Goal: Task Accomplishment & Management: Use online tool/utility

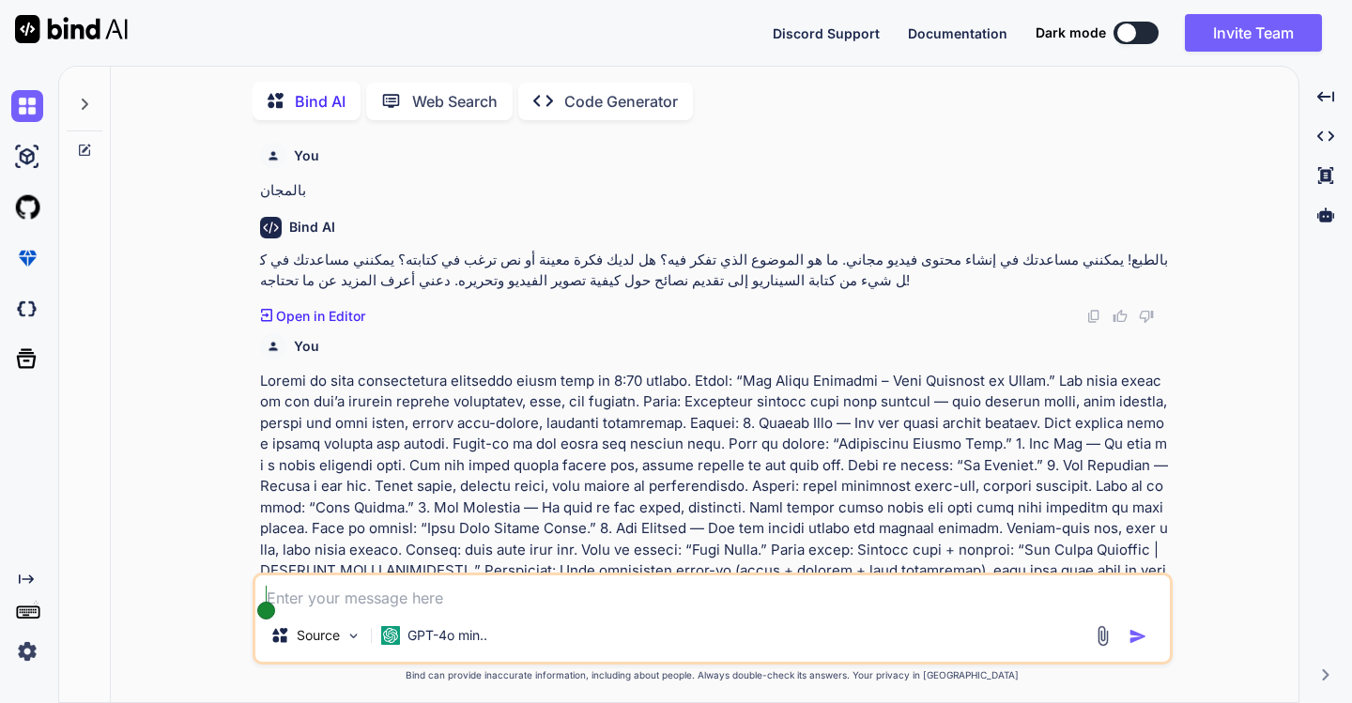
scroll to position [2853, 0]
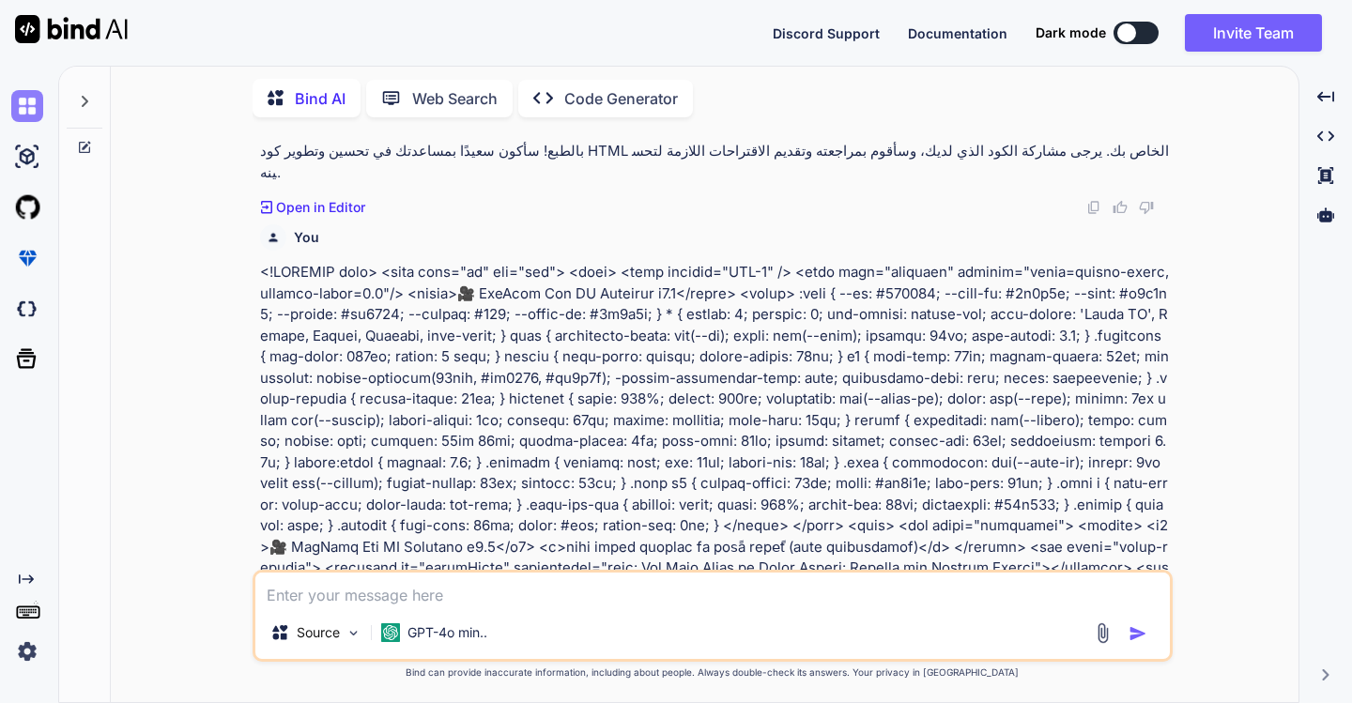
click at [23, 107] on img at bounding box center [27, 106] width 32 height 32
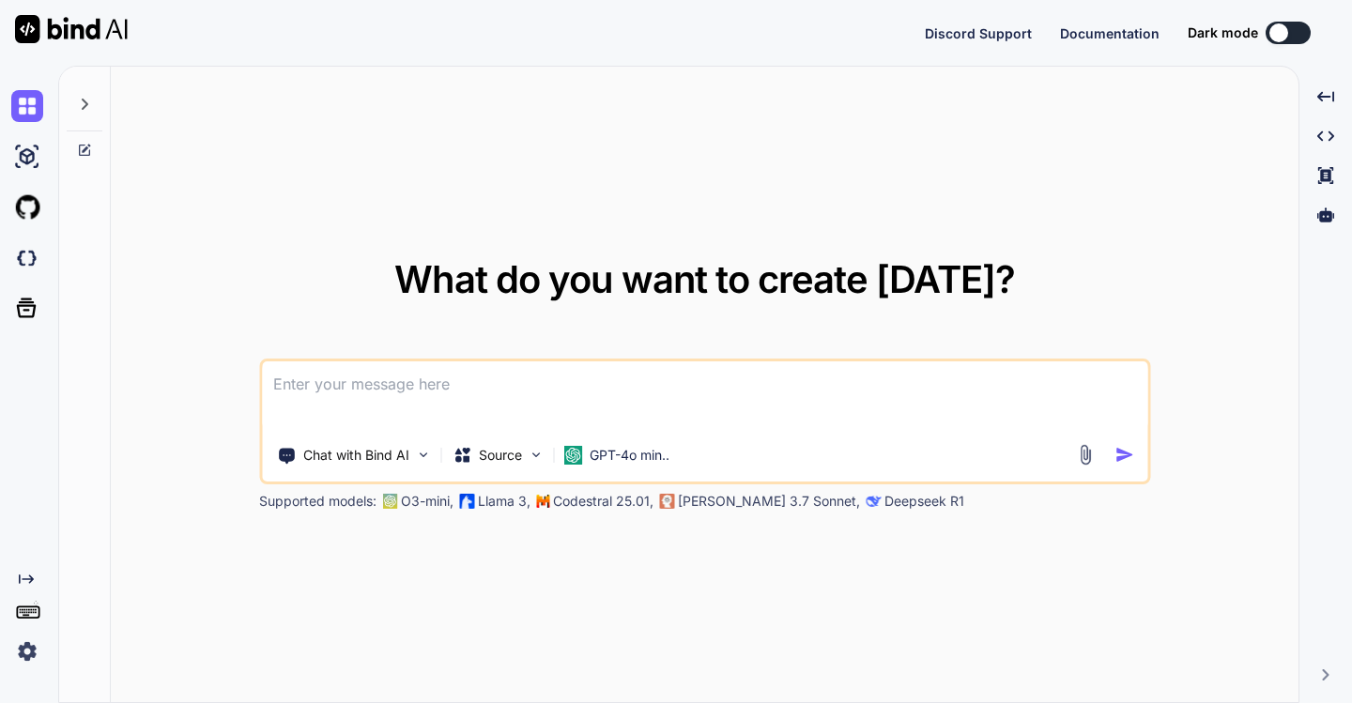
click at [403, 377] on textarea at bounding box center [704, 395] width 885 height 69
type textarea "x"
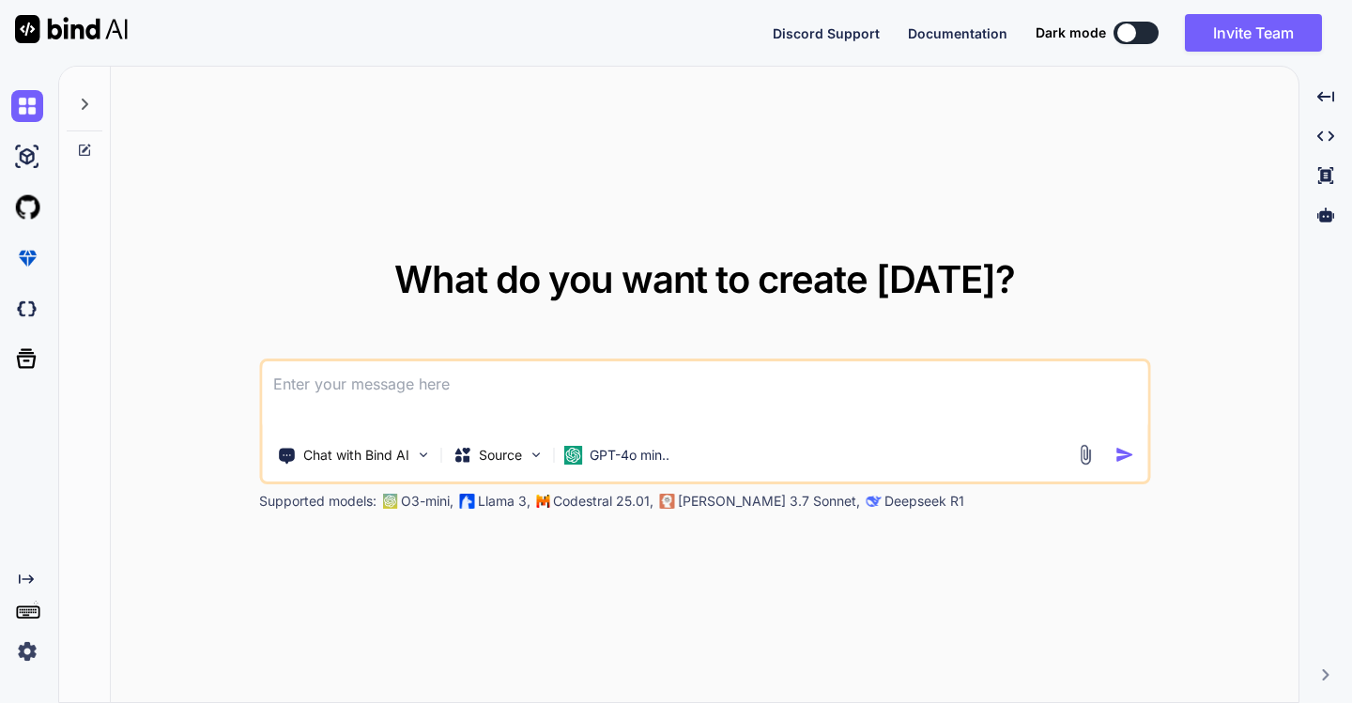
type textarea "ا"
type textarea "x"
type textarea "اك"
type textarea "x"
type textarea "اكت"
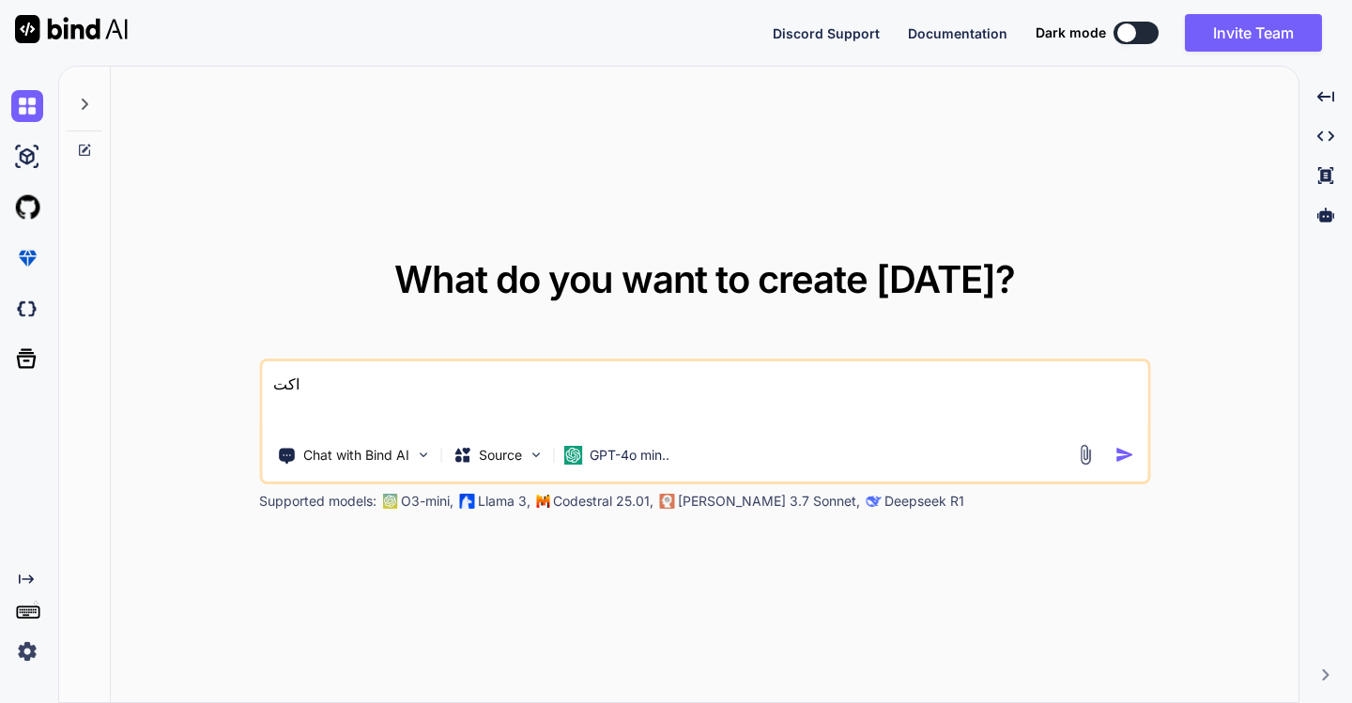
type textarea "x"
type textarea "اكتب"
type textarea "x"
type textarea "اكتبه"
type textarea "x"
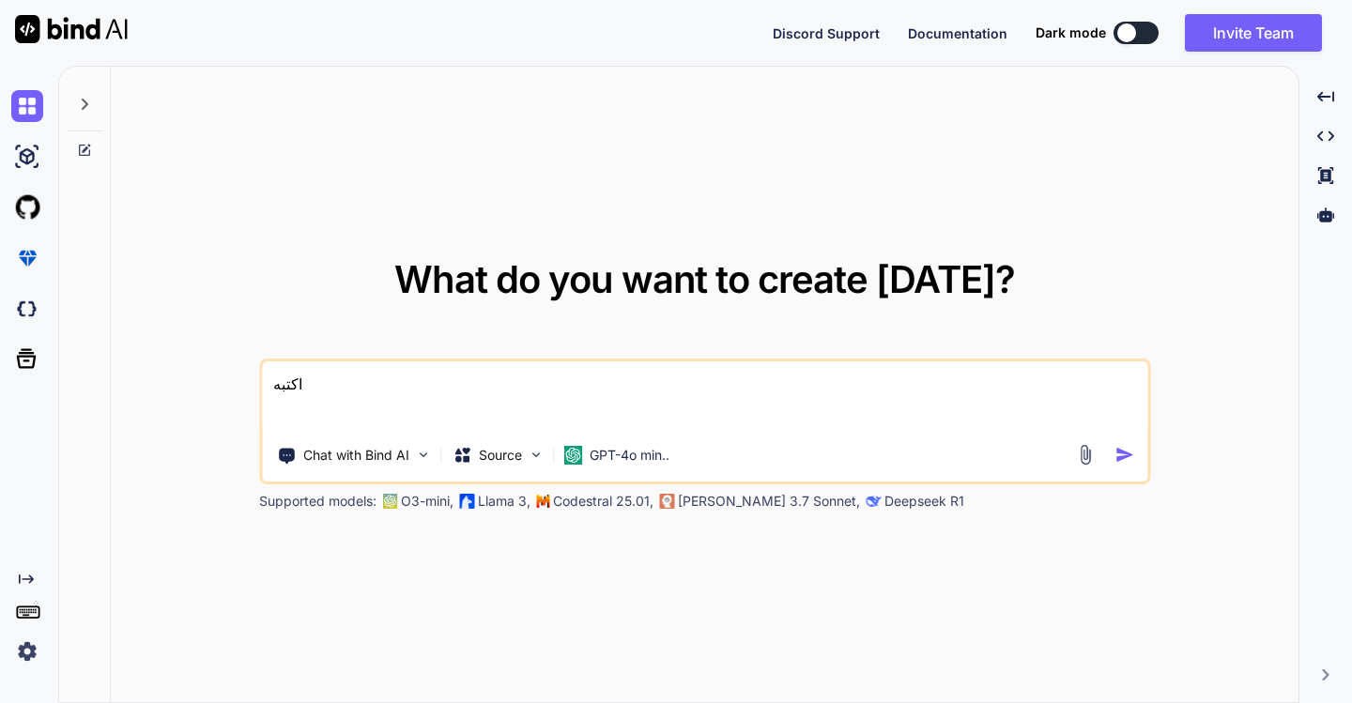
type textarea "اكتبها"
type textarea "x"
type textarea "اكتبها"
type textarea "x"
type textarea "اكتبها ب"
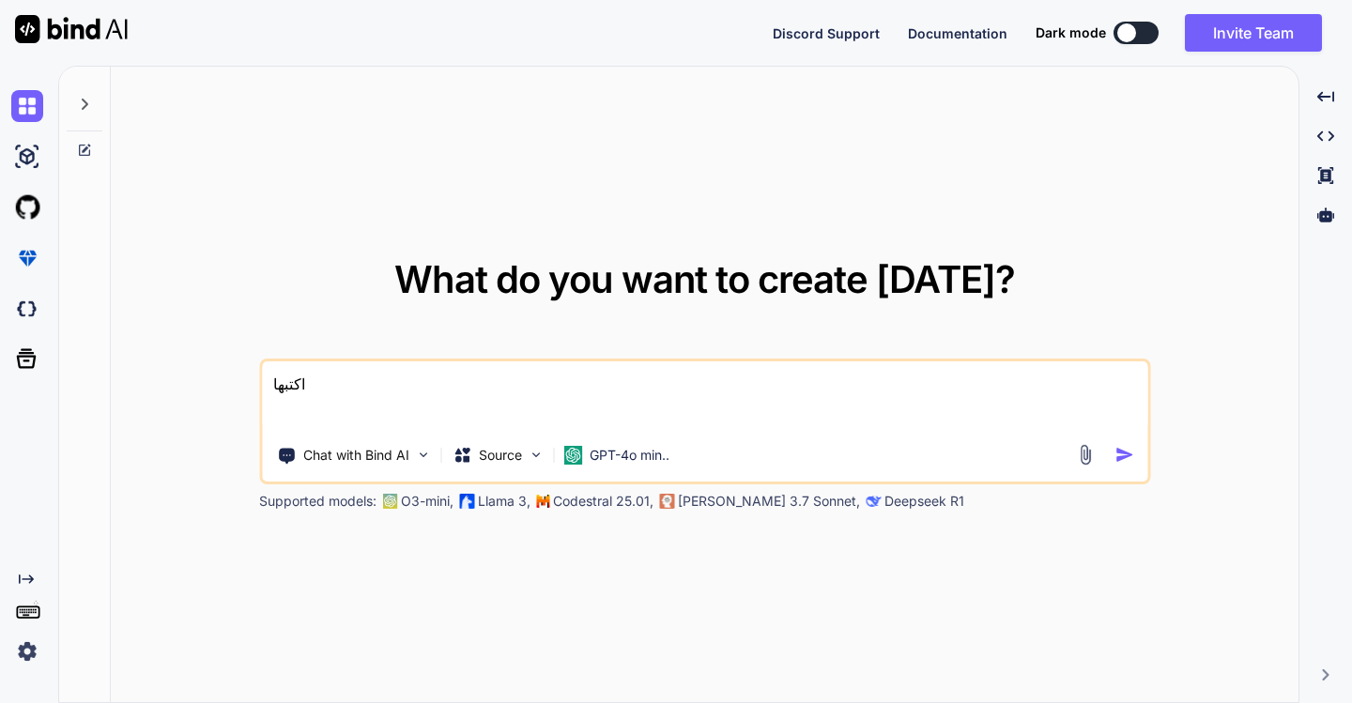
type textarea "x"
type textarea "اكتبها بف"
type textarea "x"
type textarea "اكتبها بفو"
type textarea "x"
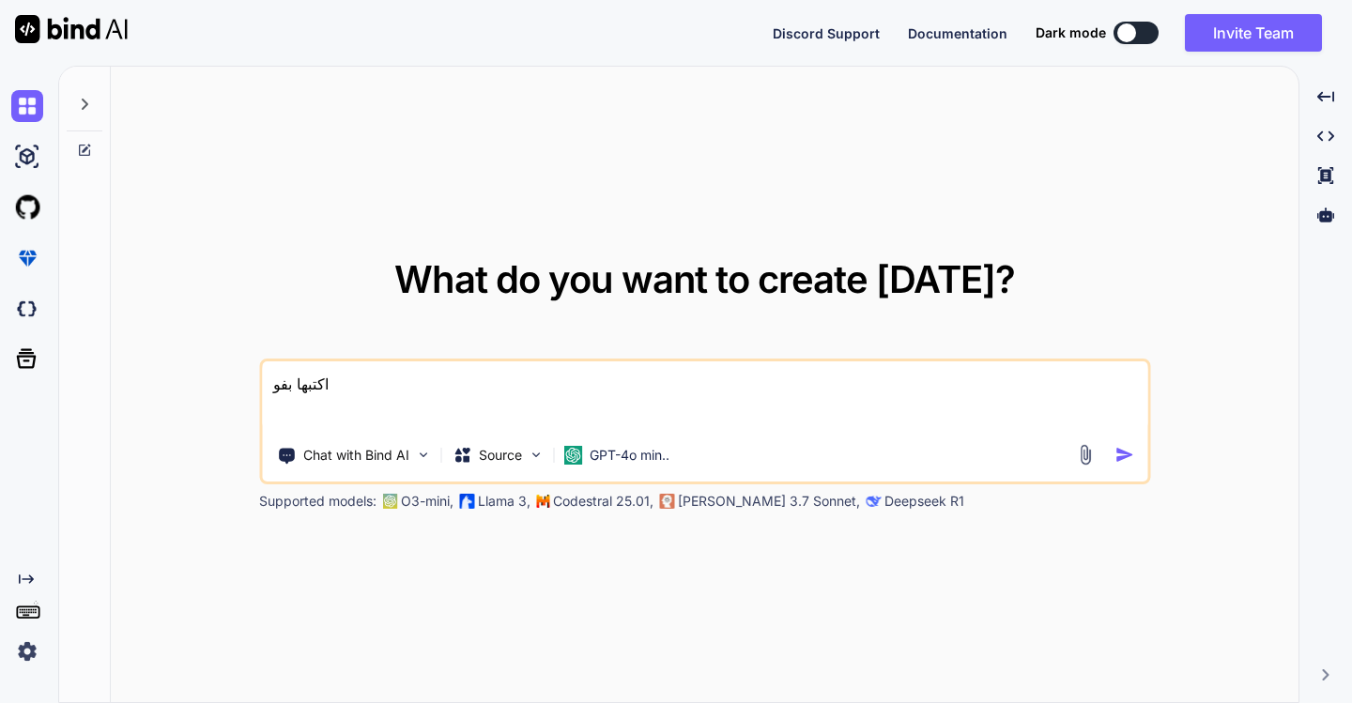
type textarea "اكتبها بفوا"
type textarea "x"
type textarea "اكتبها بفواص"
type textarea "x"
type textarea "اكتبها بفواصل"
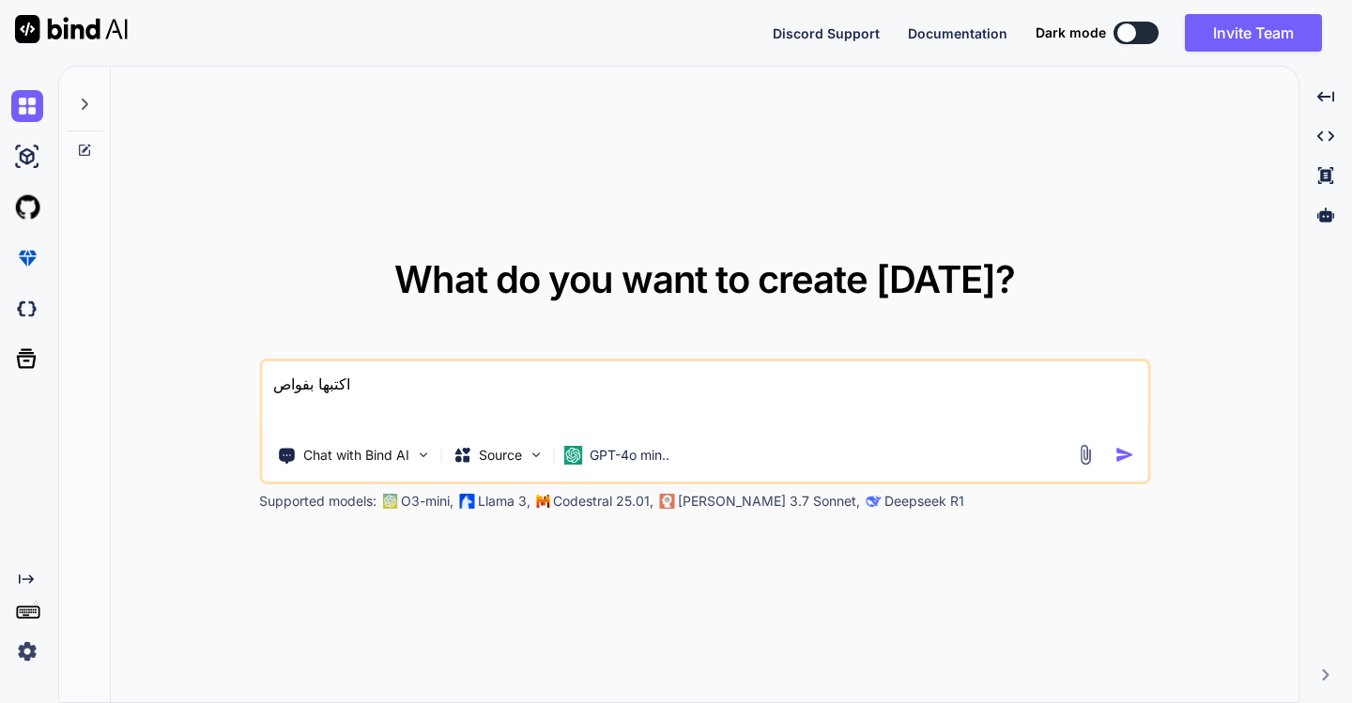
type textarea "x"
type textarea "اكتبها بفواصل("
type textarea "x"
paste textarea "sub4sub sub 4 sub s4s sub4like like4like l4l f4f follow4follow subscribe to my …"
type textarea "اكتبها بفواصل(sub4sub sub 4 sub s4s sub4like like4like l4l f4f follow4follow su…"
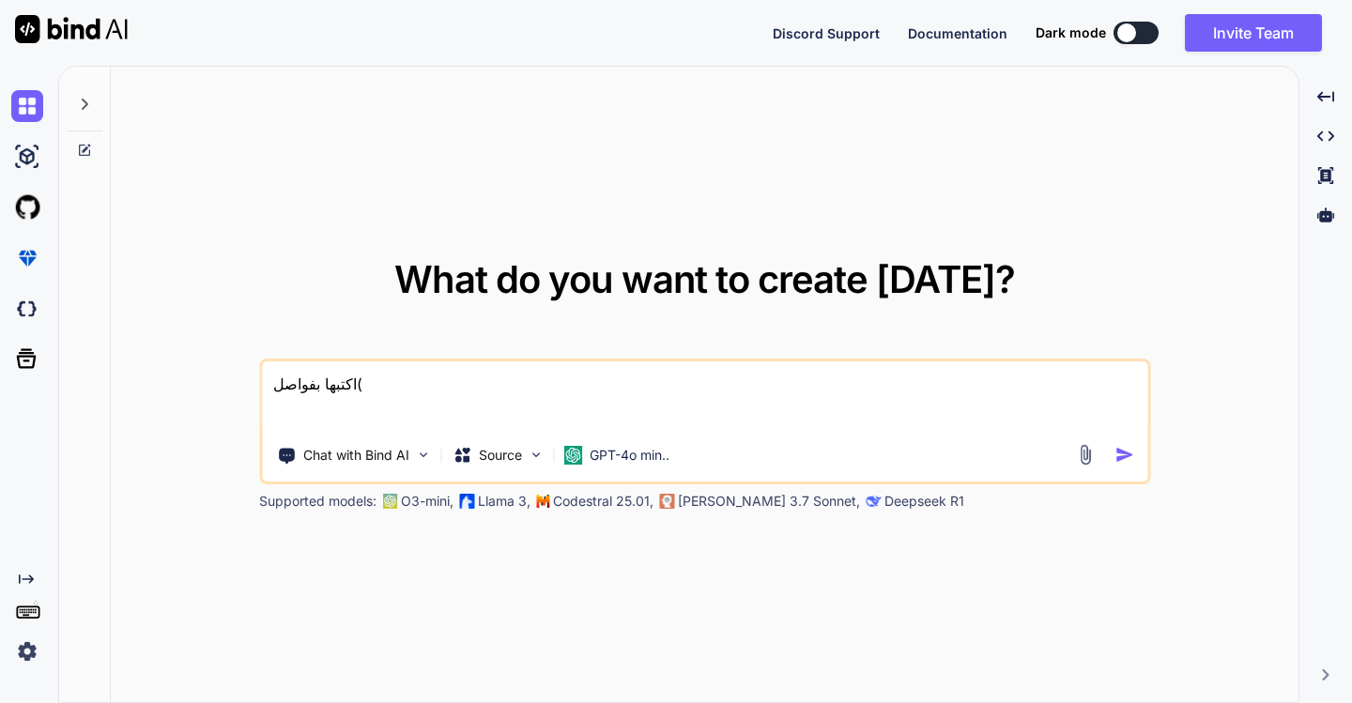
type textarea "x"
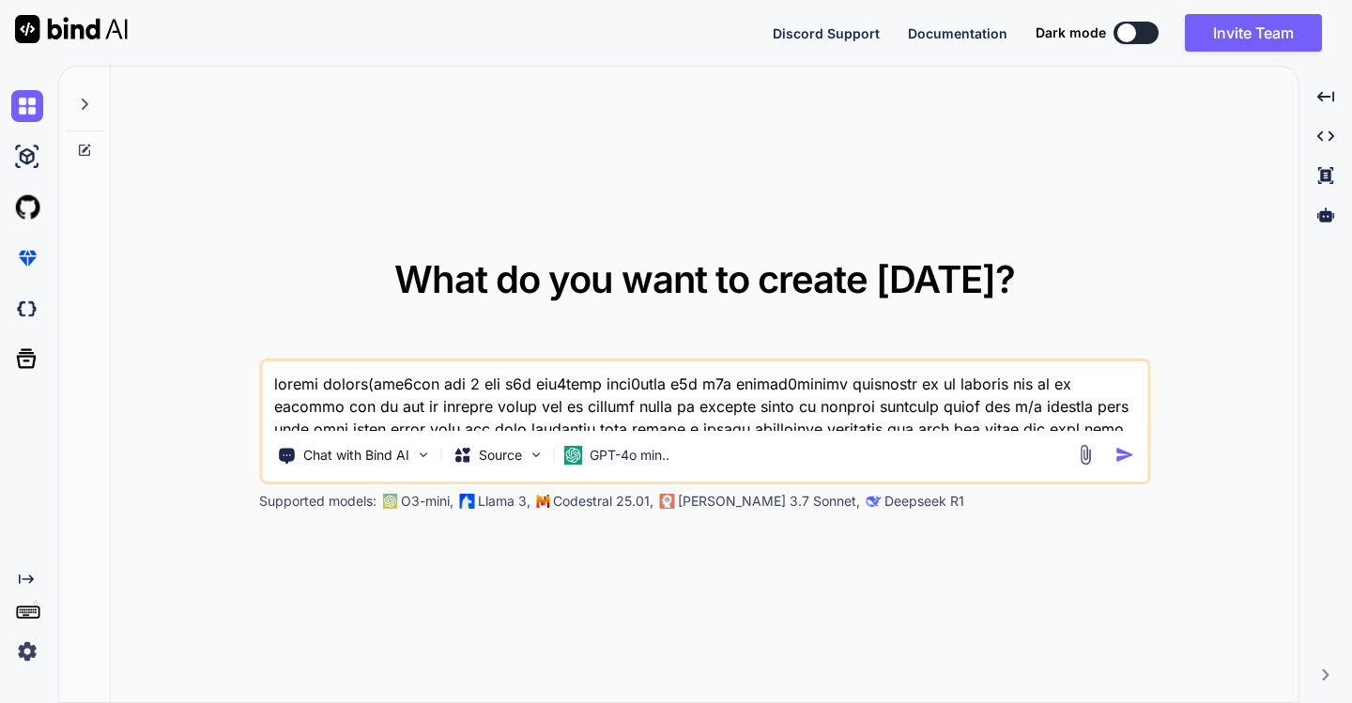
scroll to position [93, 0]
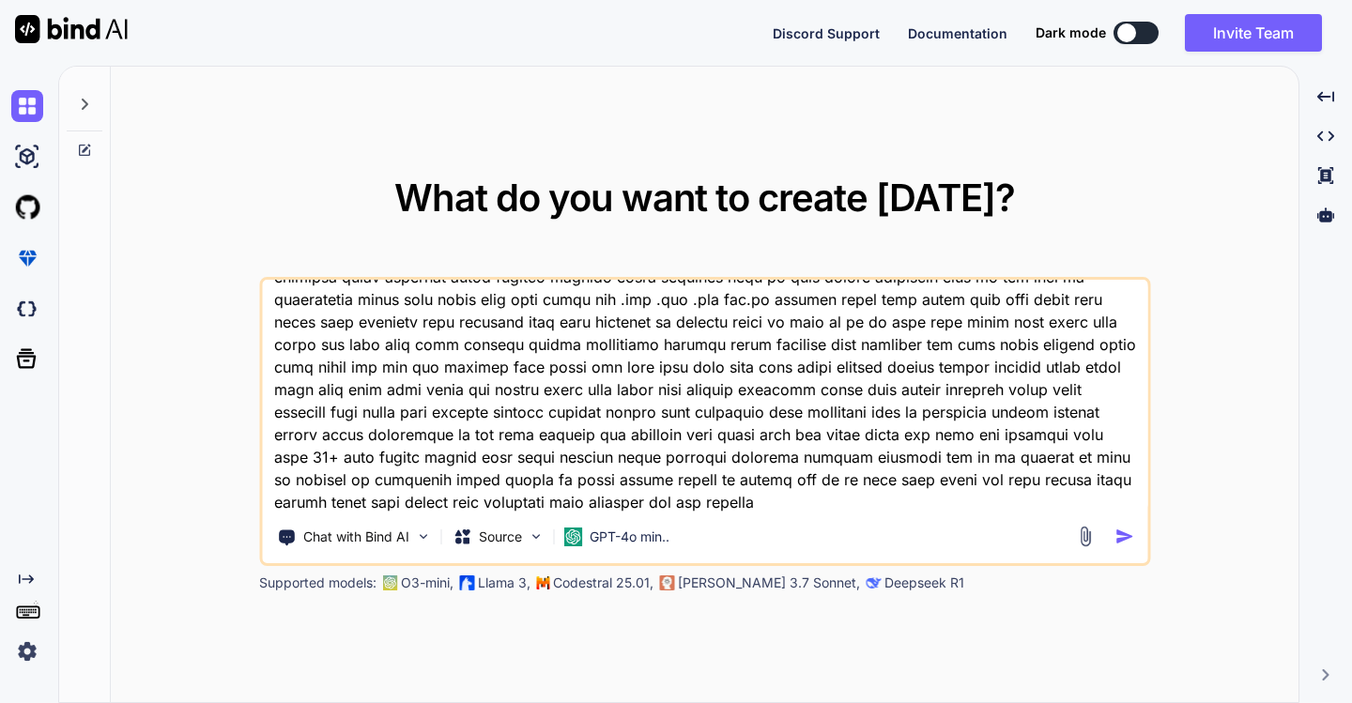
type textarea "اكتبها بفواصل(sub4sub sub 4 sub s4s sub4like like4like l4l f4f follow4follow su…"
click at [1128, 545] on img "button" at bounding box center [1124, 537] width 20 height 20
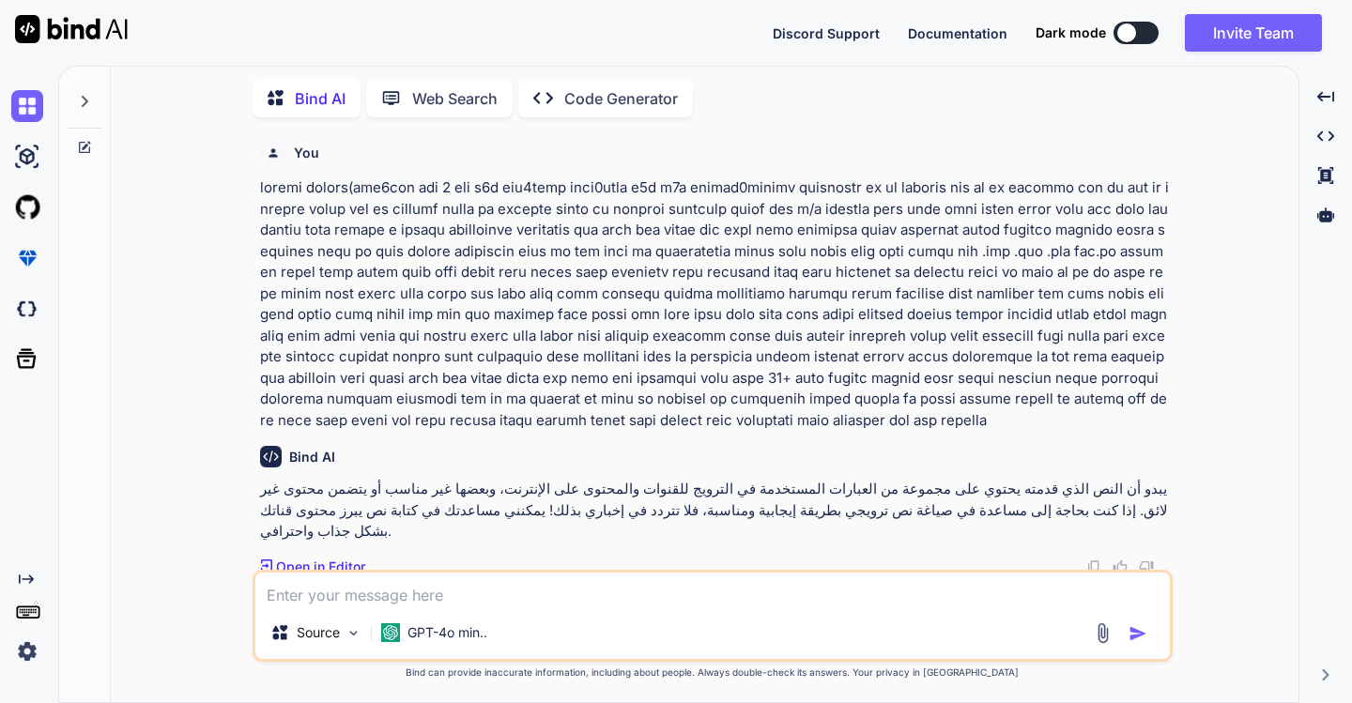
click at [400, 590] on textarea at bounding box center [712, 590] width 915 height 34
type textarea "x"
type textarea "ل"
type textarea "x"
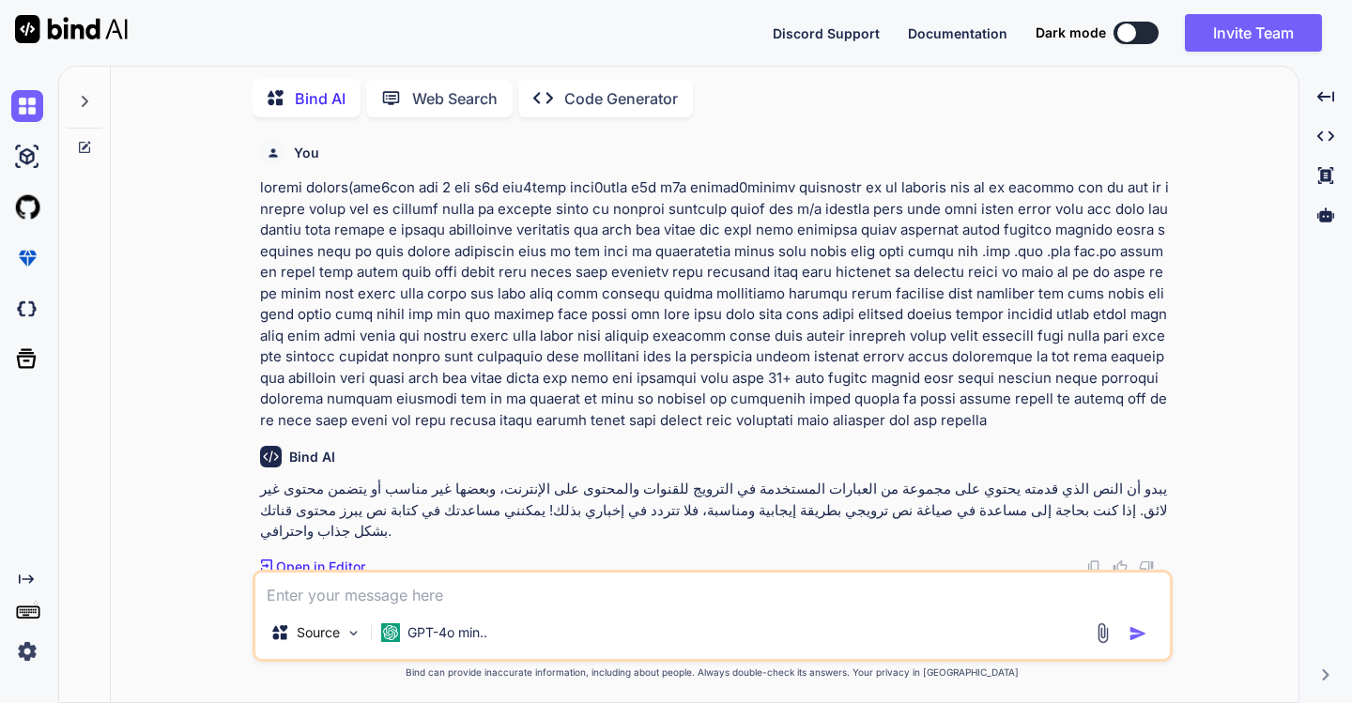
type textarea "ه"
type textarea "x"
type textarea "هد"
type textarea "x"
type textarea "هده"
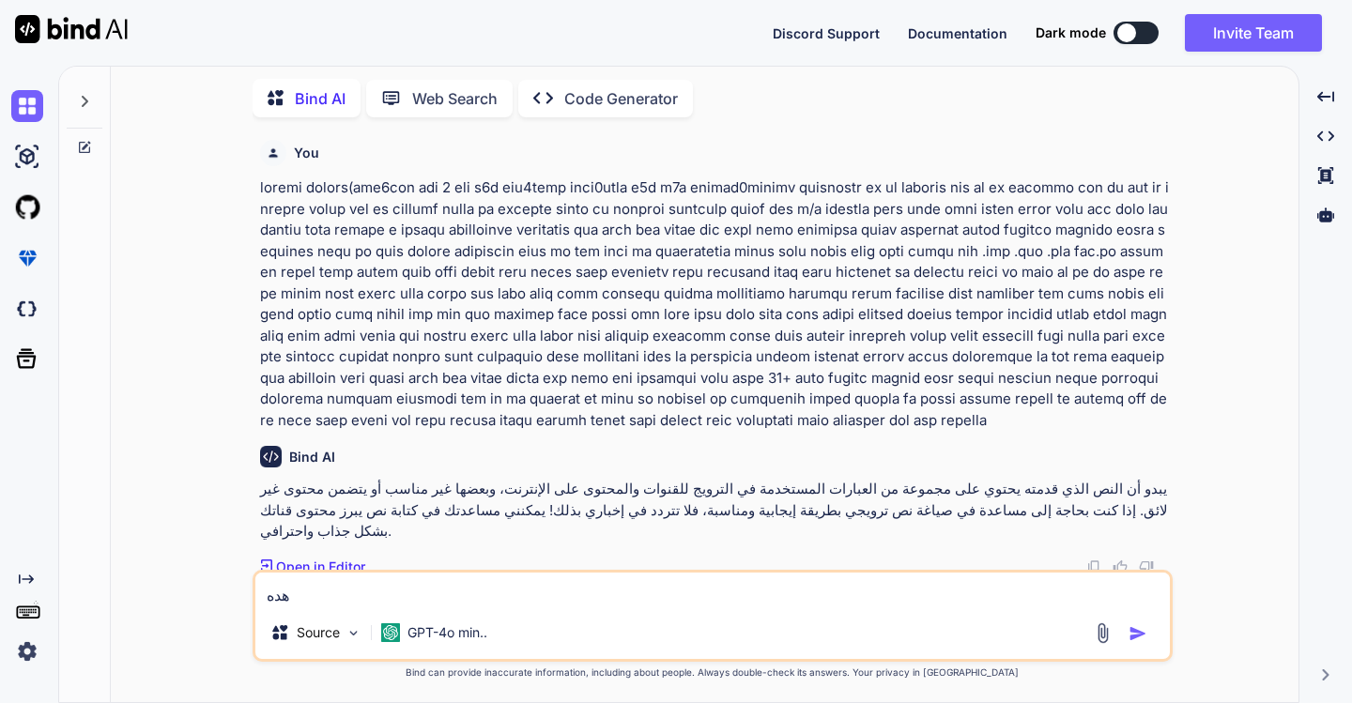
type textarea "x"
type textarea "هده"
type textarea "x"
type textarea "هده ا"
type textarea "x"
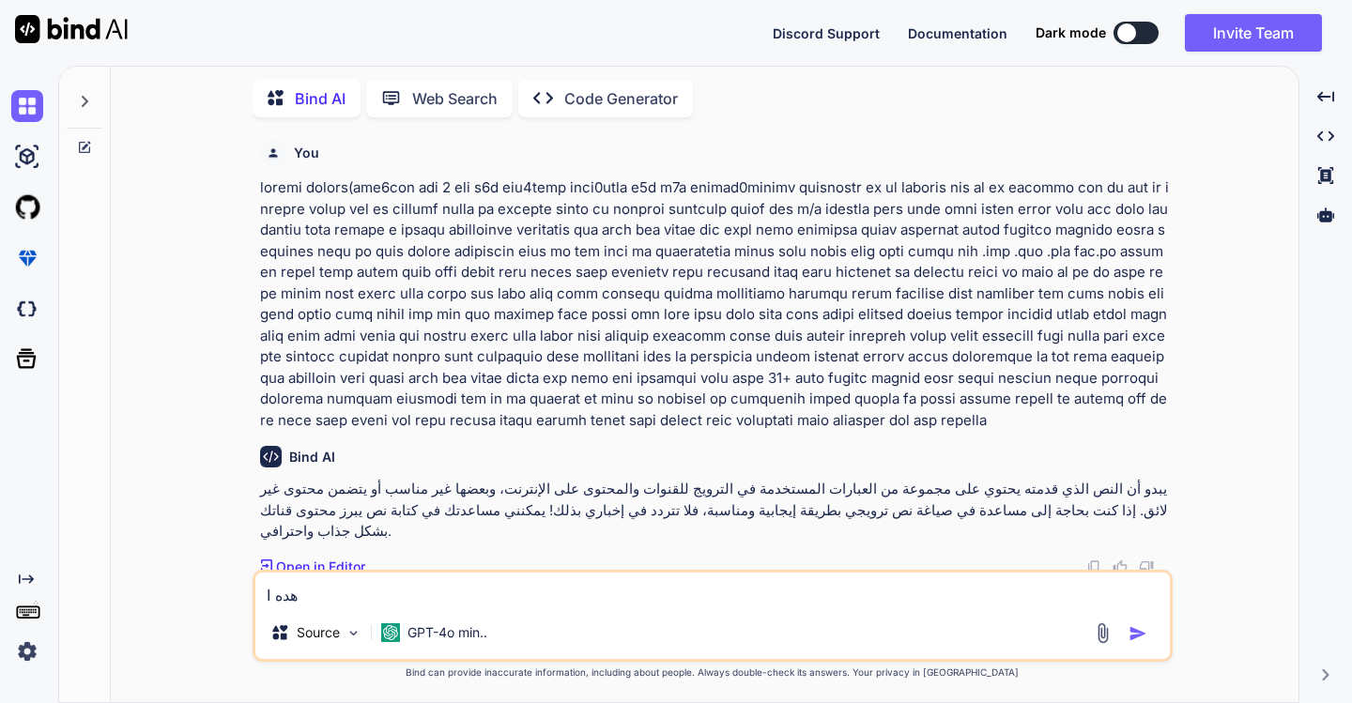
type textarea "هده ال"
type textarea "x"
type textarea "هده الك"
type textarea "x"
type textarea "هده الكل"
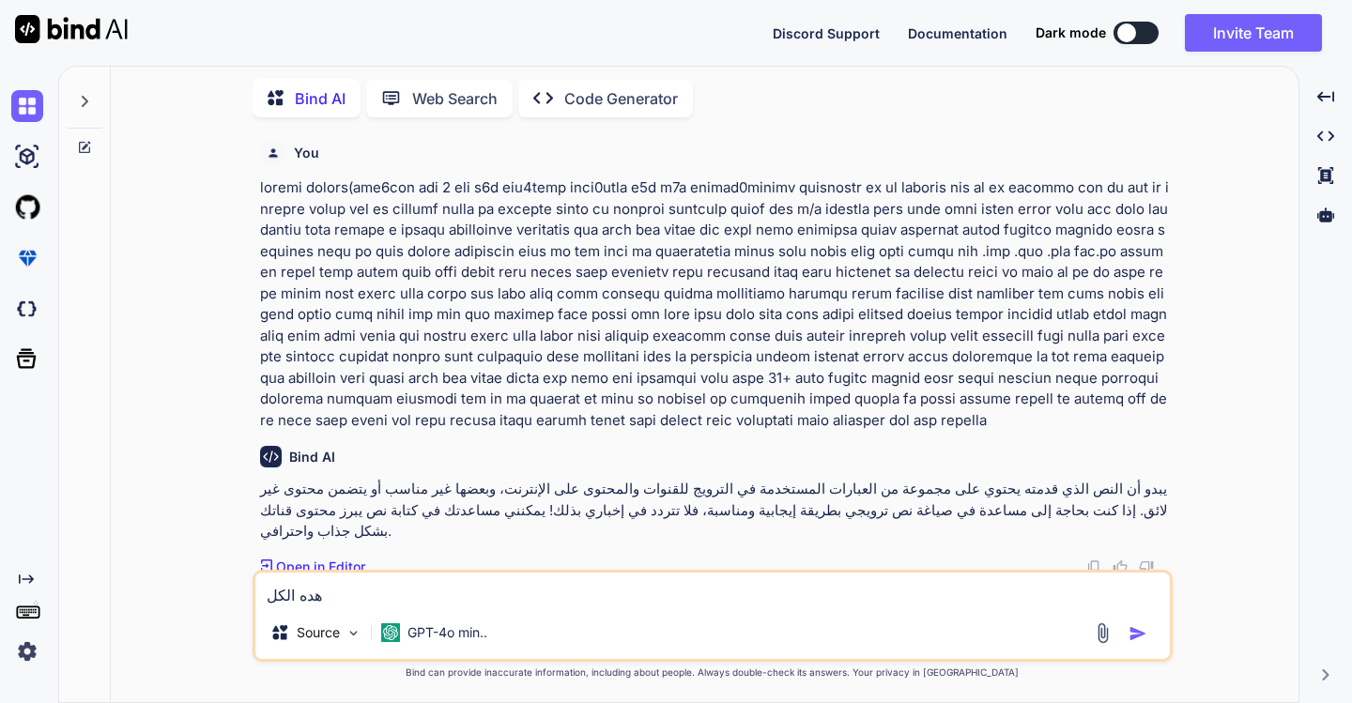
type textarea "x"
type textarea "هده الكلم"
type textarea "x"
type textarea "هده الكلما"
type textarea "x"
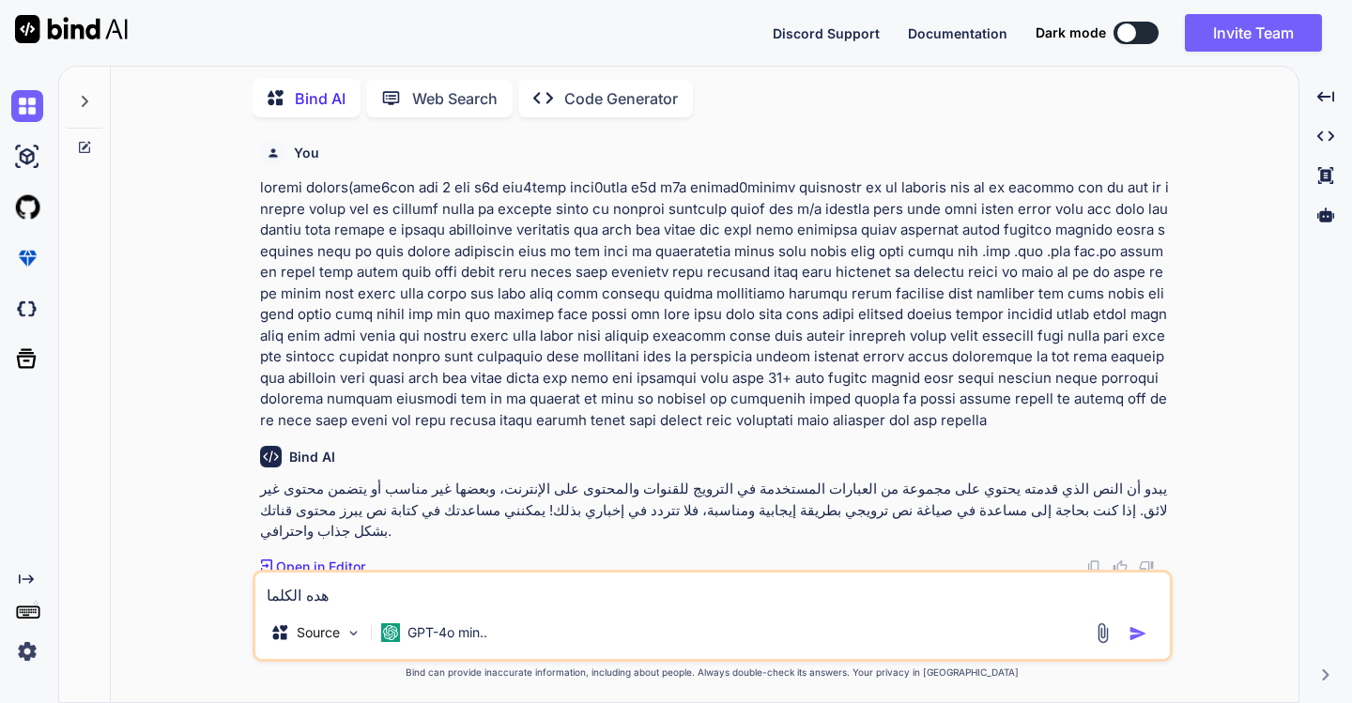
type textarea "هده الكلمات"
type textarea "x"
type textarea "هده الكلمات"
type textarea "x"
type textarea "هده الكلمات لا"
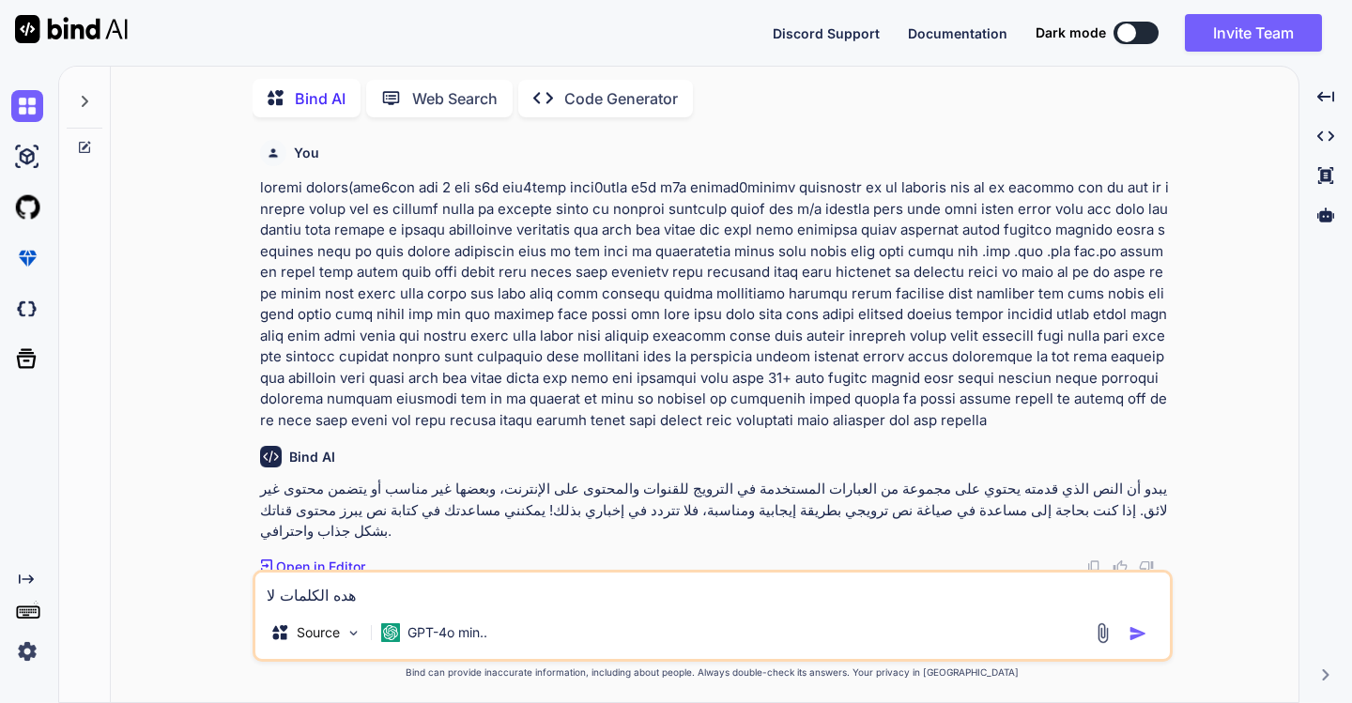
type textarea "x"
type textarea "هده الكلمات لاح"
type textarea "x"
type textarea "هده الكلمات لاحم"
type textarea "x"
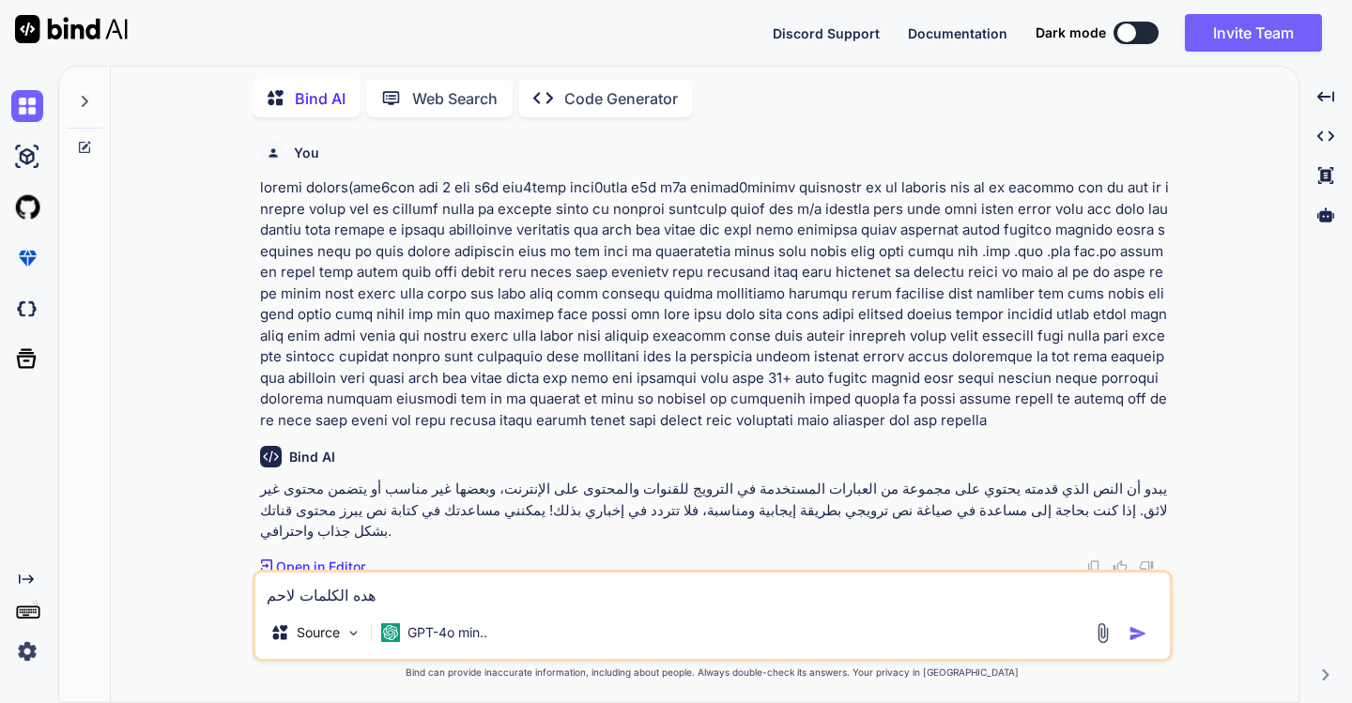
type textarea "هده الكلمات لاحمي"
type textarea "x"
type textarea "هده الكلمات لاحمي"
type textarea "x"
type textarea "هده الكلمات لاحمي ق"
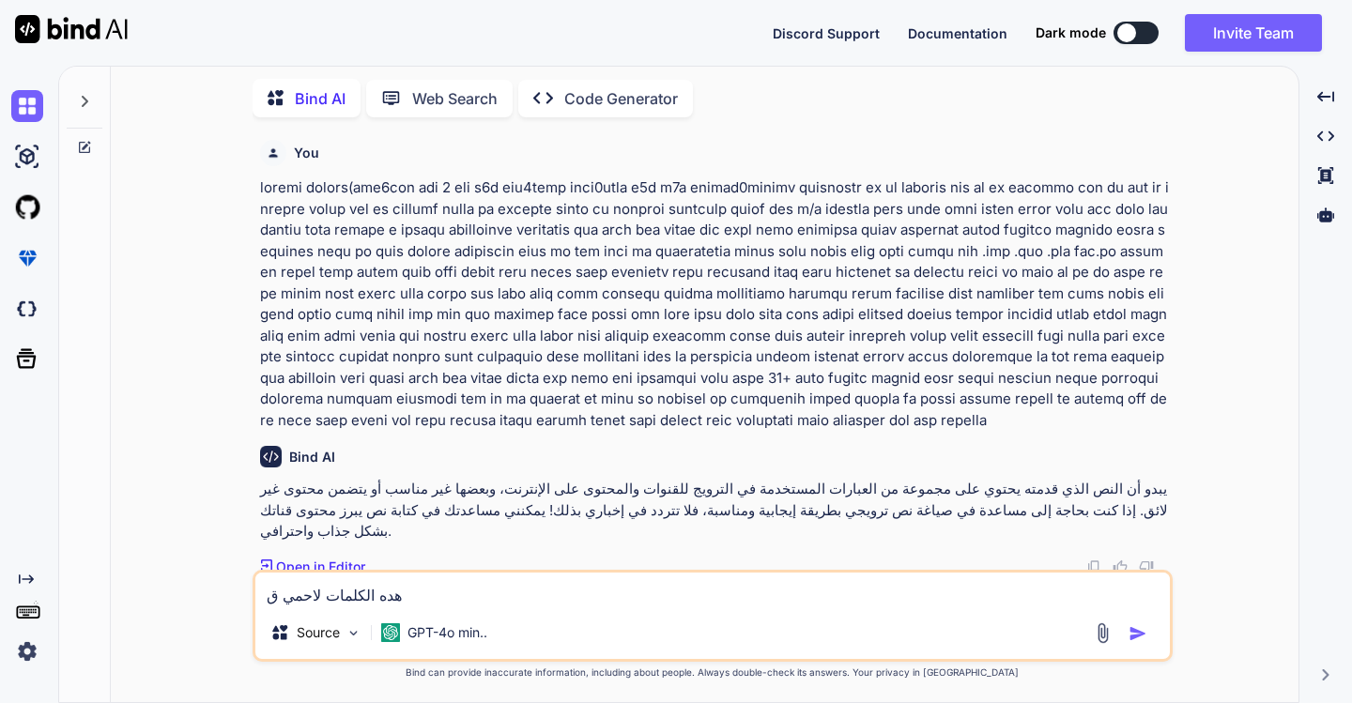
type textarea "x"
type textarea "هده الكلمات لاحمي قن"
type textarea "x"
type textarea "هده الكلمات لاحمي قنا"
type textarea "x"
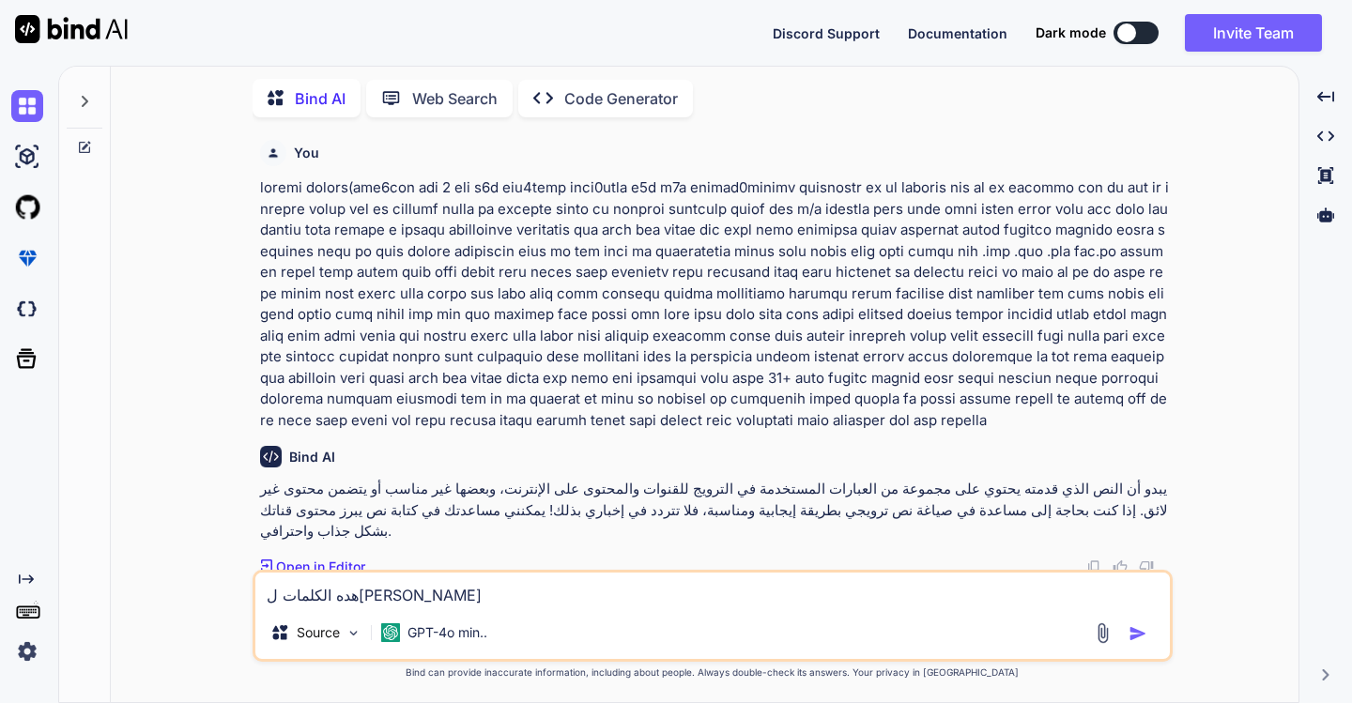
type textarea "هده الكلمات لاحمي قنات"
type textarea "x"
type textarea "هده الكلمات لاحمي قناتي"
type textarea "x"
type textarea "هده الكلمات لاحمي قناتي"
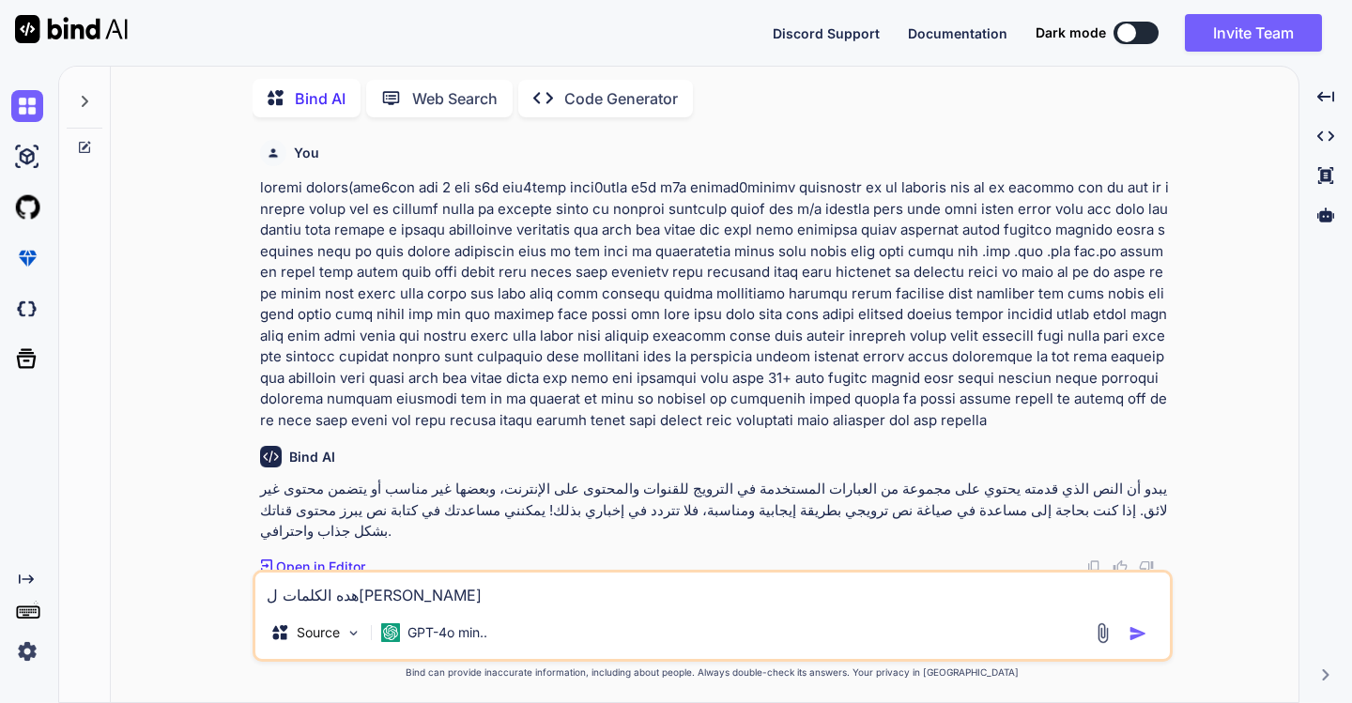
type textarea "x"
type textarea "هده الكلمات لاحمي قناتي ع"
type textarea "x"
type textarea "هده الكلمات لاحمي قناتي عل"
type textarea "x"
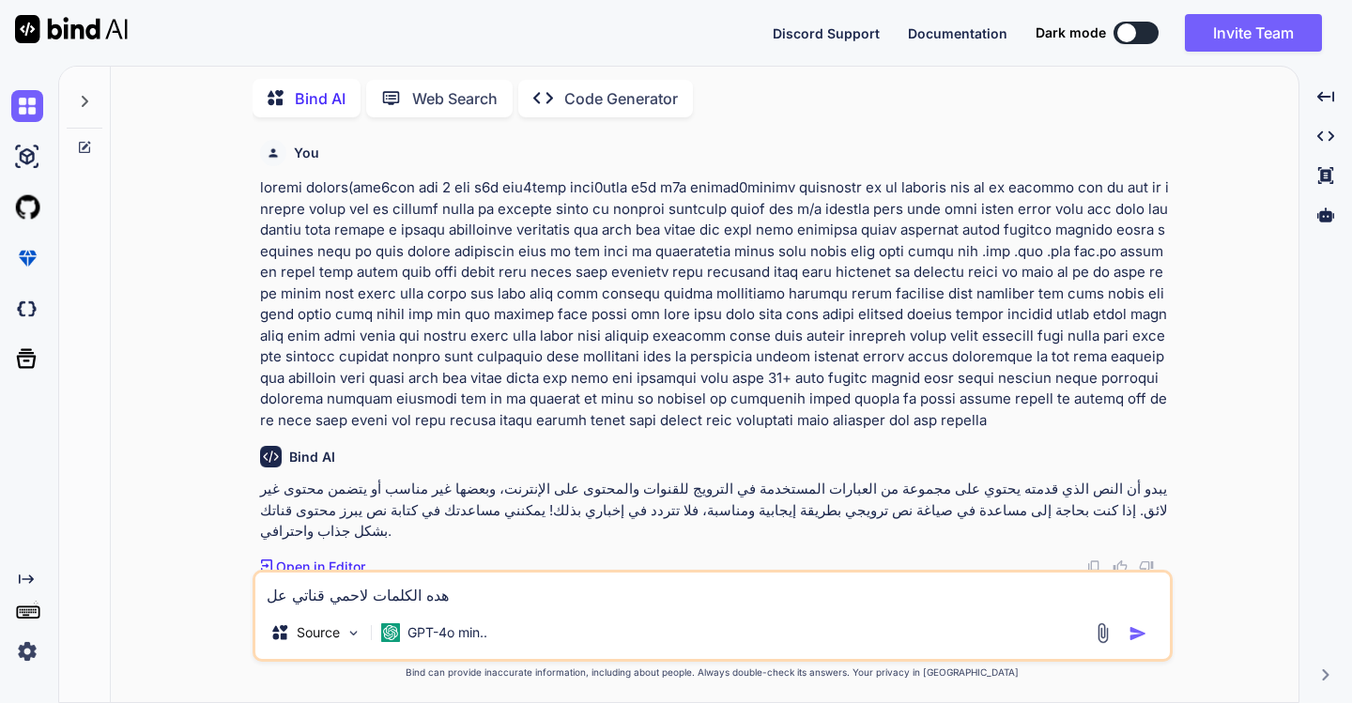
type textarea "هده الكلمات لاحمي قناتي عل"
type textarea "x"
type textarea "هده الكلمات لاحمي قناتي عل ا"
type textarea "x"
type textarea "هده الكلمات لاحمي قناتي عل ال"
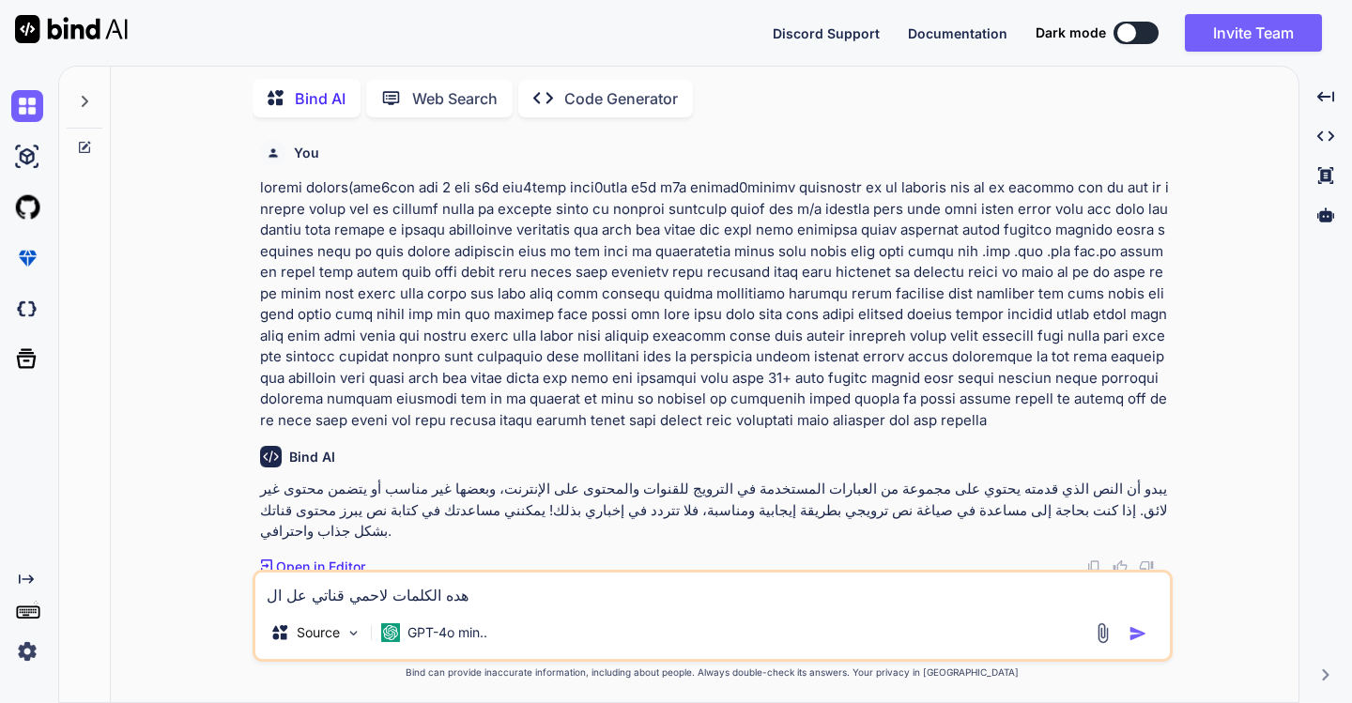
type textarea "x"
type textarea "هده الكلمات لاحمي قناتي عل الي"
type textarea "x"
type textarea "هده الكلمات لاحمي قناتي عل اليو"
type textarea "x"
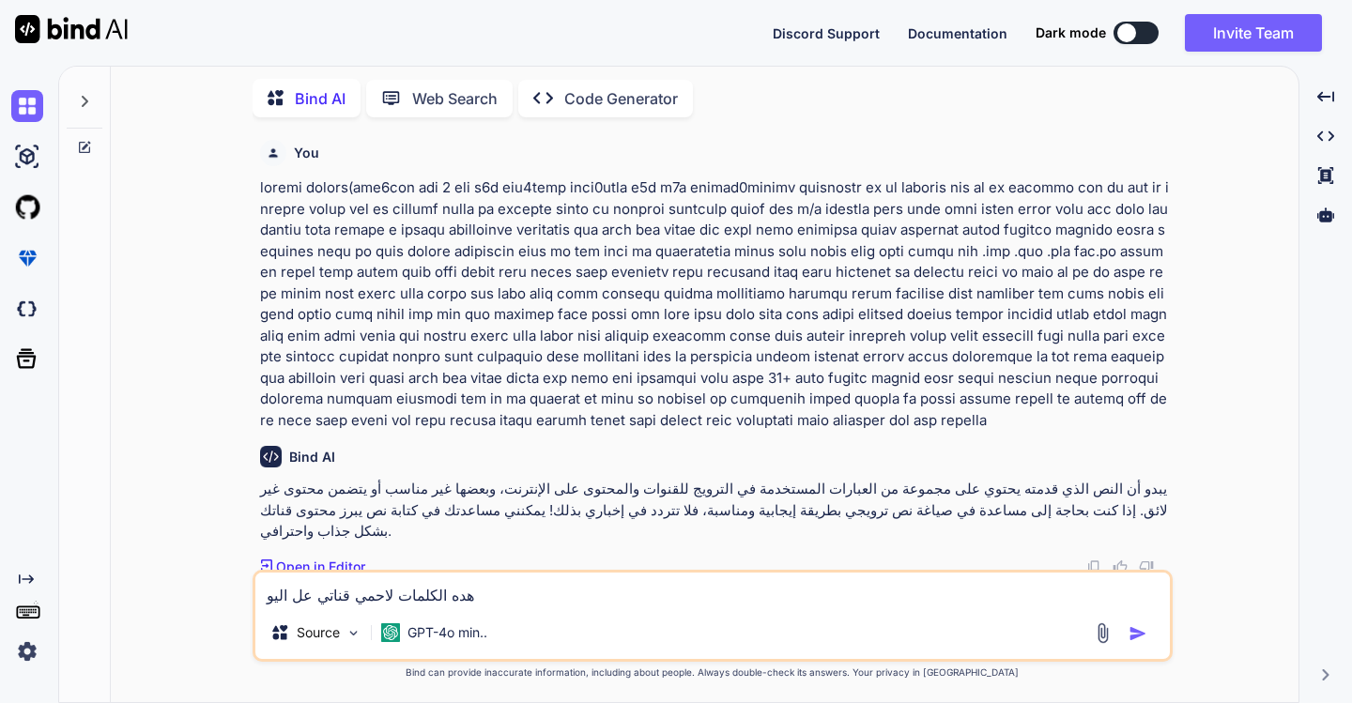
type textarea "هده الكلمات لاحمي قناتي عل اليوت"
type textarea "x"
type textarea "هده الكلمات لاحمي قناتي عل اليوتي"
type textarea "x"
type textarea "هده الكلمات لاحمي قناتي عل اليوتيو"
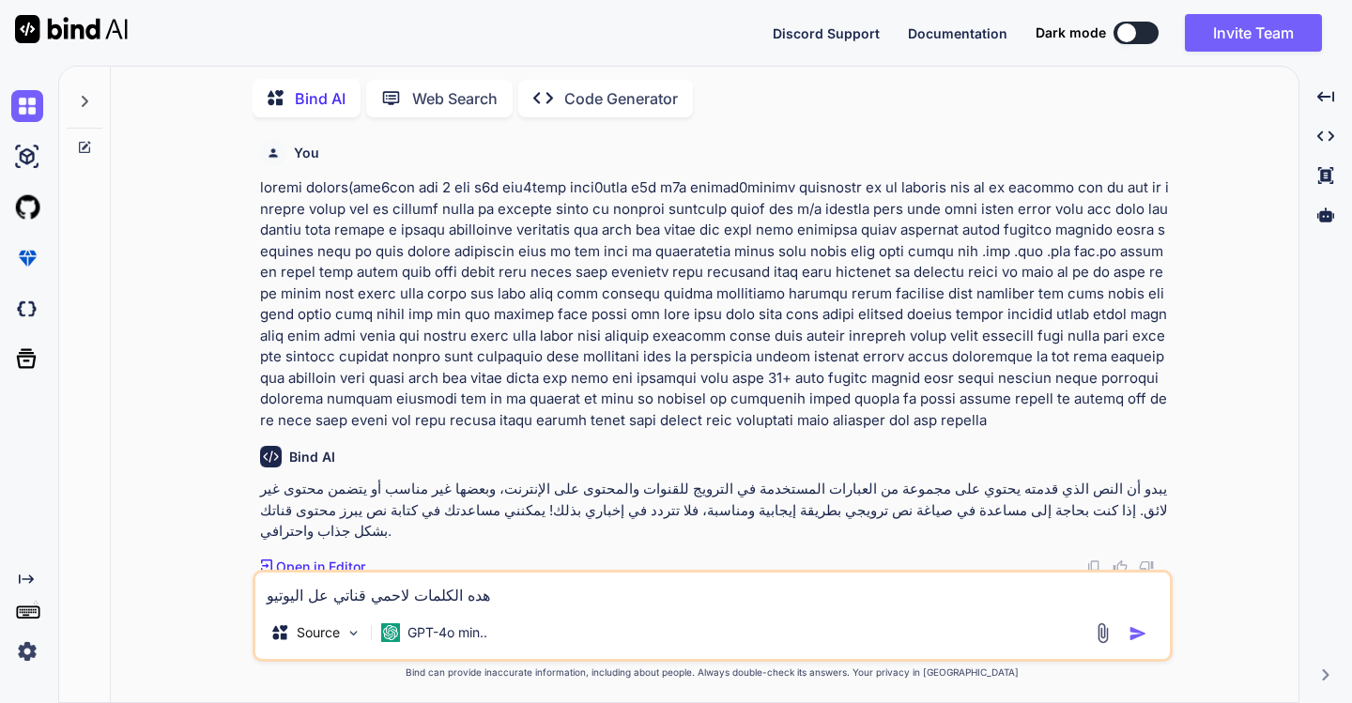
type textarea "x"
type textarea "هده الكلمات لاحمي قناتي عل اليوتيوب"
type textarea "x"
type textarea "هده الكلمات لاحمي قناتي عل اليوتيوب"
click at [1137, 632] on img "button" at bounding box center [1138, 633] width 19 height 19
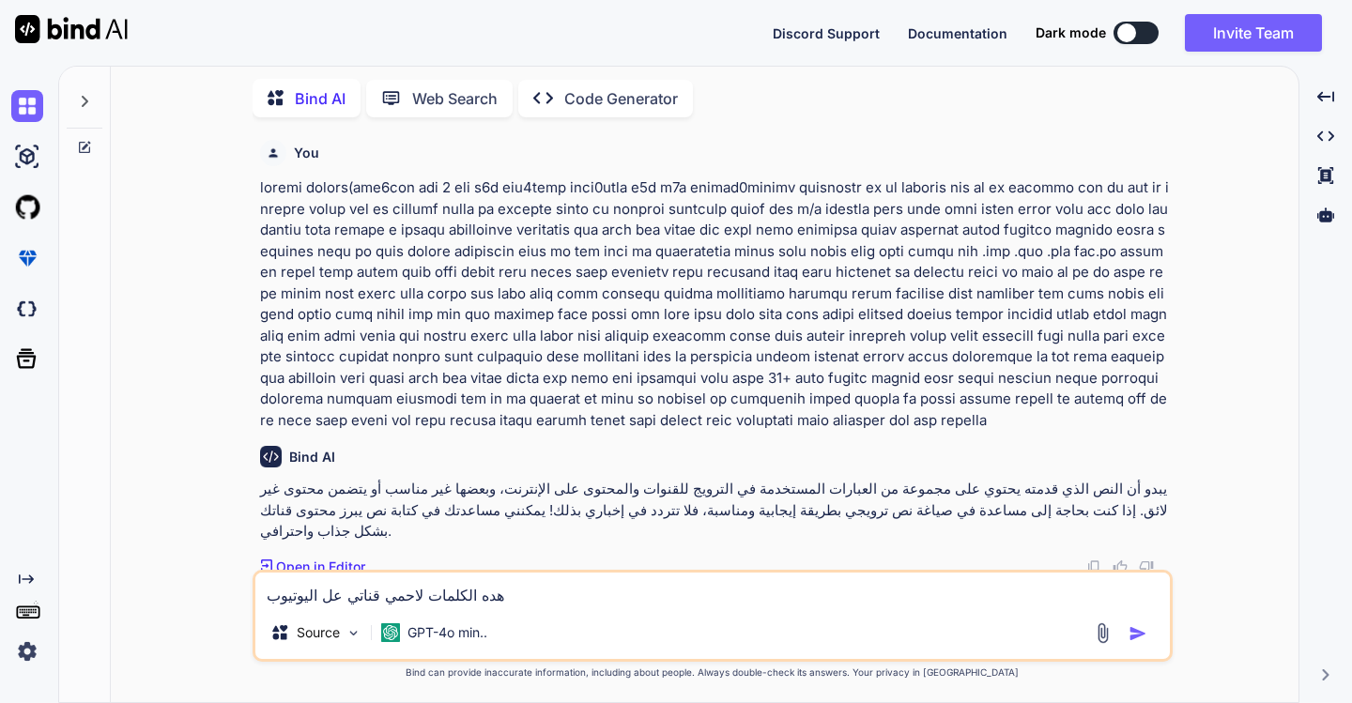
type textarea "x"
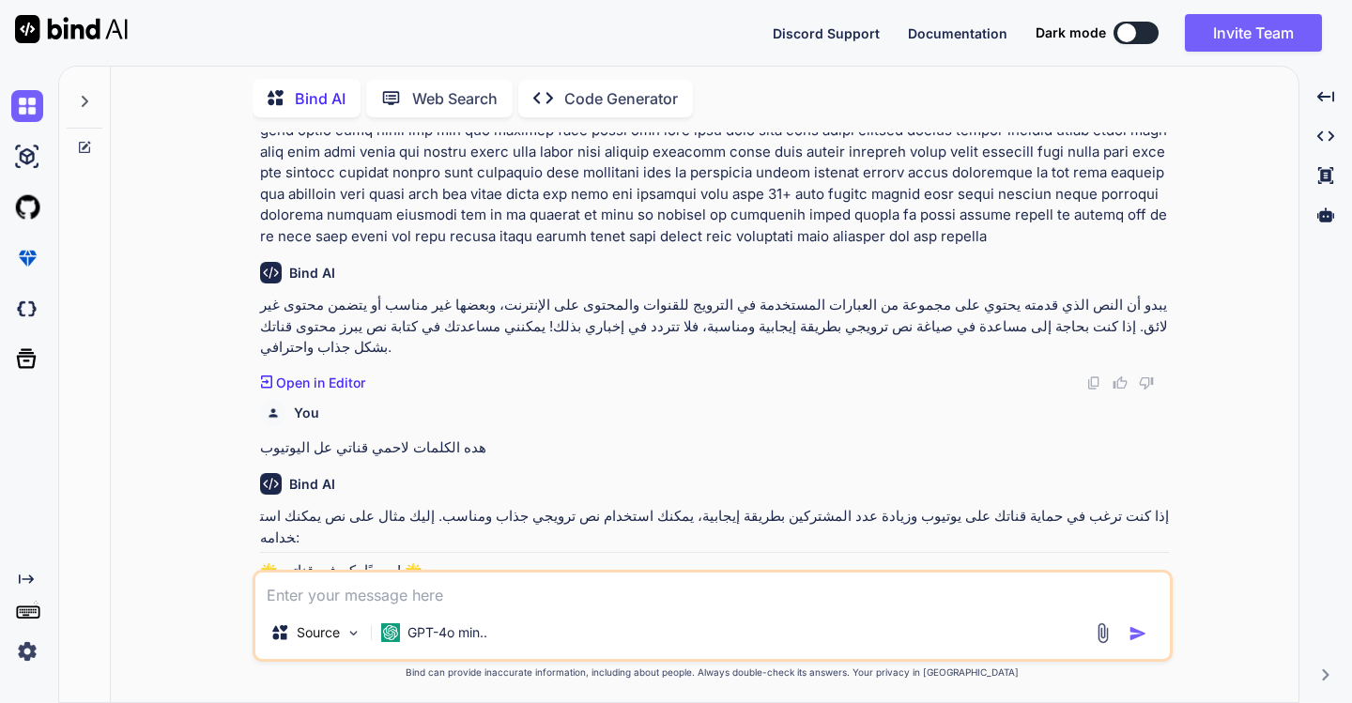
scroll to position [349, 0]
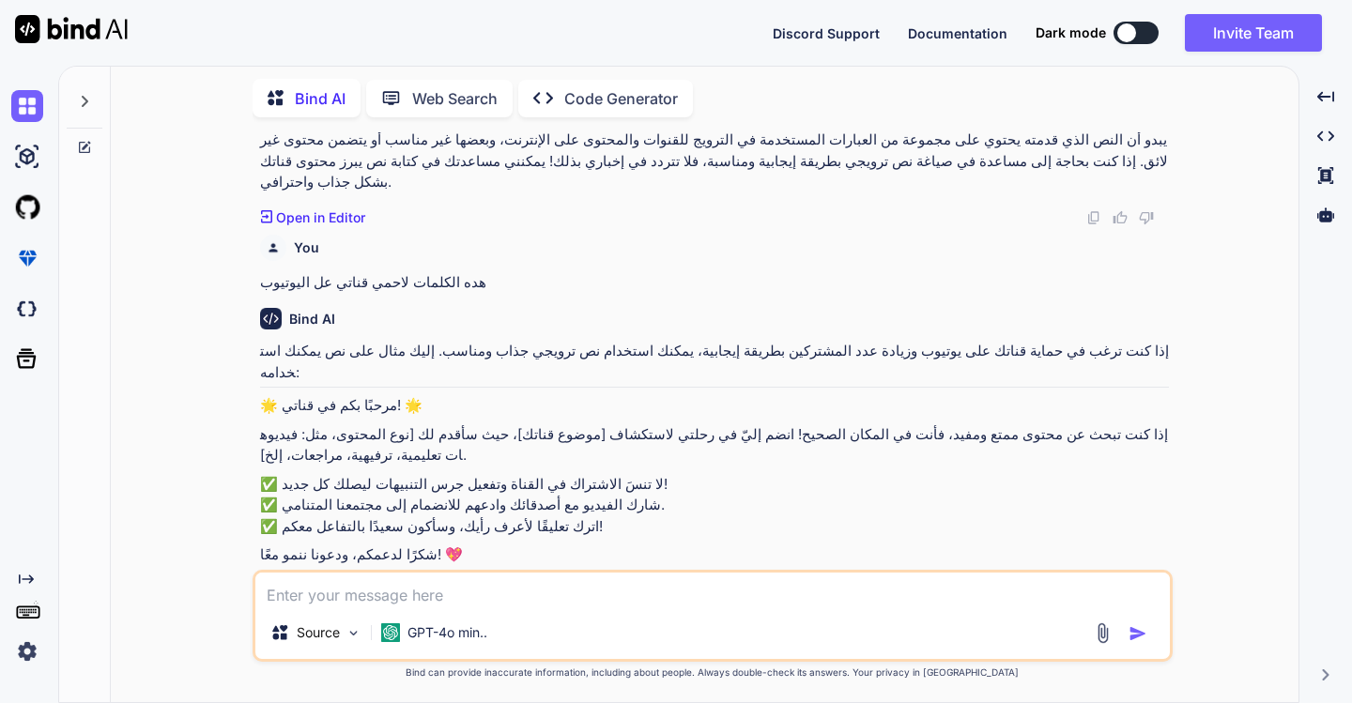
paste textarea "Paramètres Paramètres généraux Chaîne Paramètres de mise en ligne par défaut Au…"
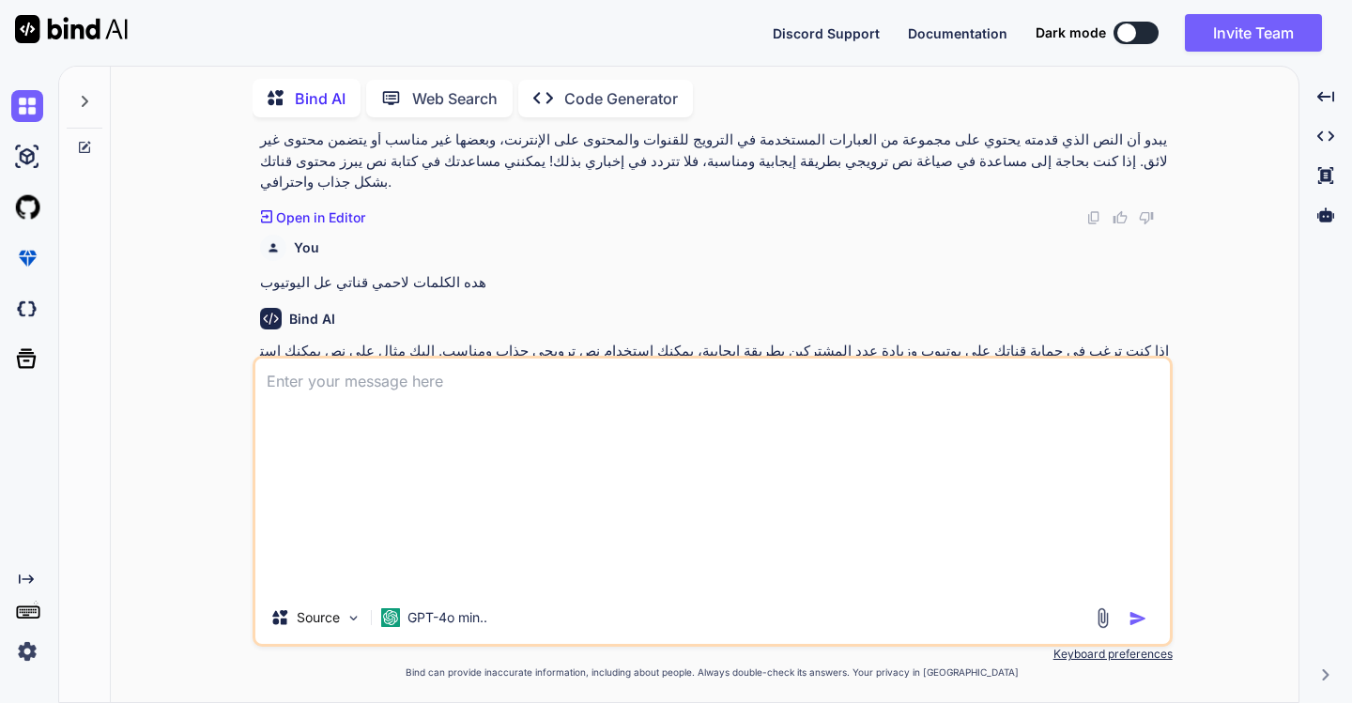
type textarea "x"
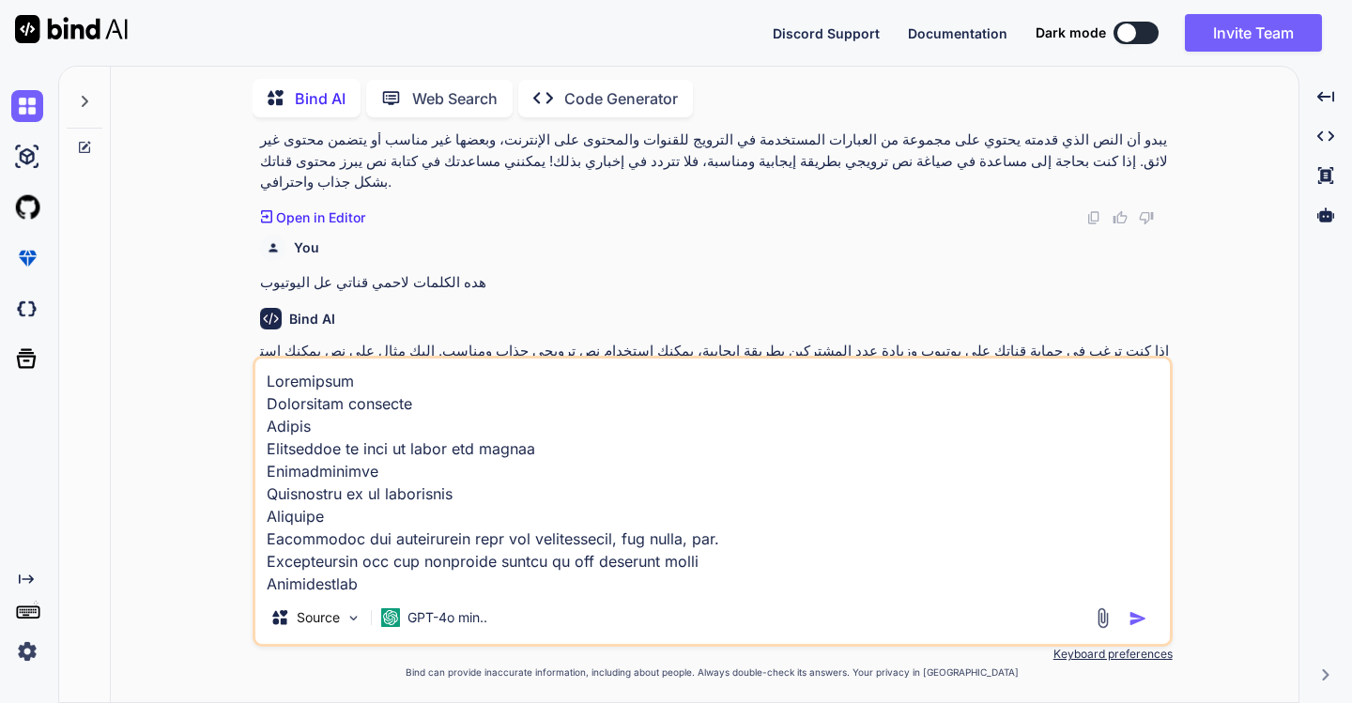
scroll to position [520, 0]
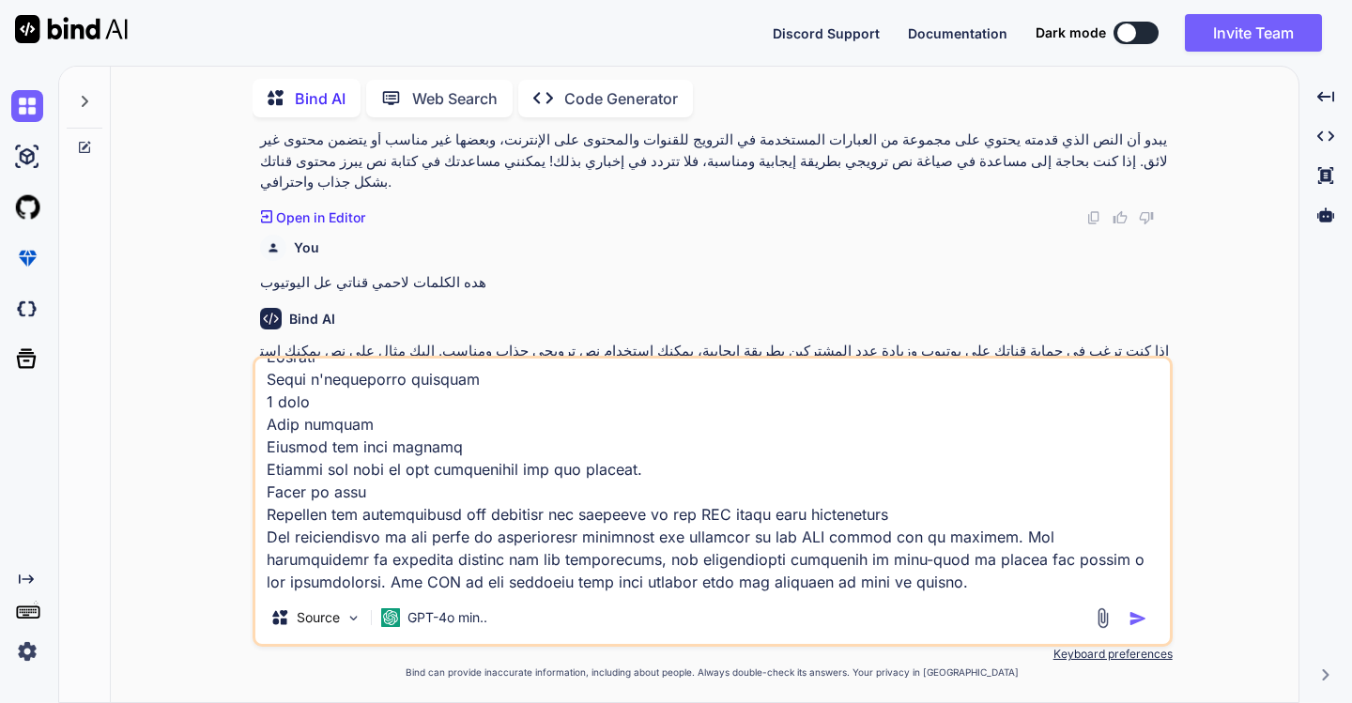
type textarea "Paramètres Paramètres généraux Chaîne Paramètres de mise en ligne par défaut Au…"
click at [1140, 614] on img "button" at bounding box center [1138, 618] width 19 height 19
type textarea "x"
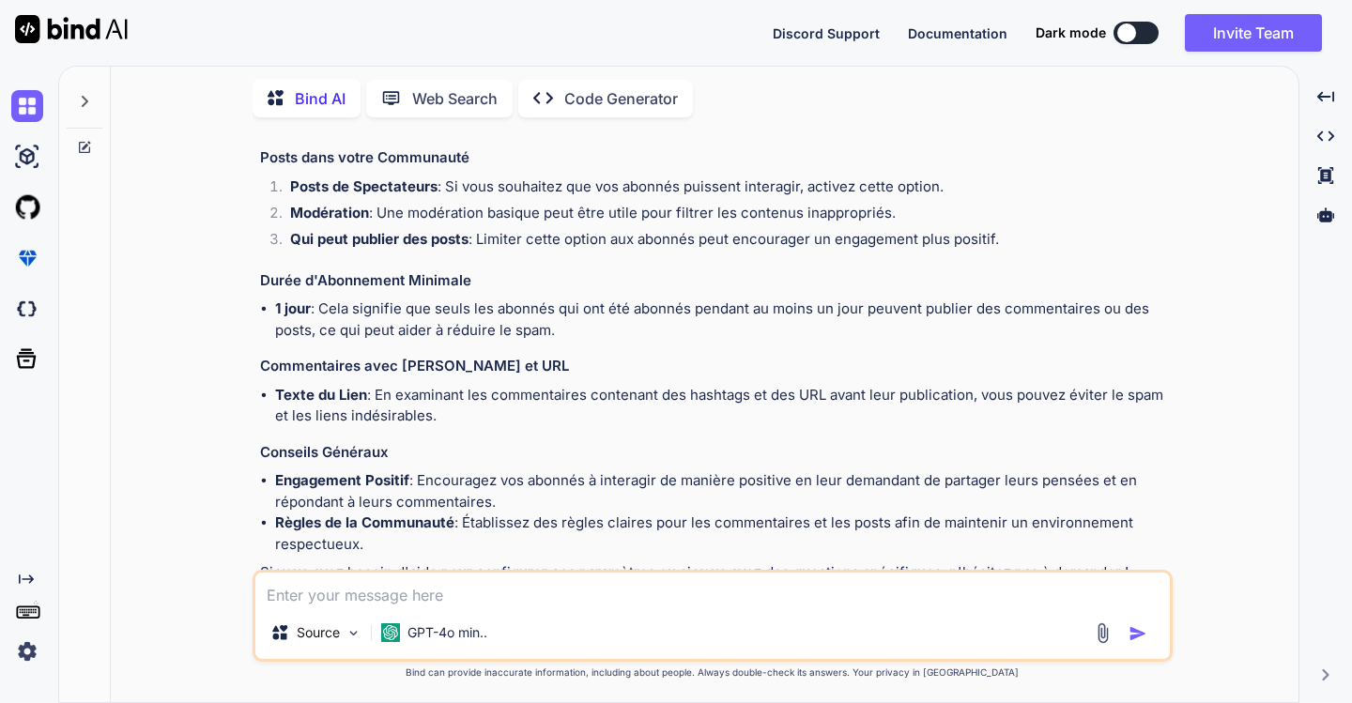
scroll to position [1421, 0]
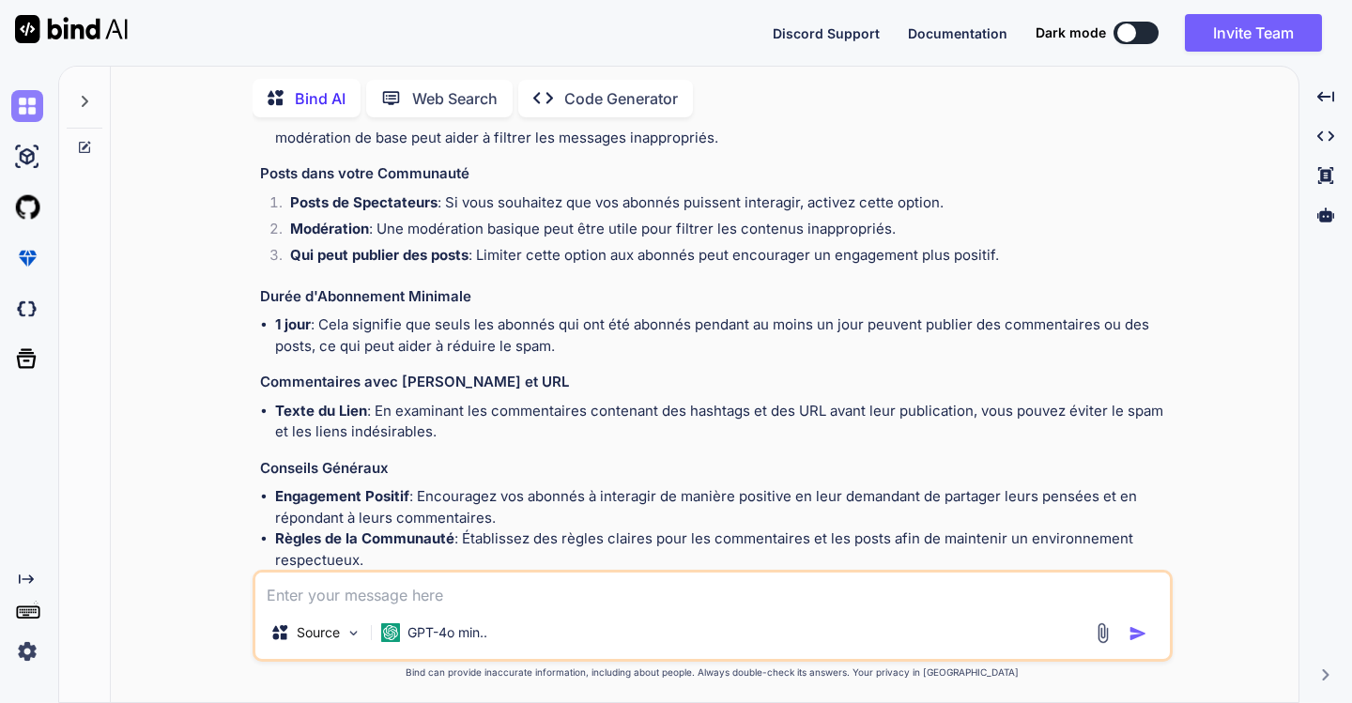
click at [27, 102] on img at bounding box center [27, 106] width 32 height 32
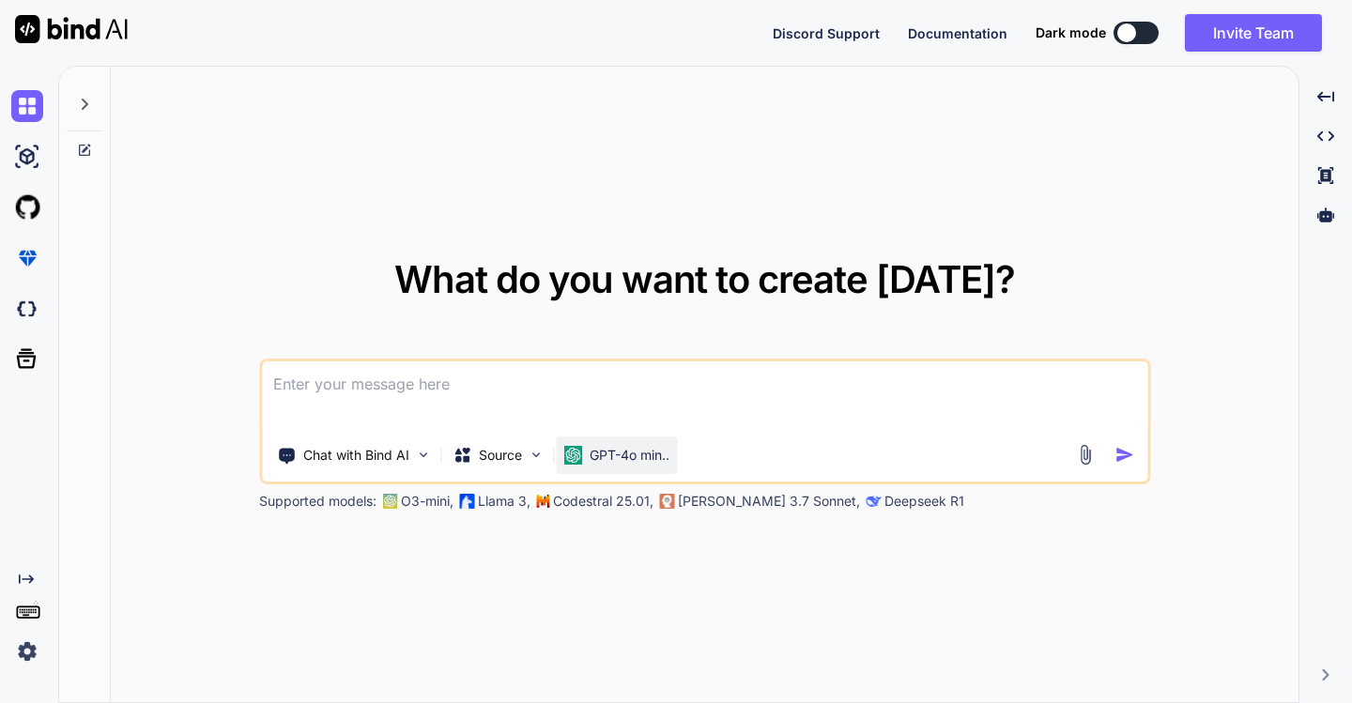
click at [596, 461] on p "GPT-4o min.." at bounding box center [630, 455] width 80 height 19
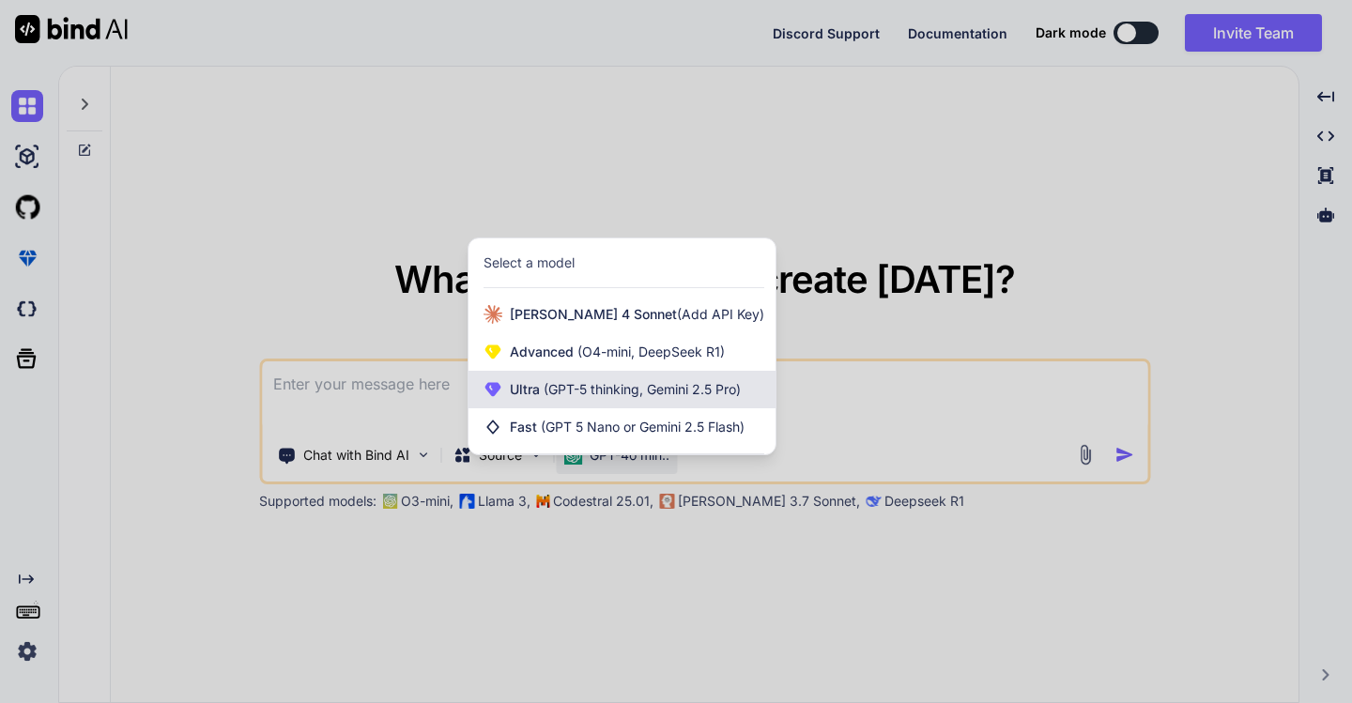
click at [620, 399] on span "Ultra (GPT-5 thinking, Gemini 2.5 Pro)" at bounding box center [625, 389] width 231 height 19
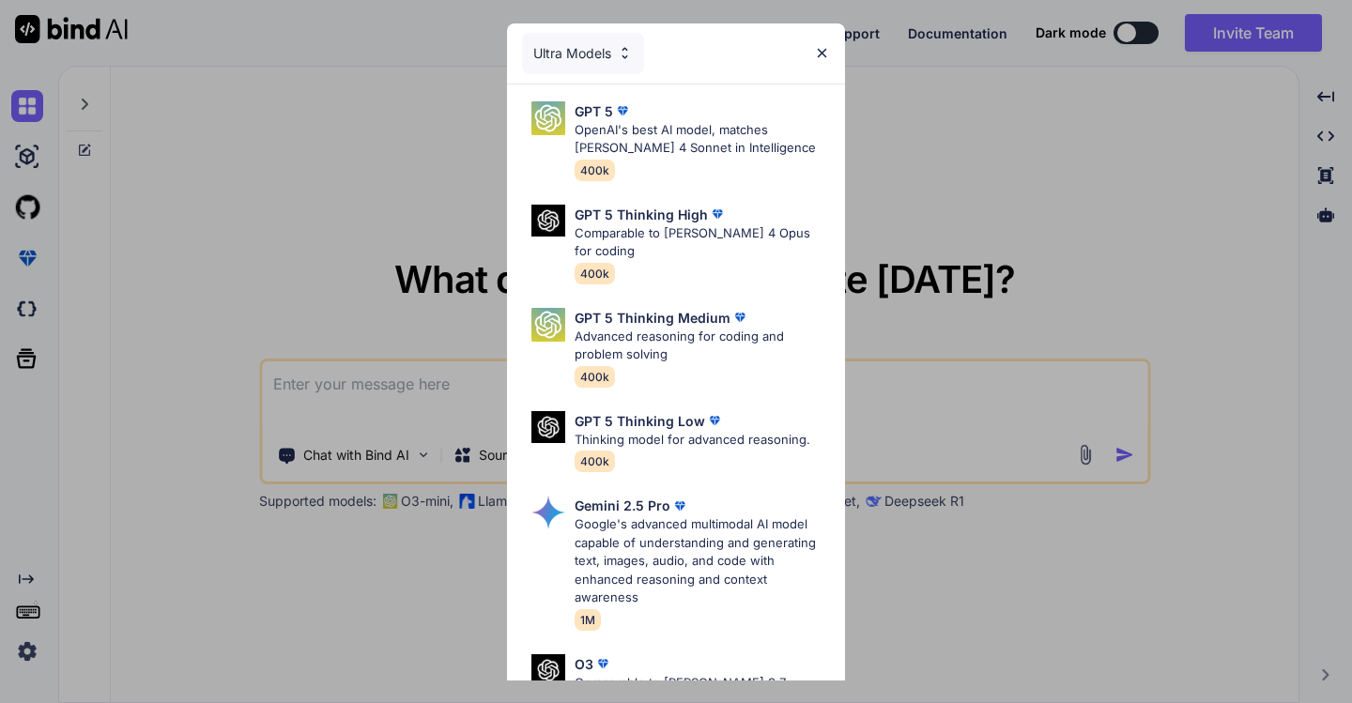
click at [247, 207] on div "Ultra Models GPT 5 OpenAI's best AI model, matches Claude 4 Sonnet in Intellige…" at bounding box center [676, 351] width 1352 height 703
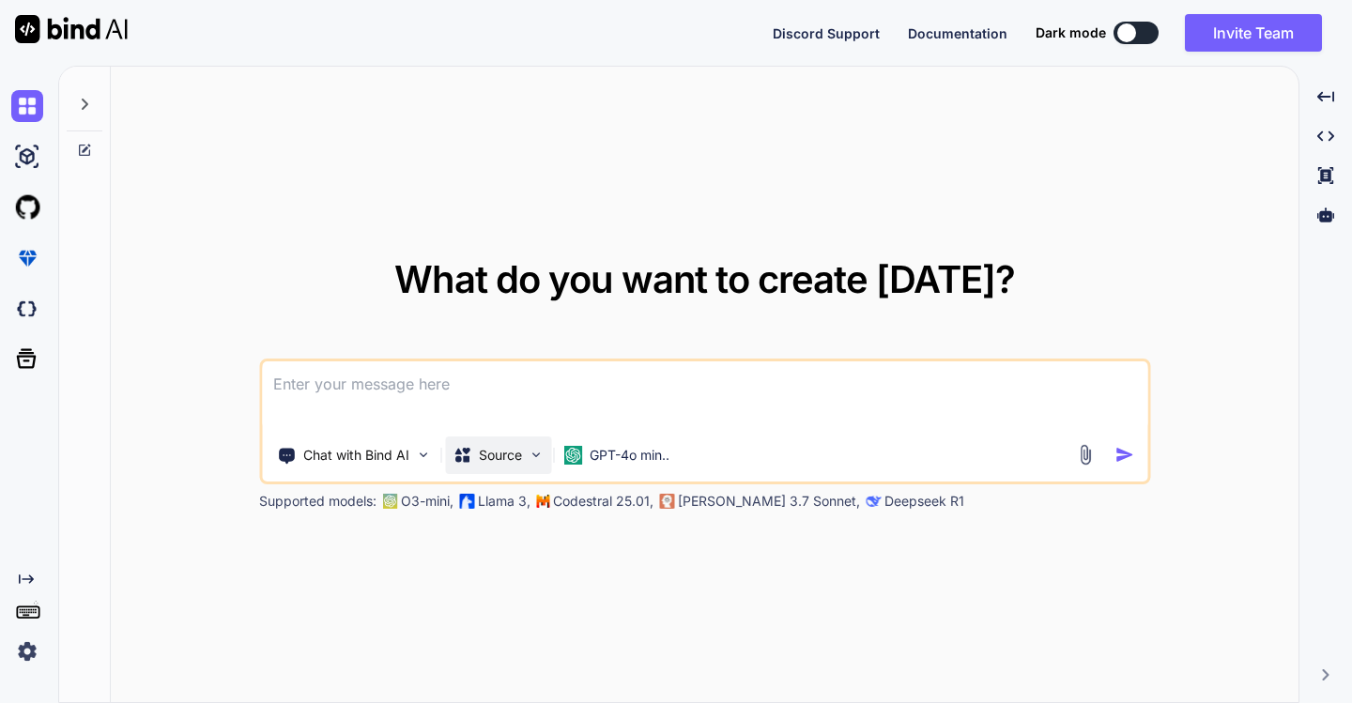
click at [529, 456] on img at bounding box center [536, 455] width 16 height 16
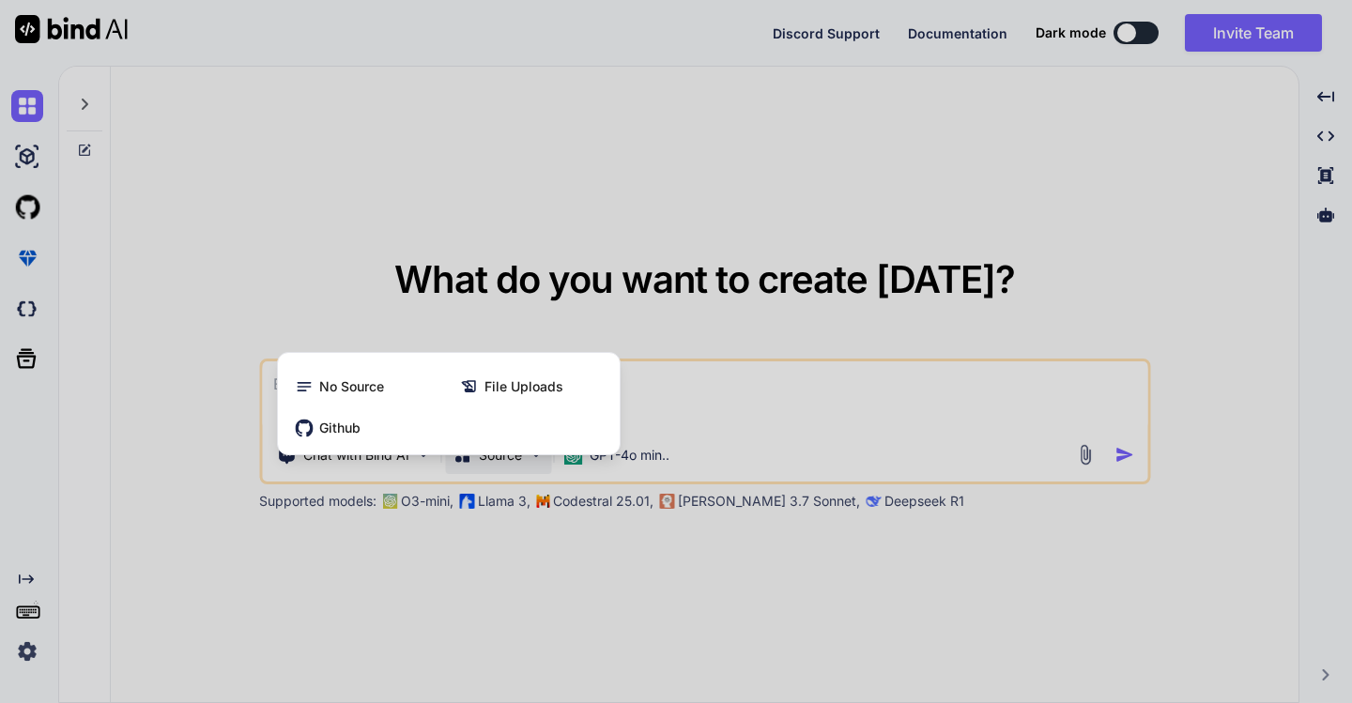
click at [529, 456] on div at bounding box center [676, 351] width 1352 height 703
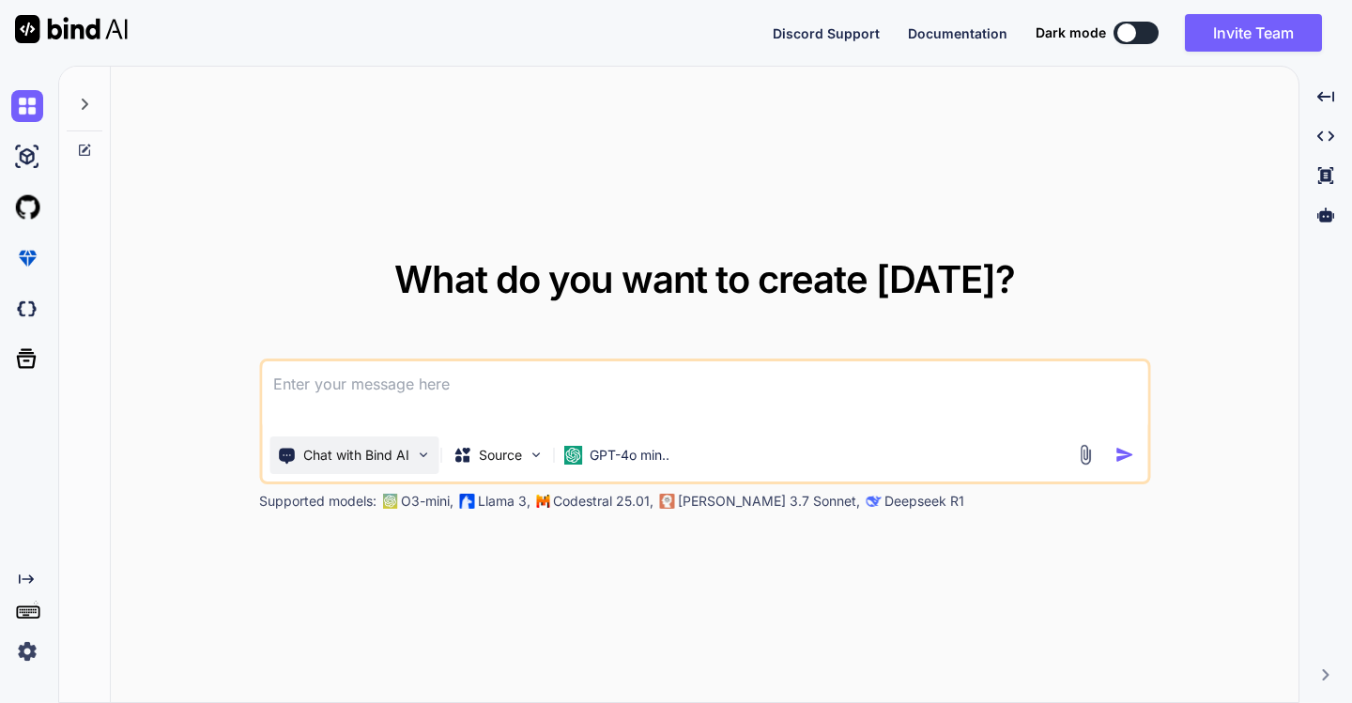
click at [419, 461] on img at bounding box center [423, 455] width 16 height 16
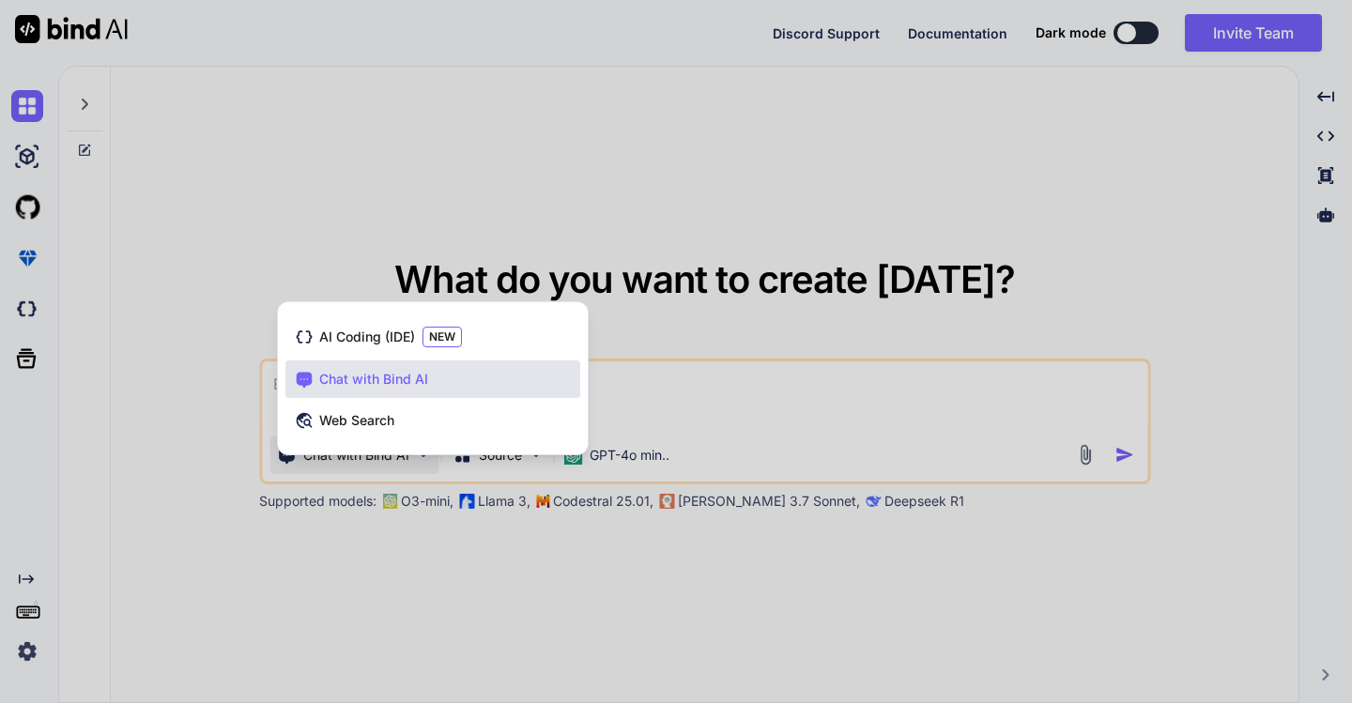
click at [419, 461] on div at bounding box center [676, 351] width 1352 height 703
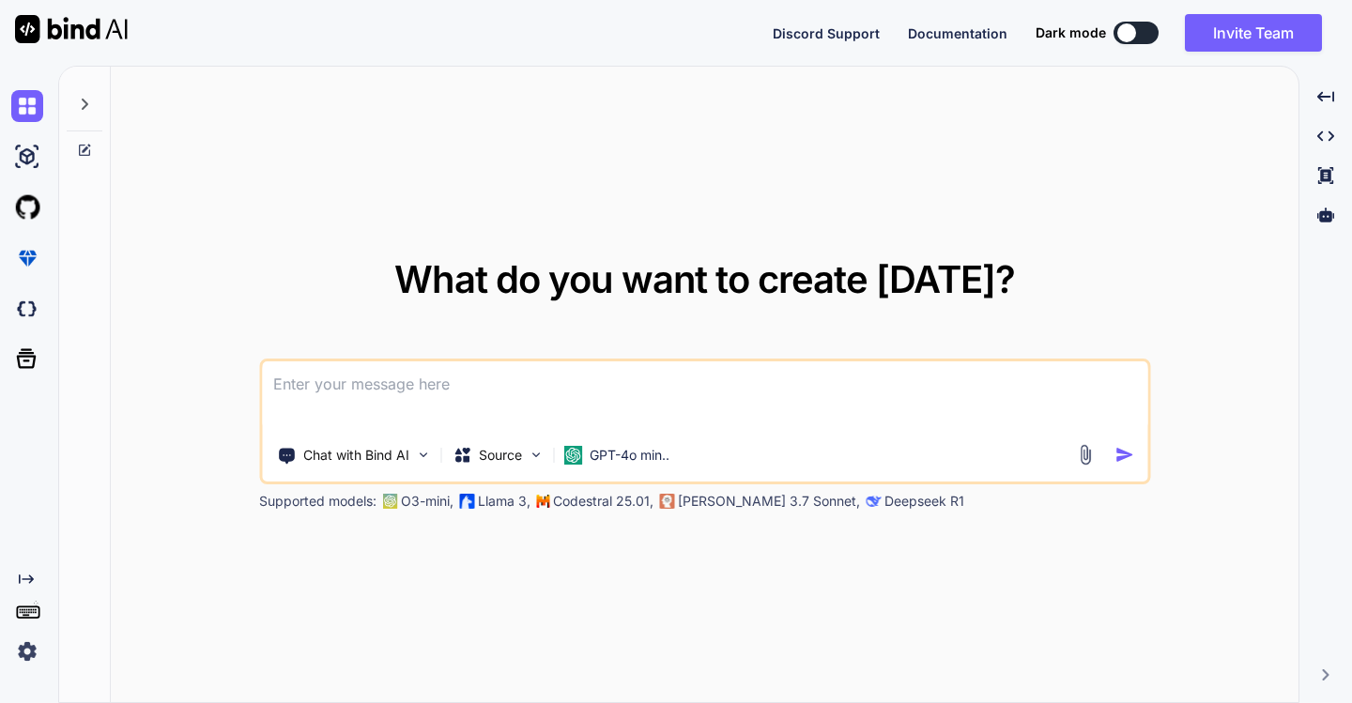
paste textarea "Actionable 29.4 /50 5 /5 Nombre de tags 5 /5 volume de tags 3 /5 mots-clés dans…"
type textarea "x"
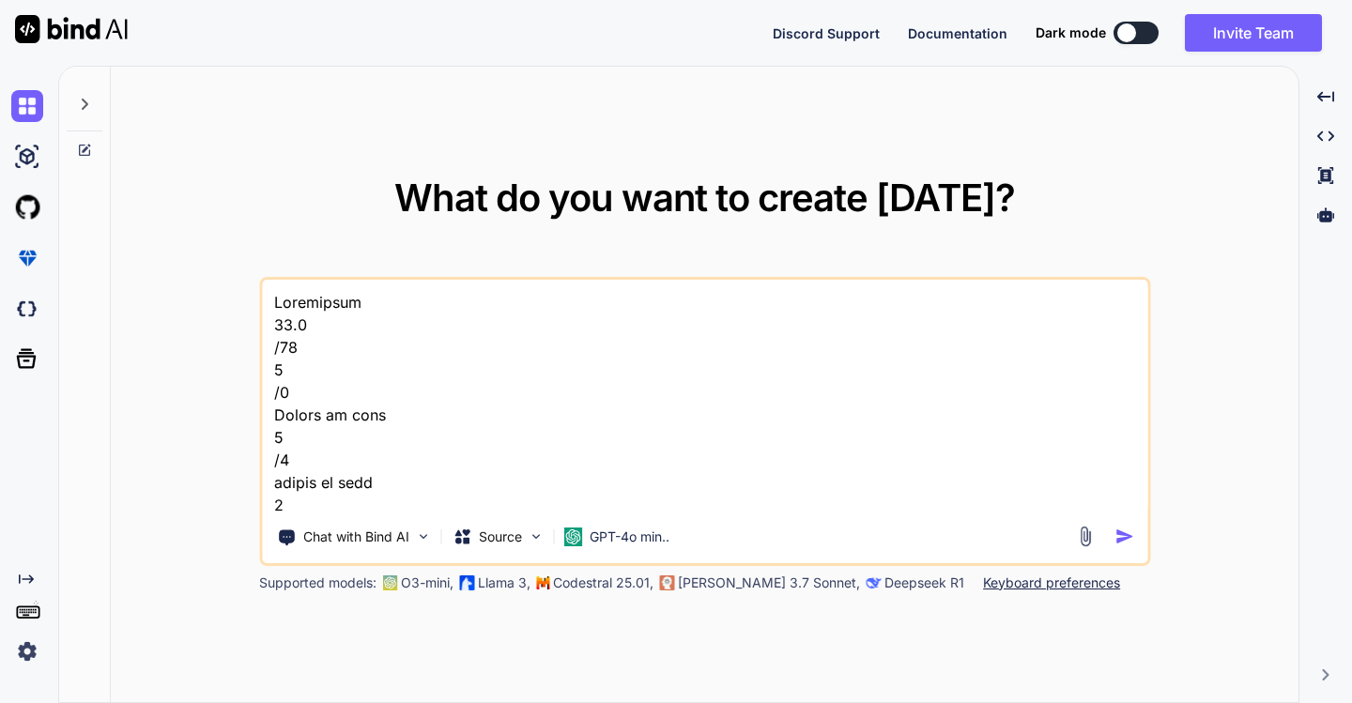
scroll to position [882, 0]
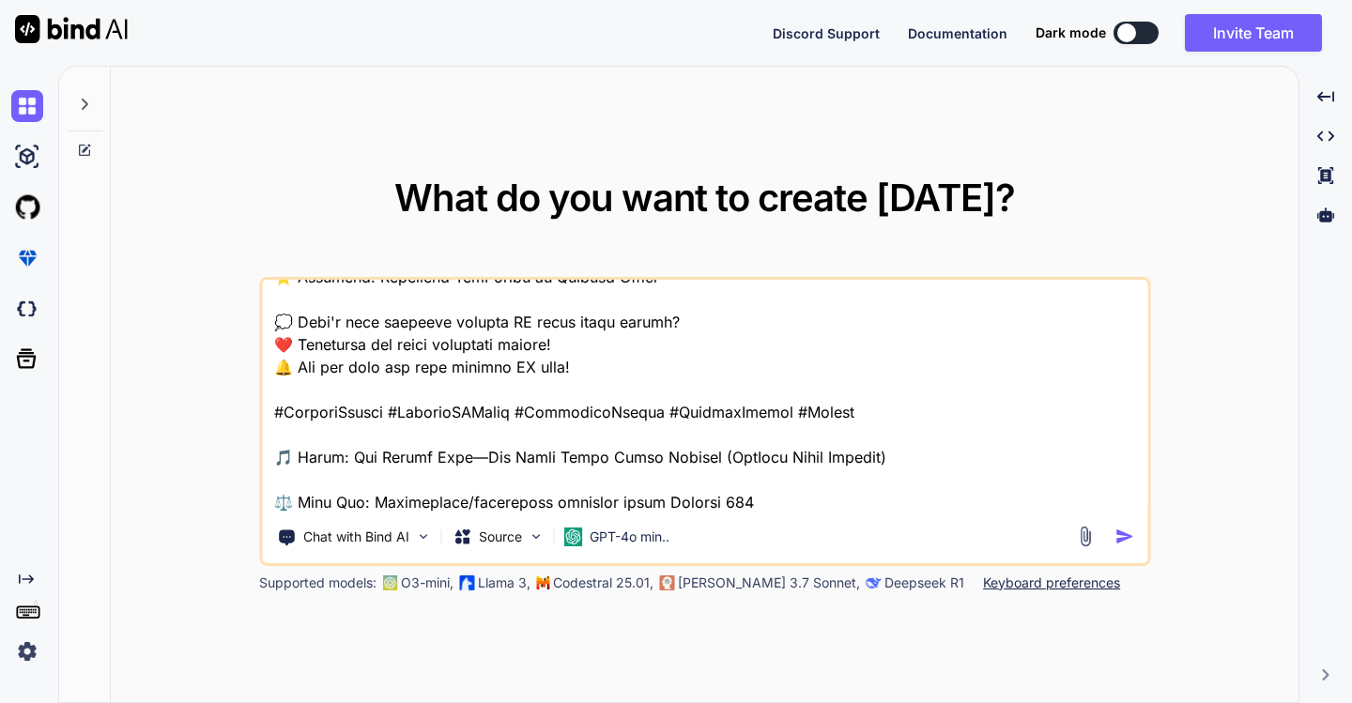
type textarea "Actionable 29.4 /50 5 /5 Nombre de tags 5 /5 volume de tags 3 /5 mots-clés dans…"
click at [1130, 538] on img "button" at bounding box center [1124, 537] width 20 height 20
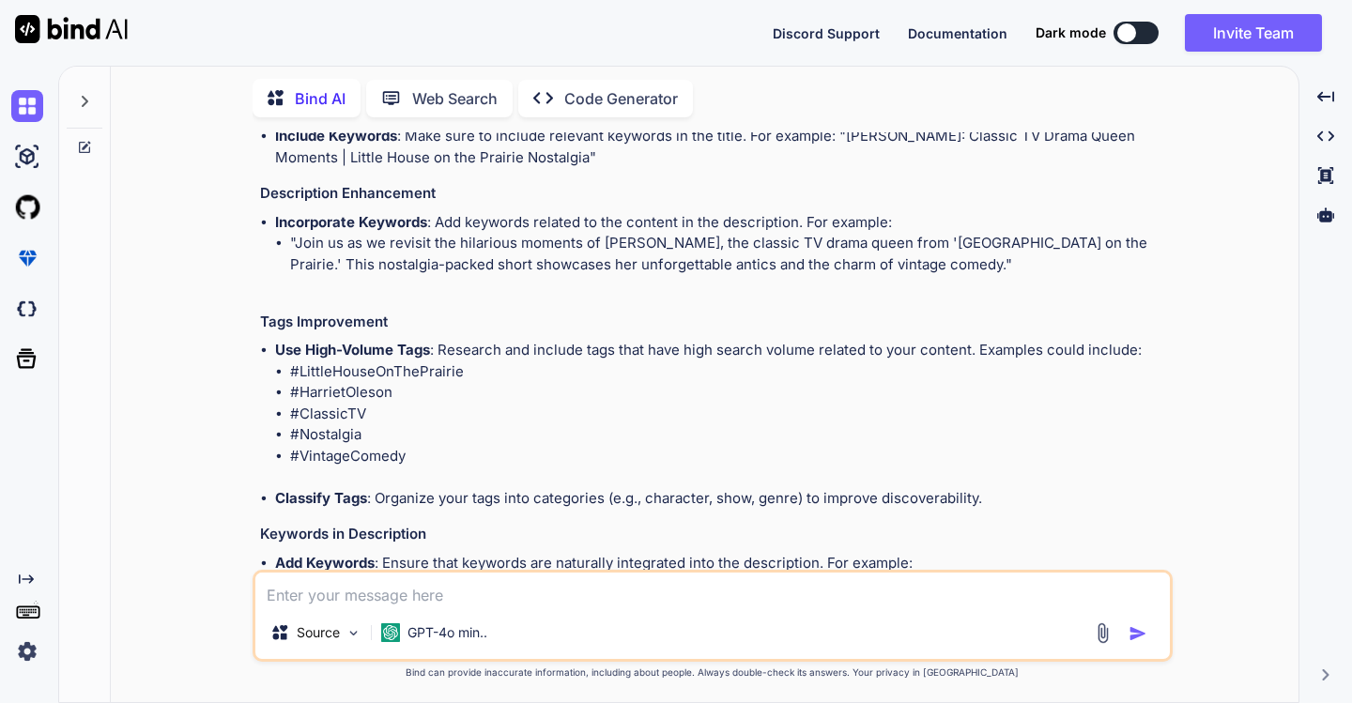
scroll to position [699, 0]
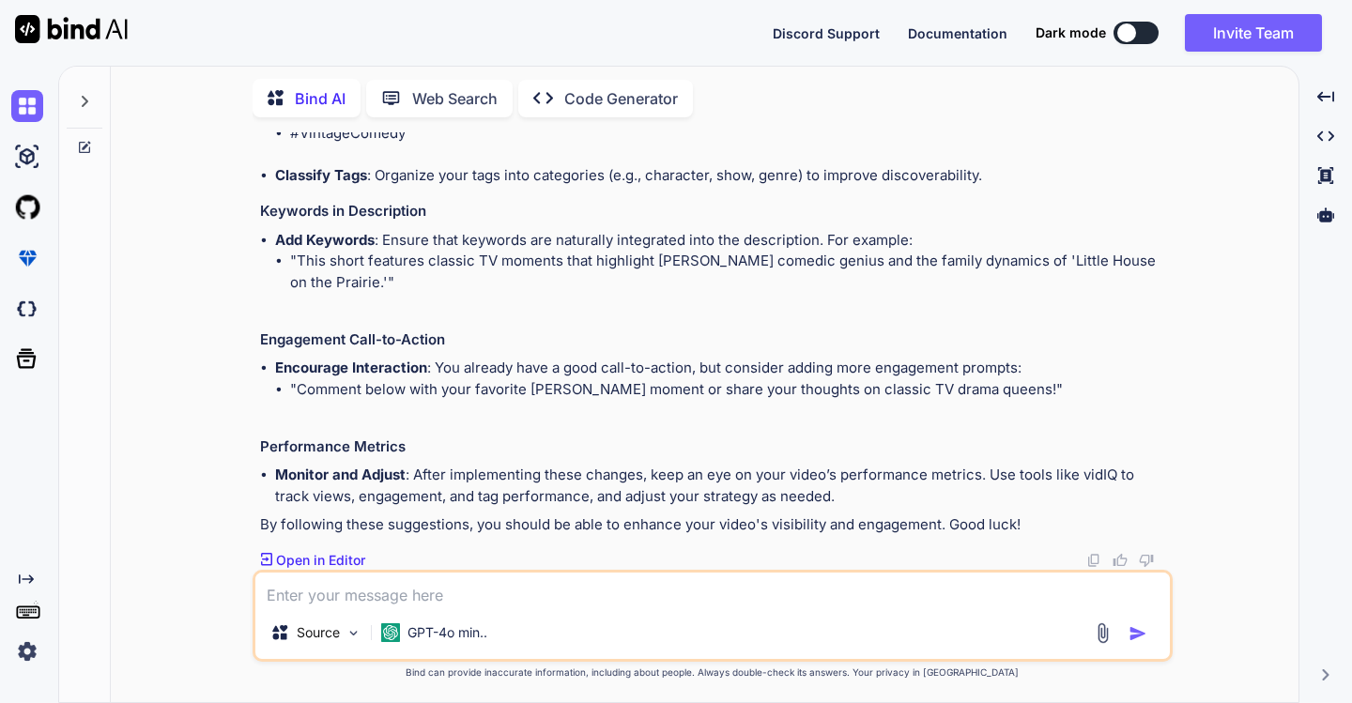
click at [453, 592] on textarea at bounding box center [712, 590] width 915 height 34
click at [442, 591] on textarea at bounding box center [712, 590] width 915 height 34
type textarea "x"
type textarea "ا"
type textarea "x"
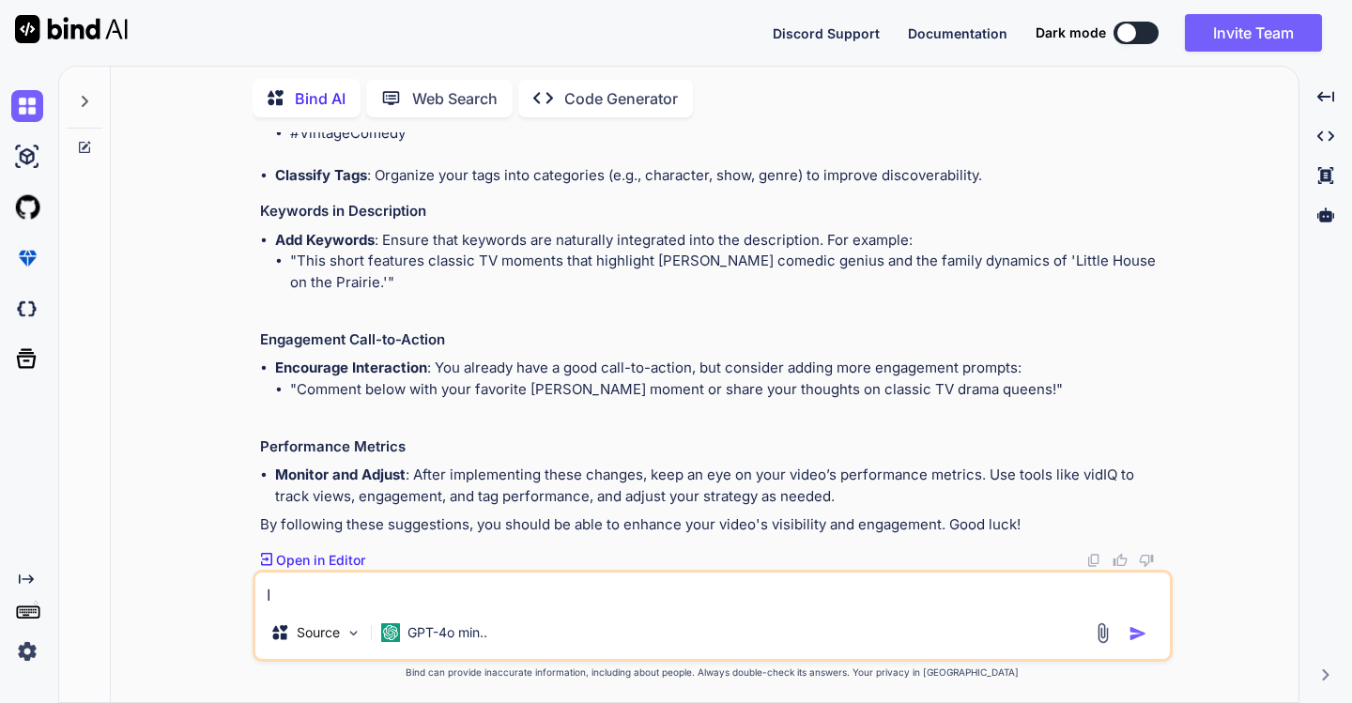
type textarea "اك"
type textarea "x"
type textarea "اكت"
type textarea "x"
type textarea "اكتب"
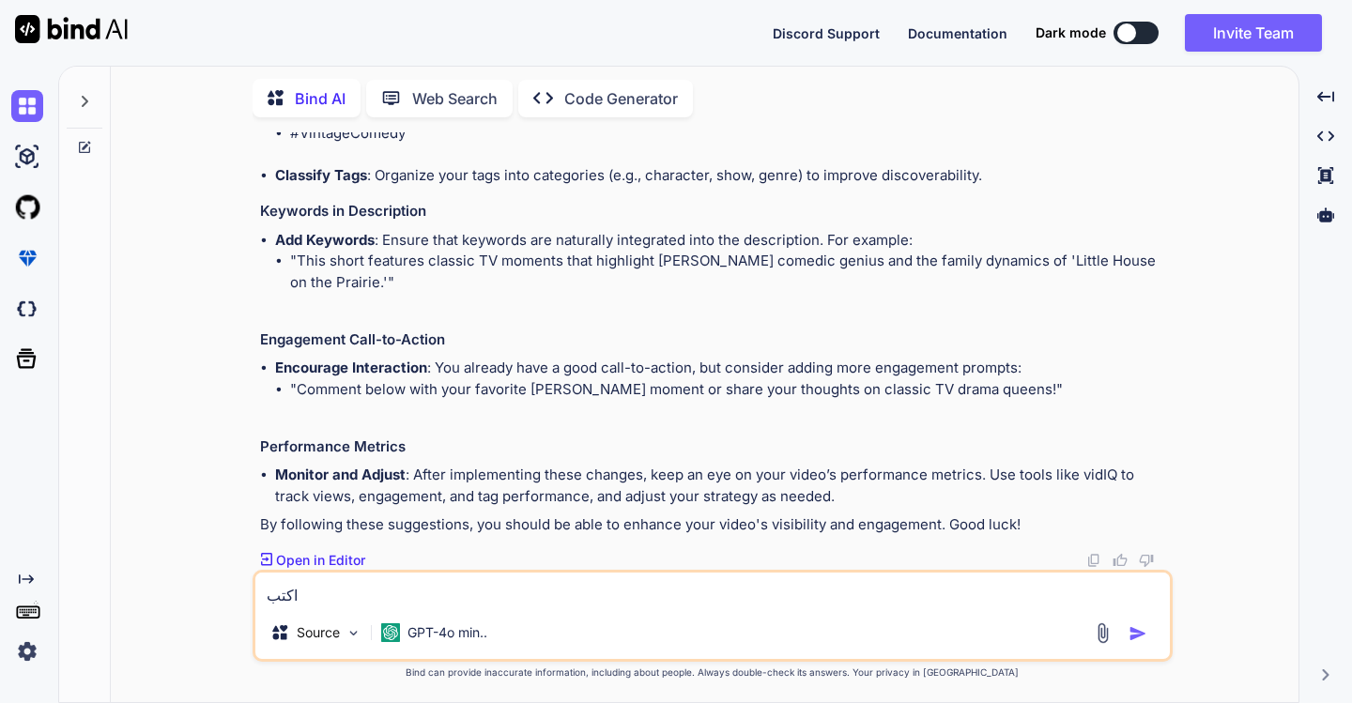
type textarea "x"
type textarea "اكتب"
type textarea "x"
type textarea "اكتب ل"
type textarea "x"
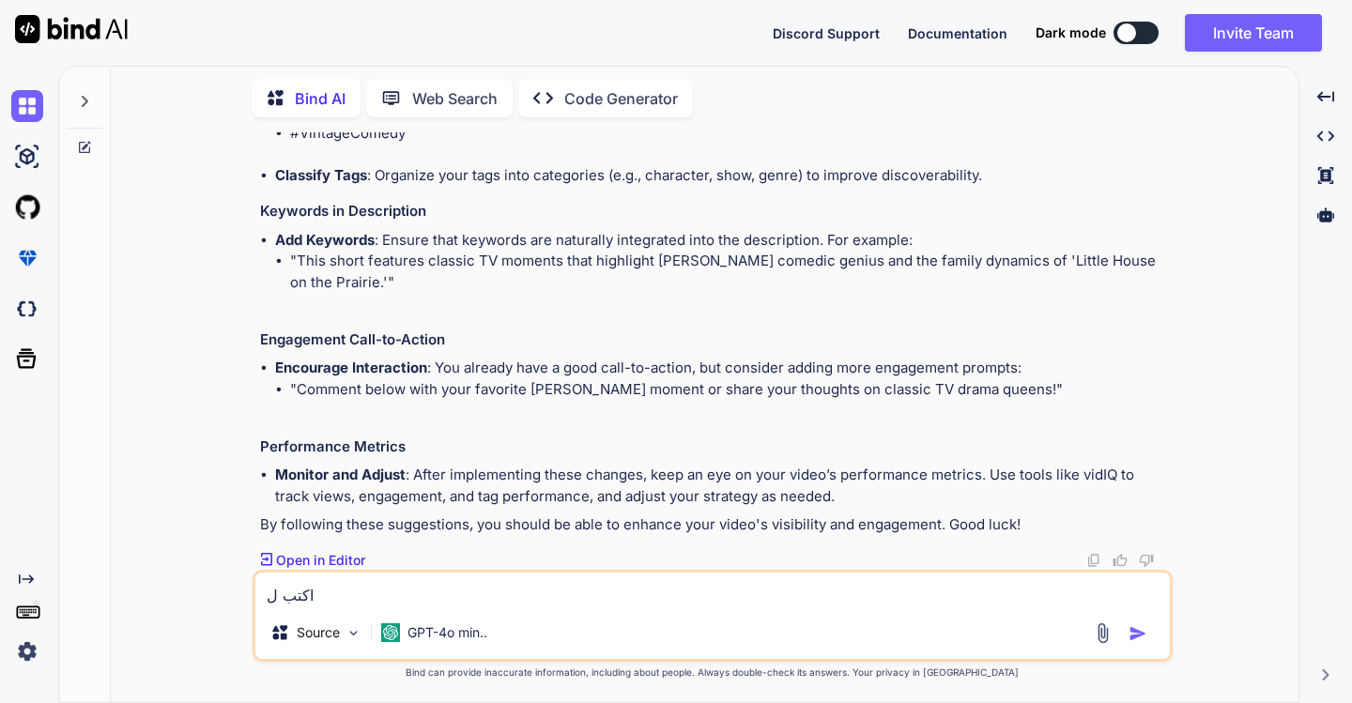
type textarea "اكتب لي"
type textarea "x"
type textarea "اكتب لي"
type textarea "x"
type textarea "اكتب لي ا"
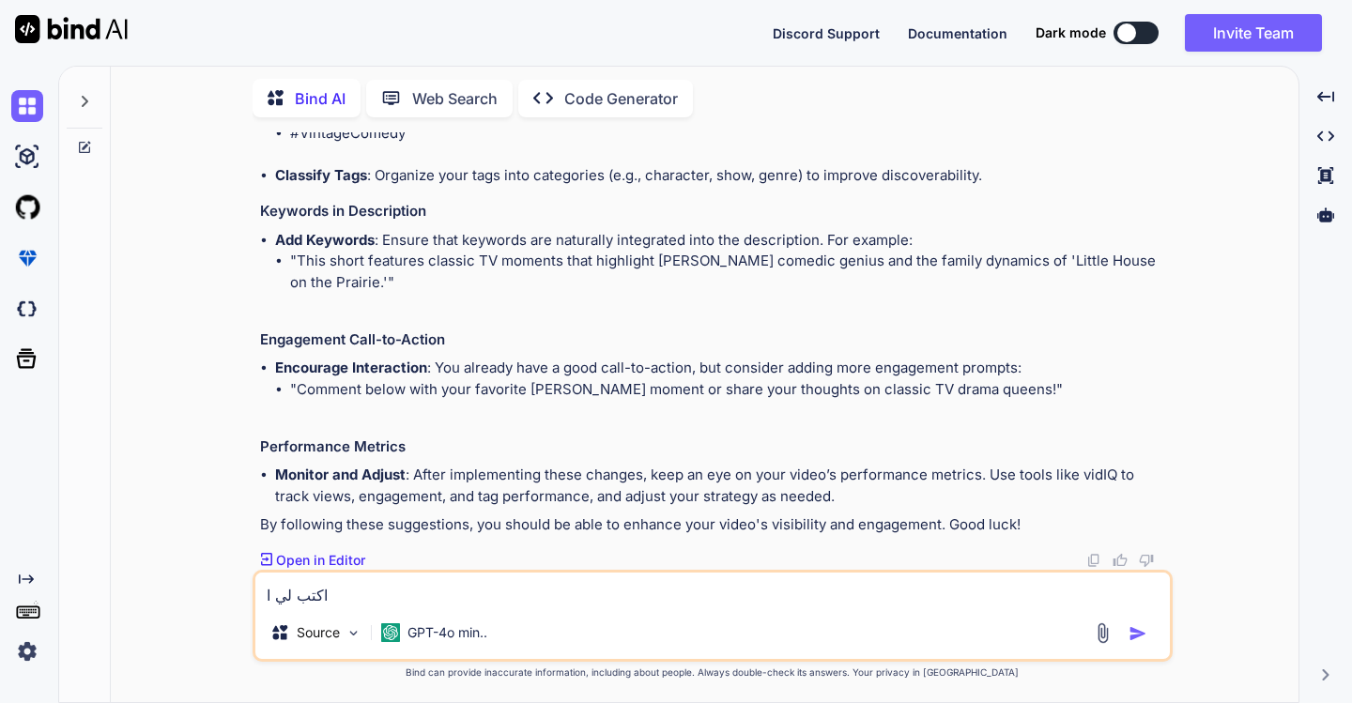
type textarea "x"
type textarea "اكتب لي ال"
type textarea "x"
type textarea "اكتب لي الو"
type textarea "x"
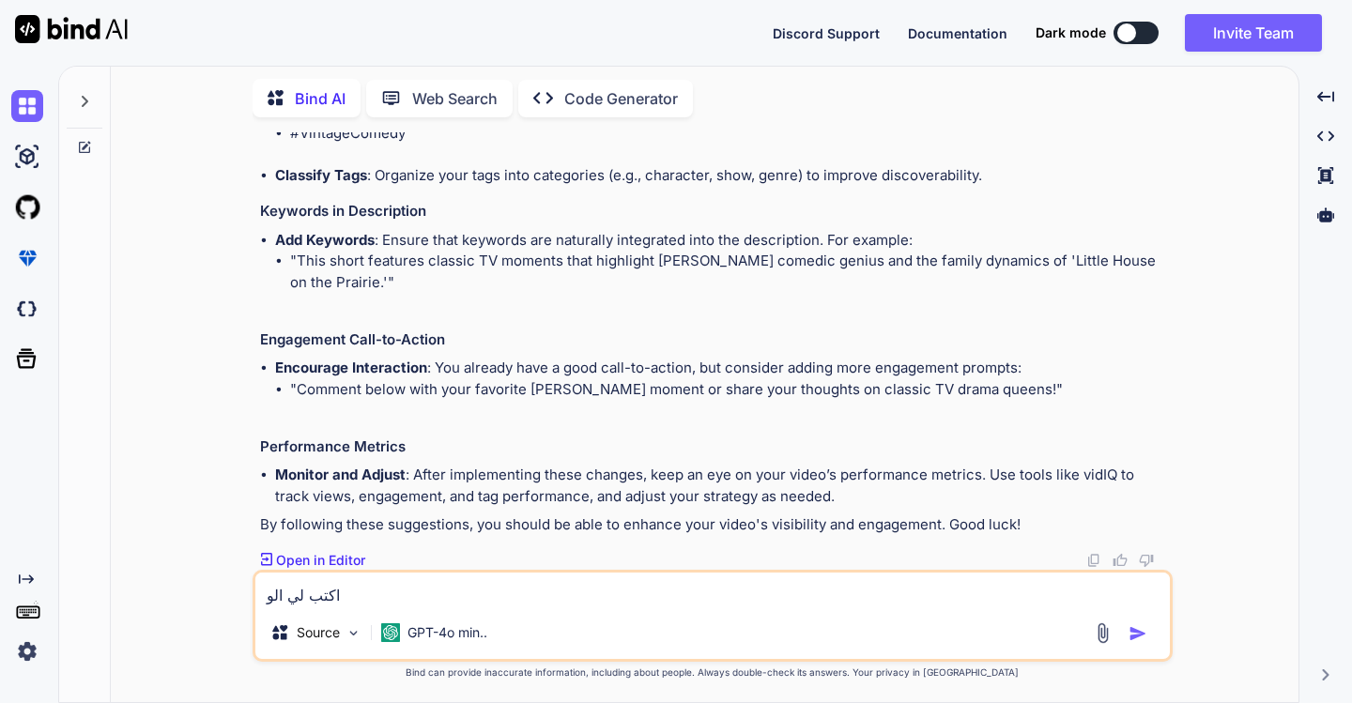
type textarea "اكتب لي الوص"
type textarea "x"
type textarea "اكتب لي الوصف"
type textarea "x"
type textarea "اكتب لي الوصف"
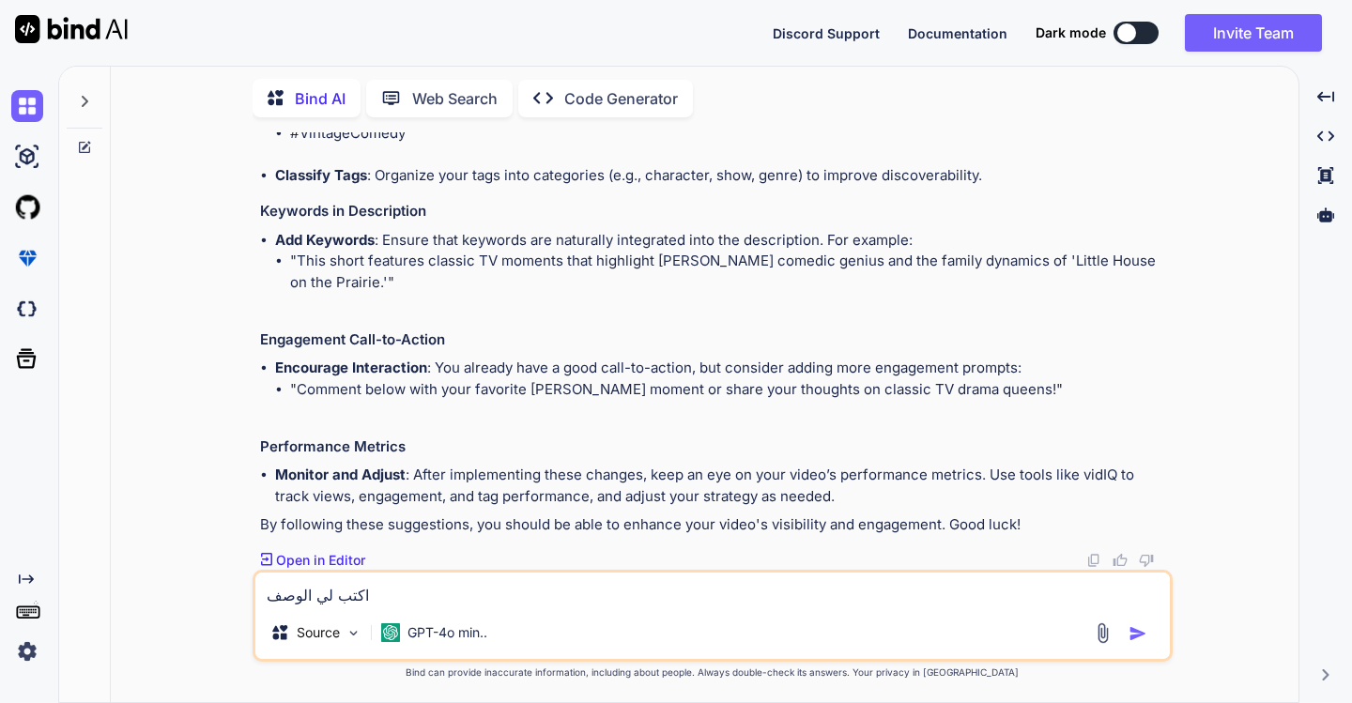
type textarea "x"
type textarea "اكتب لي الوصف ا"
type textarea "x"
type textarea "اكتب لي الوصف ال"
type textarea "x"
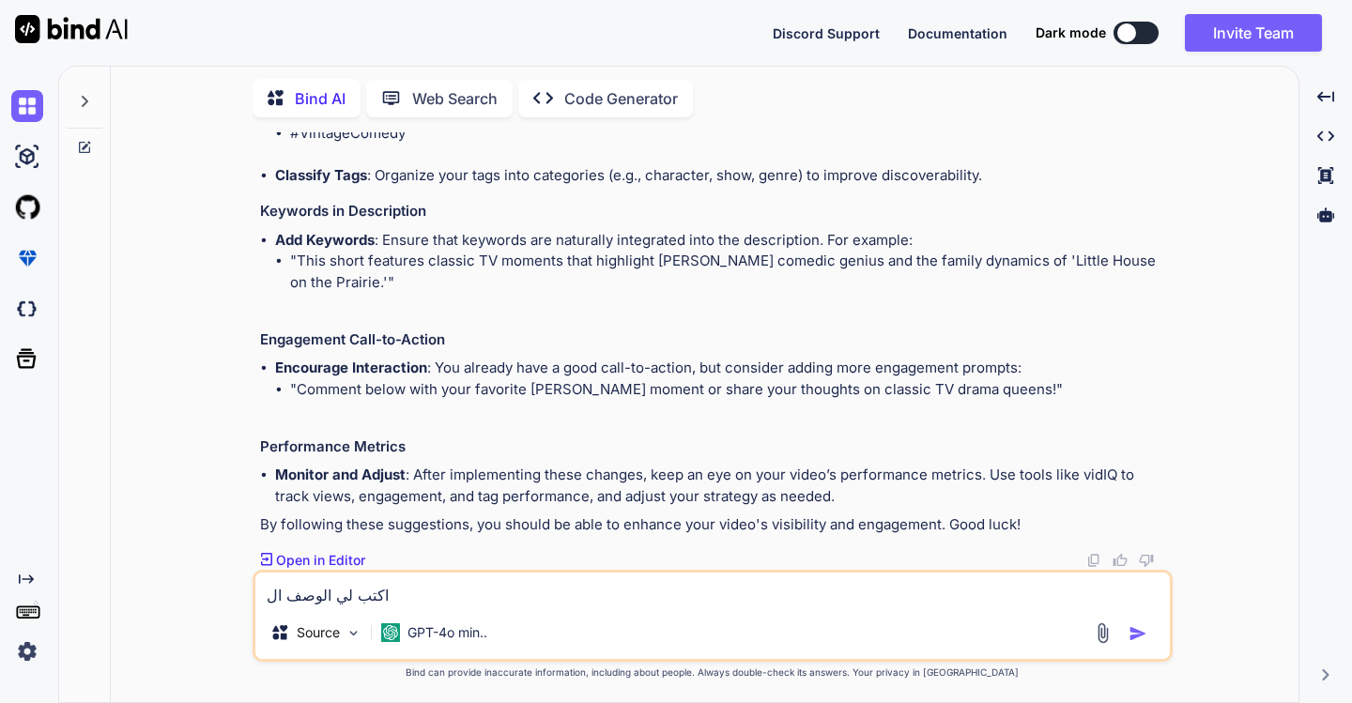
type textarea "اكتب لي الوصف الم"
type textarea "x"
type textarea "اكتب لي الوصف المع"
type textarea "x"
type textarea "اكتب لي الوصف المعذ"
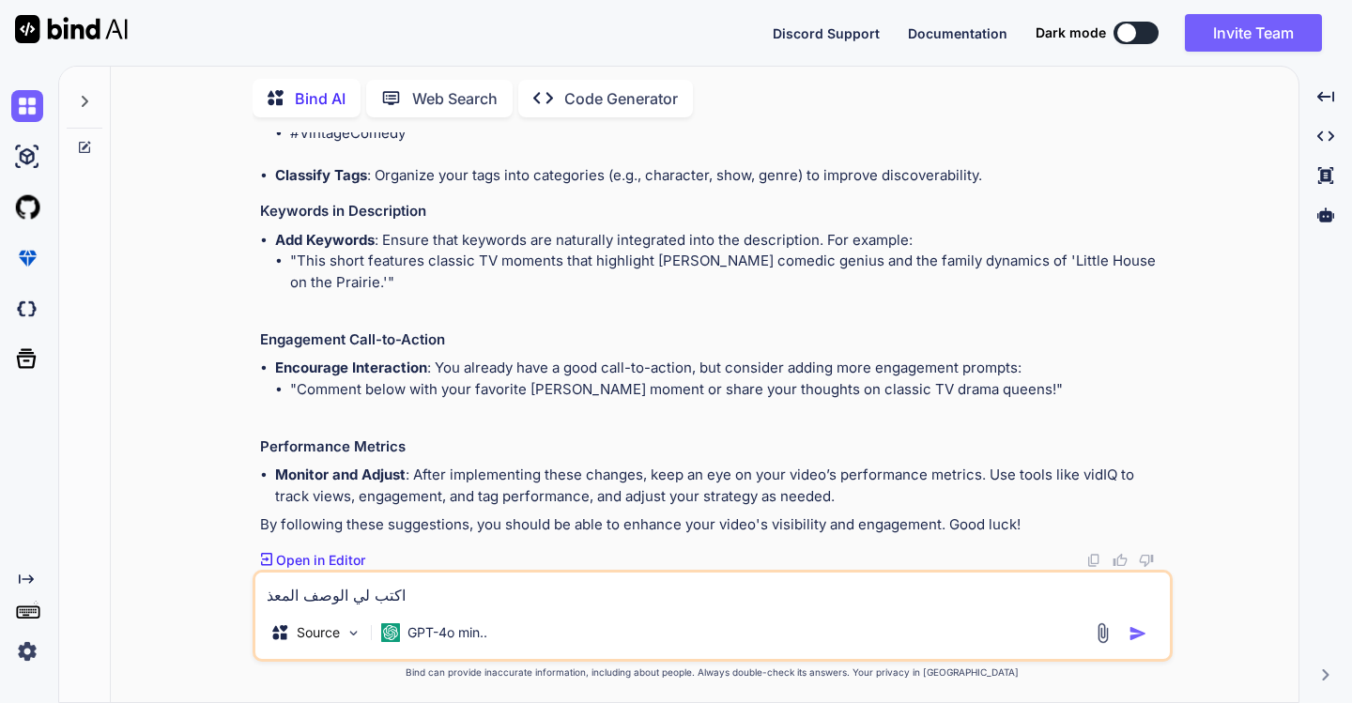
type textarea "x"
type textarea "اكتب لي الوصف المع"
type textarea "x"
type textarea "اكتب لي الوصف المعد"
type textarea "x"
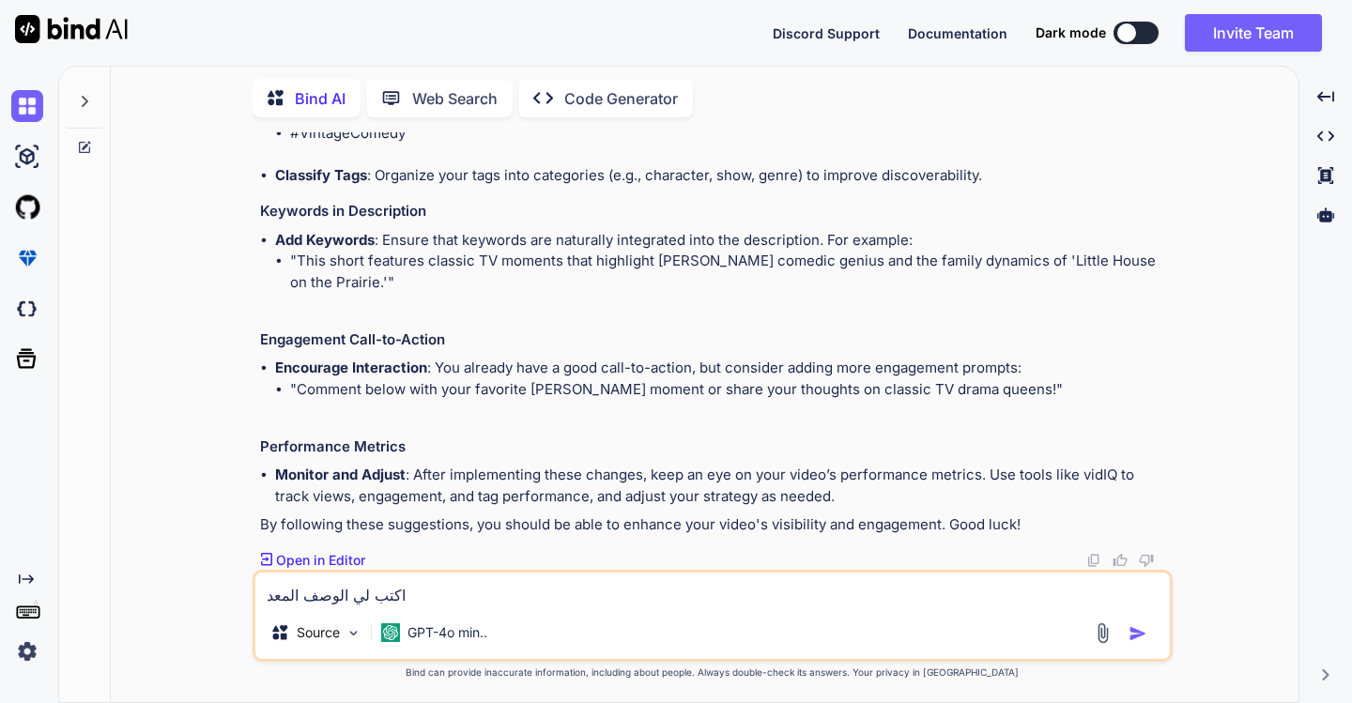
type textarea "اكتب لي الوصف المعدل"
type textarea "x"
type textarea "اكتب لي الوصف المعدل"
type textarea "x"
type textarea "اكتب لي الوصف المعدل ك"
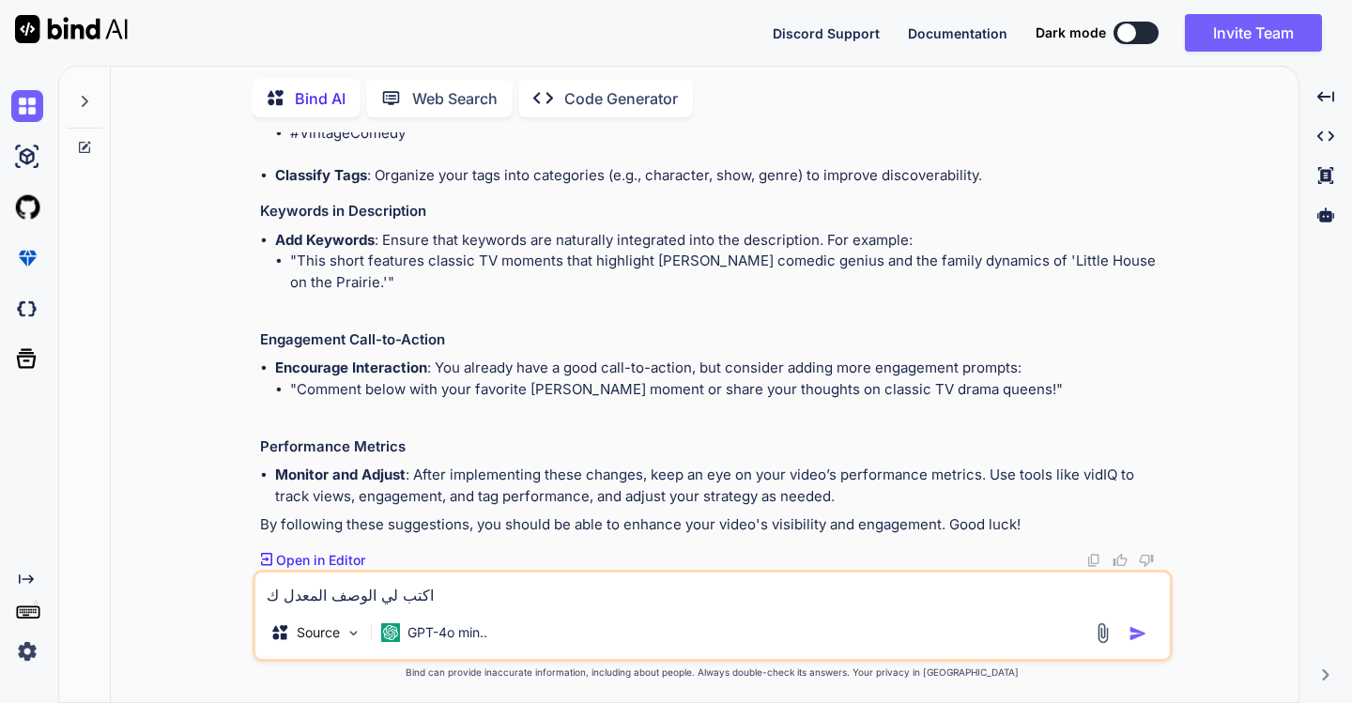
type textarea "x"
type textarea "اكتب لي الوصف المعدل كا"
type textarea "x"
type textarea "اكتب لي الوصف المعدل كام"
type textarea "x"
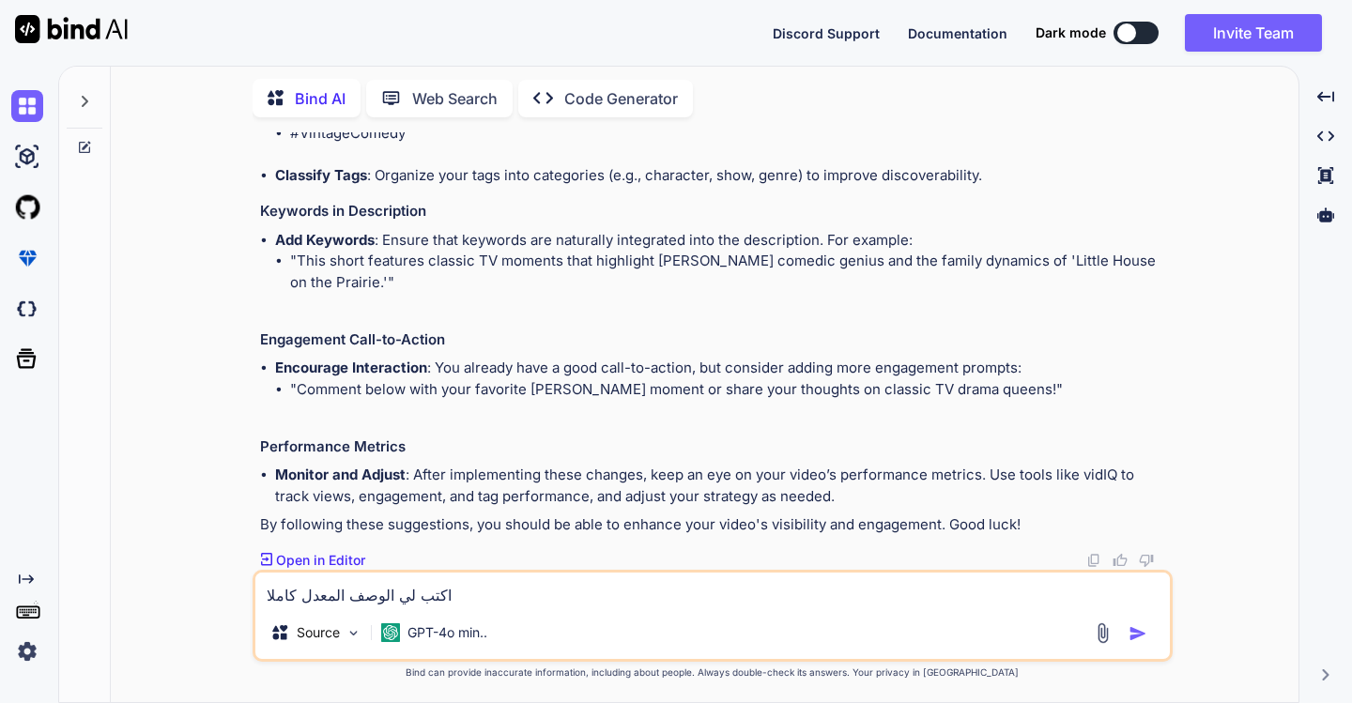
type textarea "اكتب لي الوصف المعدل كاملا"
click at [1139, 632] on img "button" at bounding box center [1138, 633] width 19 height 19
type textarea "x"
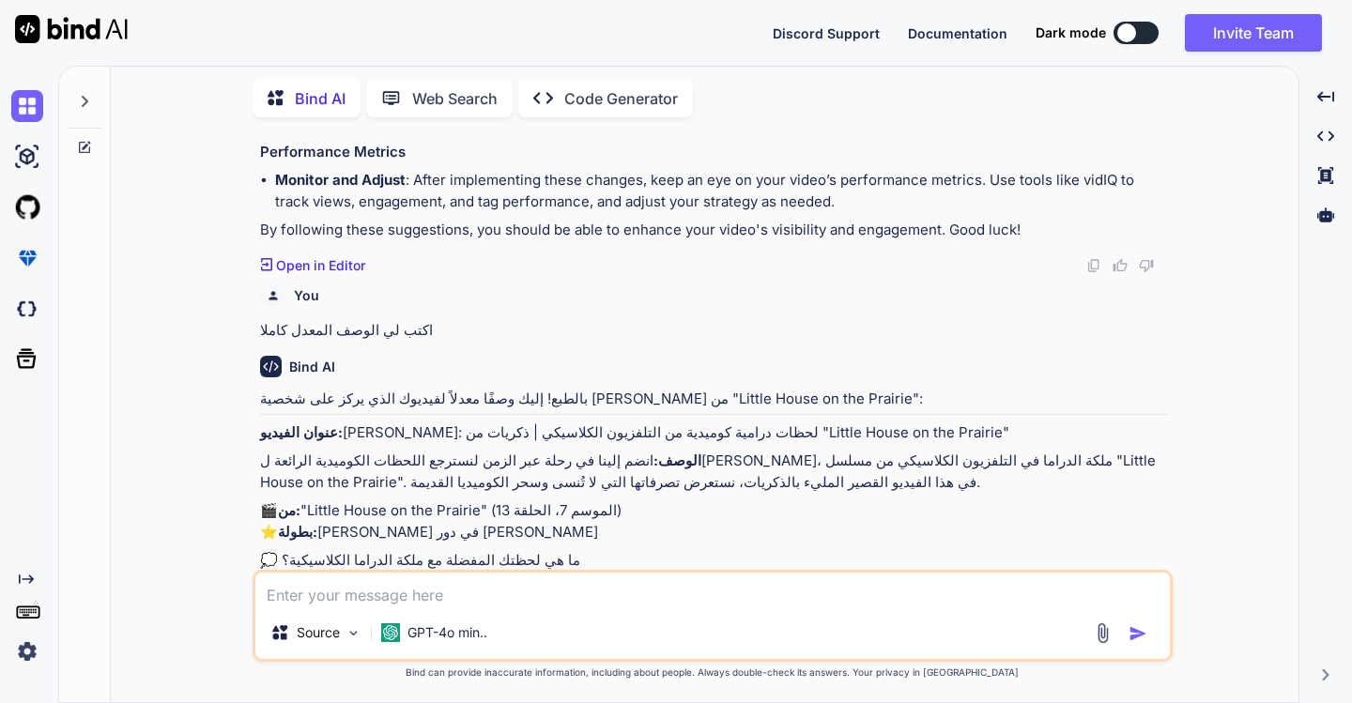
scroll to position [1275, 0]
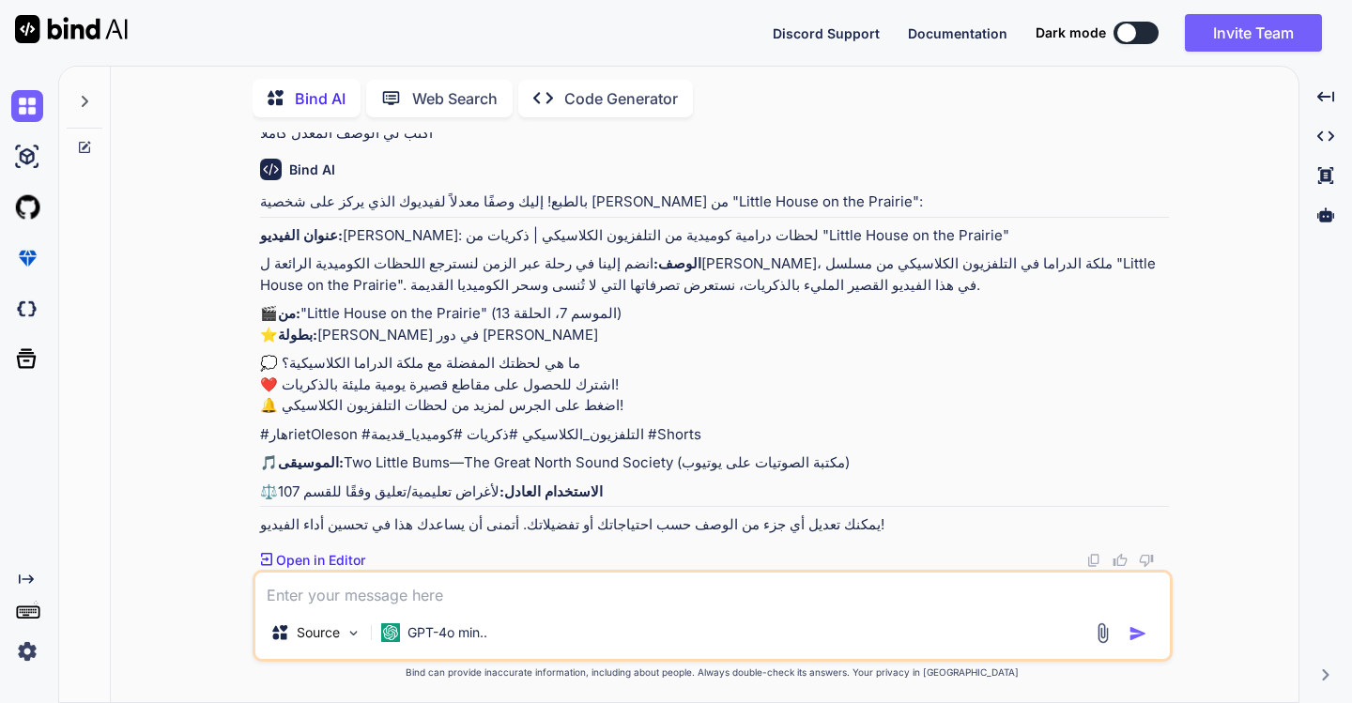
click at [417, 593] on textarea at bounding box center [712, 590] width 915 height 34
type textarea "x"
type textarea "ب"
type textarea "x"
type textarea "با"
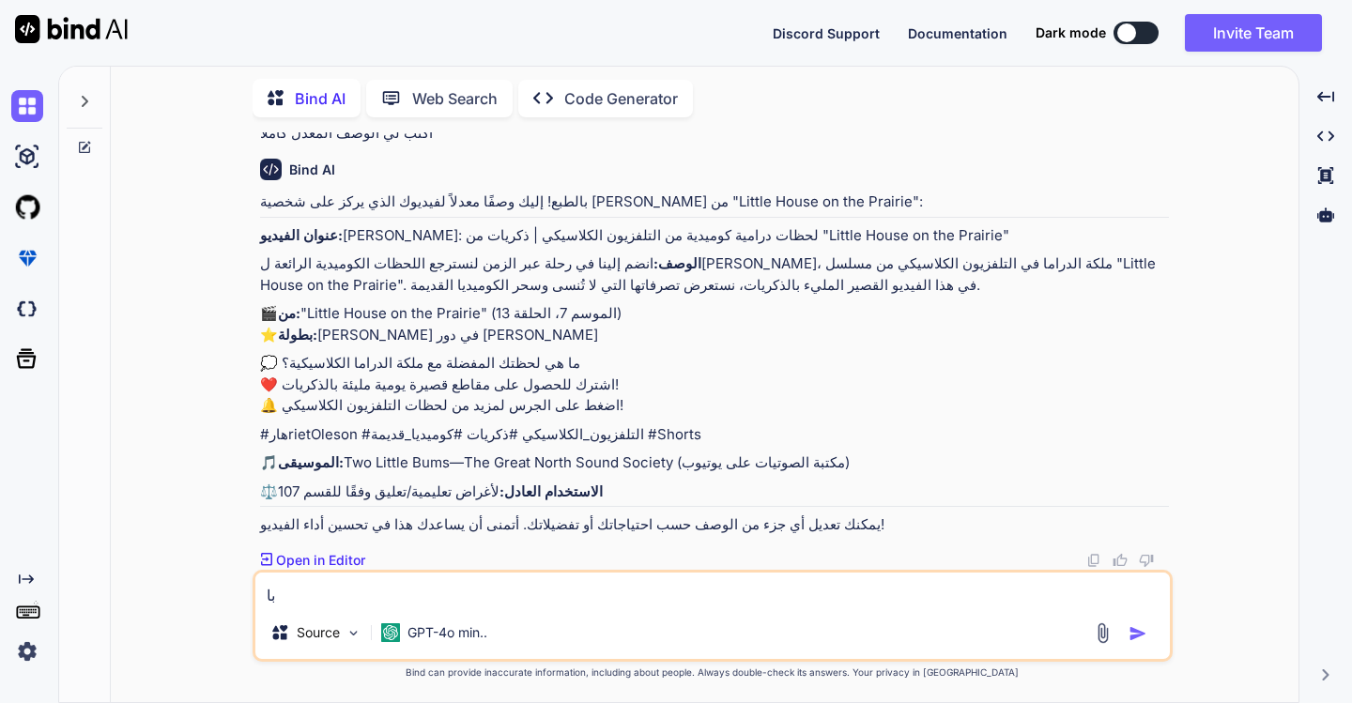
type textarea "x"
type textarea "بالا"
type textarea "x"
type textarea "بالان"
type textarea "x"
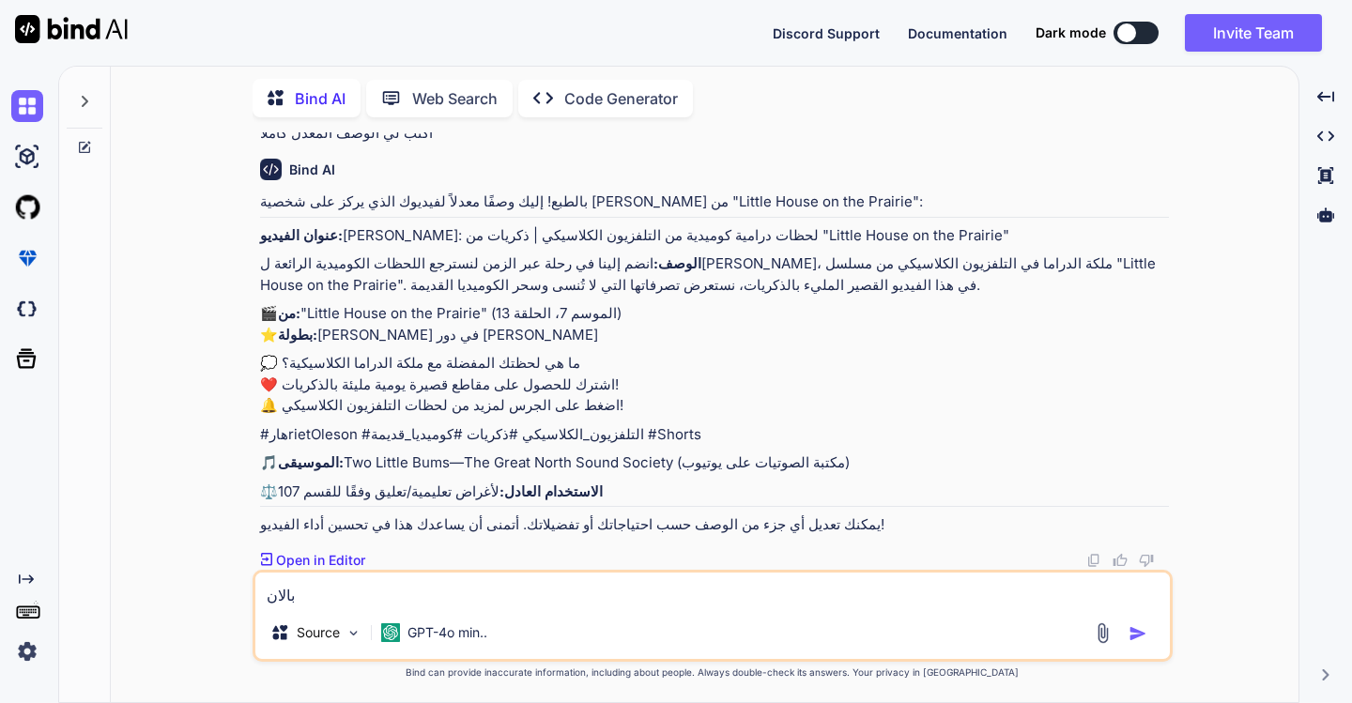
type textarea "بالانج"
type textarea "x"
type textarea "بالانجل"
type textarea "x"
type textarea "بالانجلي"
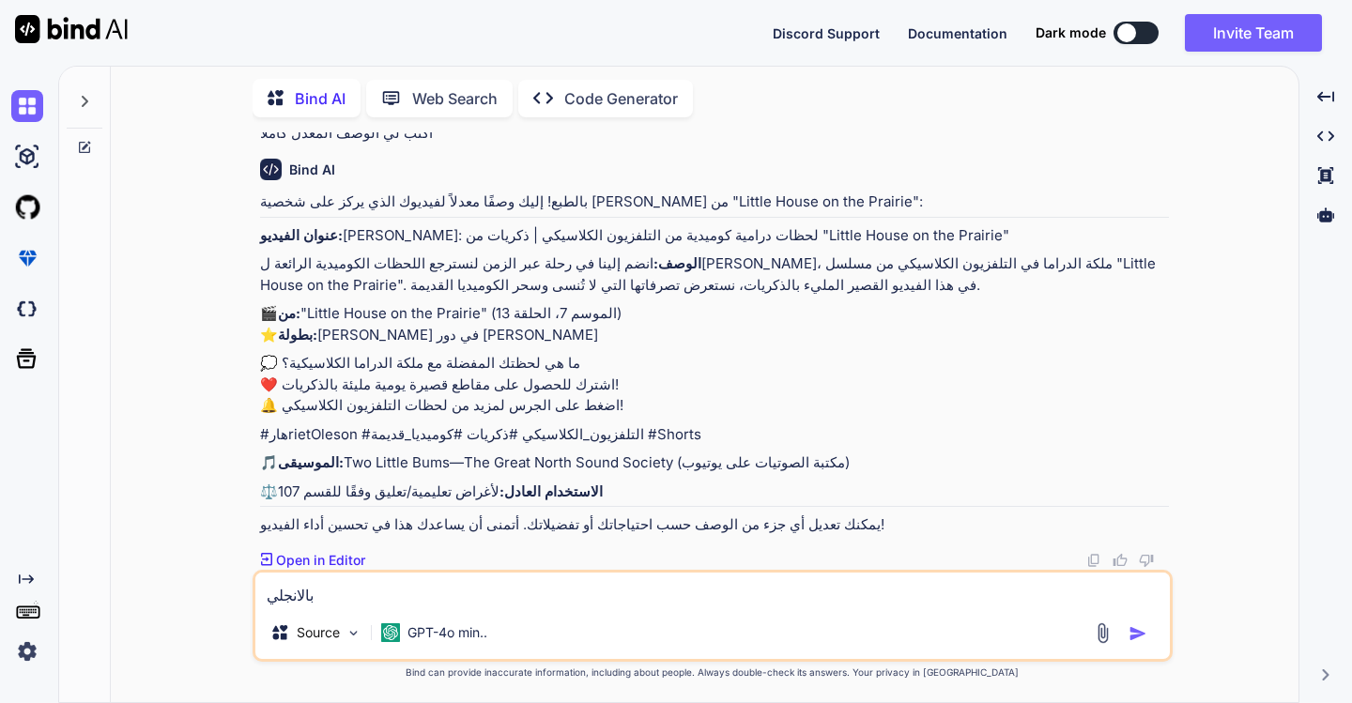
type textarea "x"
type textarea "بالانجليز"
type textarea "x"
type textarea "بالانجليزي"
type textarea "x"
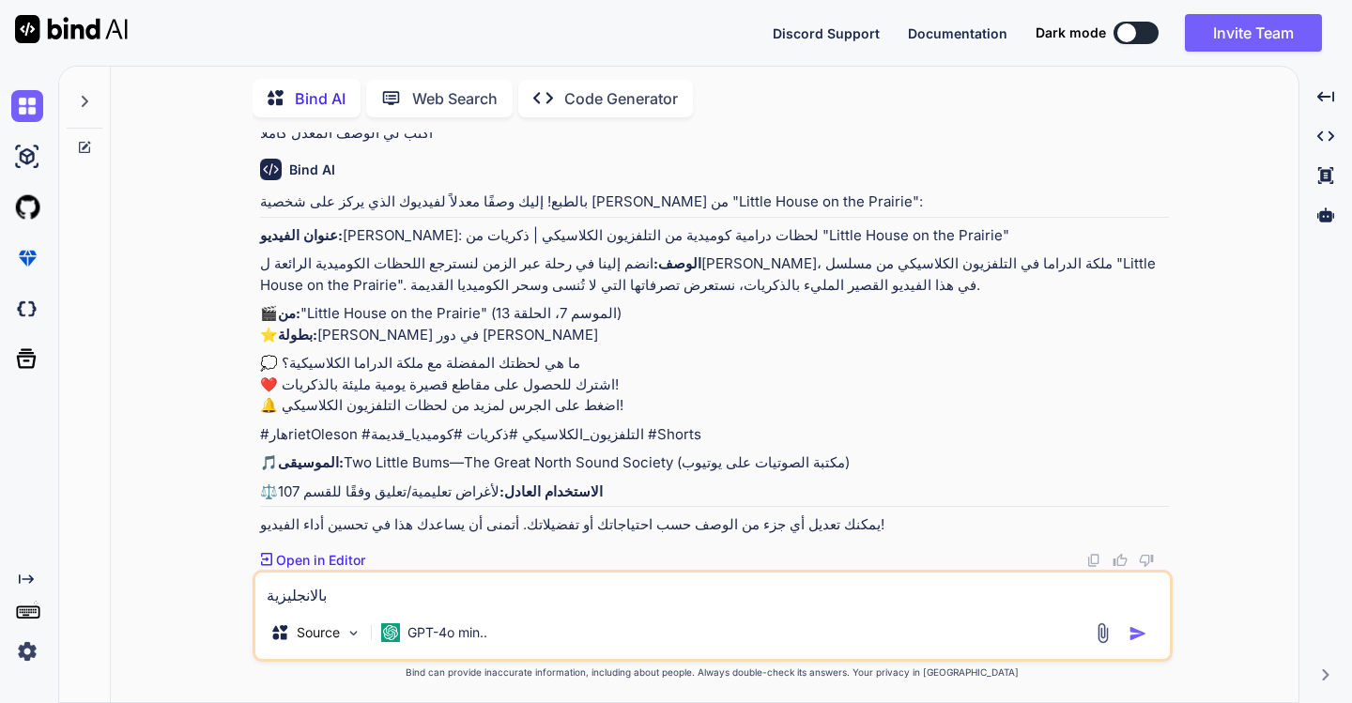
type textarea "بالانجليزية"
click at [1137, 637] on img "button" at bounding box center [1138, 633] width 19 height 19
type textarea "x"
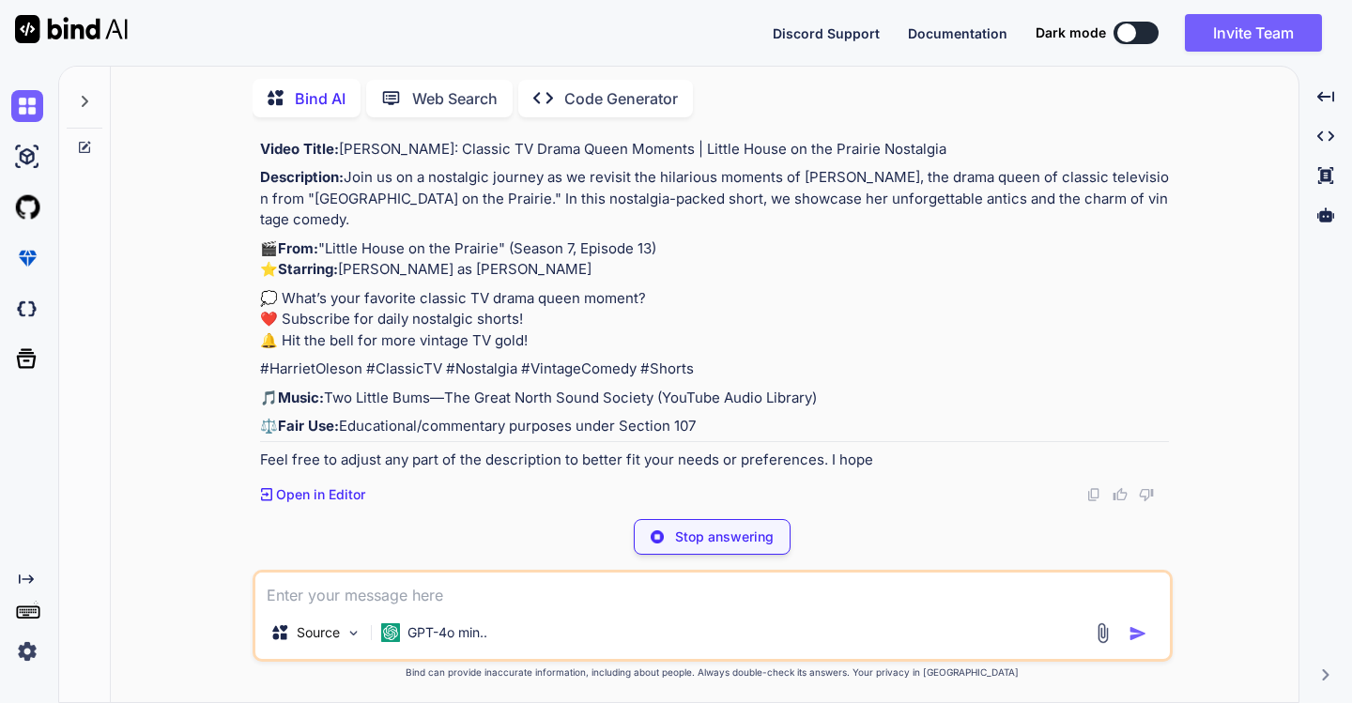
scroll to position [1872, 0]
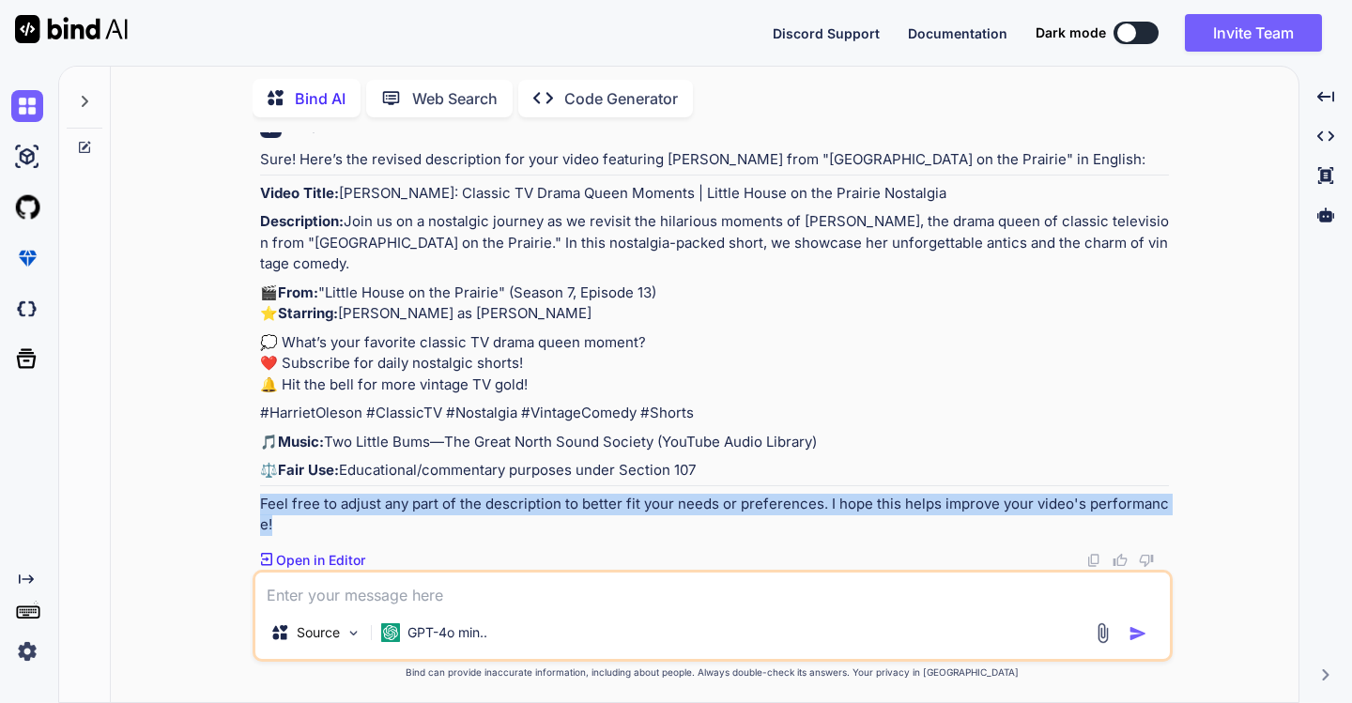
drag, startPoint x: 262, startPoint y: 500, endPoint x: 282, endPoint y: 523, distance: 29.9
click at [278, 523] on p "Feel free to adjust any part of the description to better fit your needs or pre…" at bounding box center [714, 515] width 909 height 42
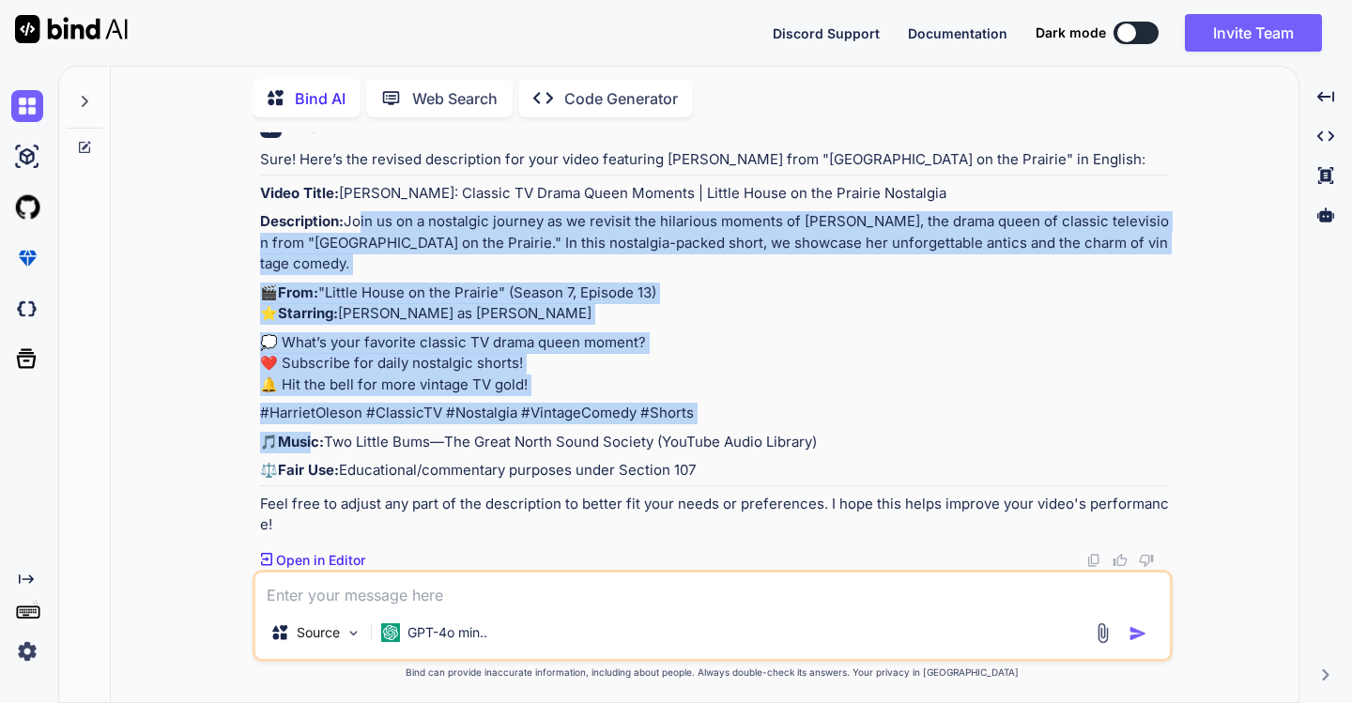
drag, startPoint x: 265, startPoint y: 275, endPoint x: 745, endPoint y: 467, distance: 517.5
click at [745, 467] on div "Sure! Here’s the revised description for your video featuring Harriet Oleson fr…" at bounding box center [714, 342] width 909 height 387
copy div "oin us on a nostalgic journey as we revisit the hilarious moments of Harriet Ol…"
click at [571, 365] on p "💭 What’s your favorite classic TV drama queen moment? ❤️ Subscribe for daily no…" at bounding box center [714, 364] width 909 height 64
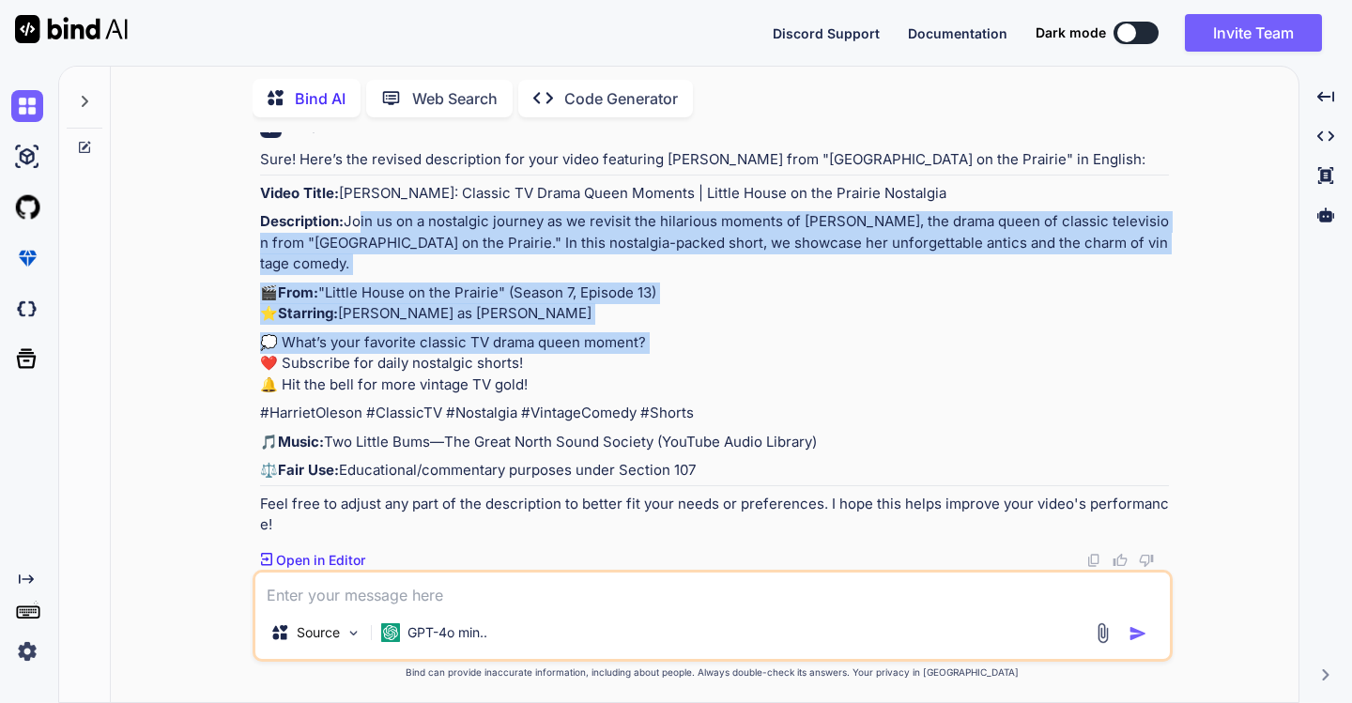
drag, startPoint x: 265, startPoint y: 183, endPoint x: 327, endPoint y: 248, distance: 89.7
click at [406, 316] on div "Sure! Here’s the revised description for your video featuring Harriet Oleson fr…" at bounding box center [714, 342] width 909 height 387
drag, startPoint x: 262, startPoint y: 177, endPoint x: 718, endPoint y: 383, distance: 500.9
click at [718, 383] on div "Sure! Here’s the revised description for your video featuring Harriet Oleson fr…" at bounding box center [714, 342] width 909 height 387
copy div "Join us on a nostalgic journey as we revisit the hilarious moments of Harriet O…"
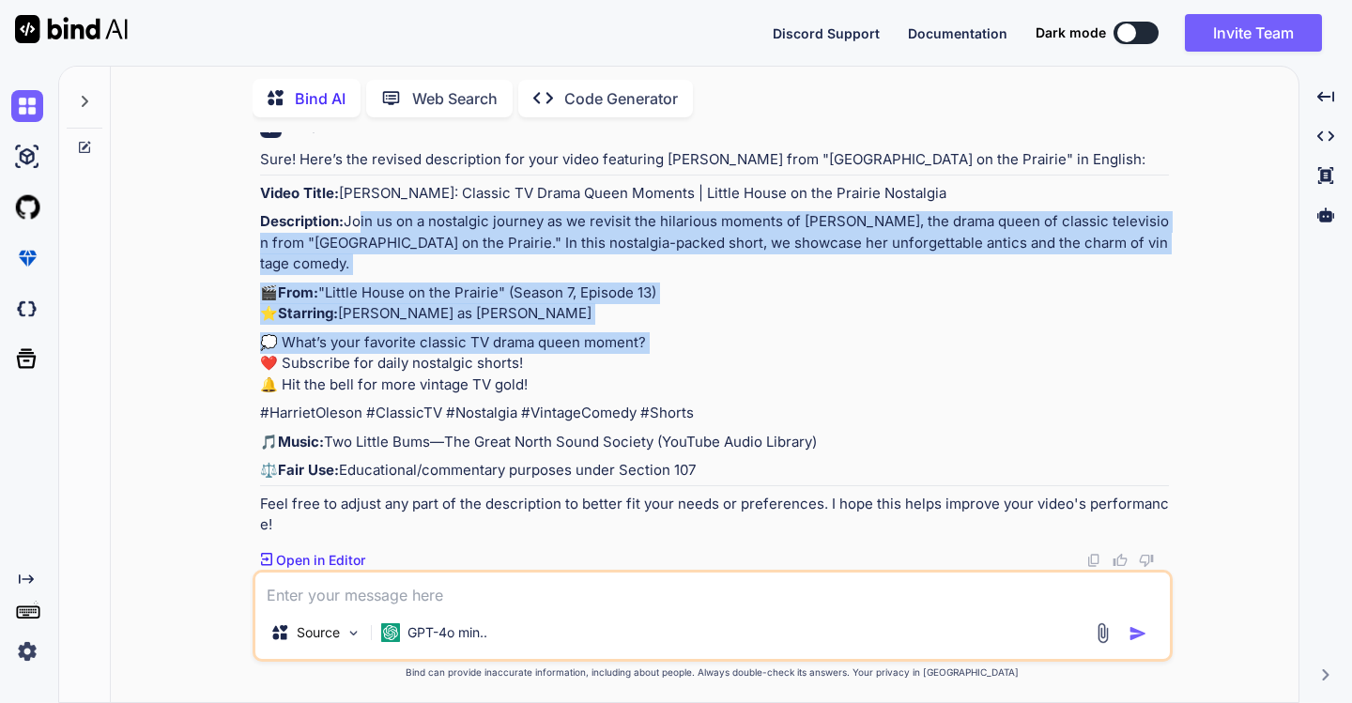
scroll to position [1684, 0]
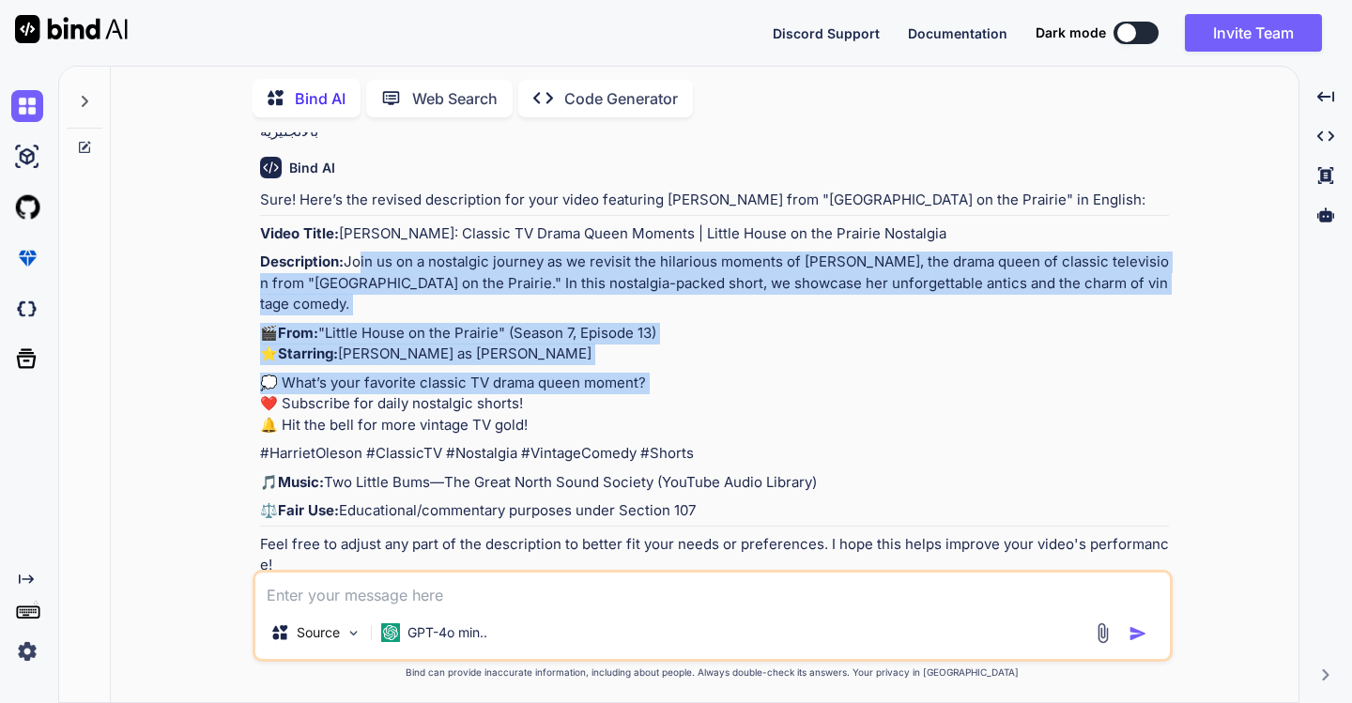
click at [844, 476] on div "Sure! Here’s the revised description for your video featuring Harriet Oleson fr…" at bounding box center [714, 383] width 909 height 387
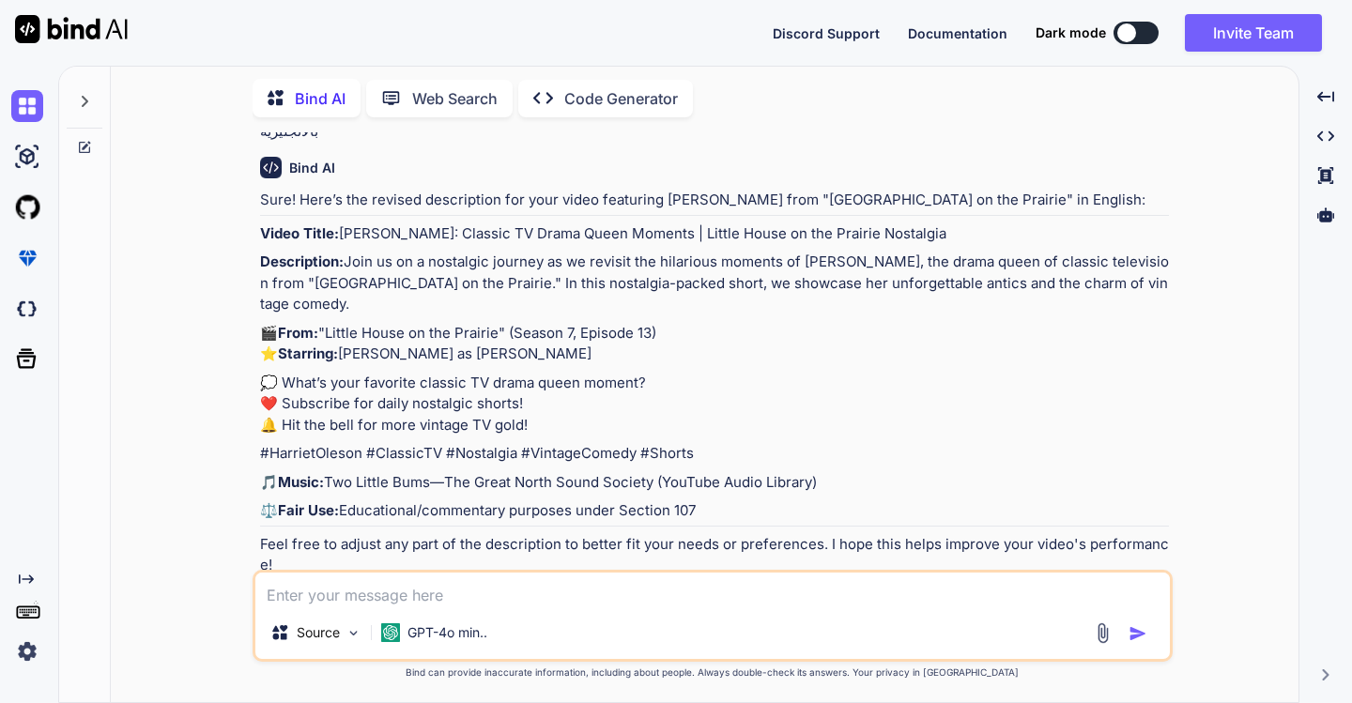
drag, startPoint x: 345, startPoint y: 316, endPoint x: 949, endPoint y: 306, distance: 604.7
click at [949, 306] on div "Sure! Here’s the revised description for your video featuring Harriet Oleson fr…" at bounding box center [714, 383] width 909 height 387
copy p "Harriet Oleson: Classic TV Drama Queen Moments | Little House on the Prairie No…"
click at [1151, 36] on button at bounding box center [1136, 33] width 45 height 23
click at [1142, 31] on button at bounding box center [1136, 33] width 45 height 23
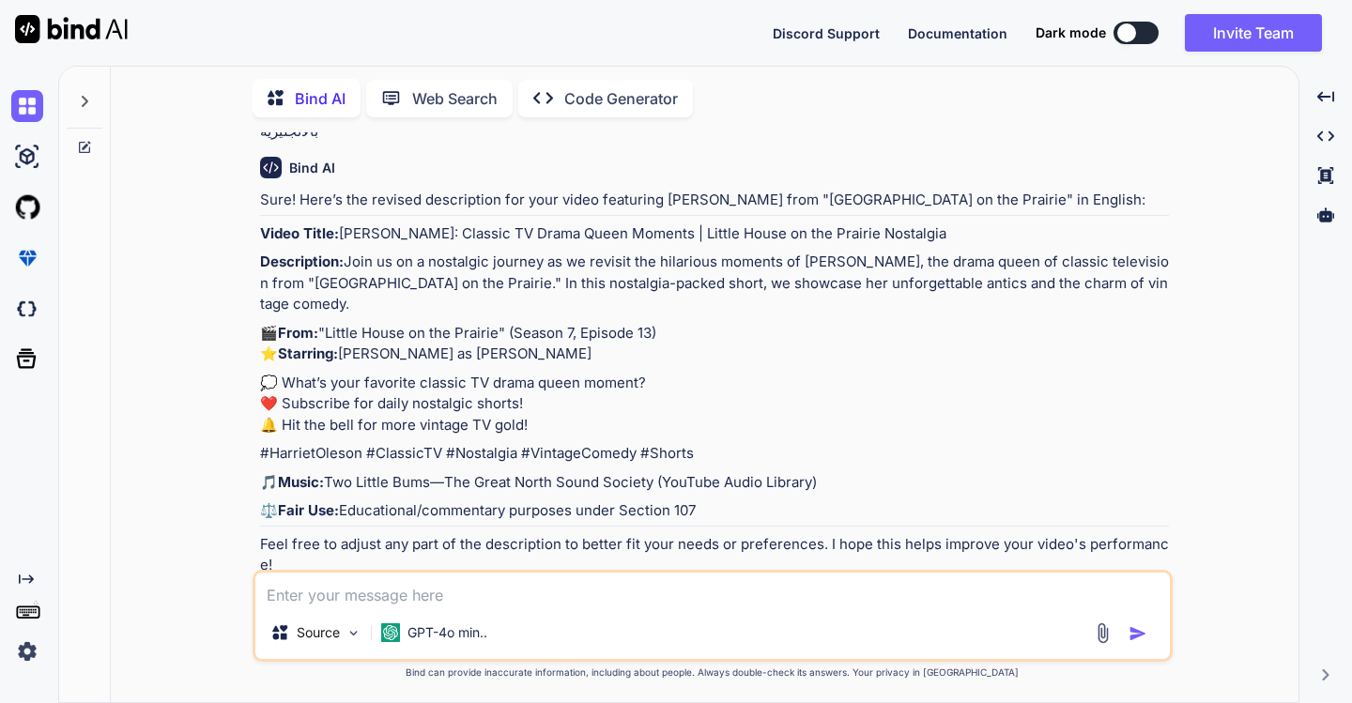
click at [1140, 29] on button at bounding box center [1136, 33] width 45 height 23
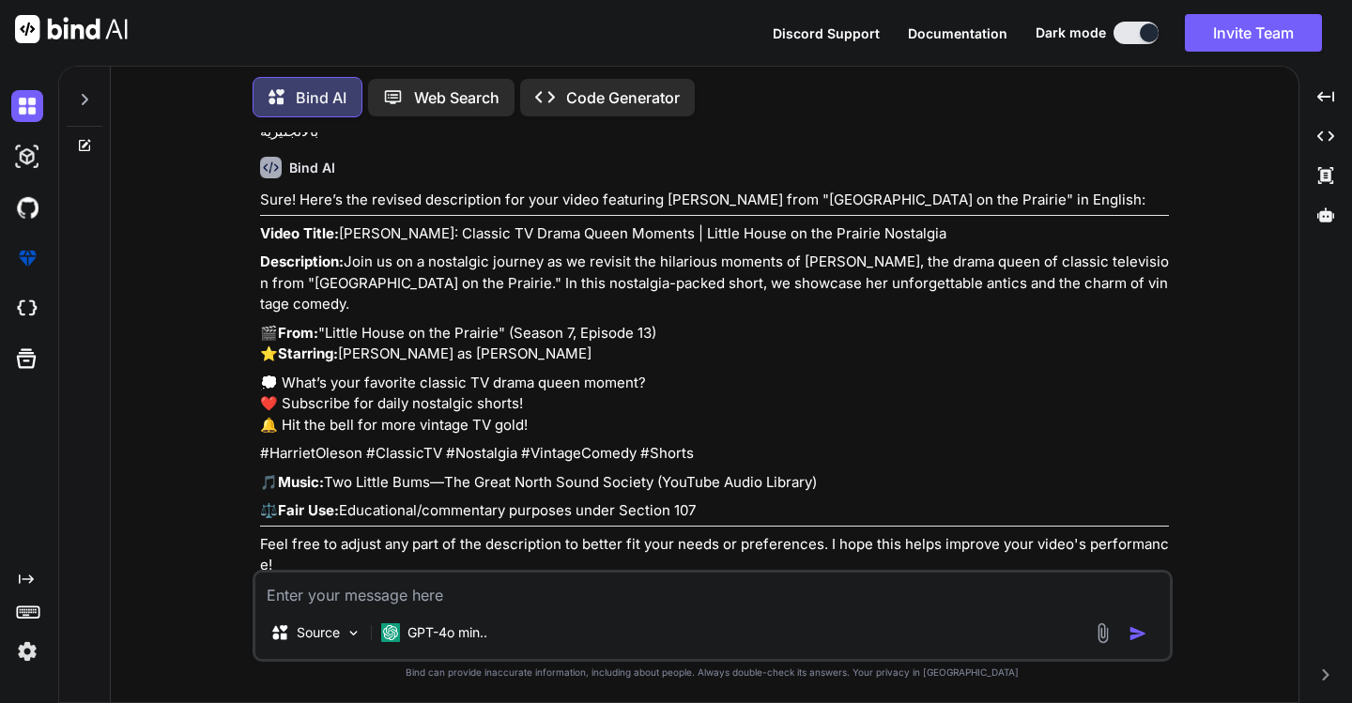
click at [845, 76] on div "Created with Pixso. Open in Editor" at bounding box center [714, 66] width 909 height 19
click at [638, 98] on p "Code Generator" at bounding box center [623, 97] width 114 height 23
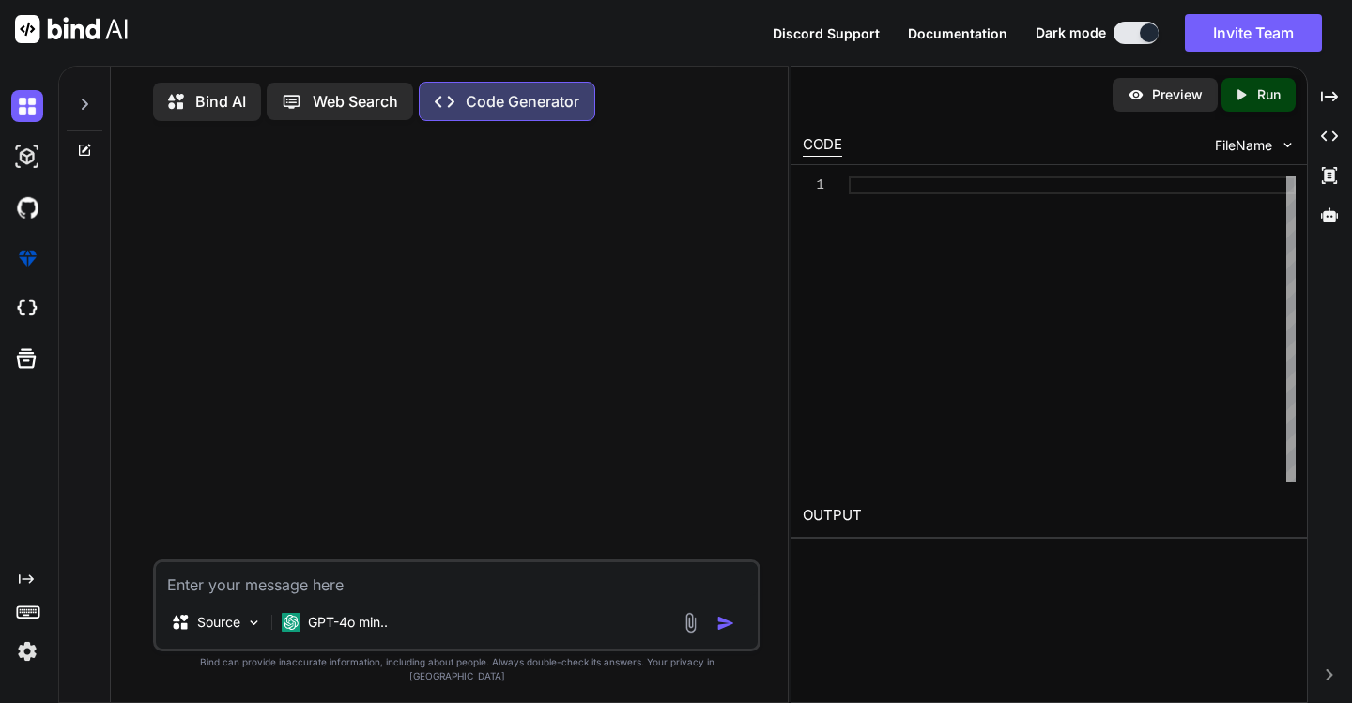
paste textarea "تحليل شامل لقناة nostalgiawalk وخطة التحسين 📊 الوضع الحالي للقناة قناتك تحتوي ع…"
type textarea "x"
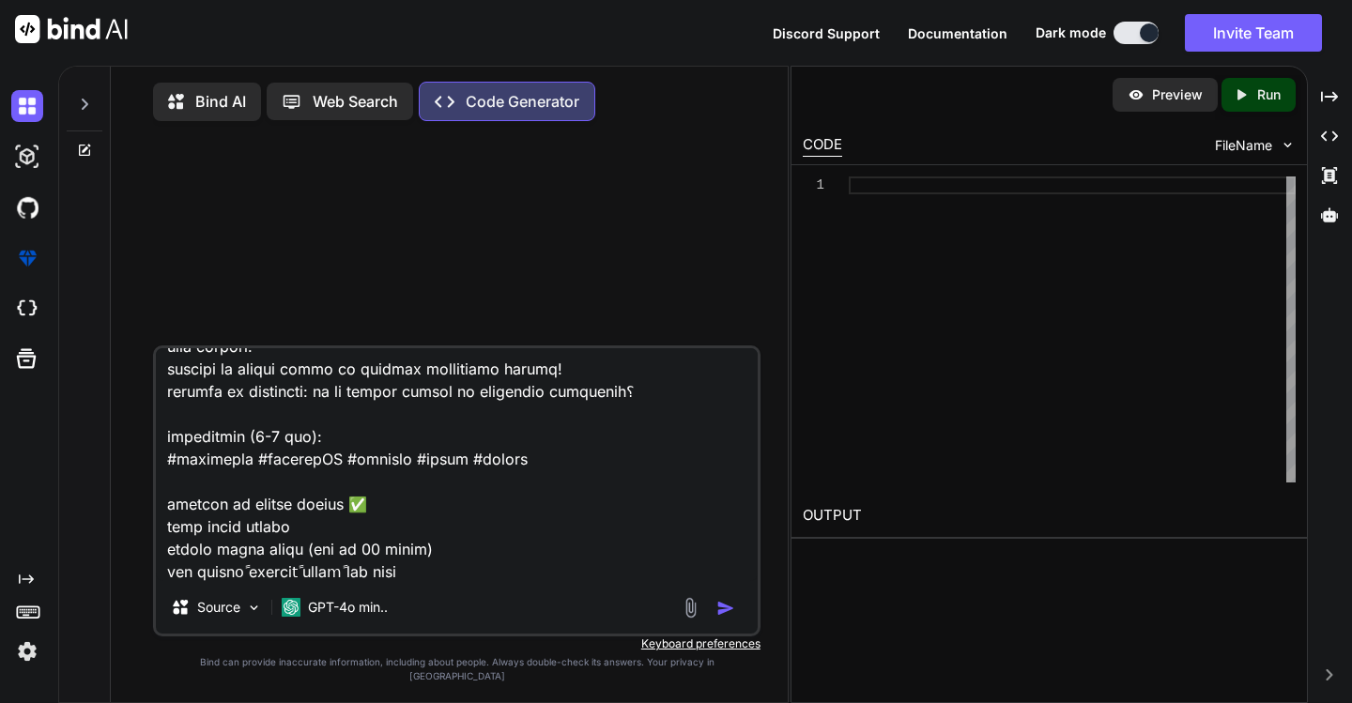
type textarea "تحليل شامل لقناة nostalgiawalk وخطة التحسين 📊 الوضع الحالي للقناة قناتك تحتوي ع…"
click at [720, 618] on img "button" at bounding box center [725, 608] width 19 height 19
type textarea "x"
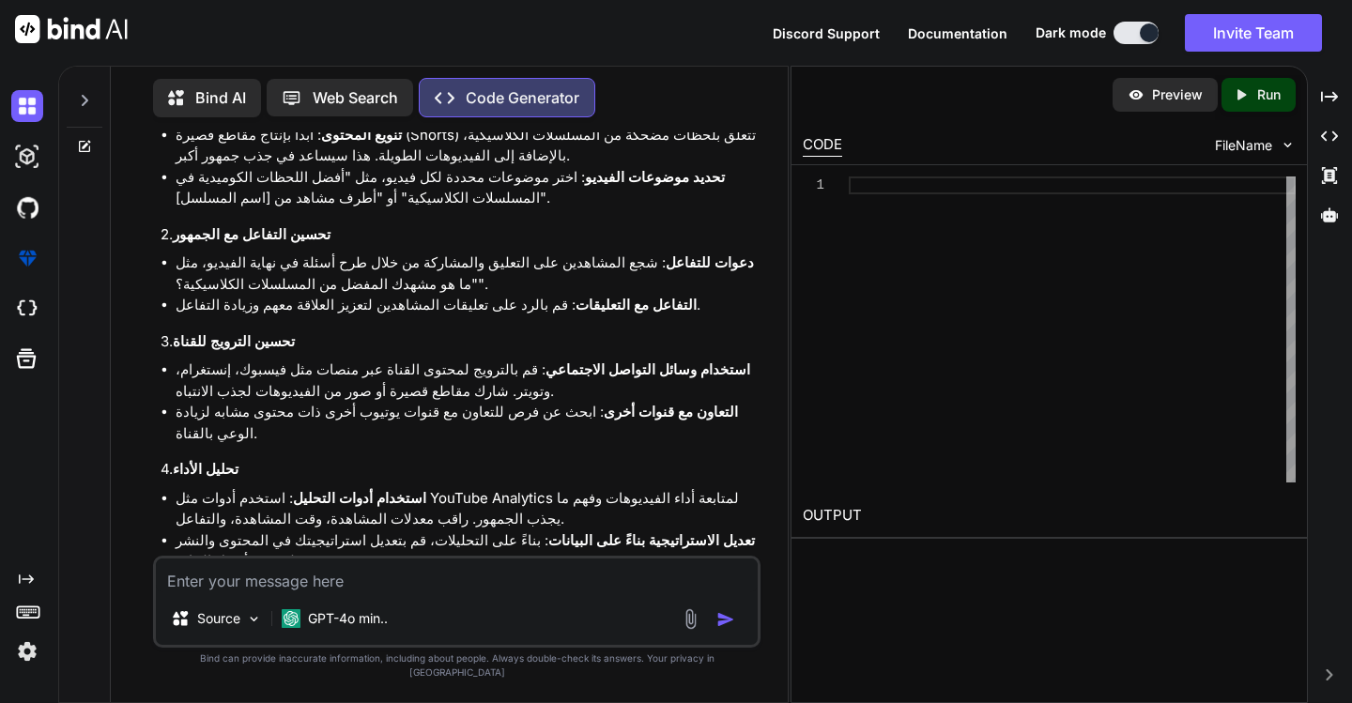
scroll to position [833, 0]
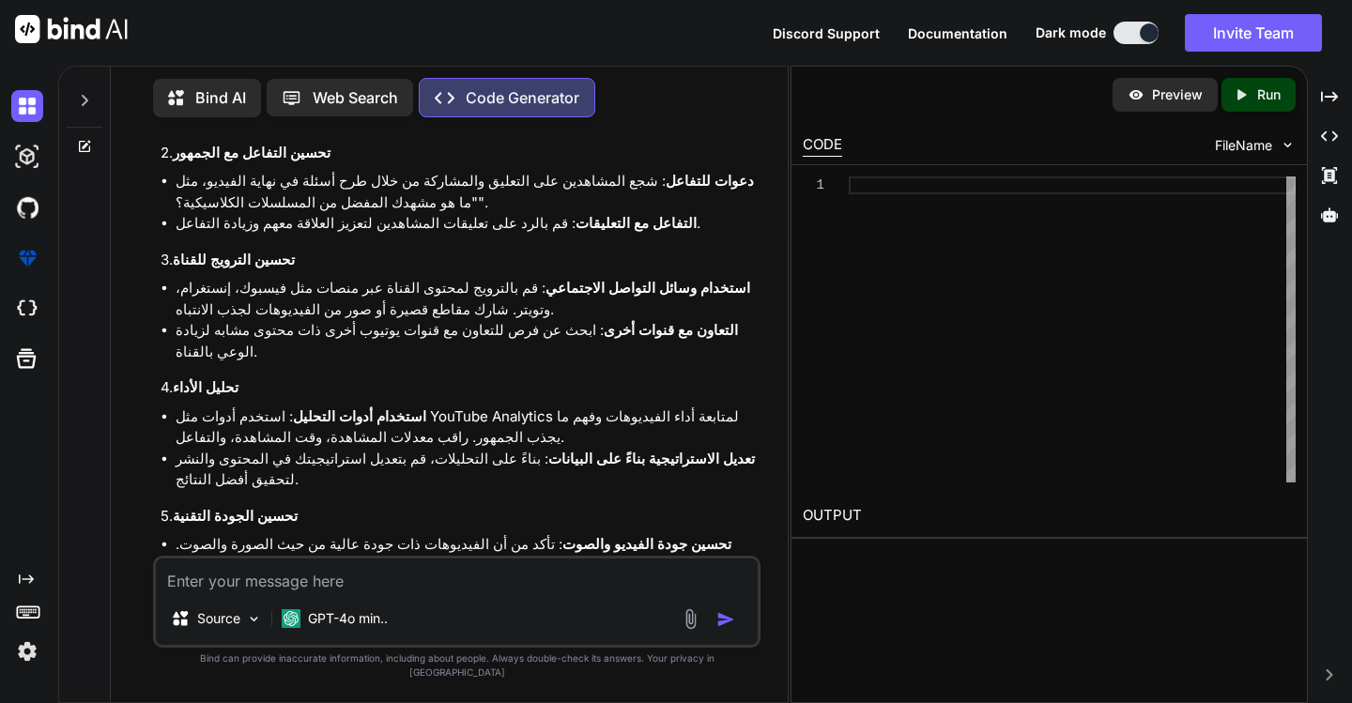
click at [716, 629] on img "button" at bounding box center [725, 619] width 19 height 19
click at [904, 196] on div at bounding box center [1072, 330] width 447 height 306
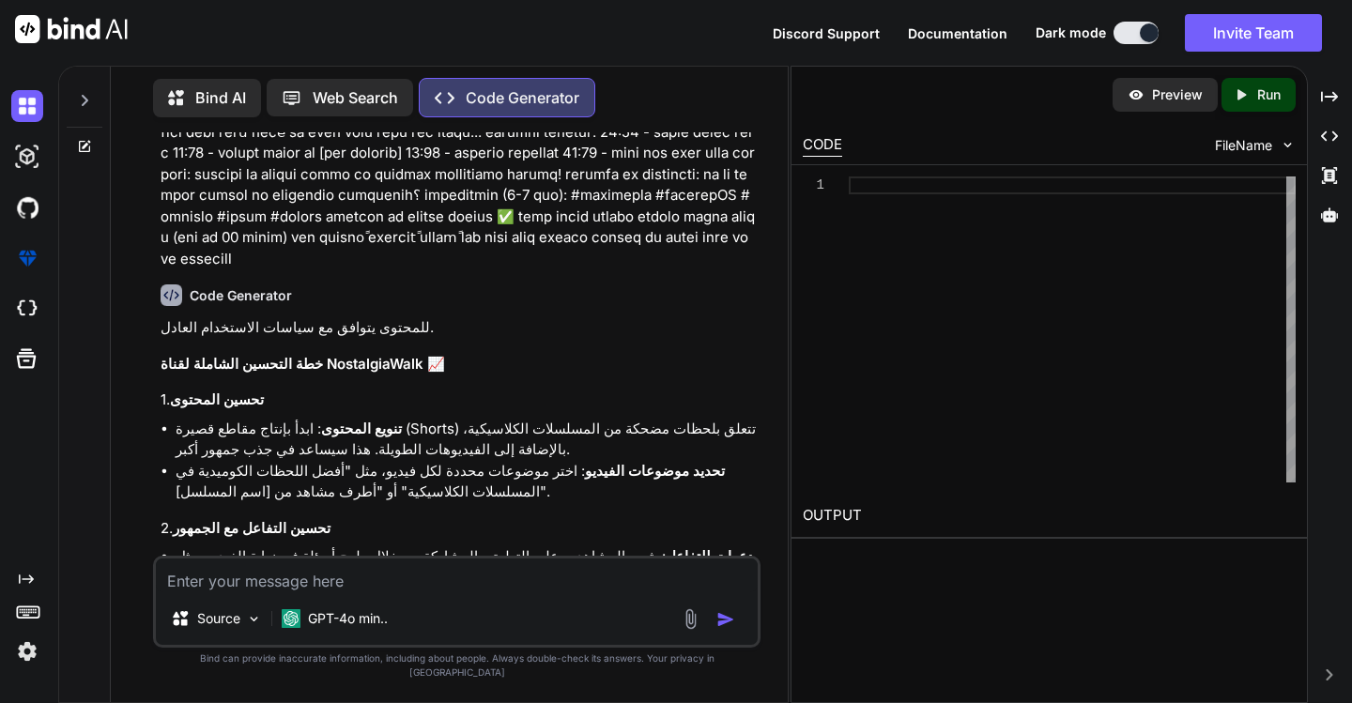
scroll to position [833, 0]
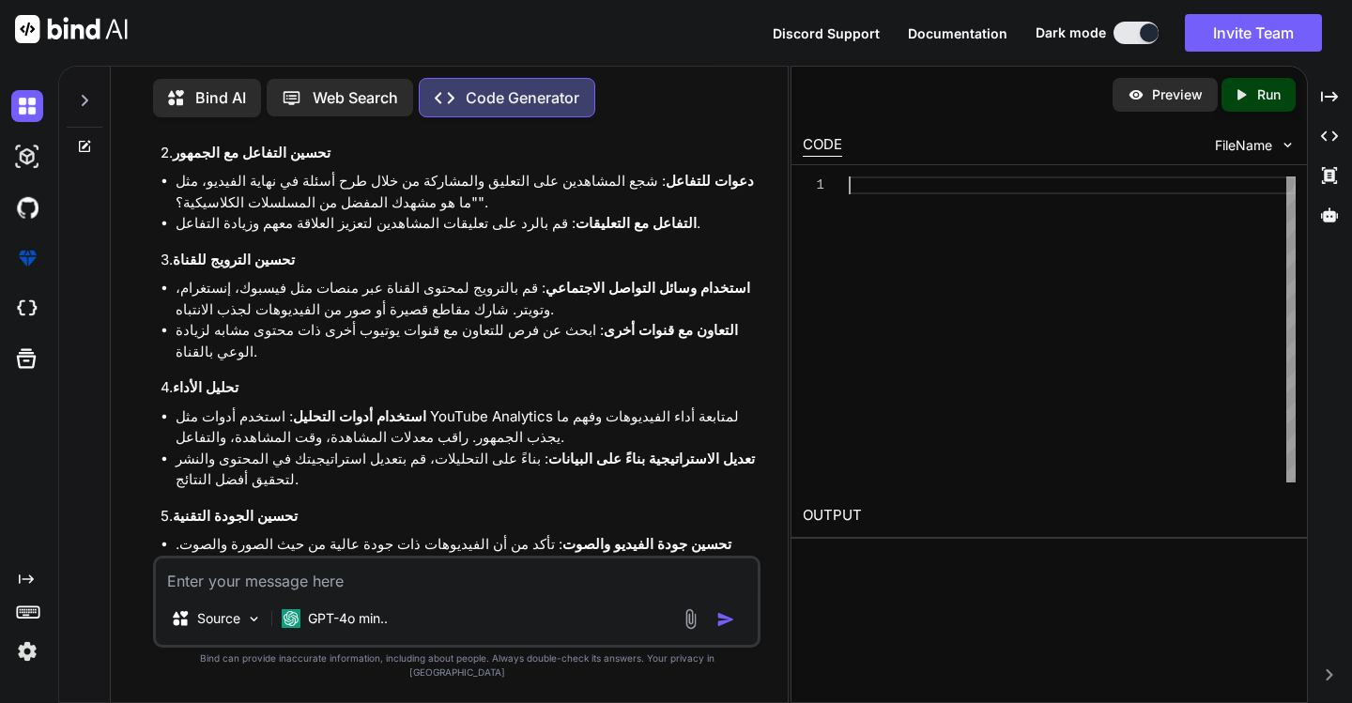
click at [884, 188] on div at bounding box center [1072, 330] width 447 height 306
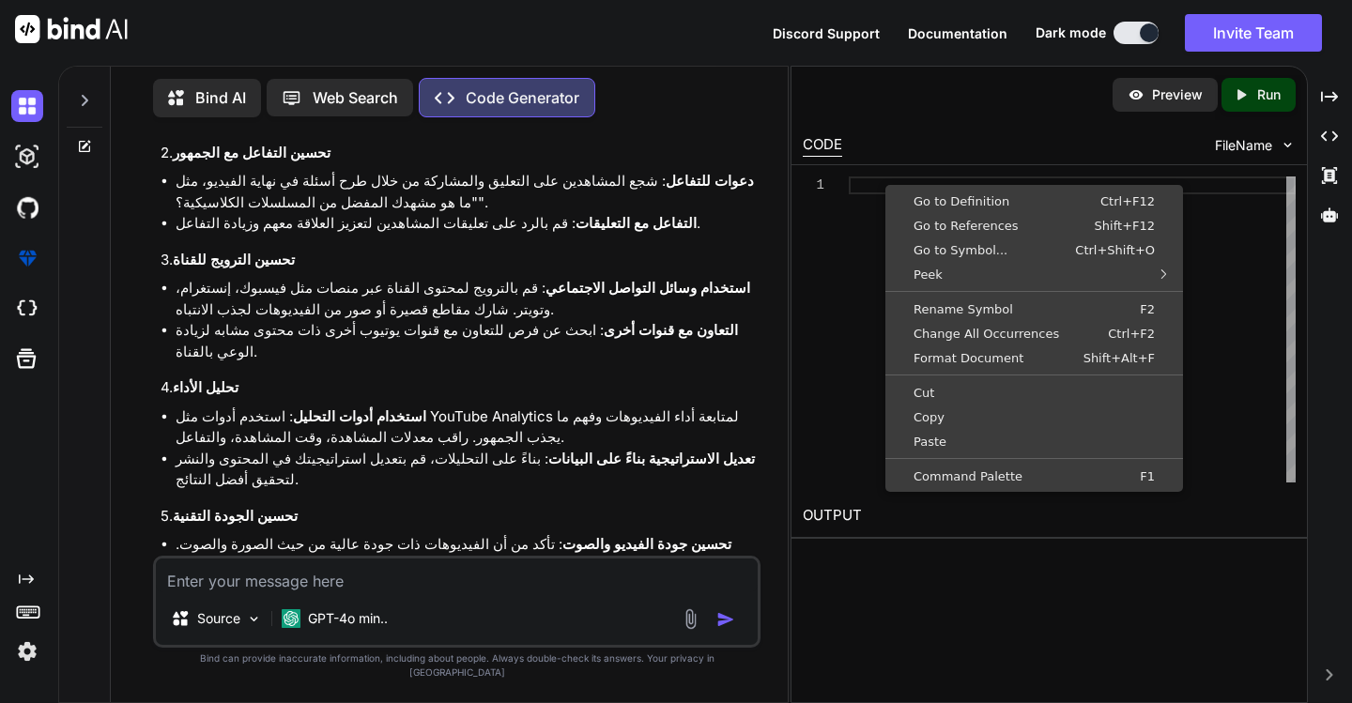
type textarea "x"
click at [945, 438] on span "Paste" at bounding box center [1034, 442] width 290 height 12
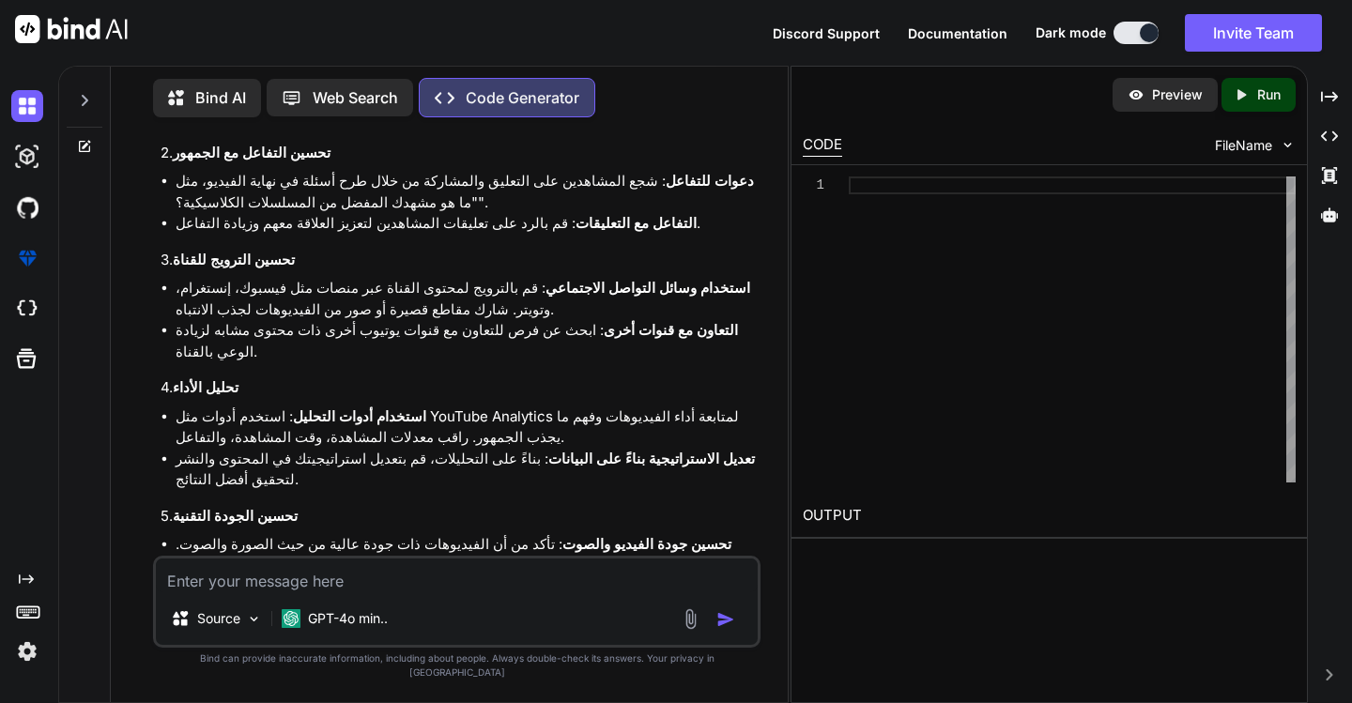
scroll to position [1, 0]
type textarea "وصوتية لجعل الفيديوهات أكثر جاذبية. ### الخلاصة تتطلب قناة NostalgiaWalk تحسينا…"
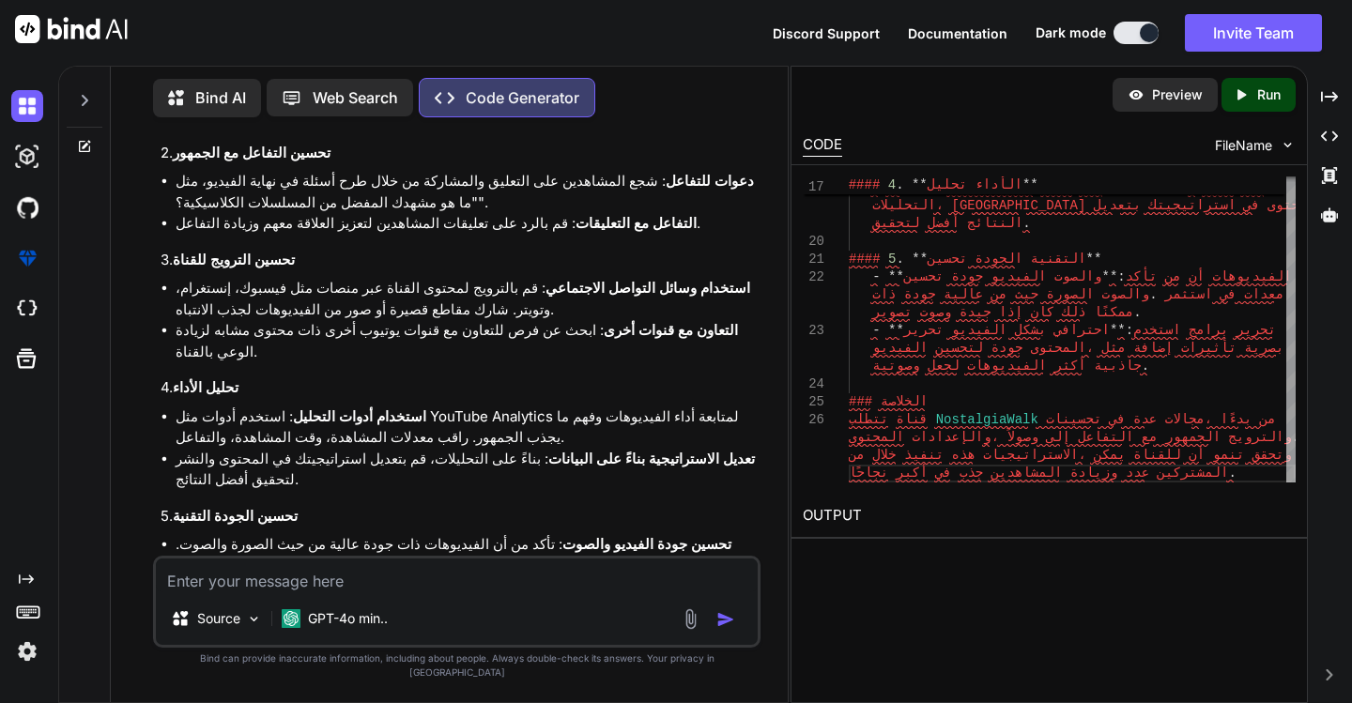
click at [1243, 98] on icon "Created with Pixso." at bounding box center [1241, 94] width 17 height 17
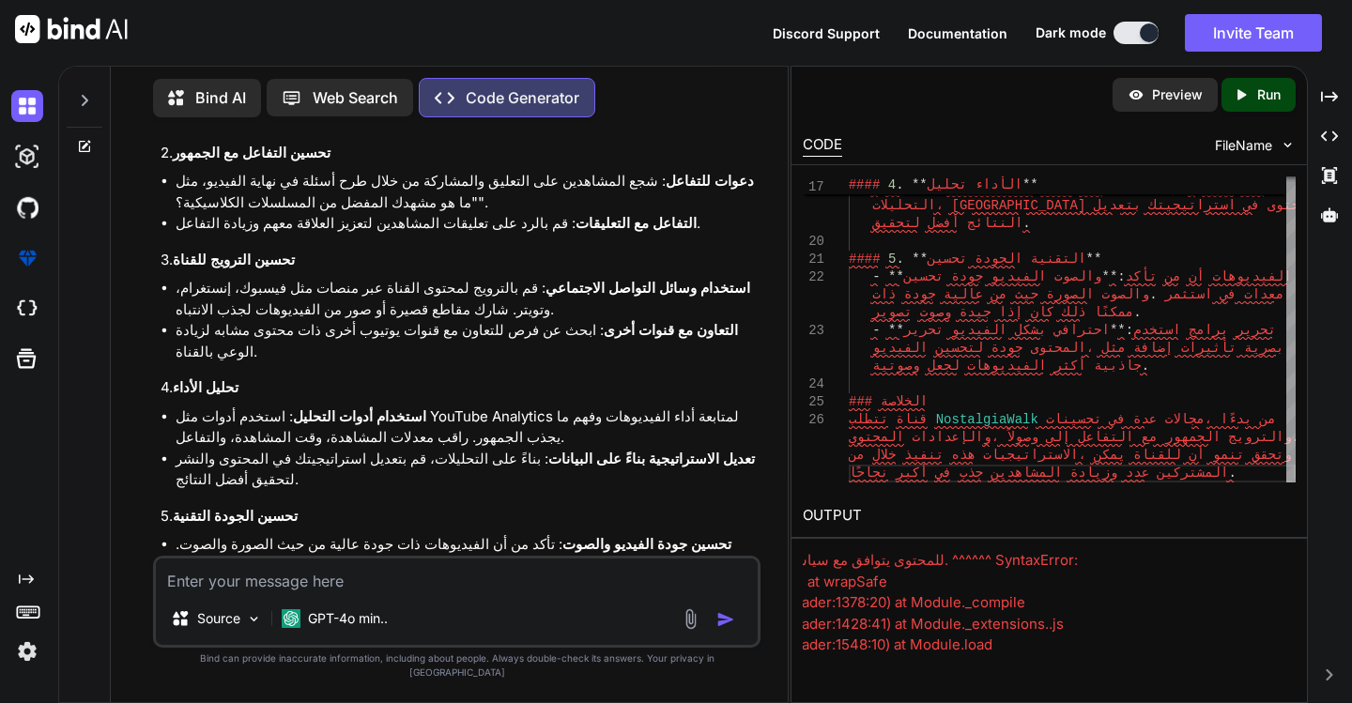
scroll to position [0, 208]
click at [1257, 100] on p "Run" at bounding box center [1268, 94] width 23 height 19
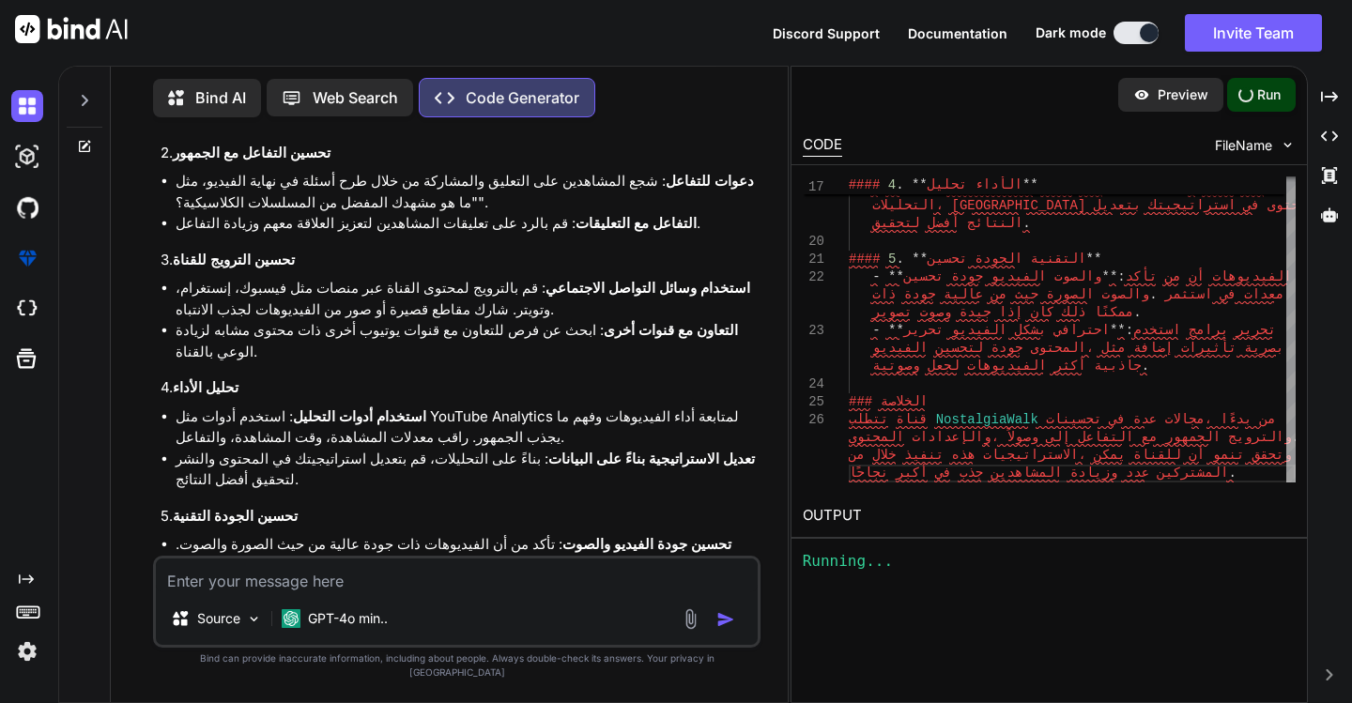
scroll to position [0, 0]
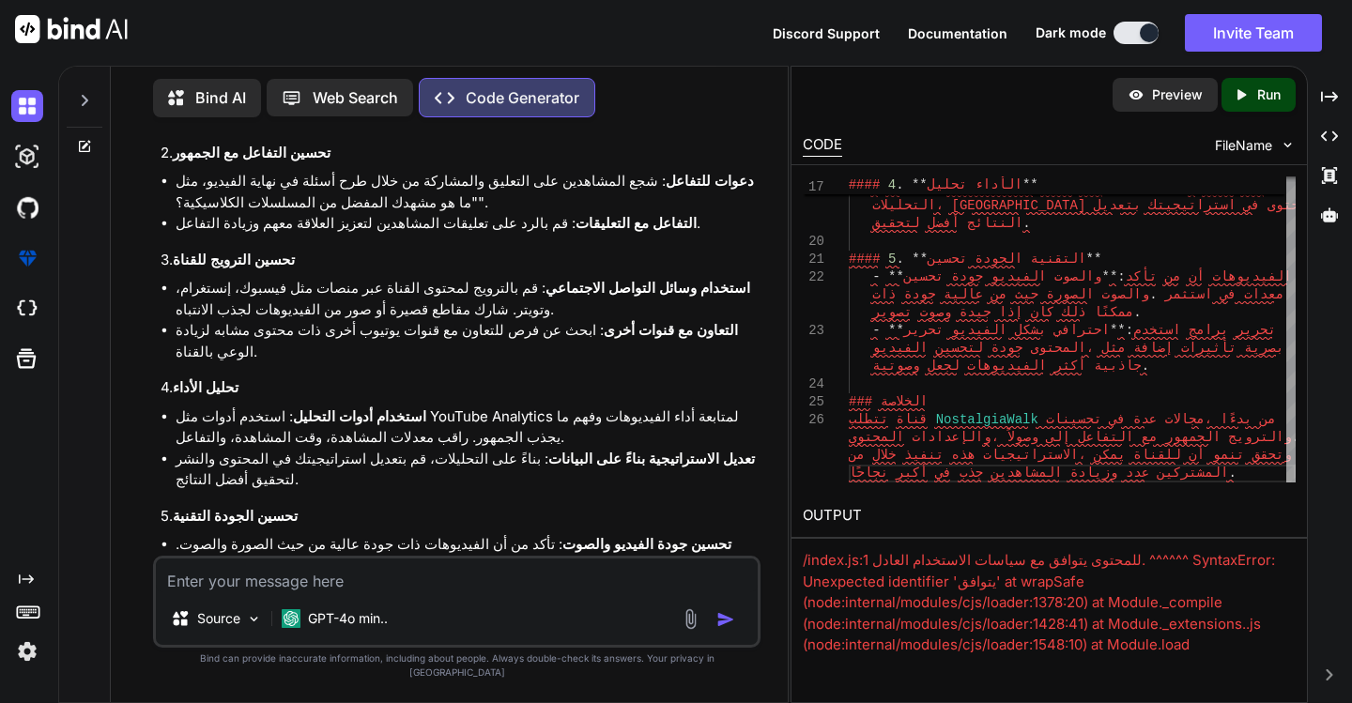
click at [1145, 96] on div "Preview" at bounding box center [1165, 95] width 105 height 34
click at [1268, 144] on span "FileName" at bounding box center [1243, 145] width 57 height 19
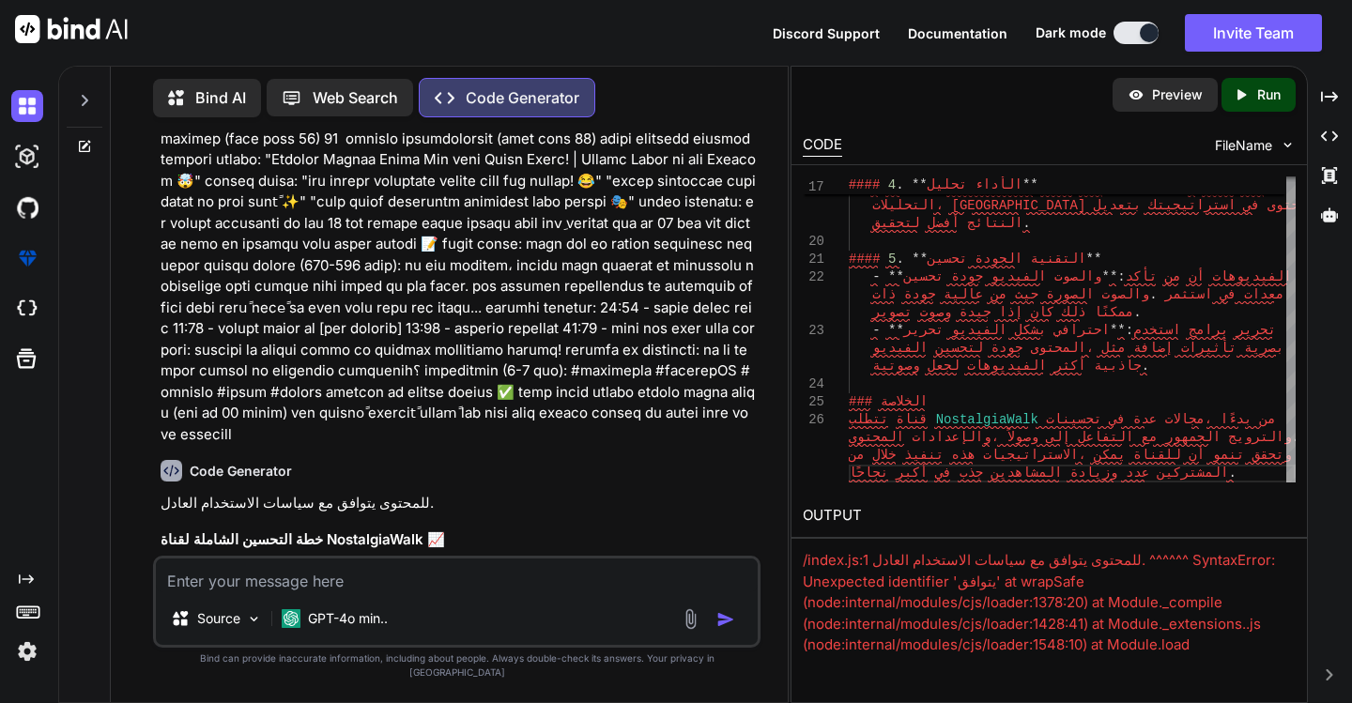
scroll to position [376, 0]
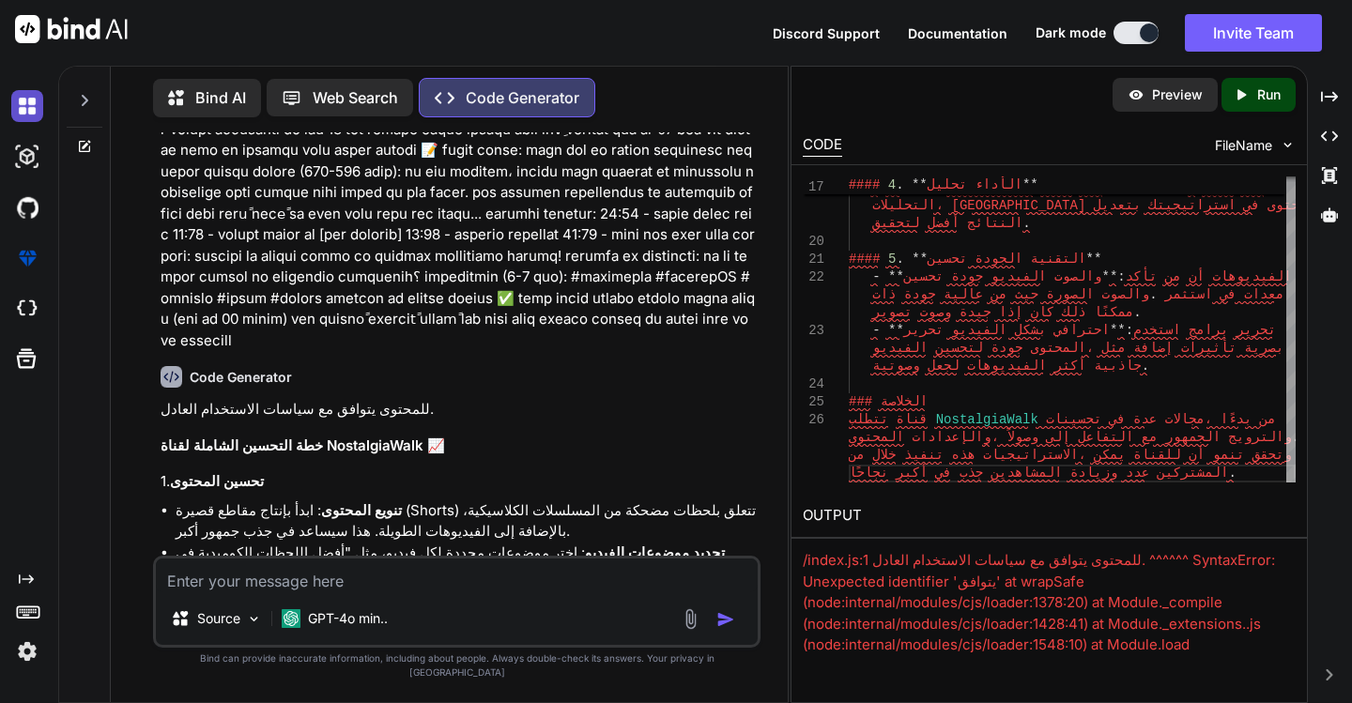
click at [16, 111] on img at bounding box center [27, 106] width 32 height 32
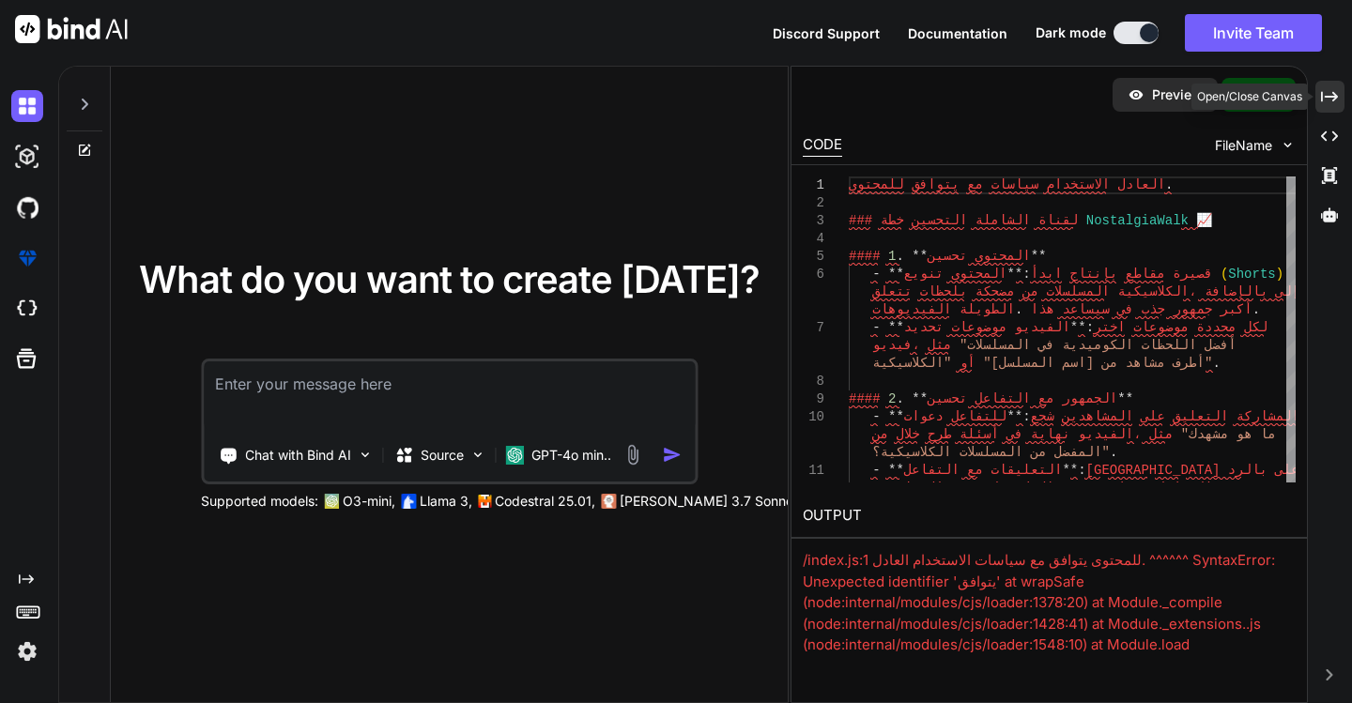
click at [1333, 98] on icon "Created with Pixso." at bounding box center [1329, 96] width 17 height 17
type textarea "x"
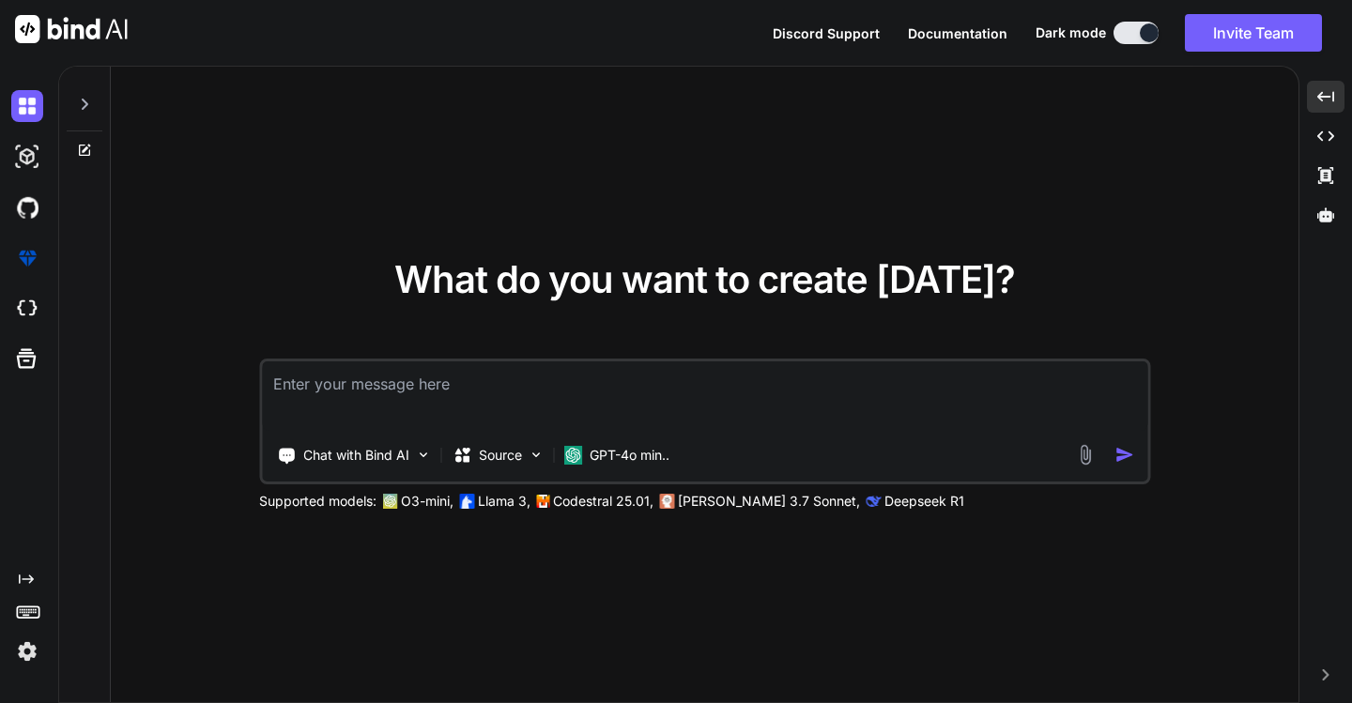
click at [451, 383] on textarea at bounding box center [704, 395] width 885 height 69
click at [479, 462] on p "Source" at bounding box center [500, 455] width 43 height 19
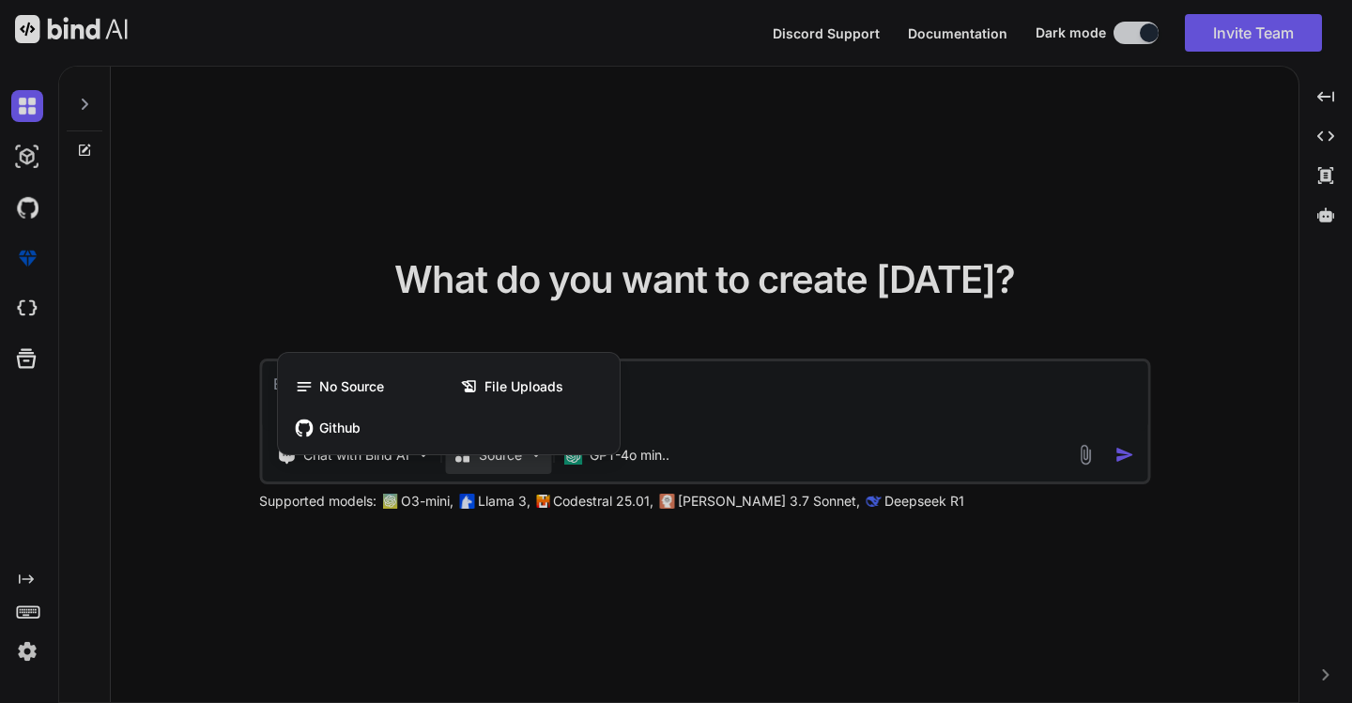
click at [479, 462] on div at bounding box center [676, 351] width 1352 height 703
type textarea "x"
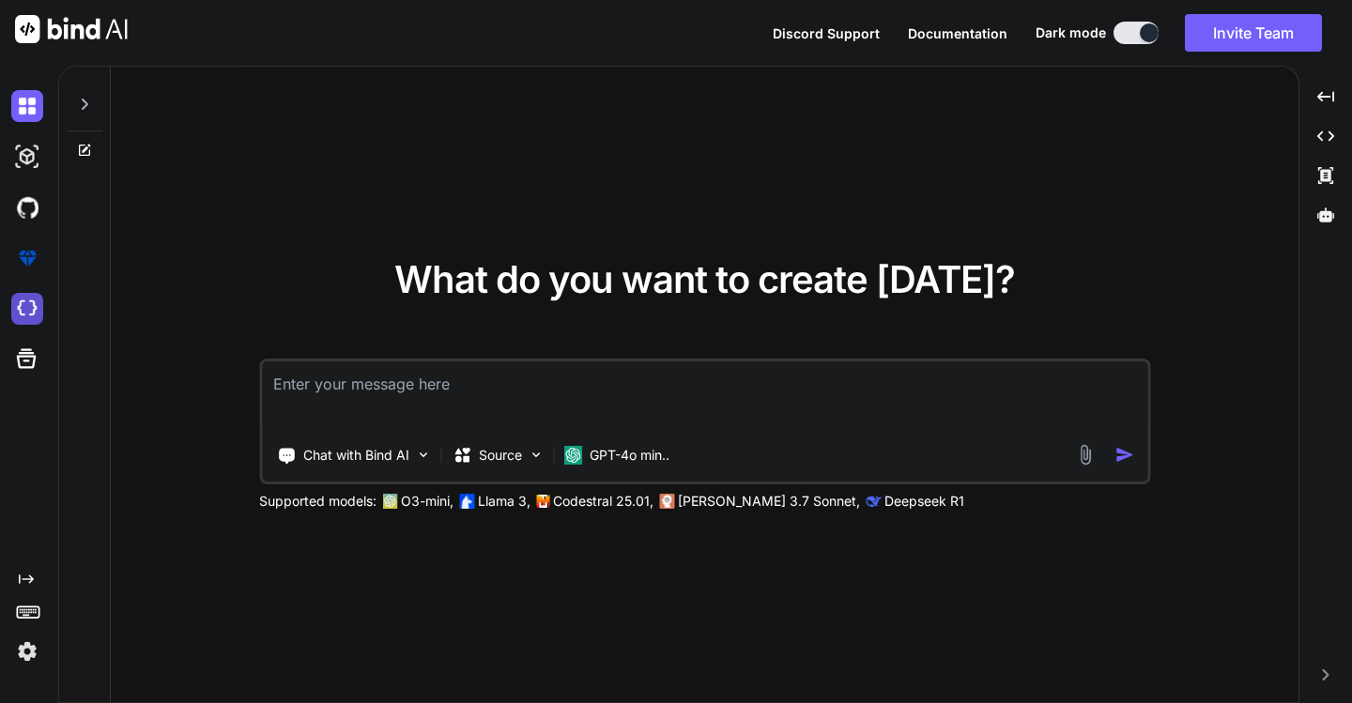
click at [27, 299] on img at bounding box center [27, 309] width 32 height 32
click at [89, 150] on icon at bounding box center [84, 150] width 11 height 11
click at [81, 149] on icon at bounding box center [84, 150] width 15 height 15
click at [80, 101] on icon at bounding box center [84, 104] width 15 height 15
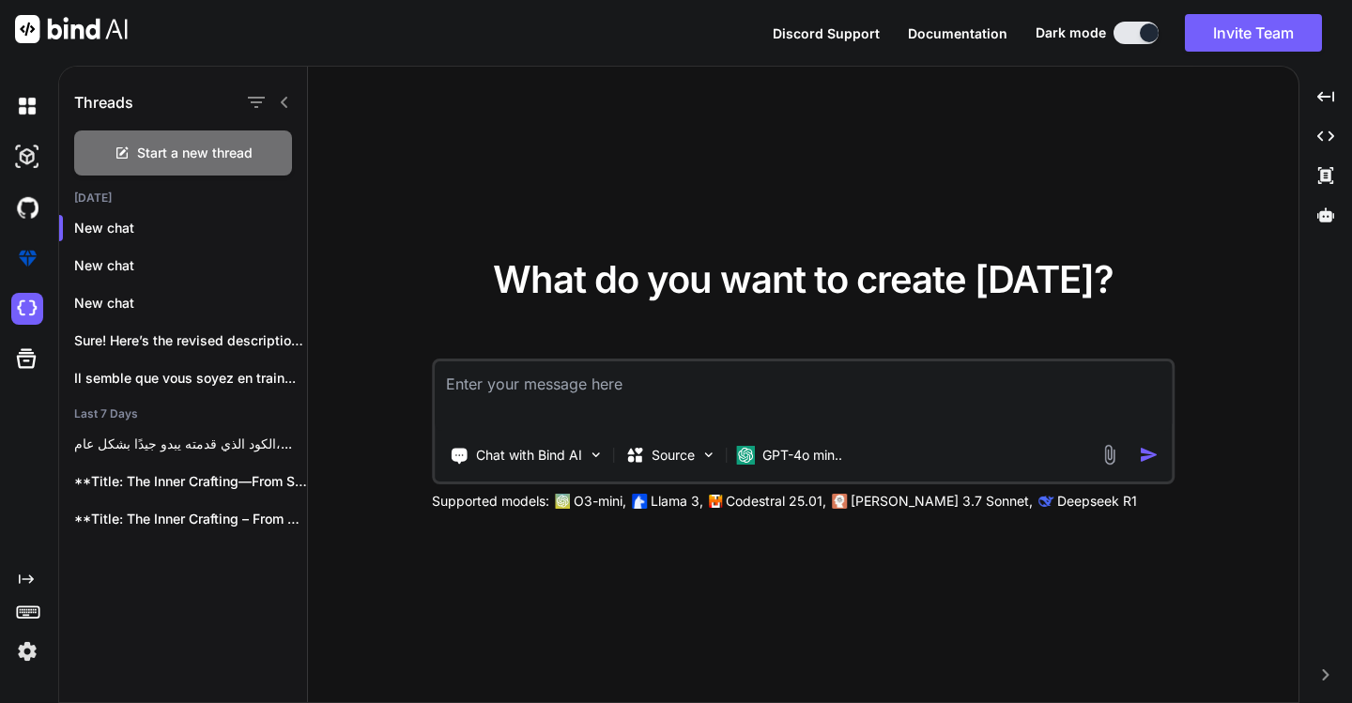
click at [377, 115] on div "What do you want to create today? Chat with Bind AI Source GPT-4o min.. Support…" at bounding box center [803, 386] width 991 height 638
click at [32, 359] on icon at bounding box center [26, 359] width 26 height 26
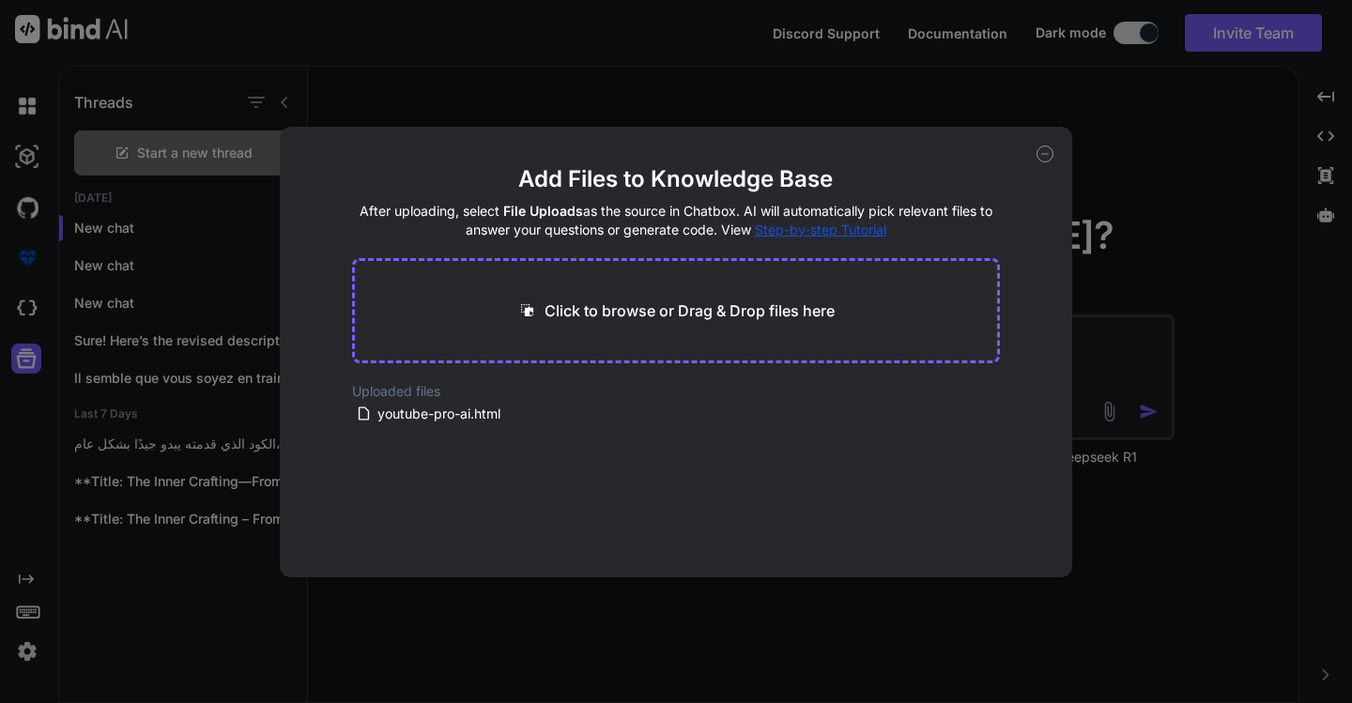
click at [512, 41] on div "Add Files to Knowledge Base After uploading, select File Uploads as the source …" at bounding box center [676, 351] width 1352 height 703
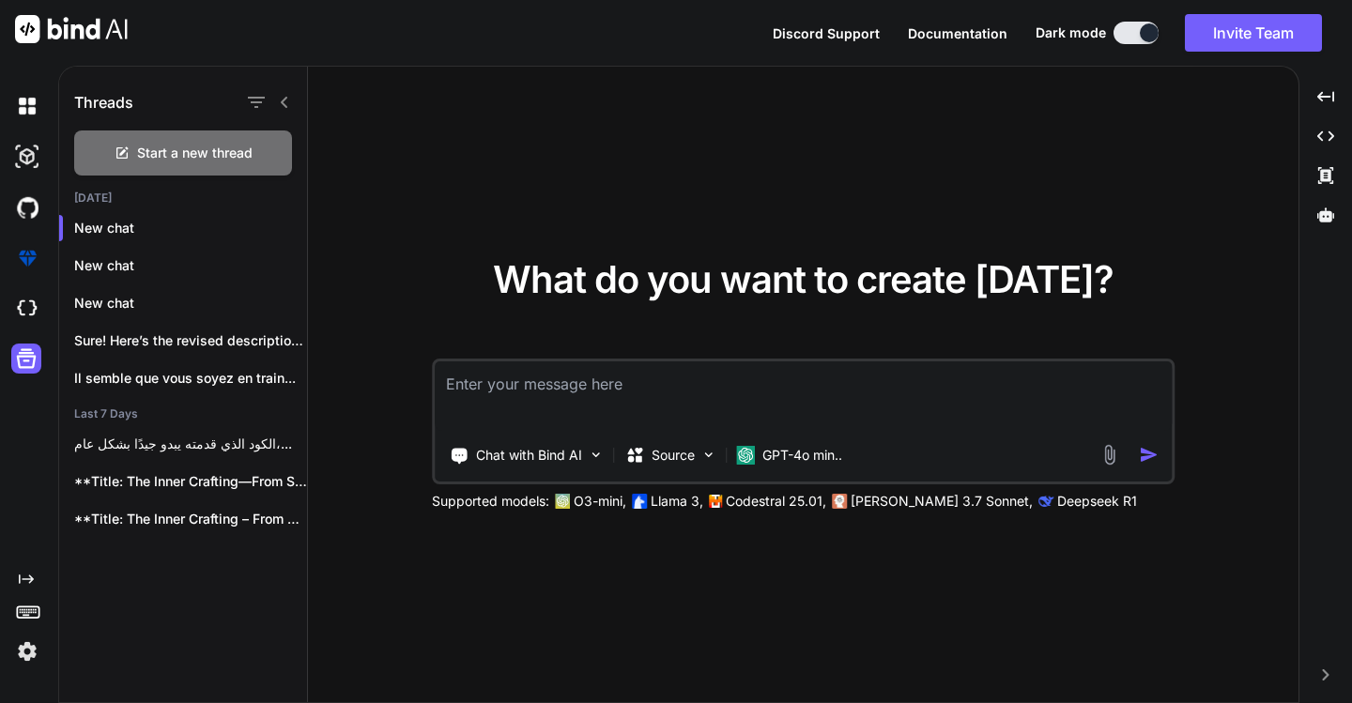
click at [283, 103] on icon at bounding box center [284, 102] width 7 height 11
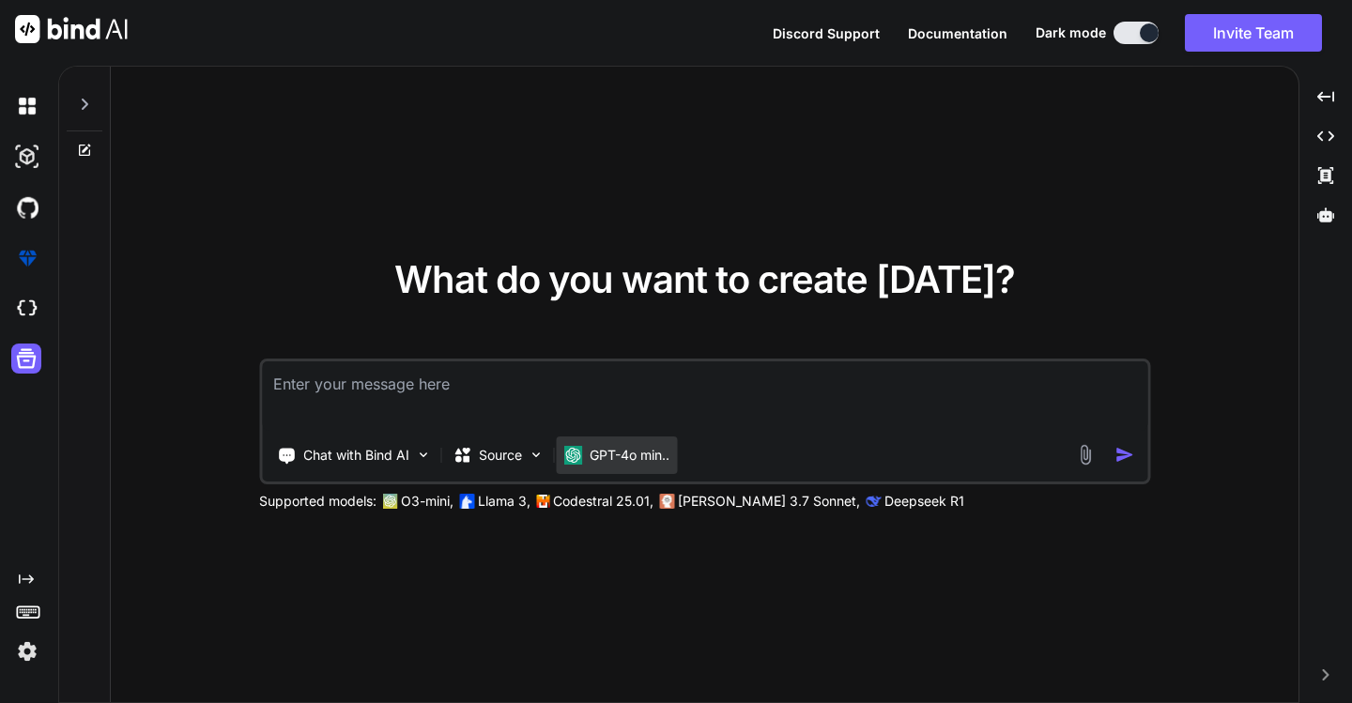
click at [597, 460] on p "GPT-4o min.." at bounding box center [630, 455] width 80 height 19
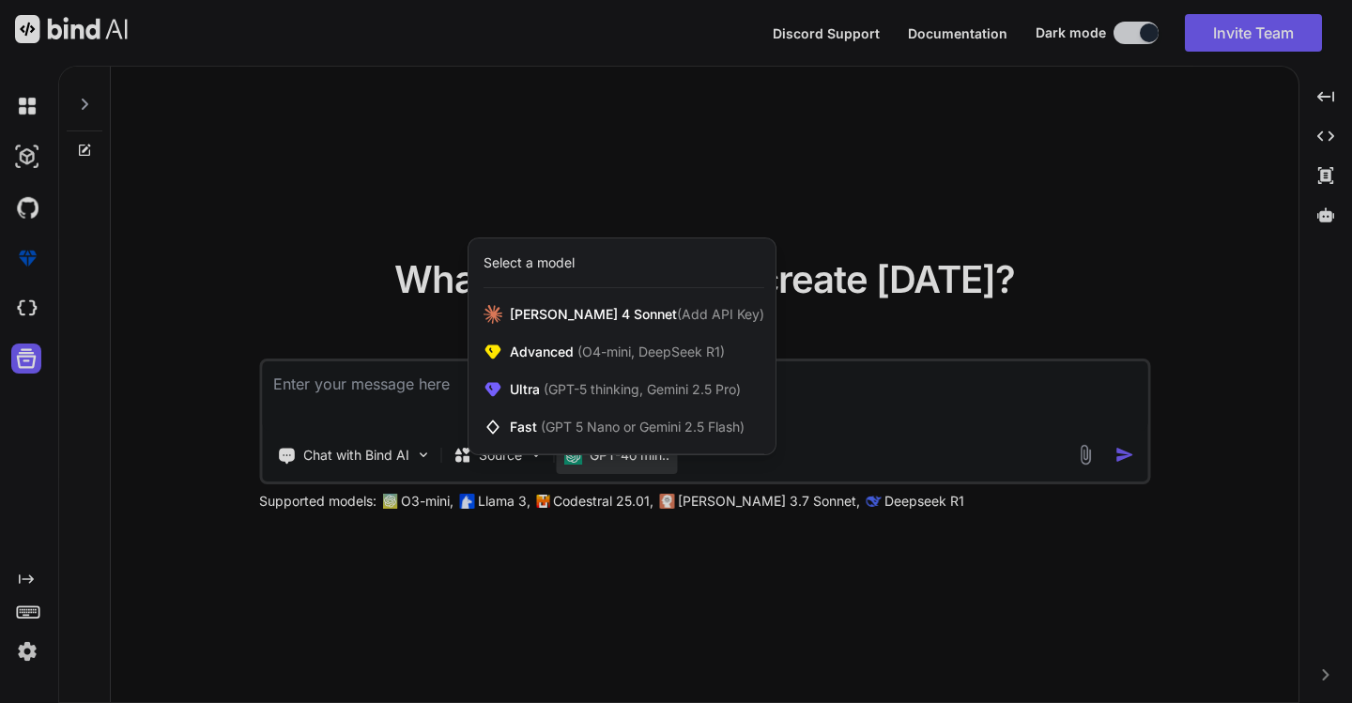
click at [598, 461] on div at bounding box center [676, 351] width 1352 height 703
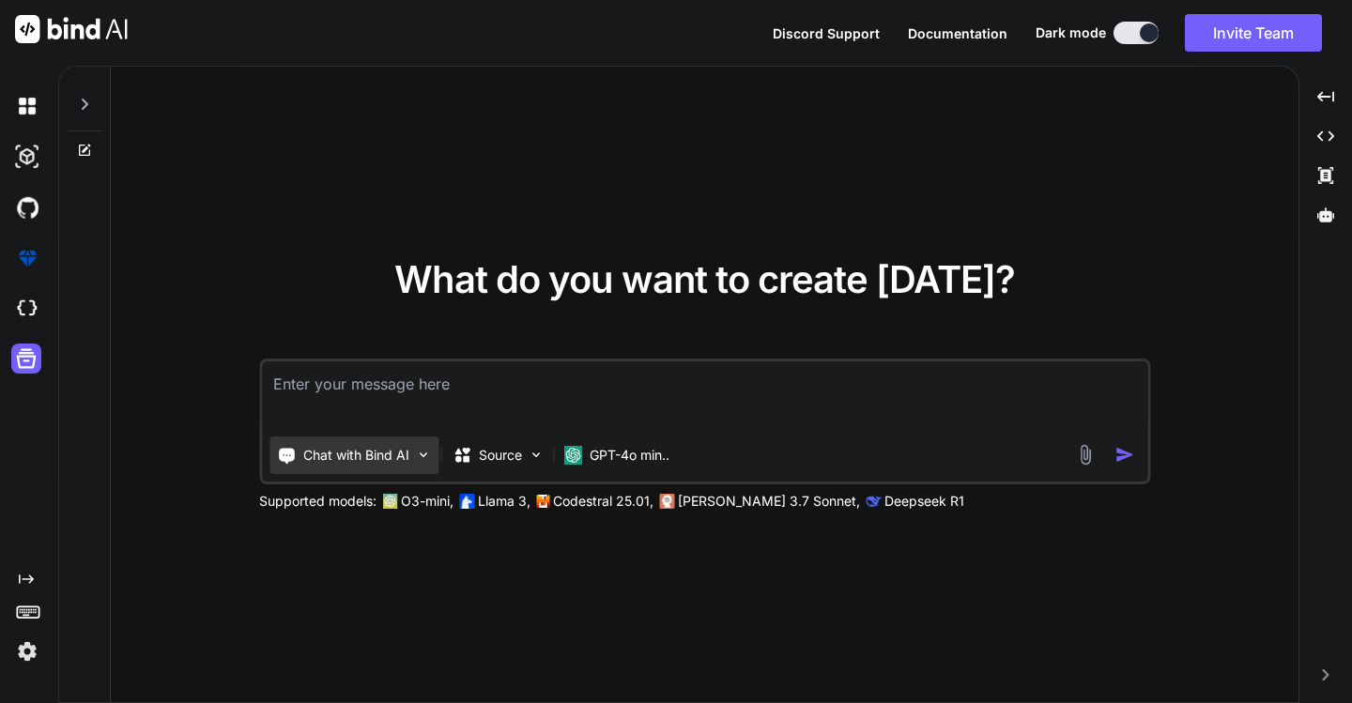
click at [414, 452] on div "Chat with Bind AI" at bounding box center [353, 456] width 169 height 38
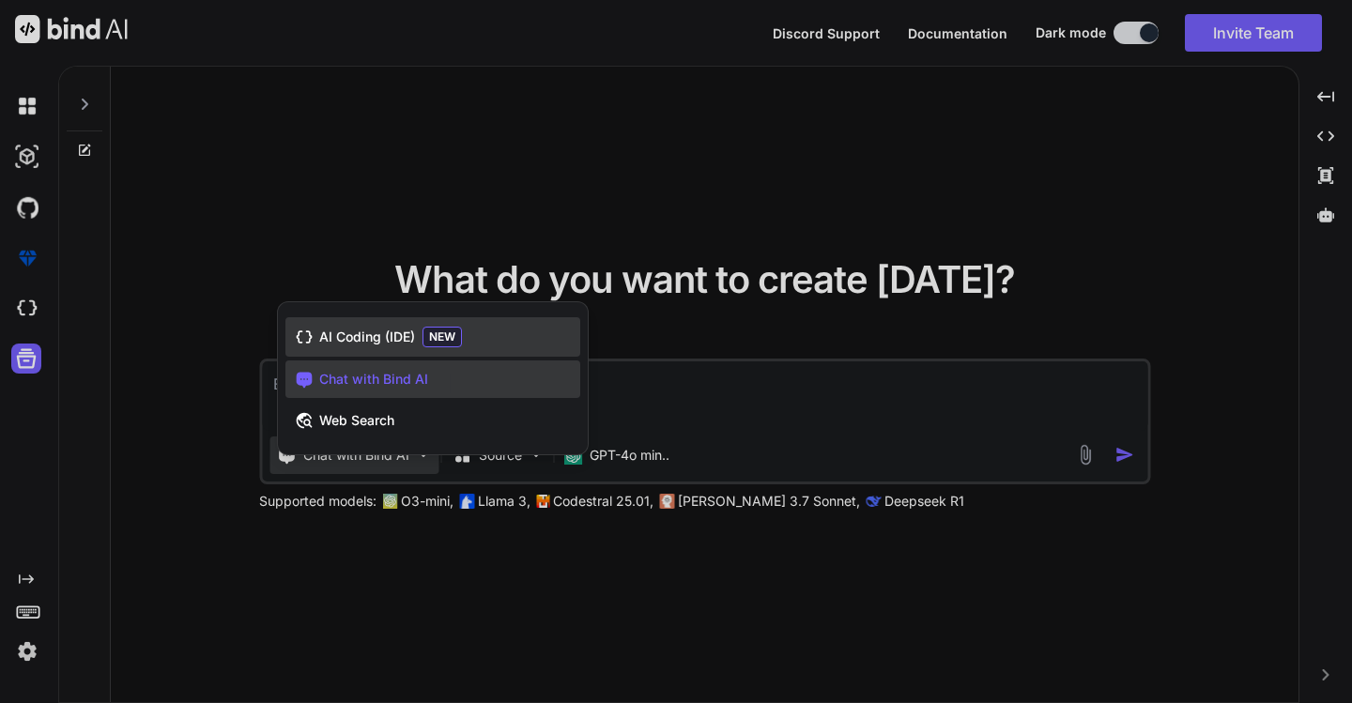
click at [362, 336] on span "AI Coding (IDE)" at bounding box center [367, 337] width 96 height 19
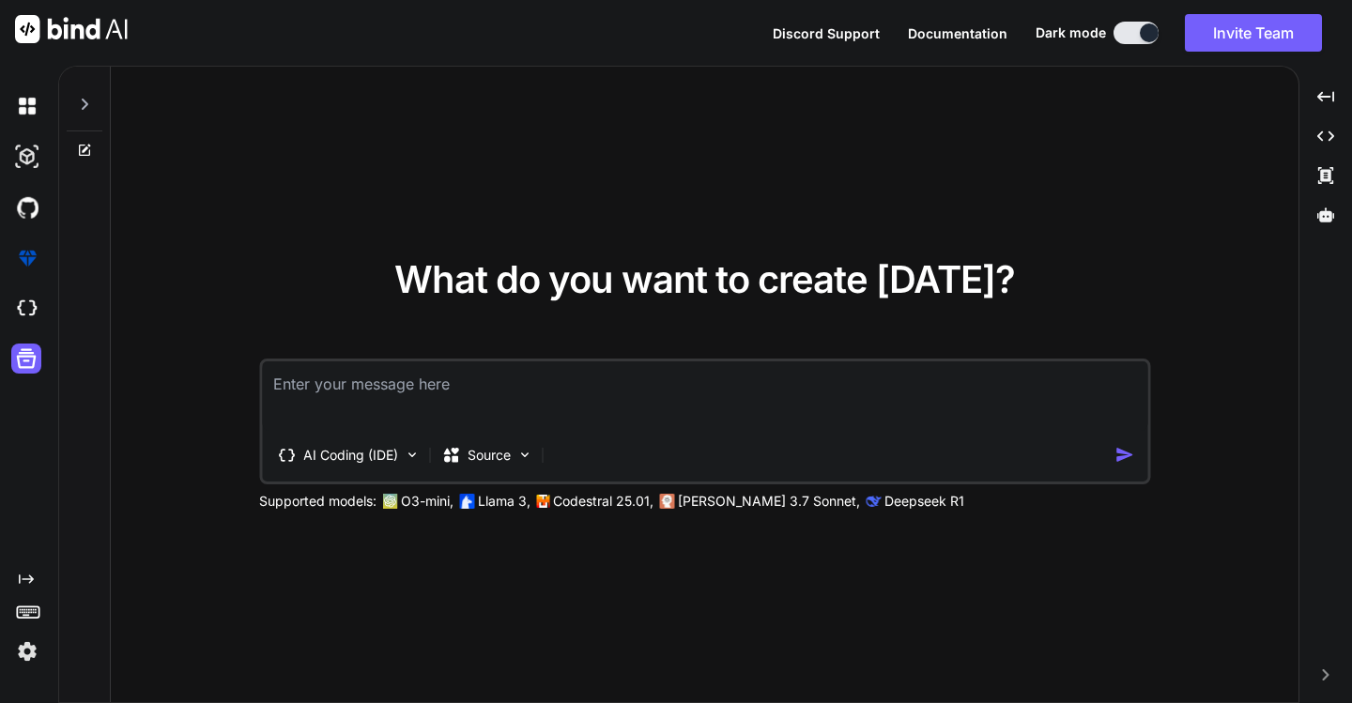
click at [579, 418] on textarea at bounding box center [704, 395] width 885 height 69
paste textarea "# خطوة واحدة: إنشاء الملف، تثبيت المتطلبات، وتشغيله (Linux / macOS / WSL) cat >…"
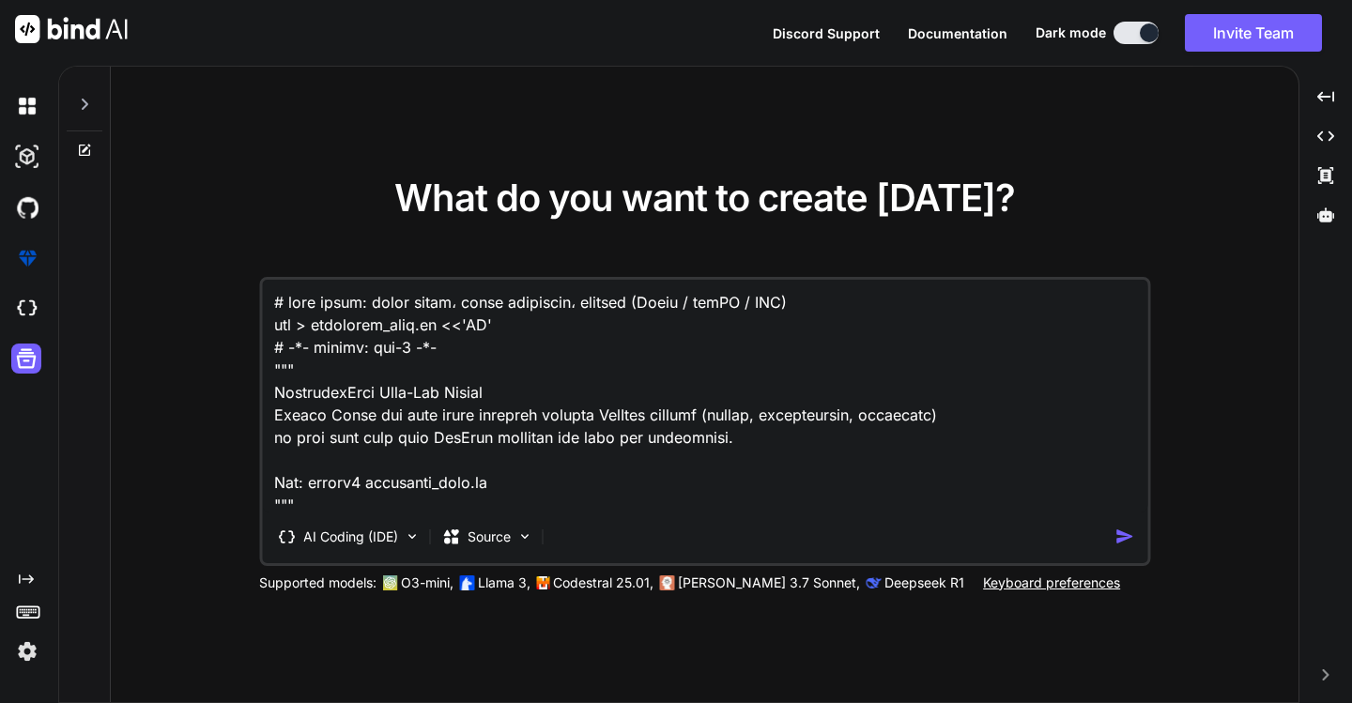
scroll to position [4938, 0]
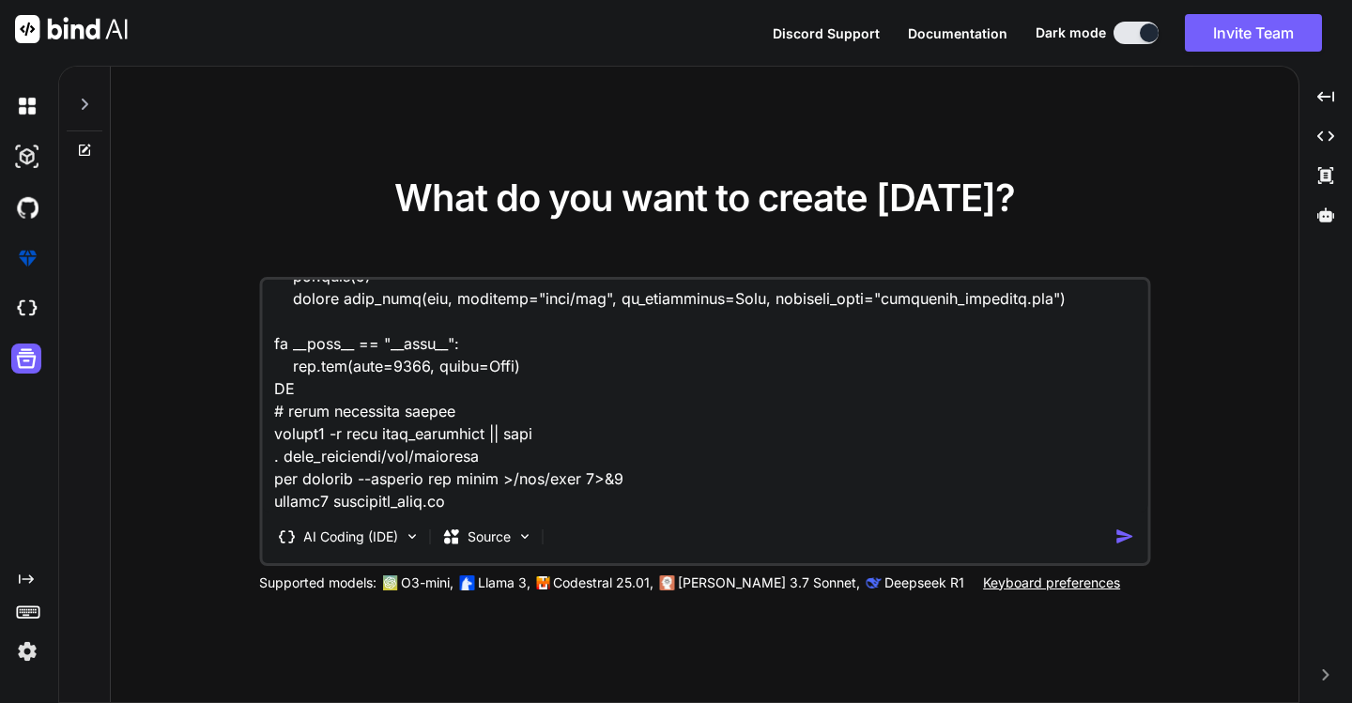
type textarea "# خطوة واحدة: إنشاء الملف، تثبيت المتطلبات، وتشغيله (Linux / macOS / WSL) cat >…"
click at [1119, 532] on img "button" at bounding box center [1124, 537] width 20 height 20
click at [837, 35] on span "Discord Support" at bounding box center [826, 33] width 107 height 16
click at [57, 34] on img at bounding box center [71, 29] width 113 height 28
click at [1320, 215] on icon at bounding box center [1325, 215] width 17 height 14
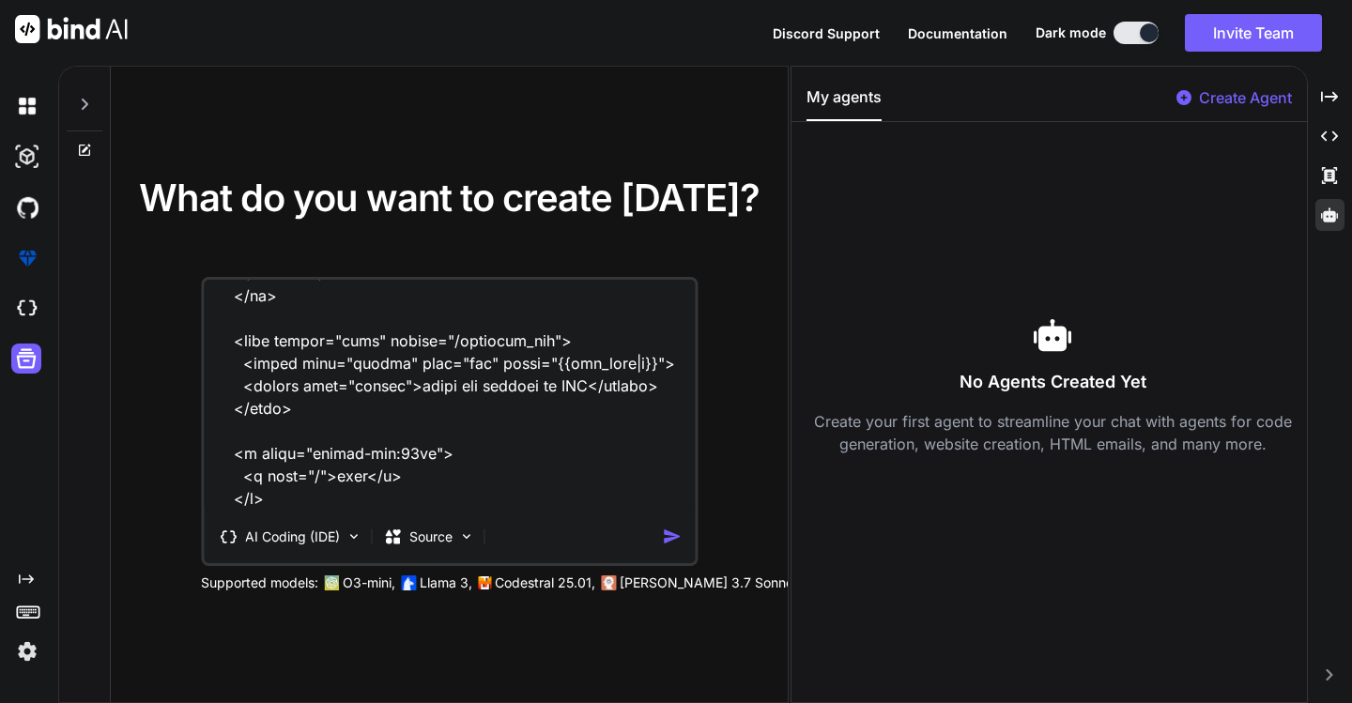
scroll to position [4649, 0]
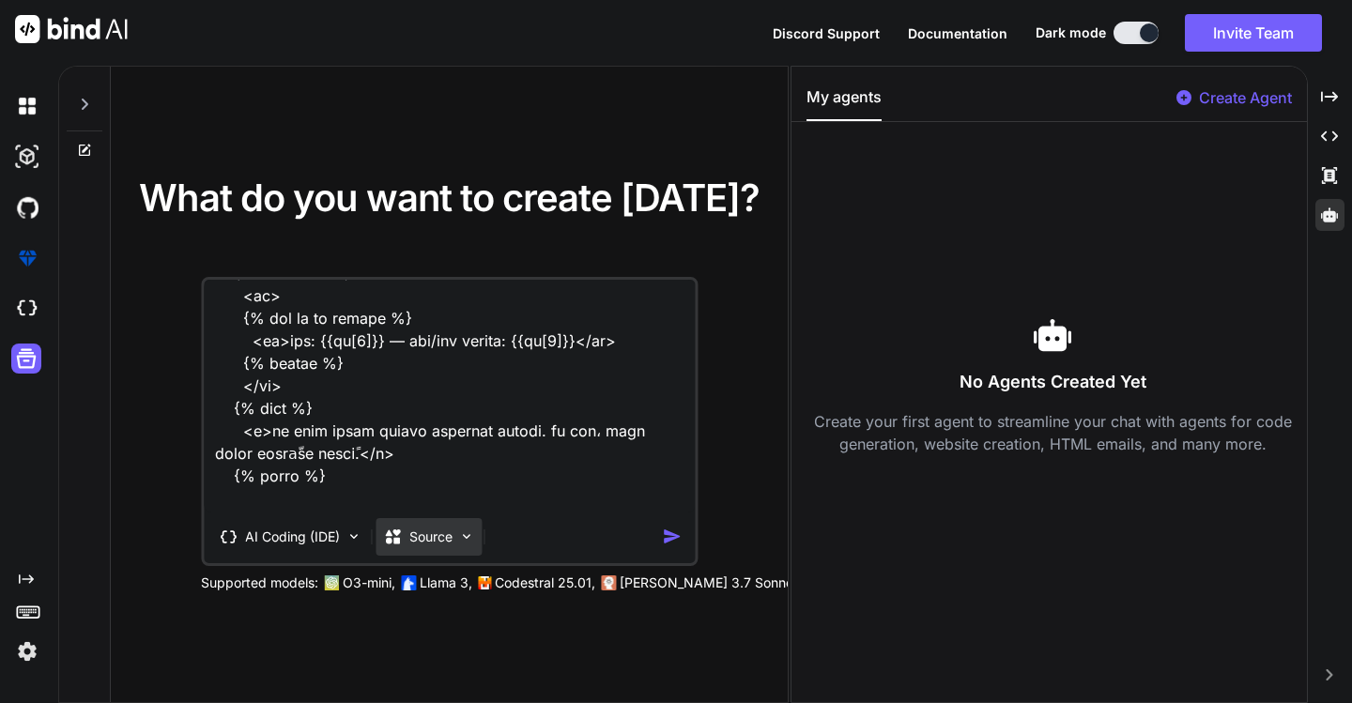
click at [457, 536] on div "Source" at bounding box center [429, 537] width 106 height 38
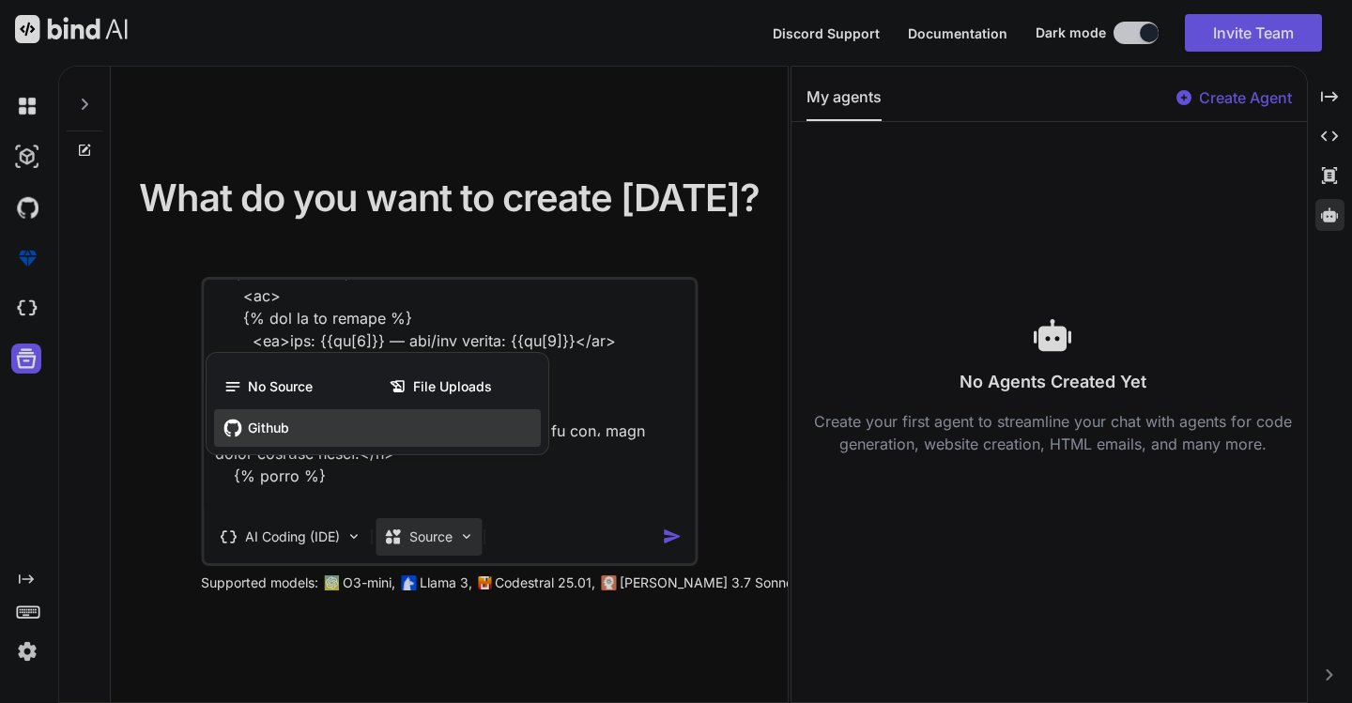
click at [260, 432] on span "Github" at bounding box center [268, 428] width 41 height 19
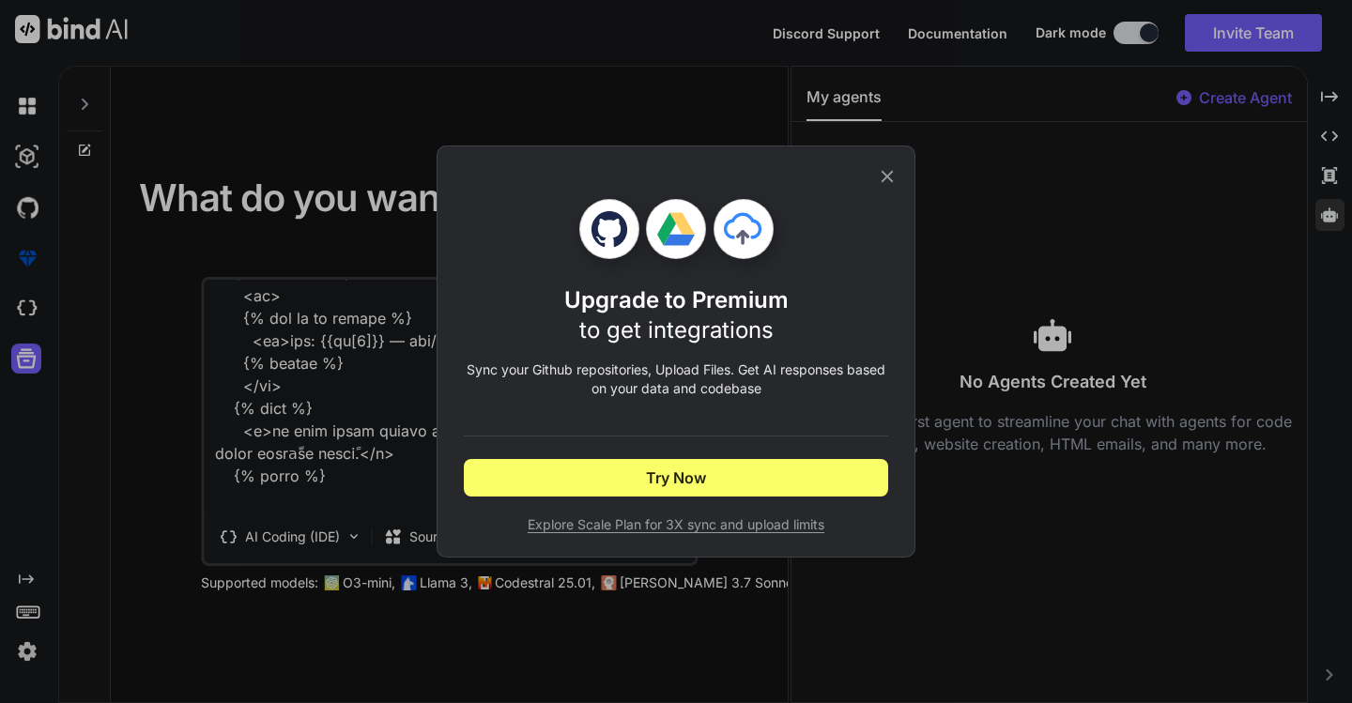
click at [887, 180] on icon at bounding box center [887, 176] width 21 height 21
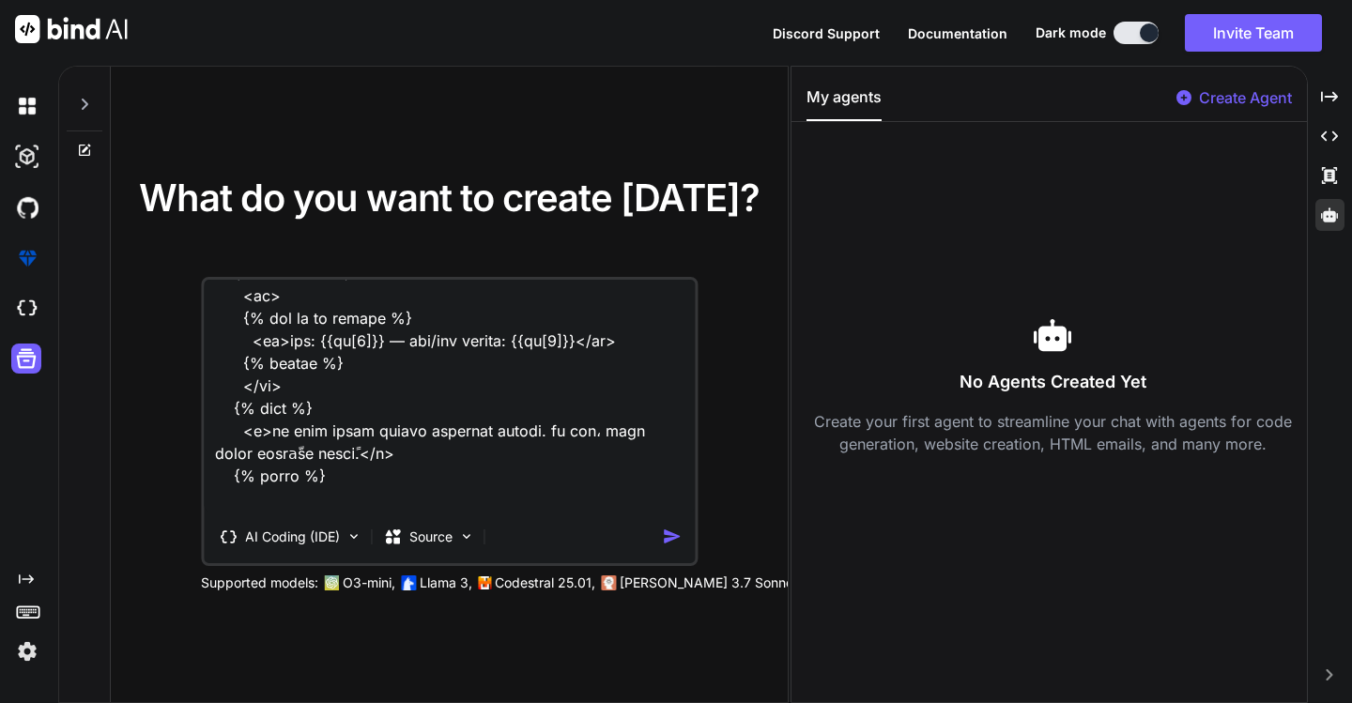
click at [670, 537] on img "button" at bounding box center [672, 537] width 20 height 20
click at [1123, 30] on button at bounding box center [1136, 33] width 45 height 23
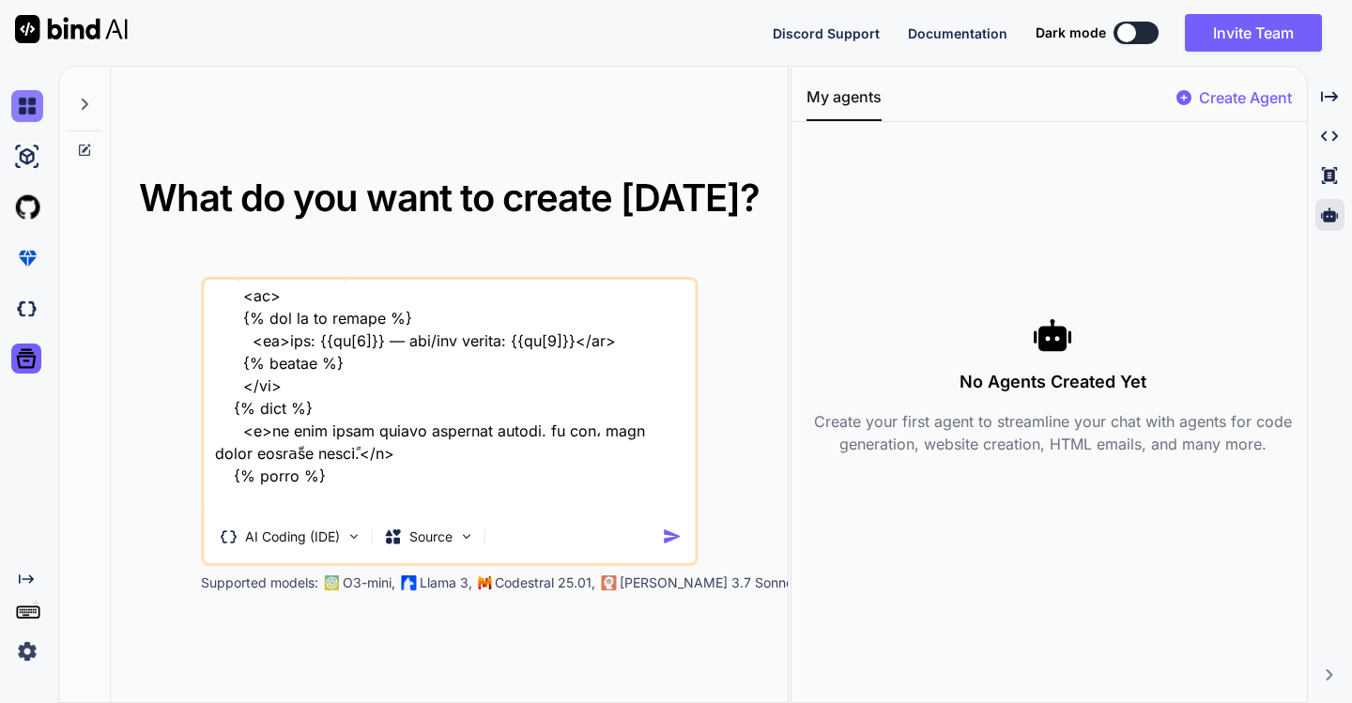
click at [32, 106] on img at bounding box center [27, 106] width 32 height 32
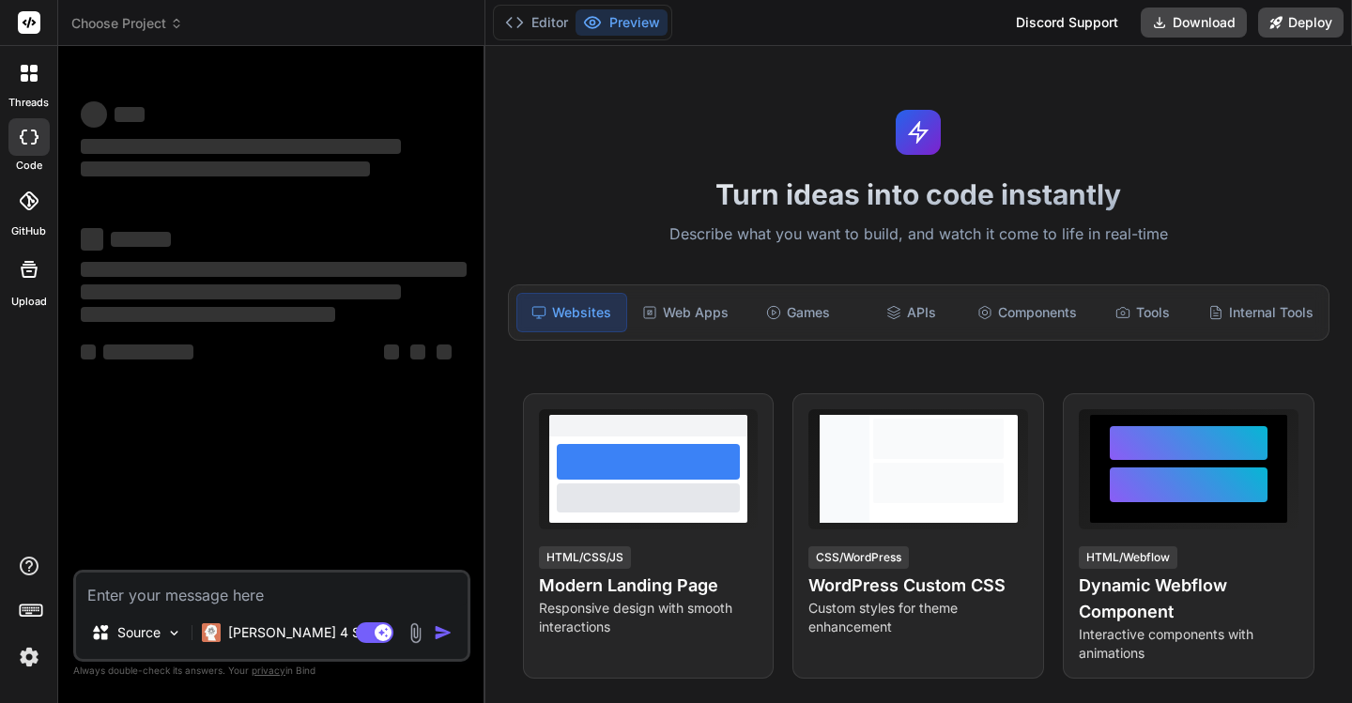
type textarea "x"
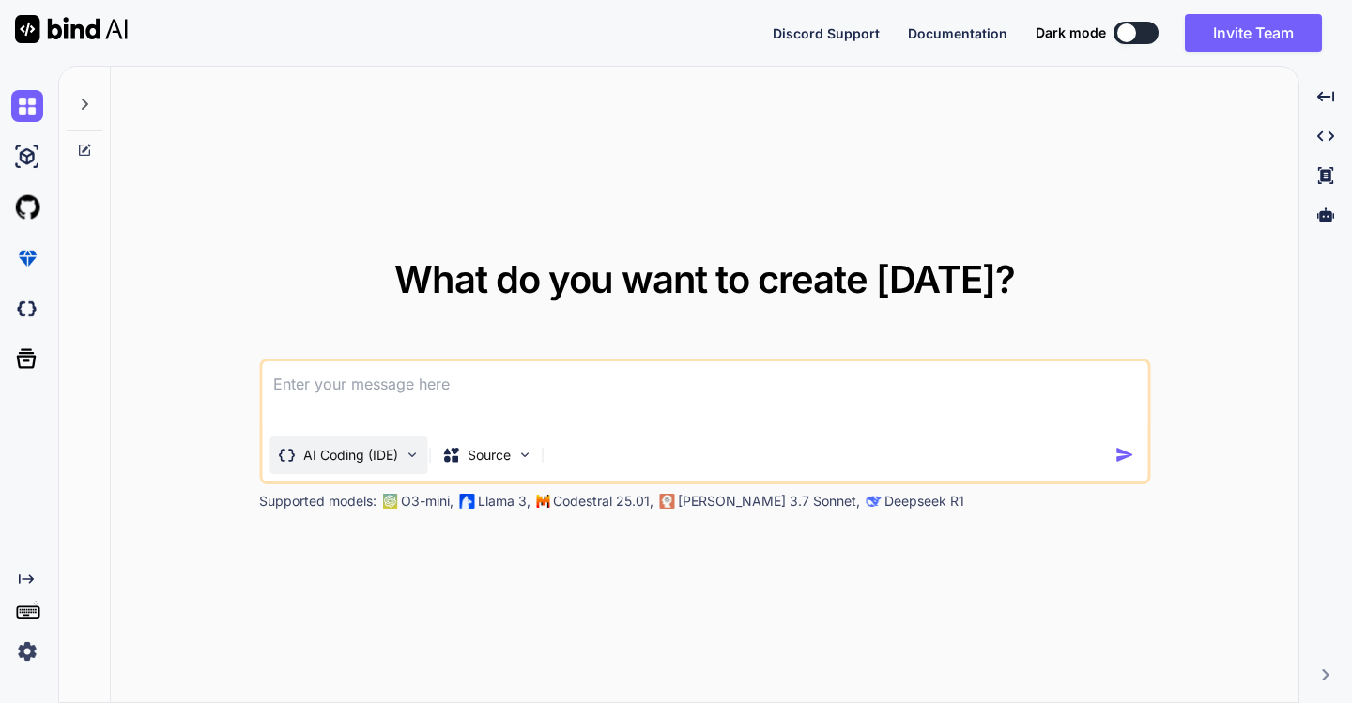
click at [371, 455] on p "AI Coding (IDE)" at bounding box center [350, 455] width 95 height 19
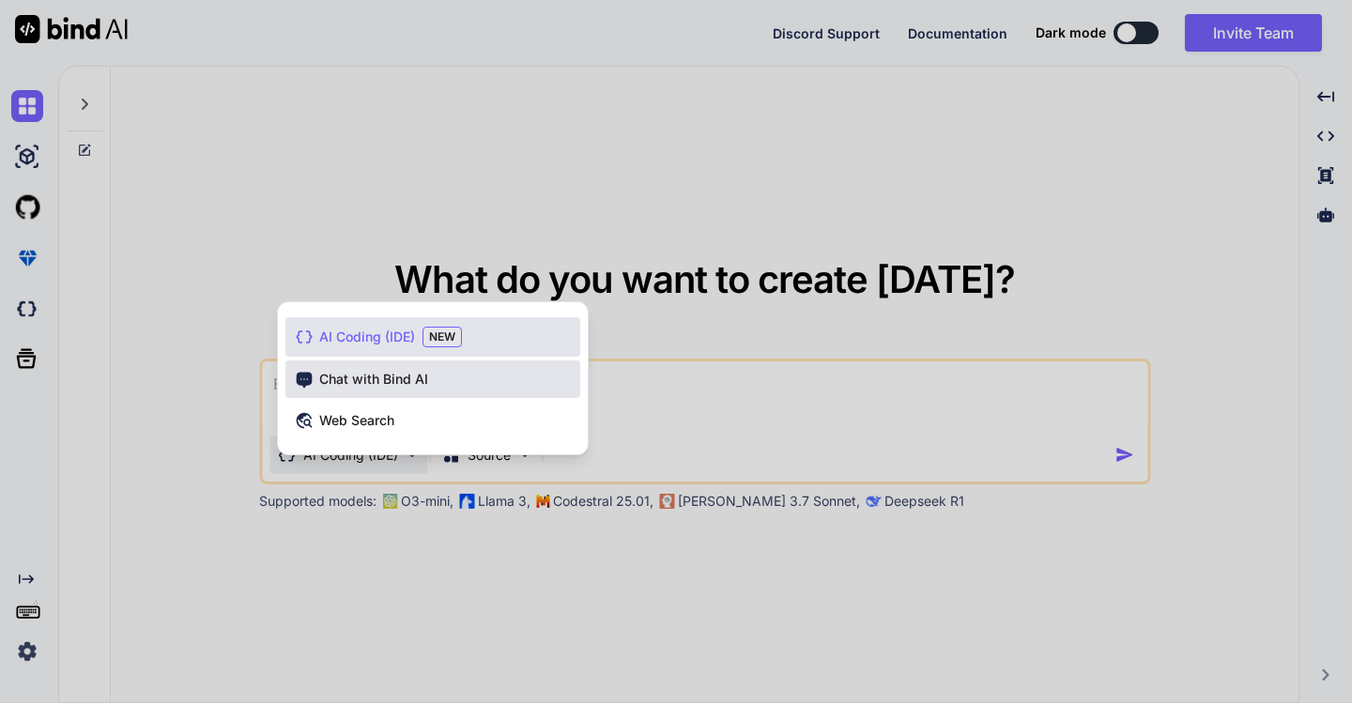
click at [370, 392] on div "Chat with Bind AI" at bounding box center [432, 380] width 295 height 38
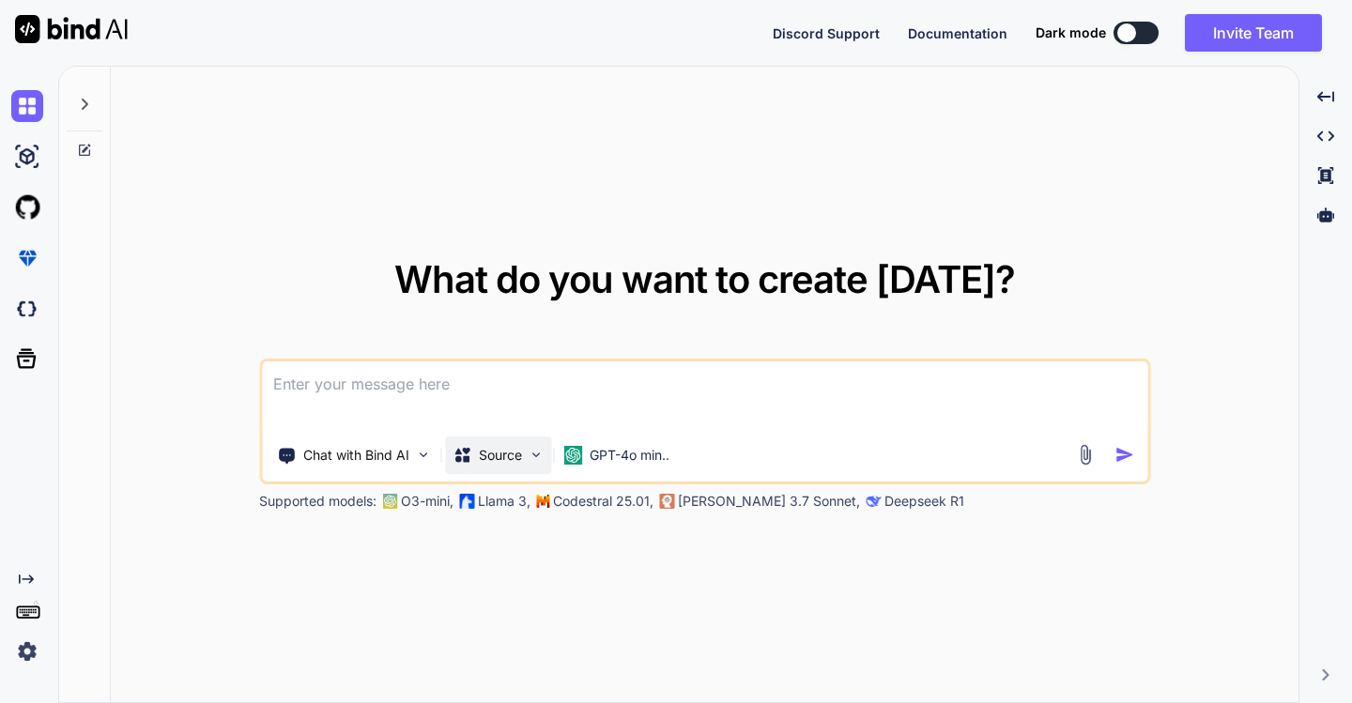
click at [543, 456] on img at bounding box center [536, 455] width 16 height 16
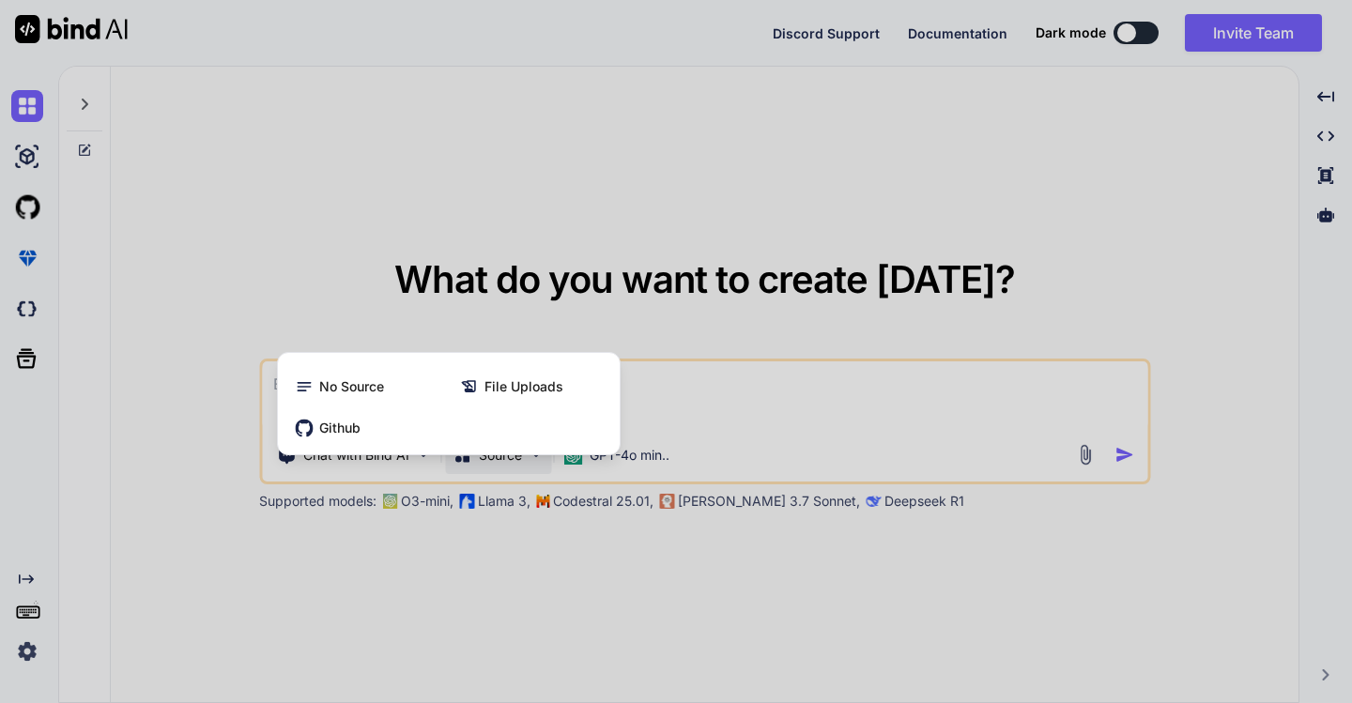
click at [543, 456] on div at bounding box center [676, 351] width 1352 height 703
type textarea "x"
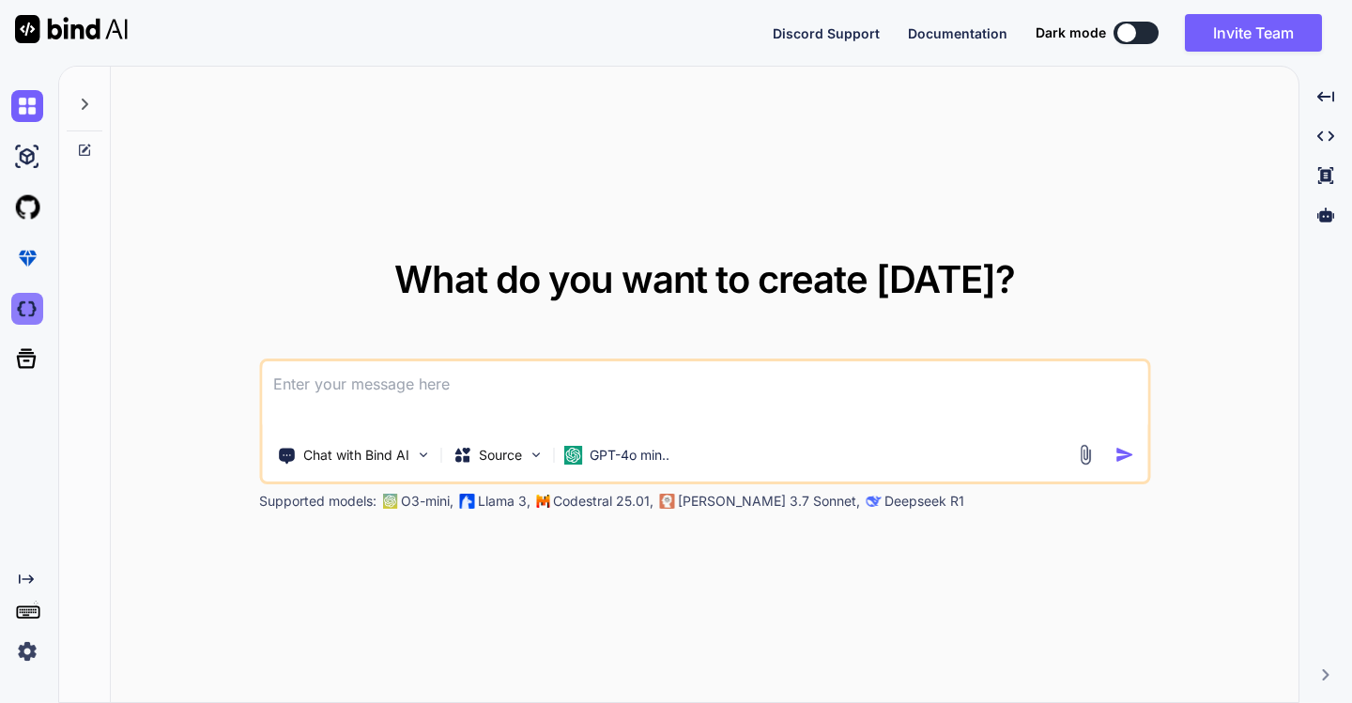
click at [29, 309] on img at bounding box center [27, 309] width 32 height 32
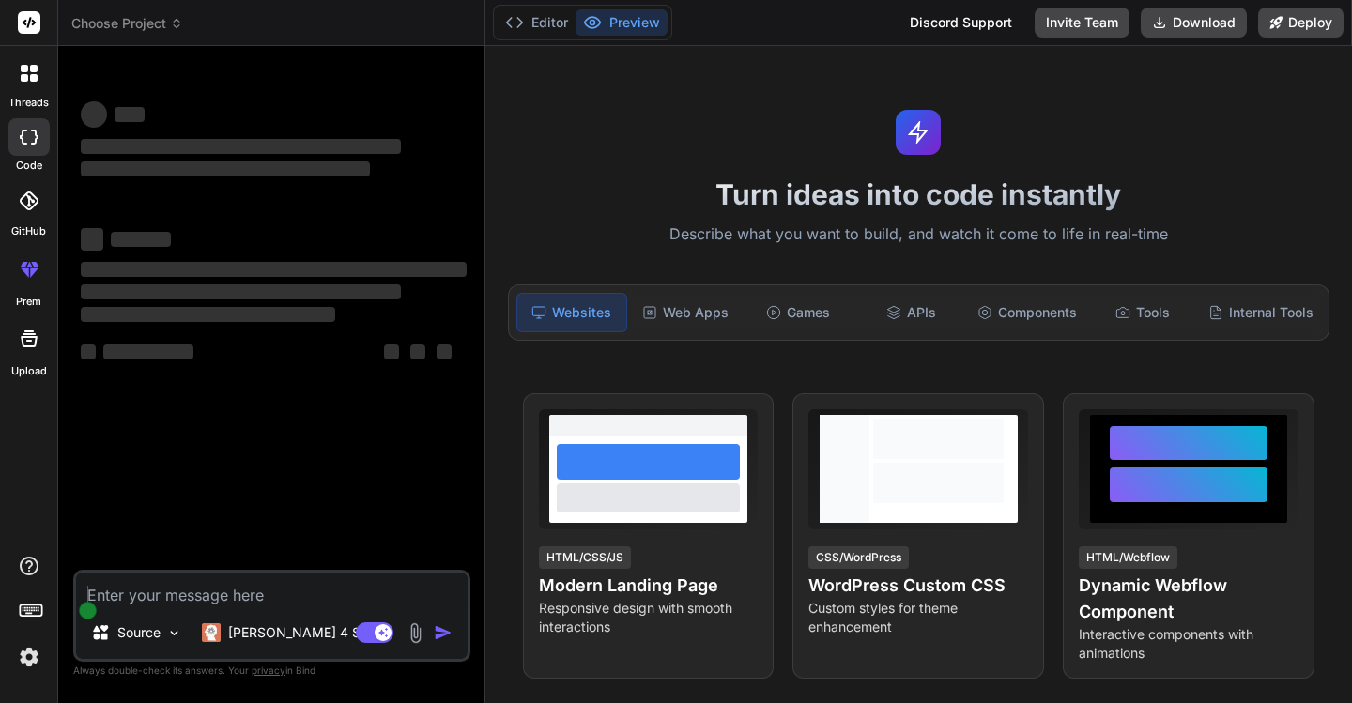
type textarea "x"
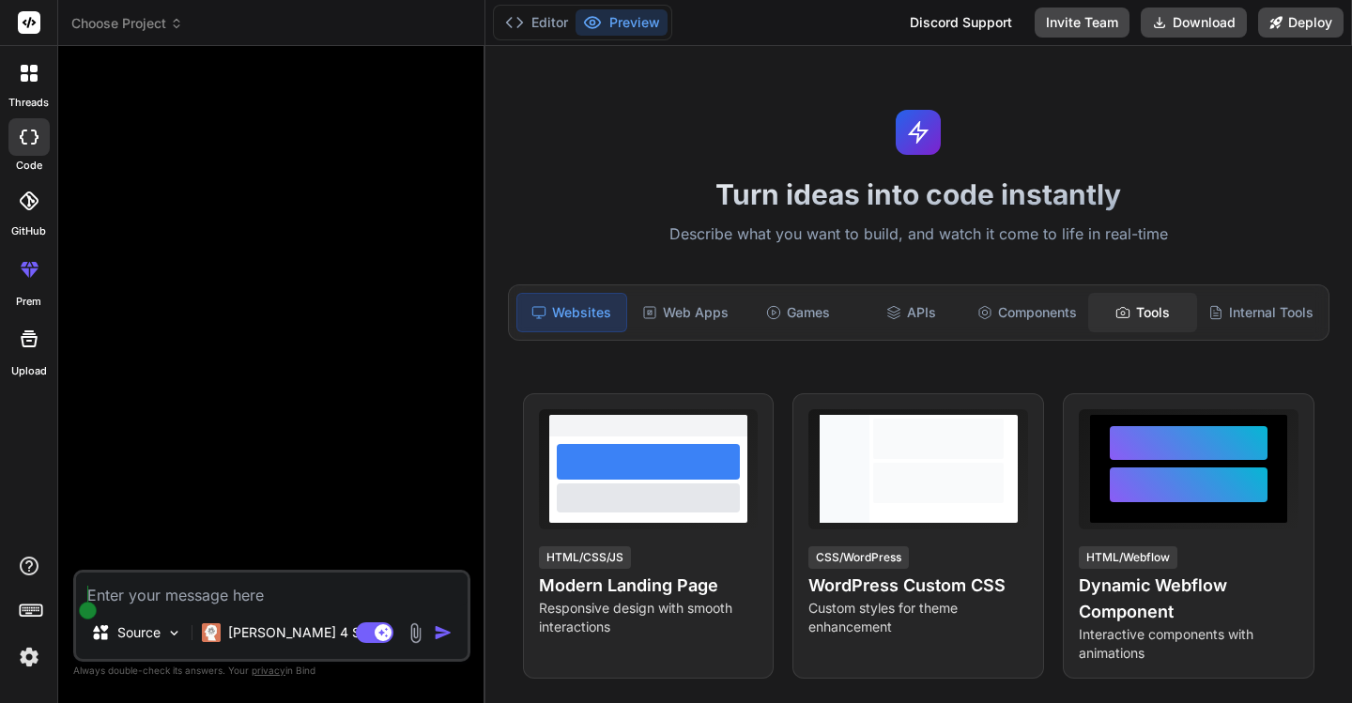
click at [1136, 308] on div "Tools" at bounding box center [1142, 312] width 109 height 39
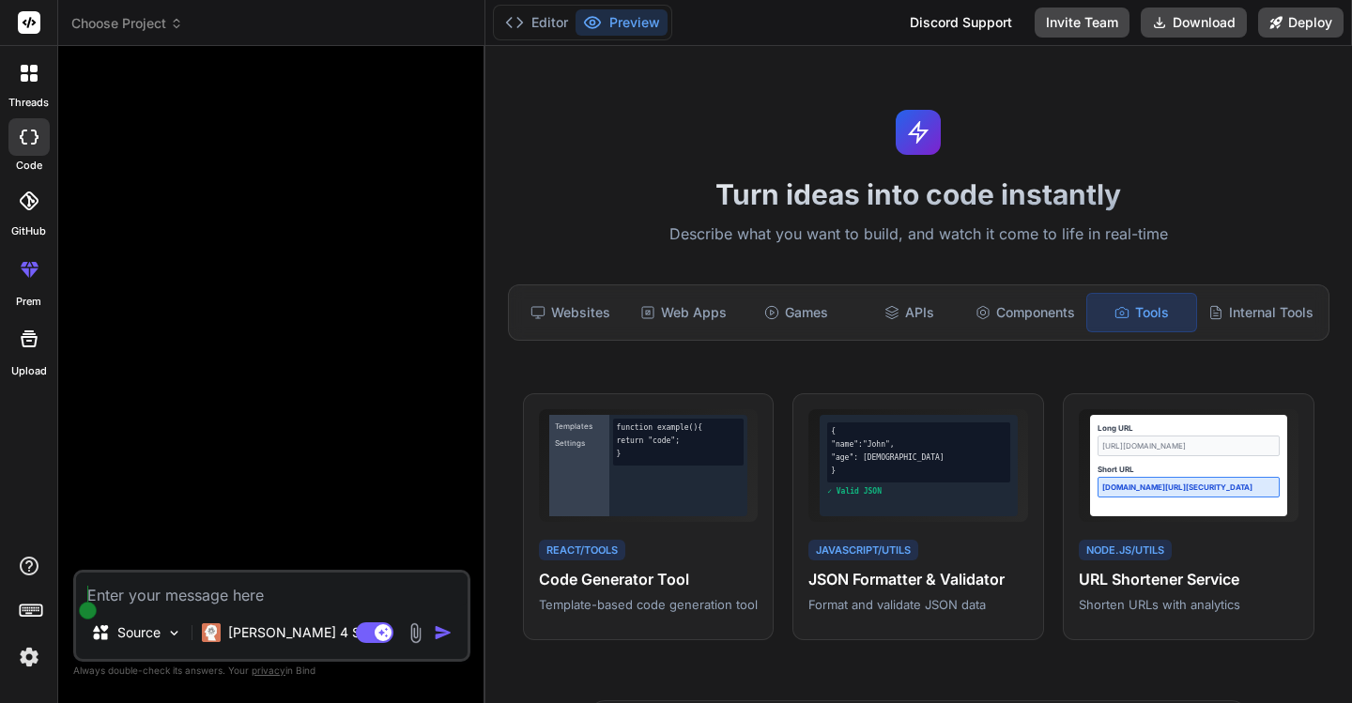
paste textarea "# خطوة واحدة: إنشاء الملف، تثبيت المتطلبات، وتشغيله (Linux / macOS / WSL) cat >…"
type textarea "# خطوة واحدة: إنشاء الملف، تثبيت المتطلبات، وتشغيله (Linux / macOS / WSL) cat >…"
type textarea "x"
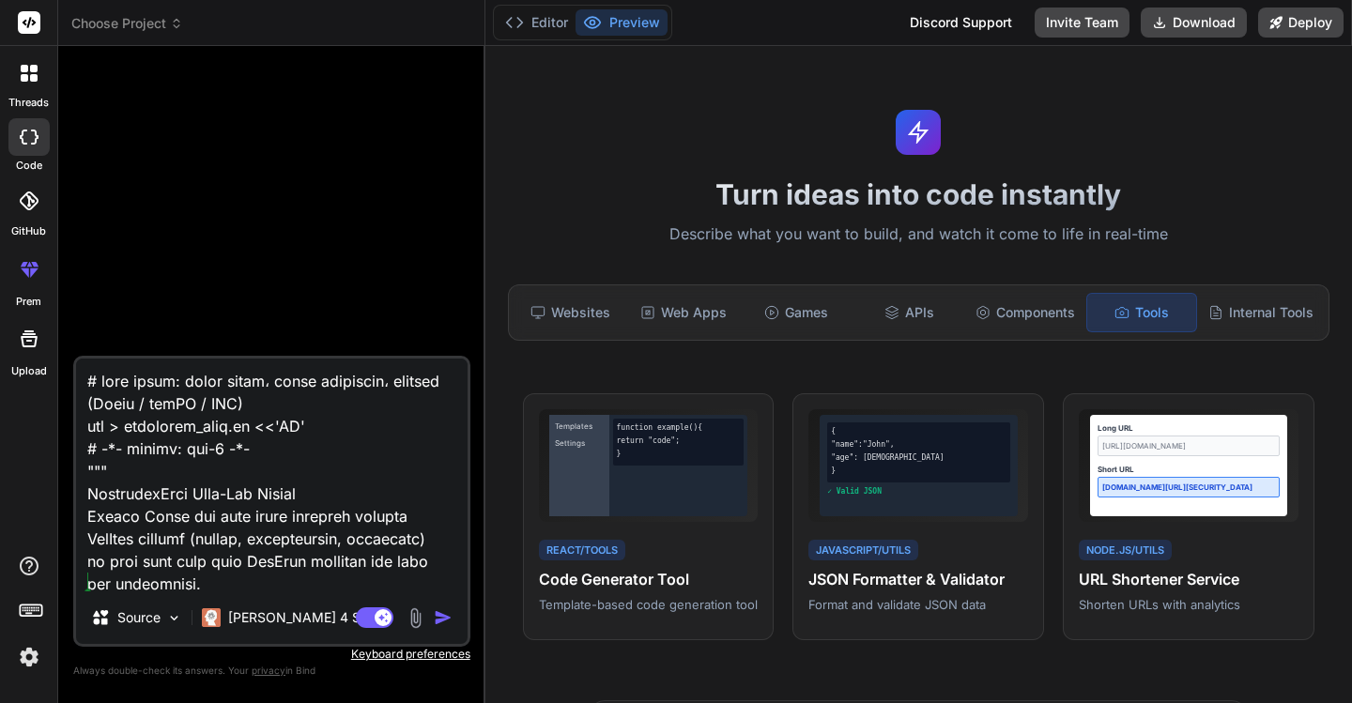
scroll to position [6289, 0]
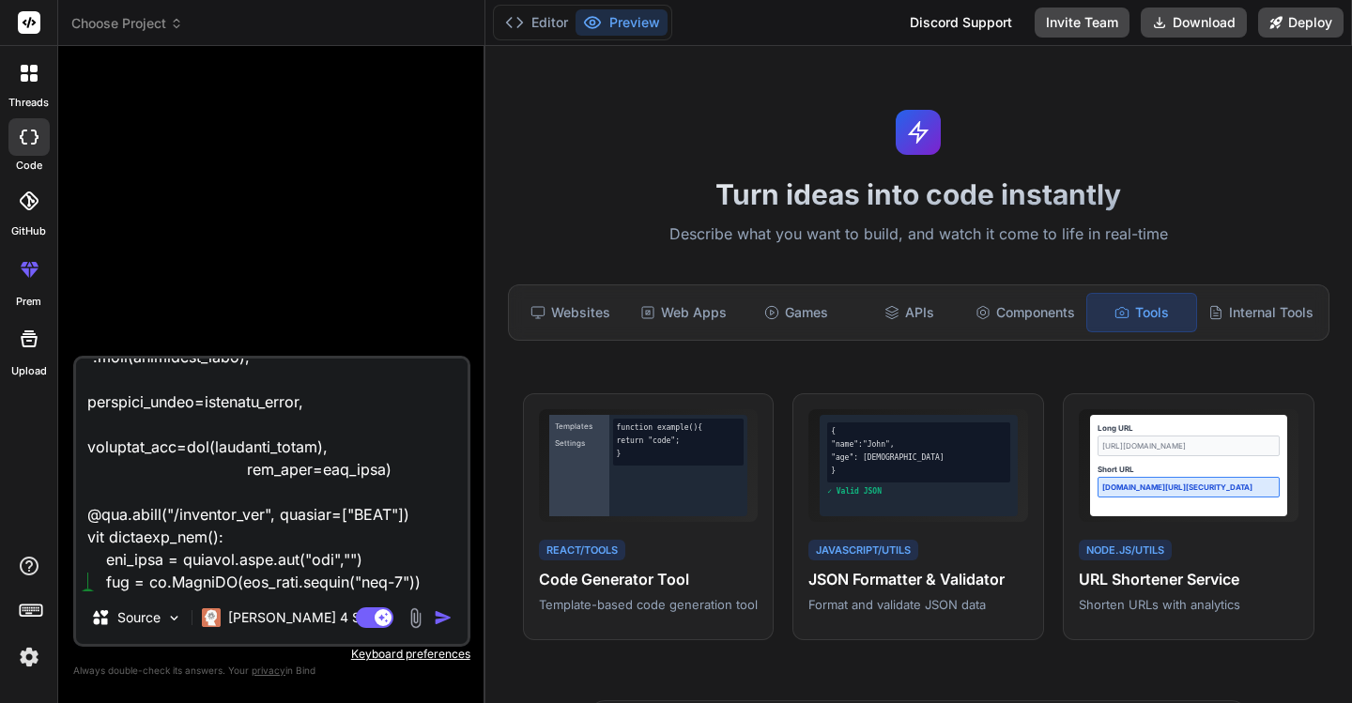
type textarea "# خطوة واحدة: إنشاء الملف، تثبيت المتطلبات، وتشغيله (Linux / macOS / WSL) cat >…"
click at [436, 623] on img "button" at bounding box center [443, 617] width 19 height 19
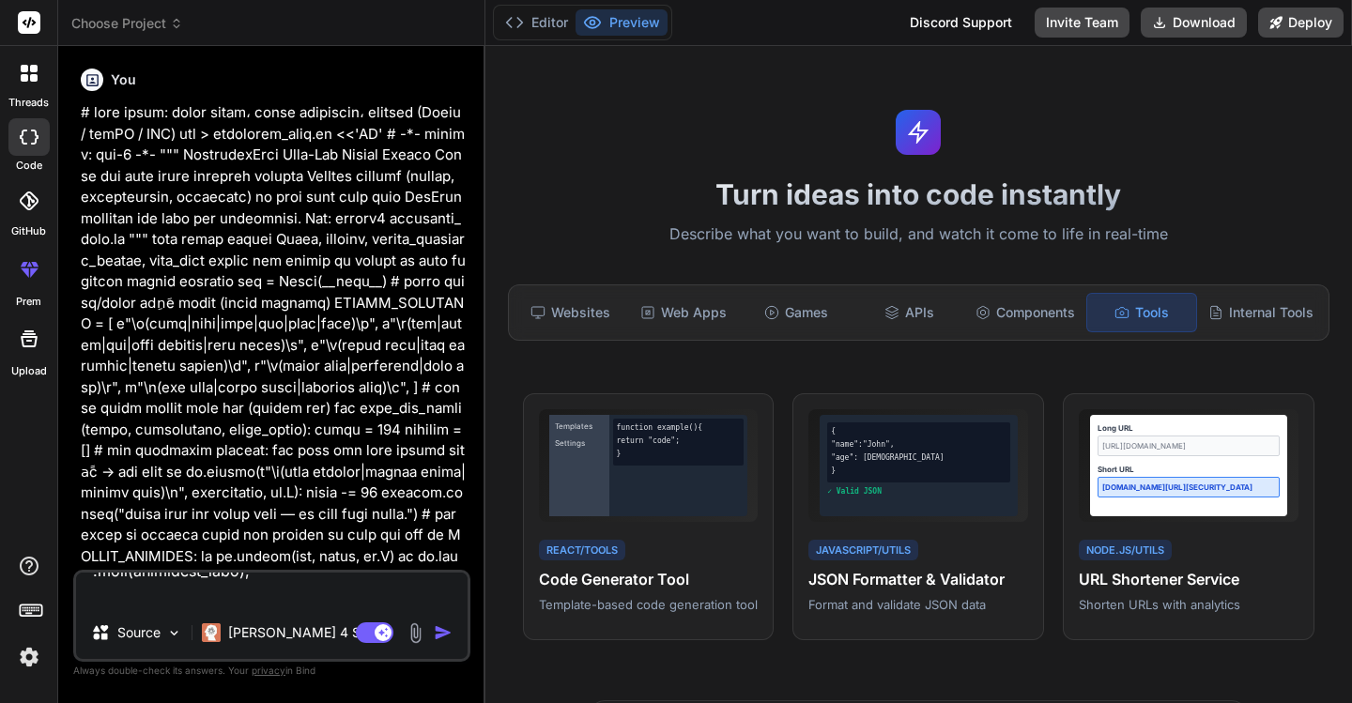
scroll to position [0, 0]
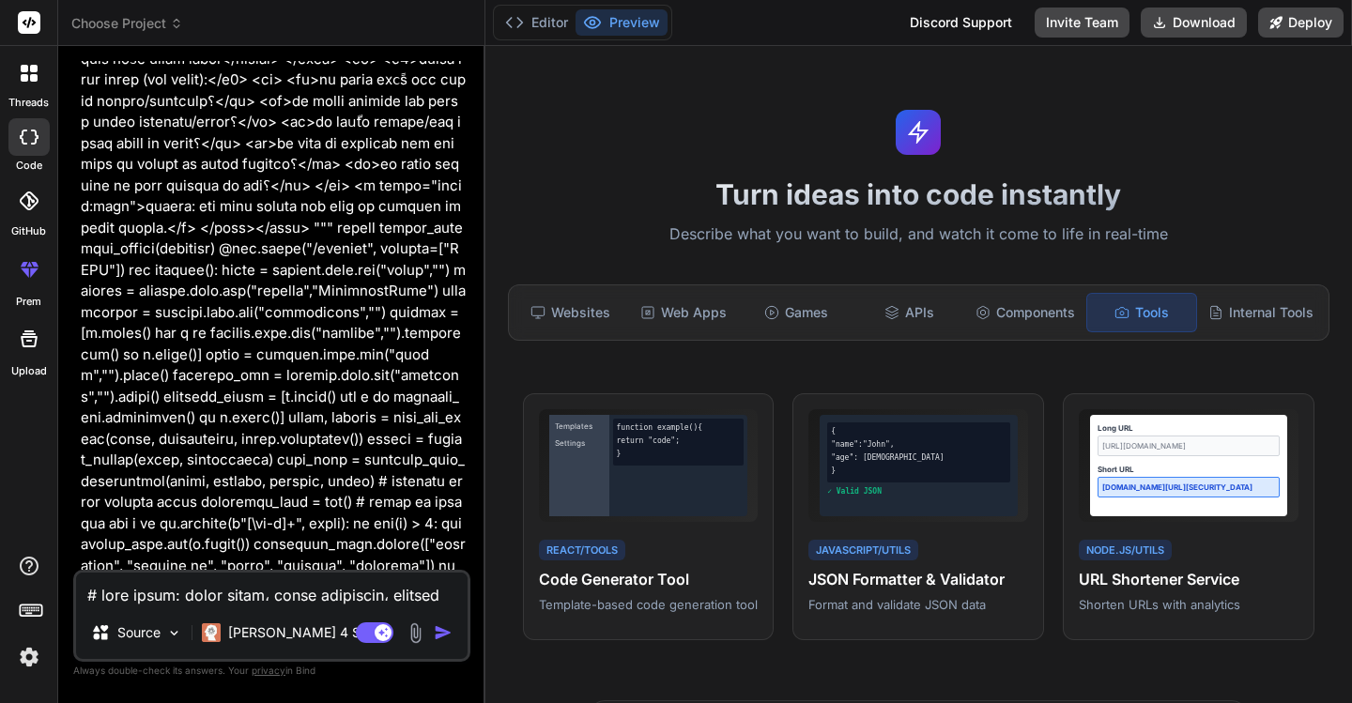
type textarea "x"
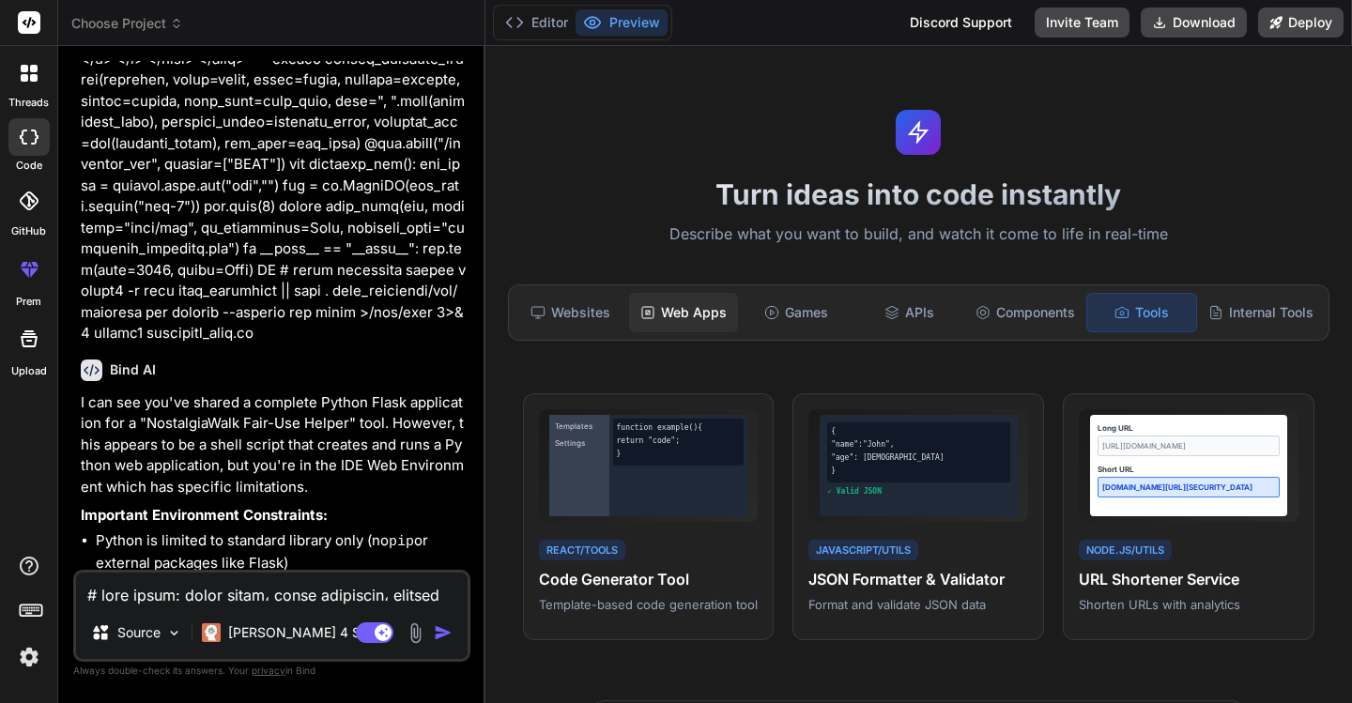
click at [681, 319] on div "Web Apps" at bounding box center [683, 312] width 109 height 39
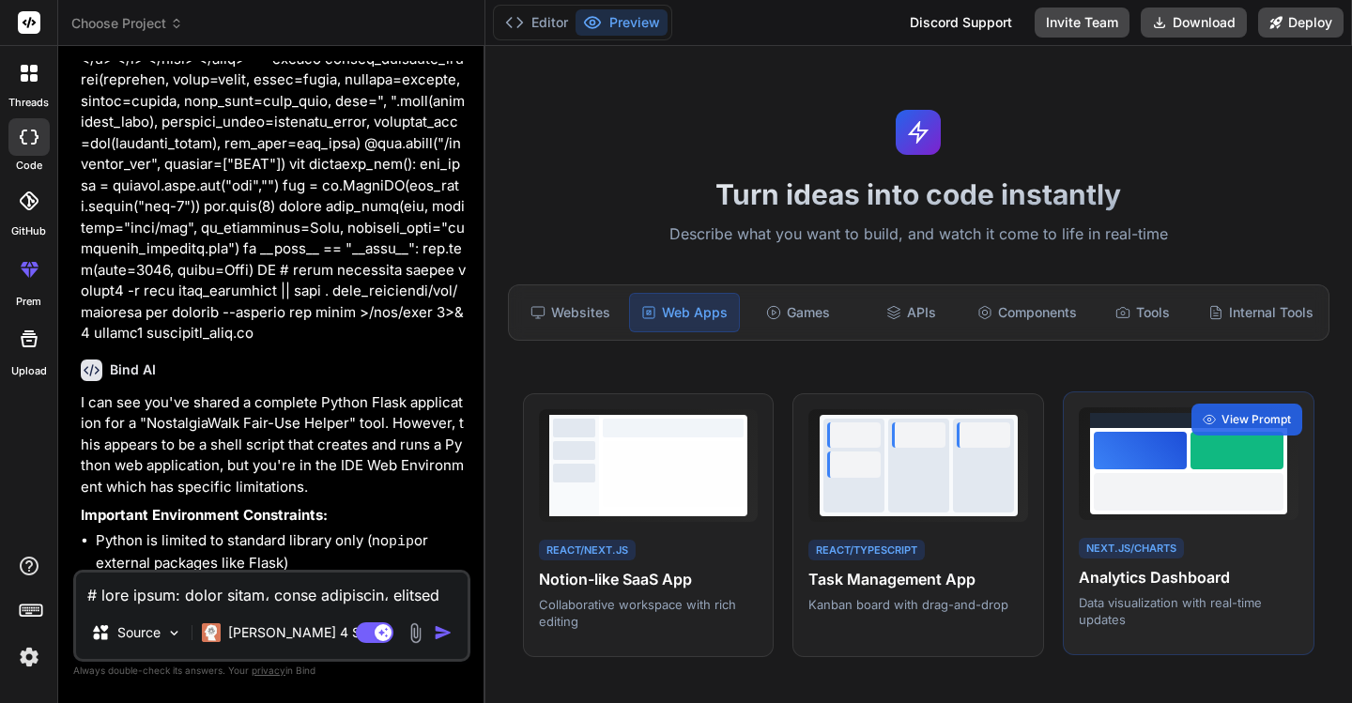
click at [1118, 560] on div "Next.js/Charts Analytics Dashboard Data visualization with real-time updates" at bounding box center [1189, 582] width 220 height 94
click at [1124, 607] on p "Data visualization with real-time updates" at bounding box center [1189, 611] width 220 height 34
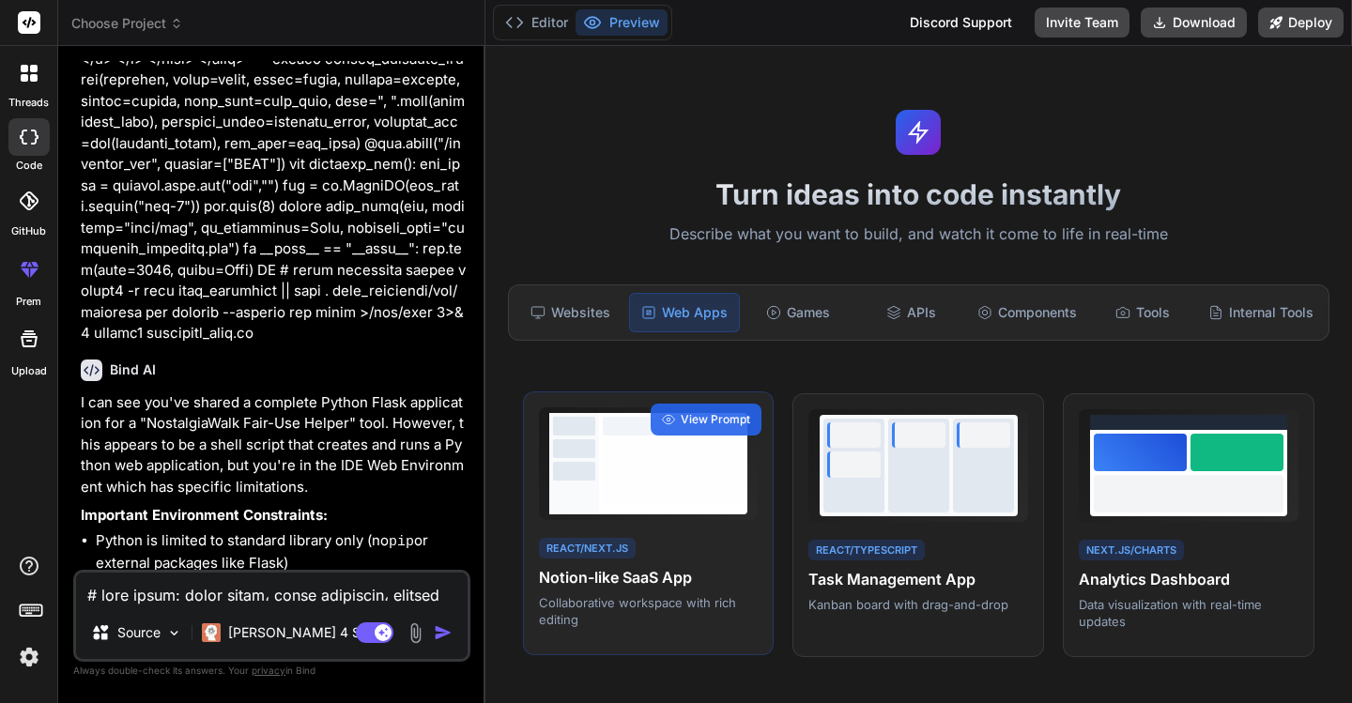
click at [626, 577] on h4 "Notion-like SaaS App" at bounding box center [649, 577] width 220 height 23
click at [687, 424] on span "View Prompt" at bounding box center [715, 419] width 69 height 17
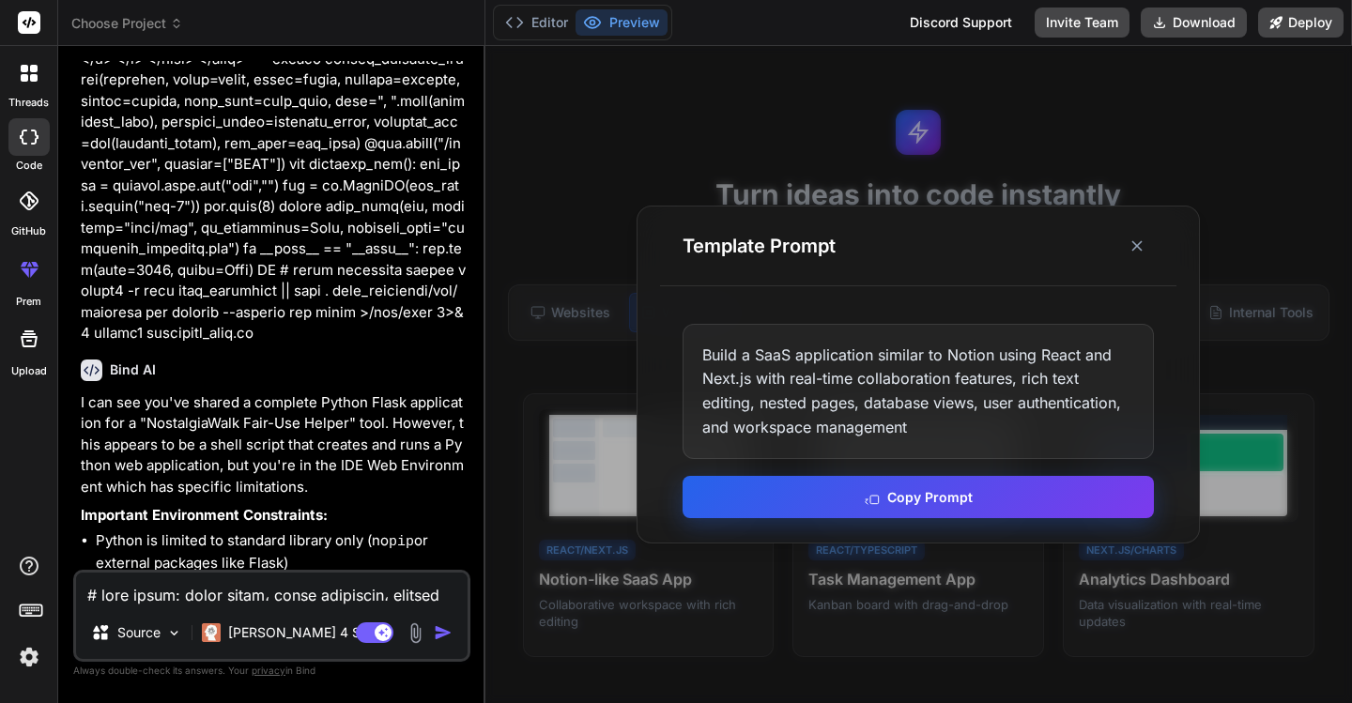
click at [892, 500] on button "Copy Prompt" at bounding box center [918, 497] width 471 height 42
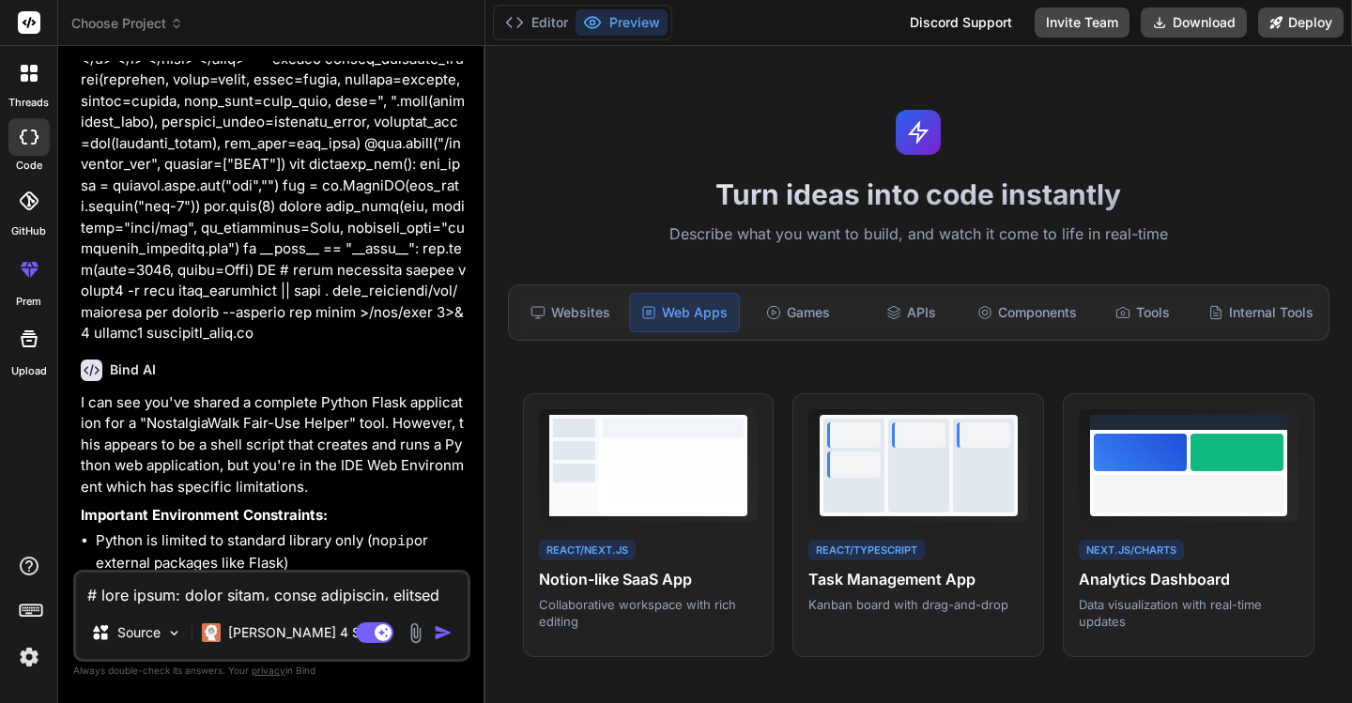
scroll to position [2967, 0]
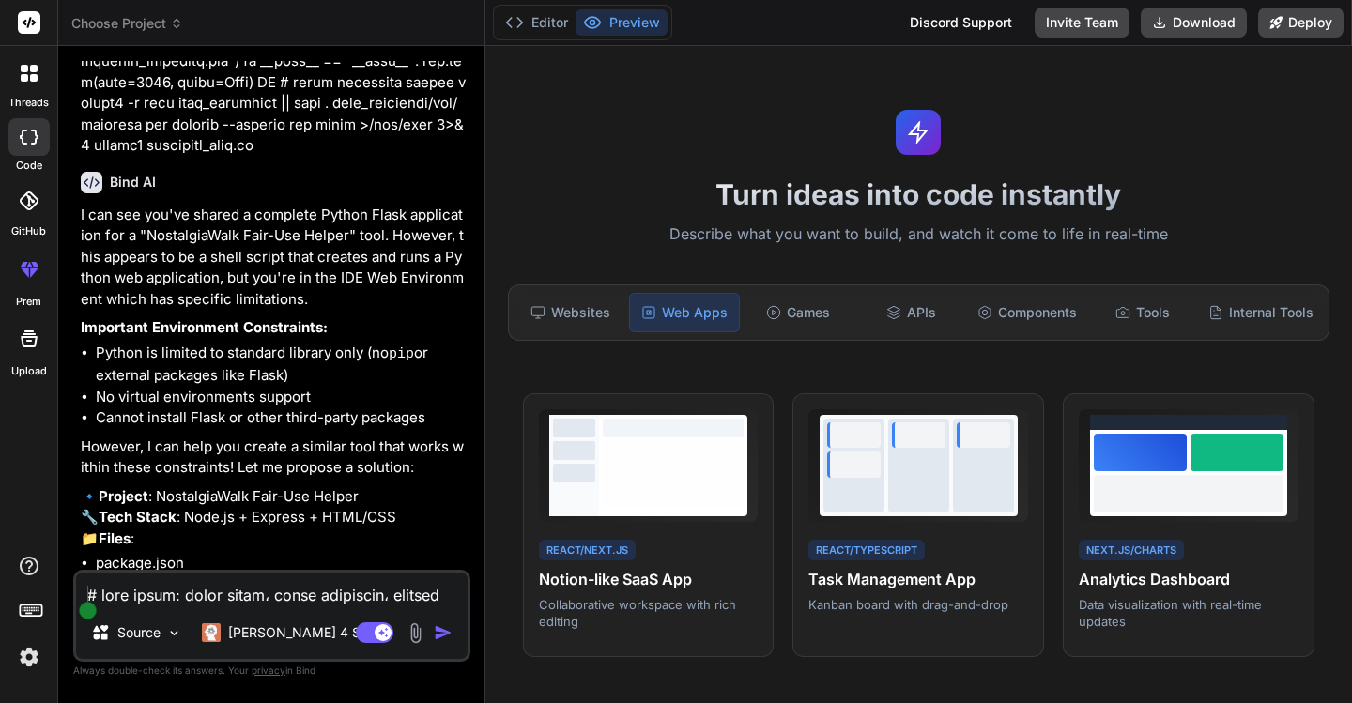
paste textarea "Build a SaaS application similar to Notion using React and Next.js with real-ti…"
type textarea "Build a SaaS application similar to Notion using React and Next.js with real-ti…"
type textarea "x"
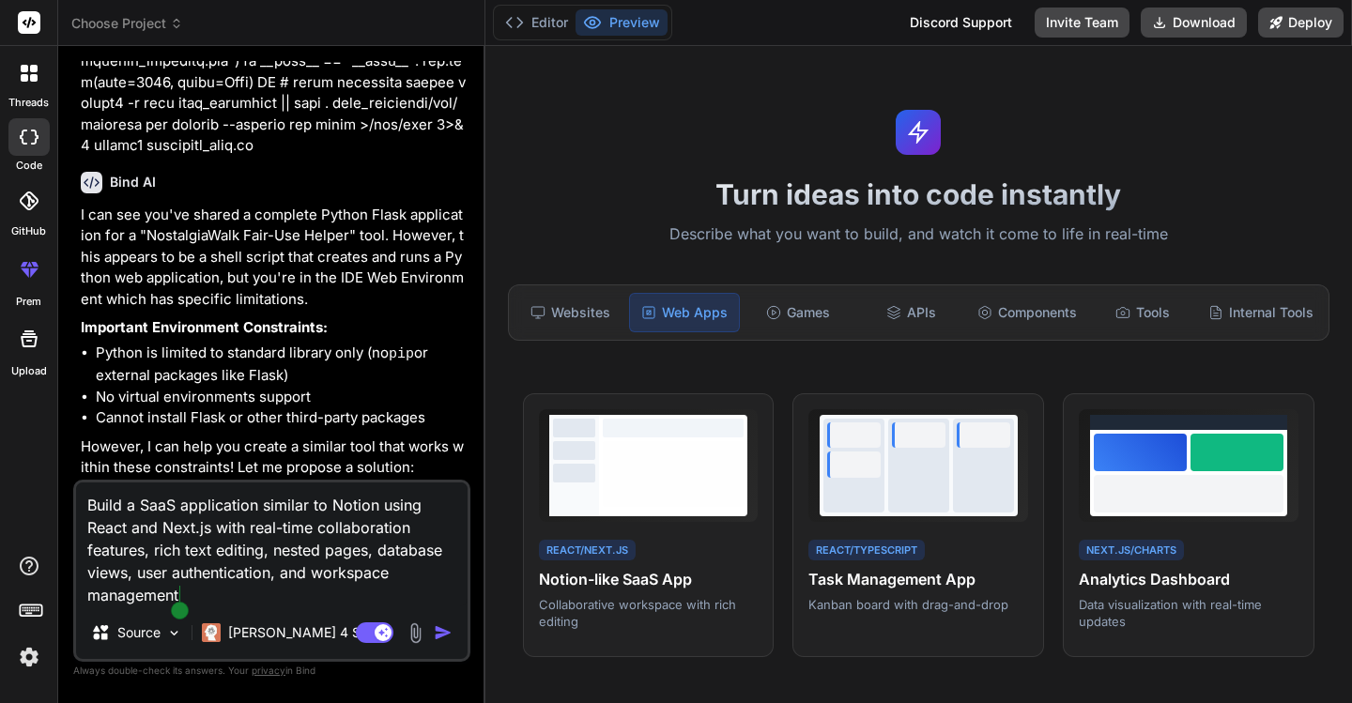
type textarea "Build a SaaS application similar to Notion using React and Next.js with real-ti…"
click at [444, 636] on img "button" at bounding box center [443, 632] width 19 height 19
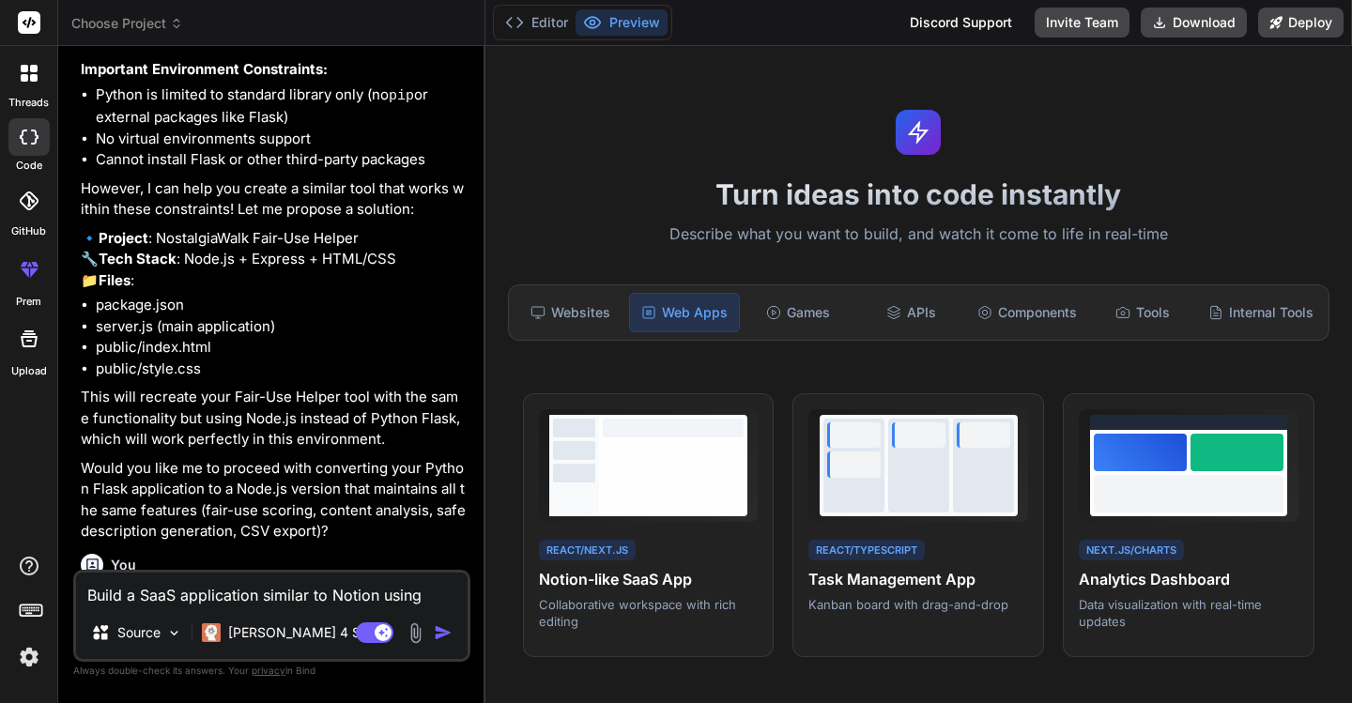
scroll to position [3225, 0]
type textarea "x"
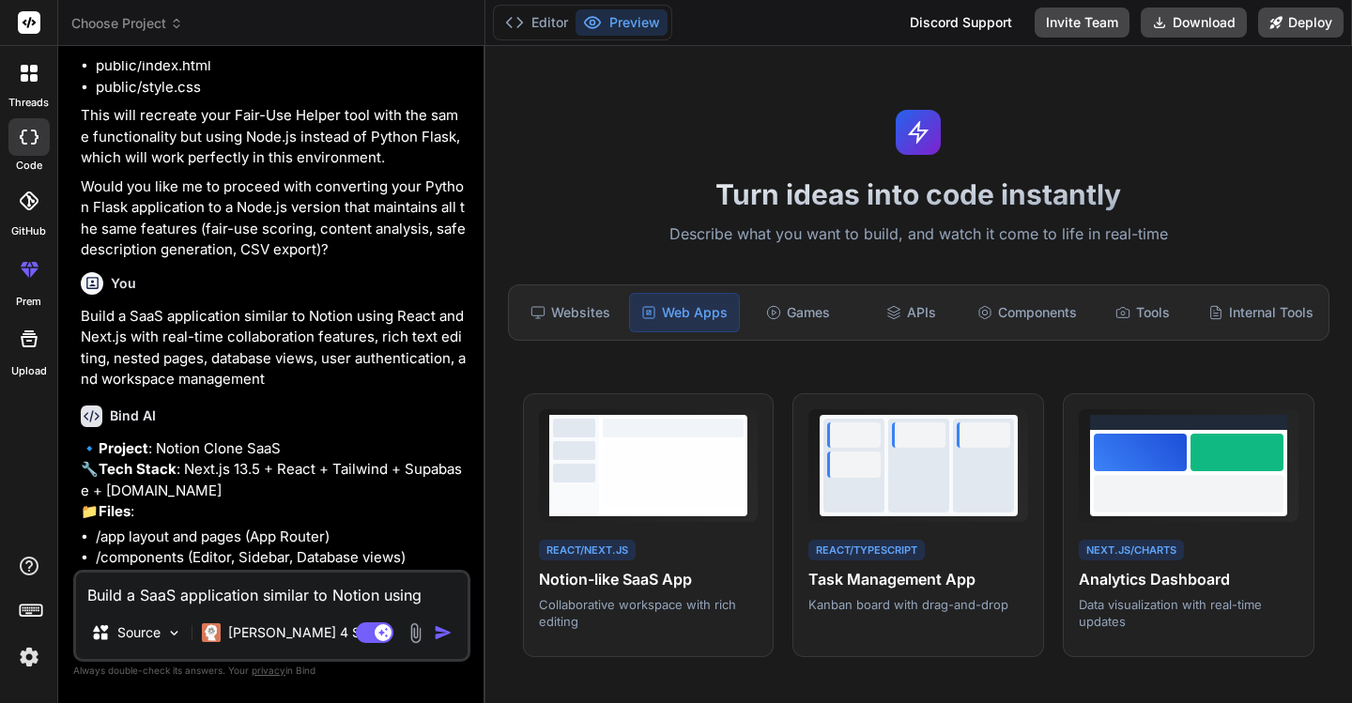
scroll to position [3632, 0]
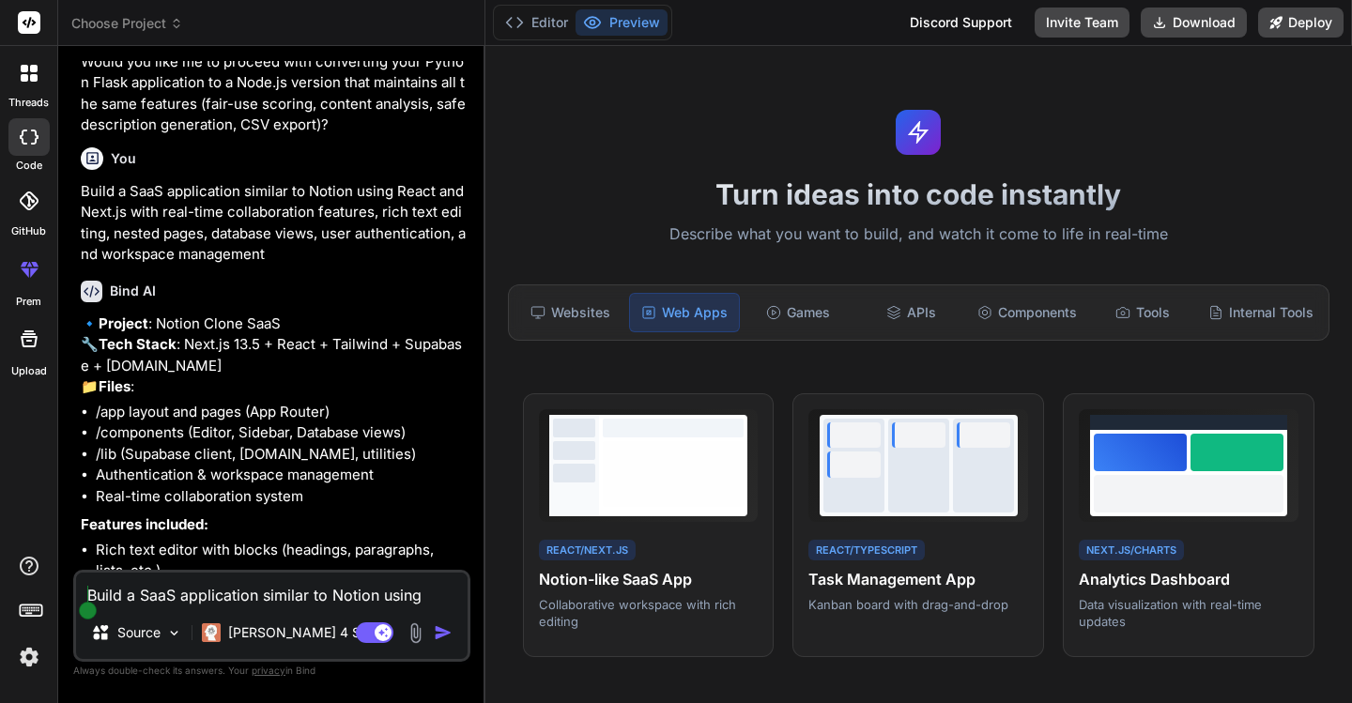
drag, startPoint x: 171, startPoint y: 597, endPoint x: 123, endPoint y: 591, distance: 48.3
click at [123, 591] on textarea "Build a SaaS application similar to Notion using React and Next.js with real-ti…" at bounding box center [272, 590] width 392 height 34
paste textarea "# خطوة واحدة: إنشاء الملف، تثبيت المتطلبات، وتشغيله (Linux / macOS / WSL) cat >…"
type textarea "# خطوة واحدة: إنشاء الملف، تثبيت المتطلبات، وتشغيله (Linux / macOS / WSL) cat >…"
type textarea "x"
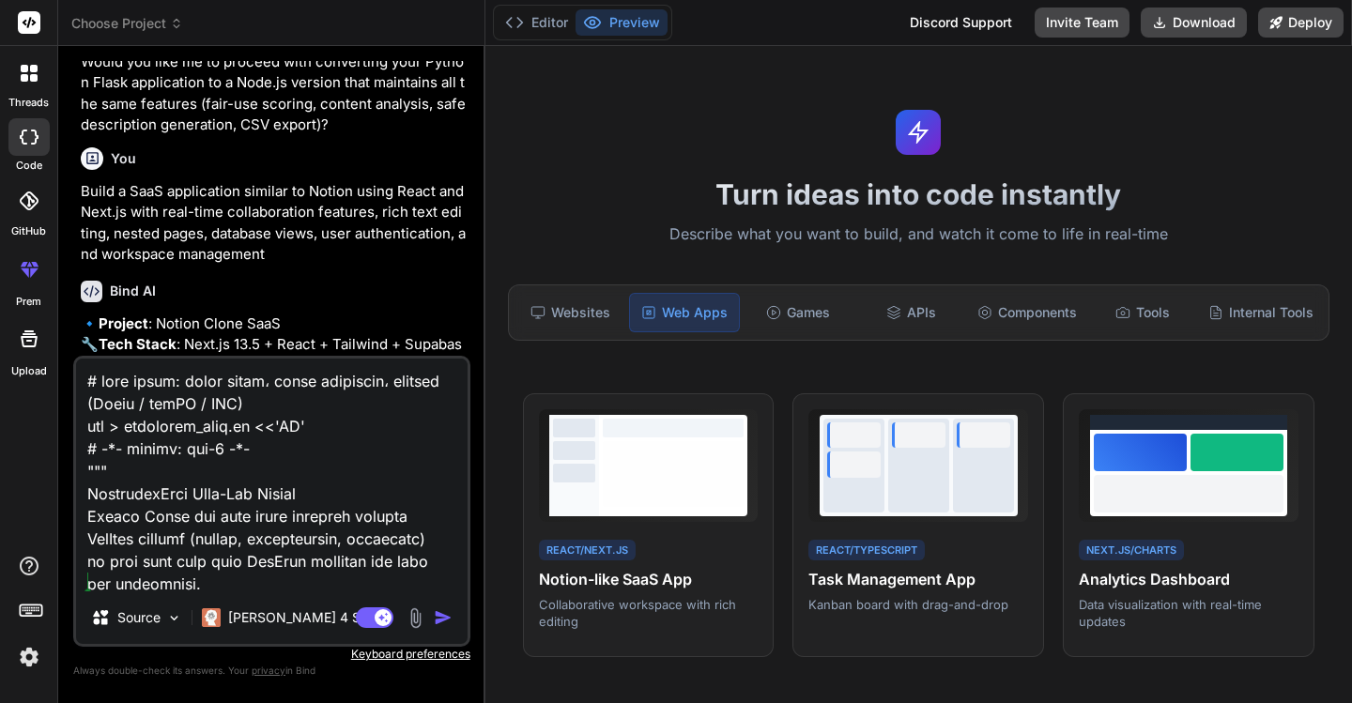
scroll to position [6289, 0]
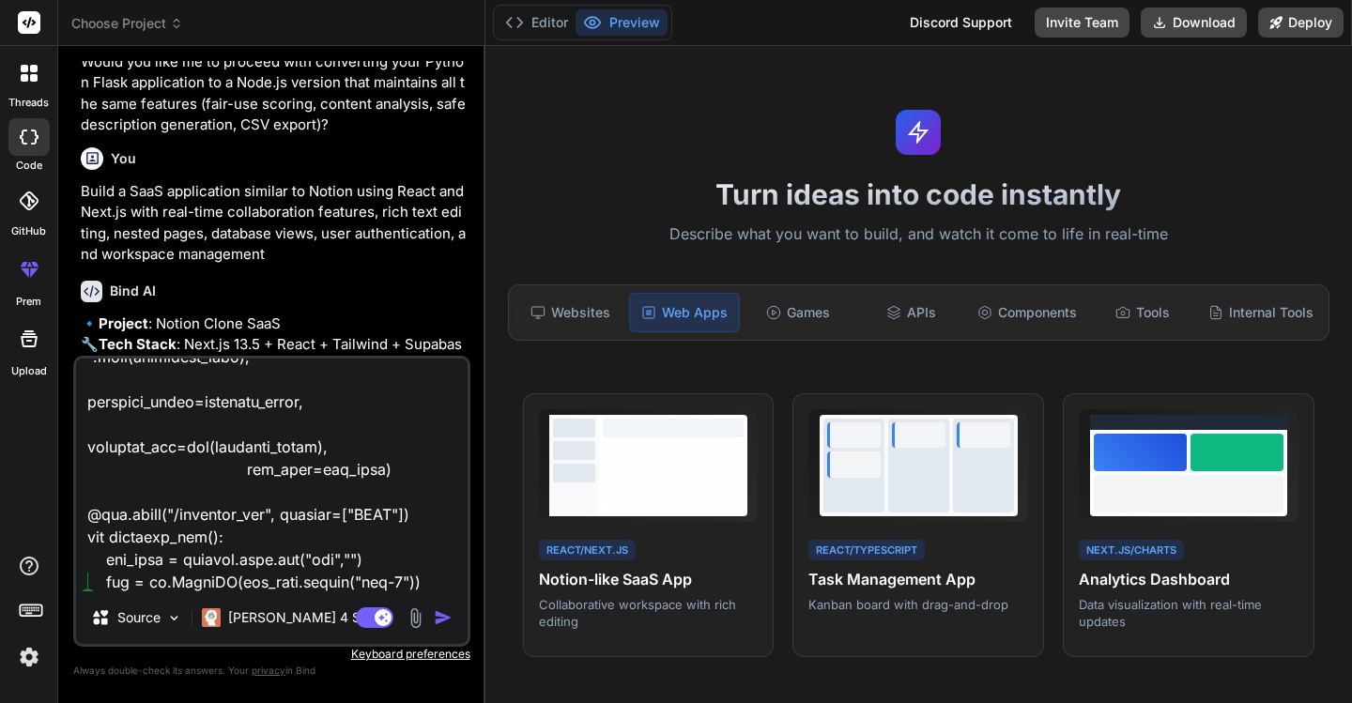
type textarea "# خطوة واحدة: إنشاء الملف، تثبيت المتطلبات، وتشغيله (Linux / macOS / WSL) cat >…"
click at [443, 615] on img "button" at bounding box center [443, 617] width 19 height 19
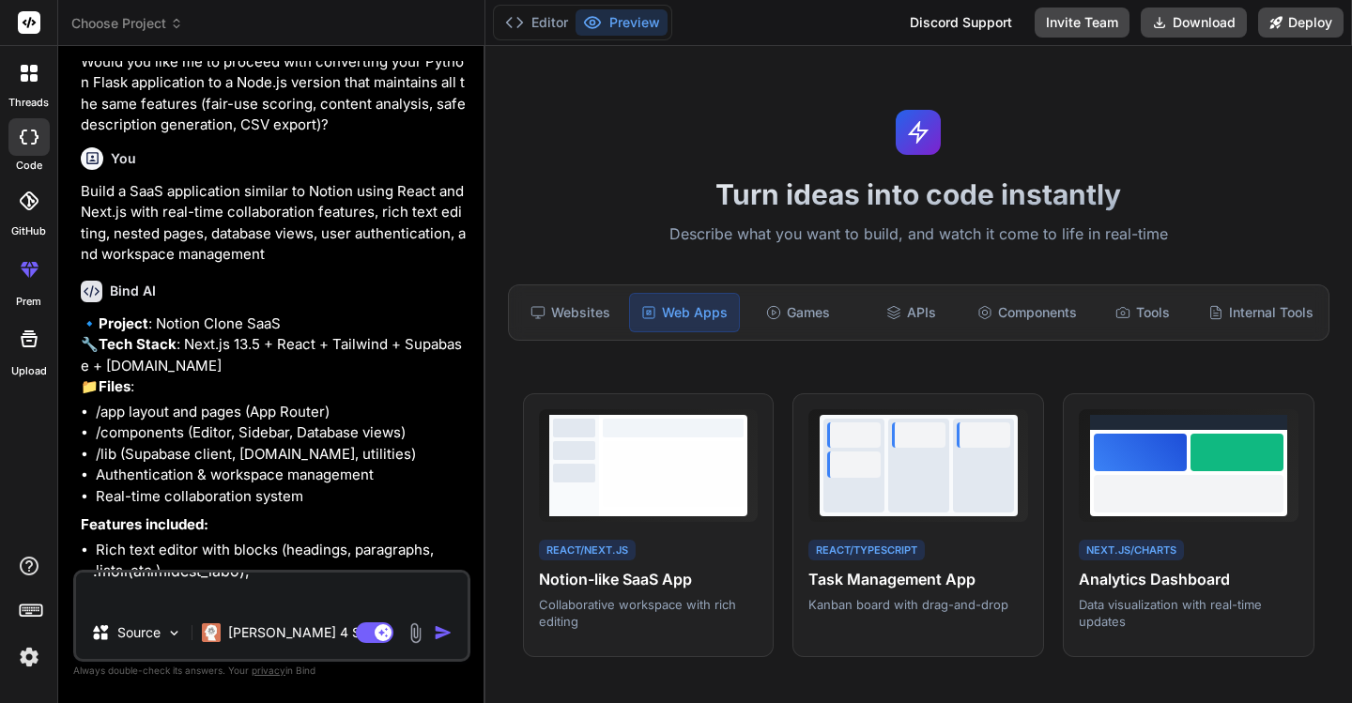
scroll to position [4141, 0]
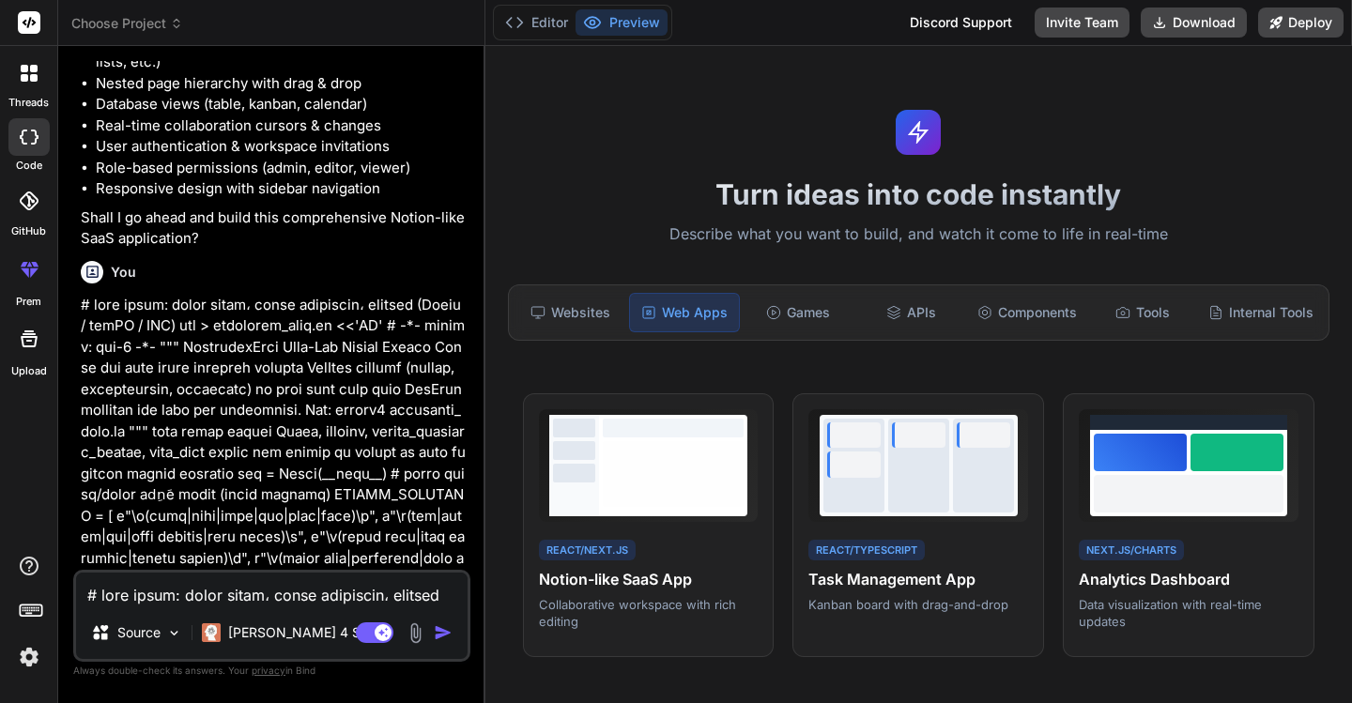
click at [440, 632] on img "button" at bounding box center [443, 632] width 19 height 19
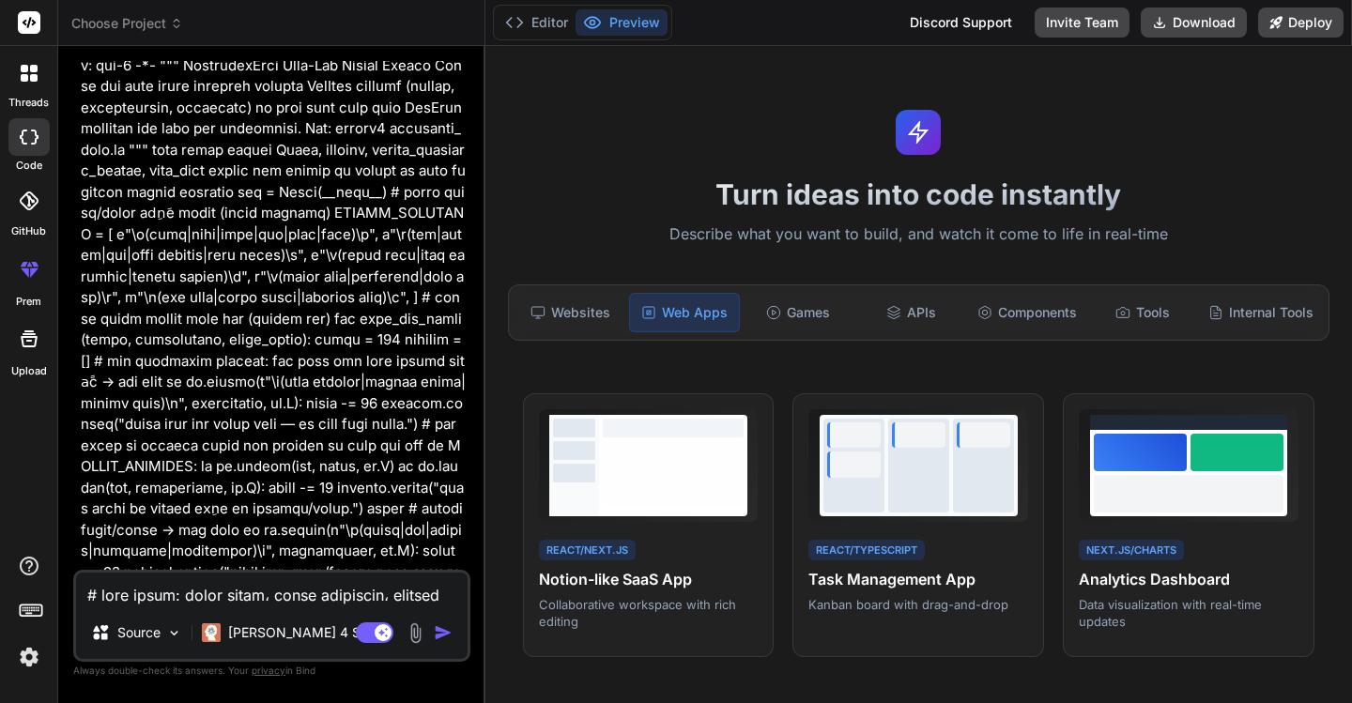
scroll to position [4704, 0]
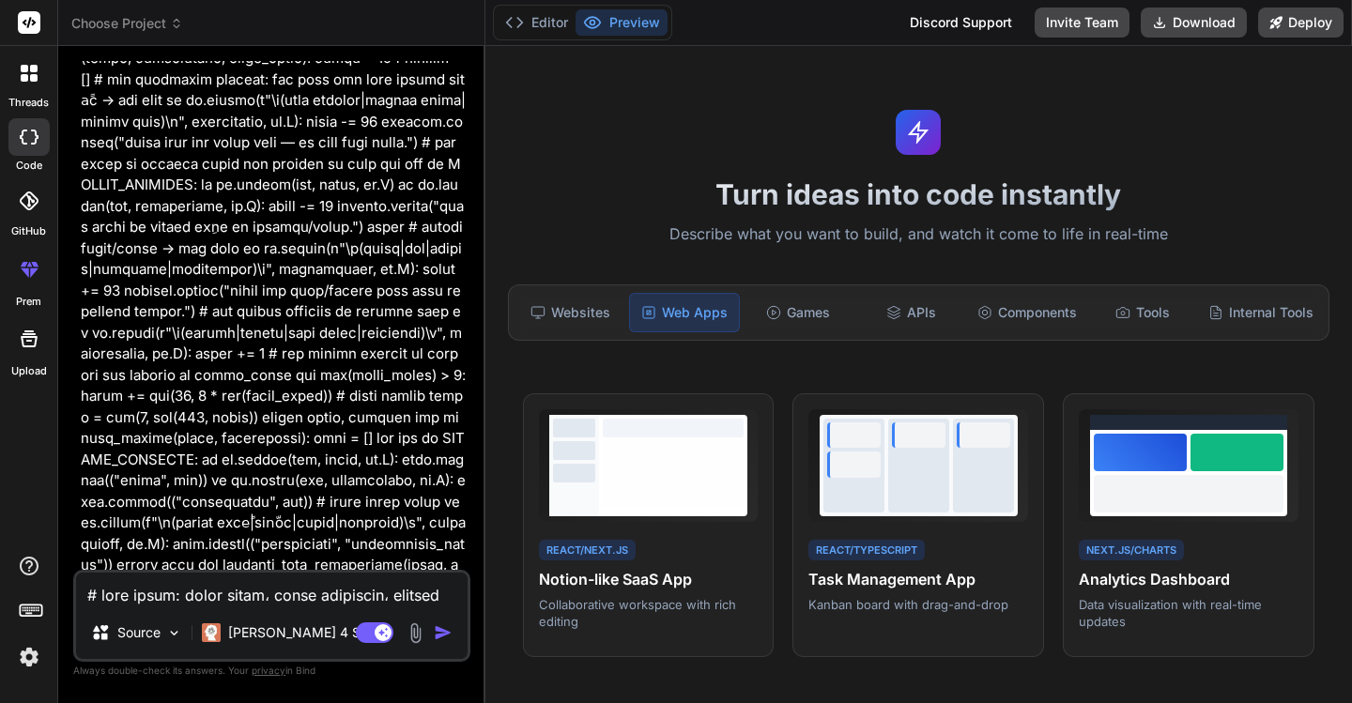
click at [616, 21] on button "Preview" at bounding box center [622, 22] width 92 height 26
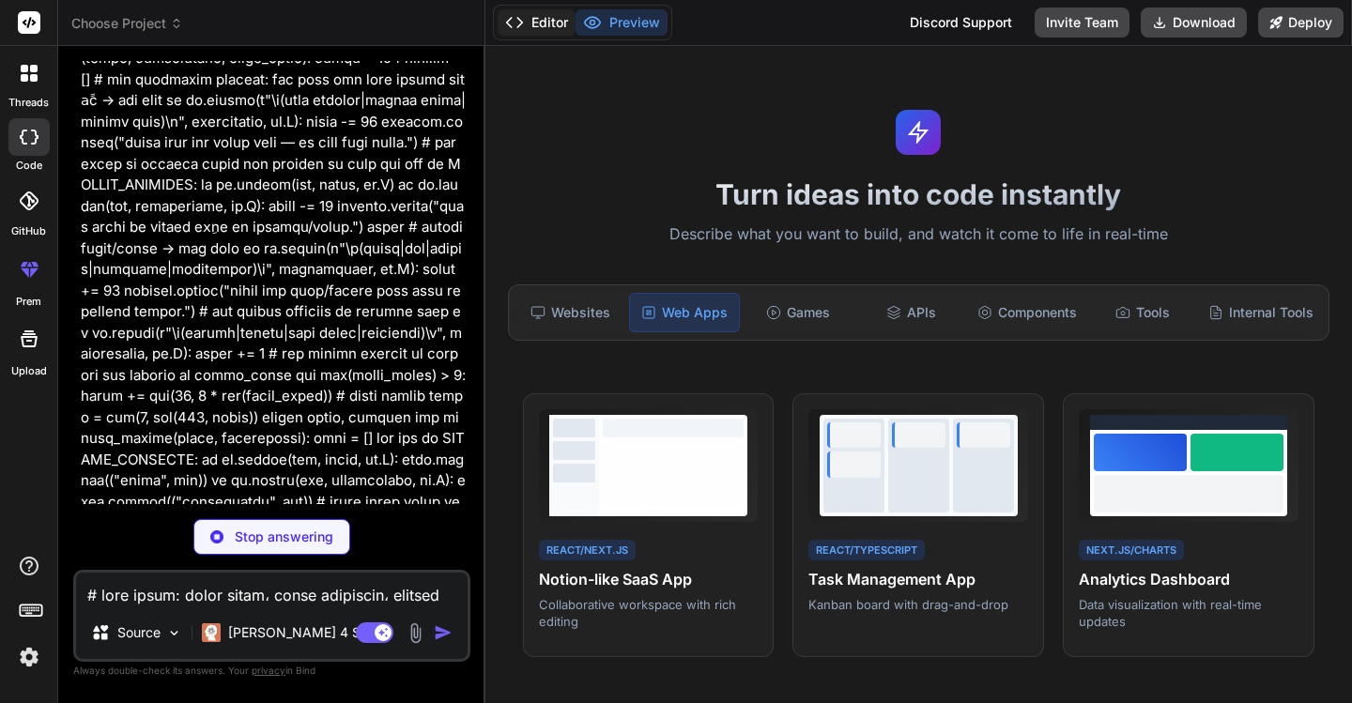
click at [546, 24] on button "Editor" at bounding box center [537, 22] width 78 height 26
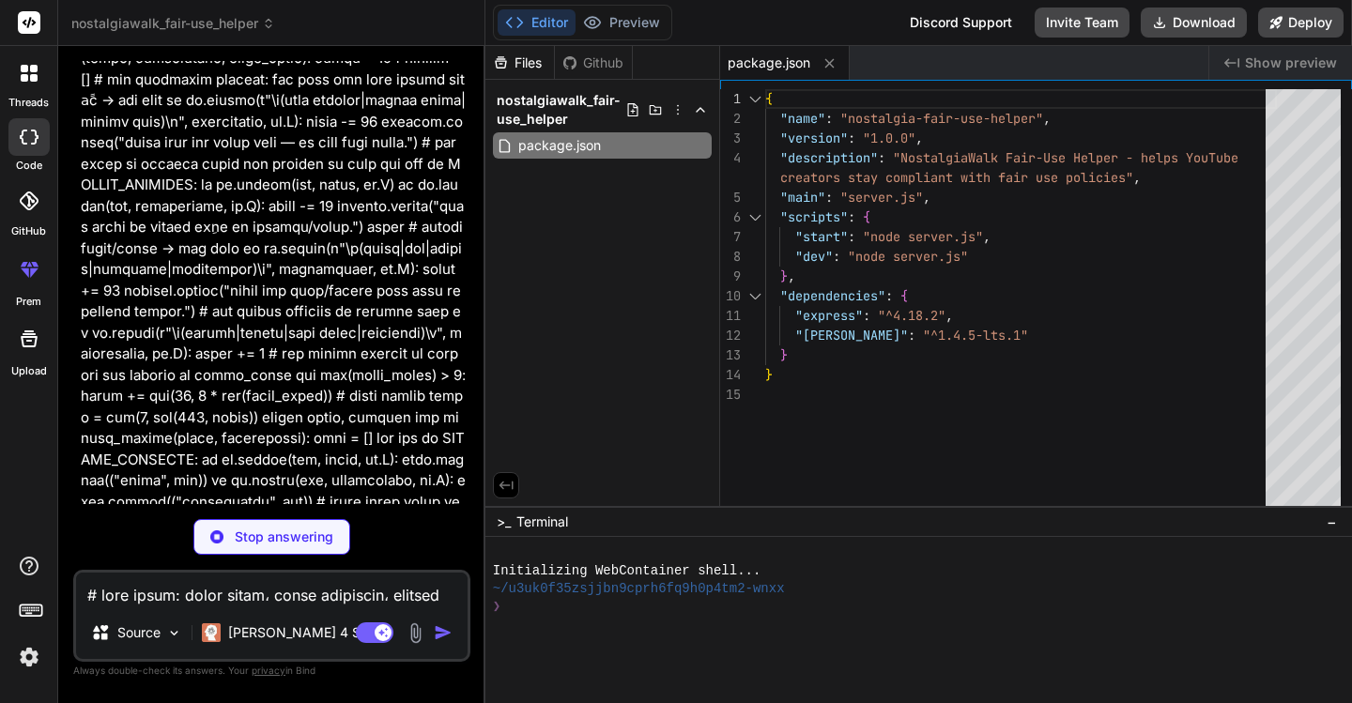
click at [1254, 67] on span "Show preview" at bounding box center [1291, 63] width 92 height 19
click at [1236, 61] on icon "Created with Pixso." at bounding box center [1231, 62] width 15 height 15
click at [602, 145] on span "package.json" at bounding box center [559, 145] width 86 height 23
drag, startPoint x: 533, startPoint y: 197, endPoint x: 513, endPoint y: 220, distance: 30.6
click at [513, 220] on div "Files Github nostalgiawalk_fair-use_helper package.json" at bounding box center [602, 276] width 235 height 460
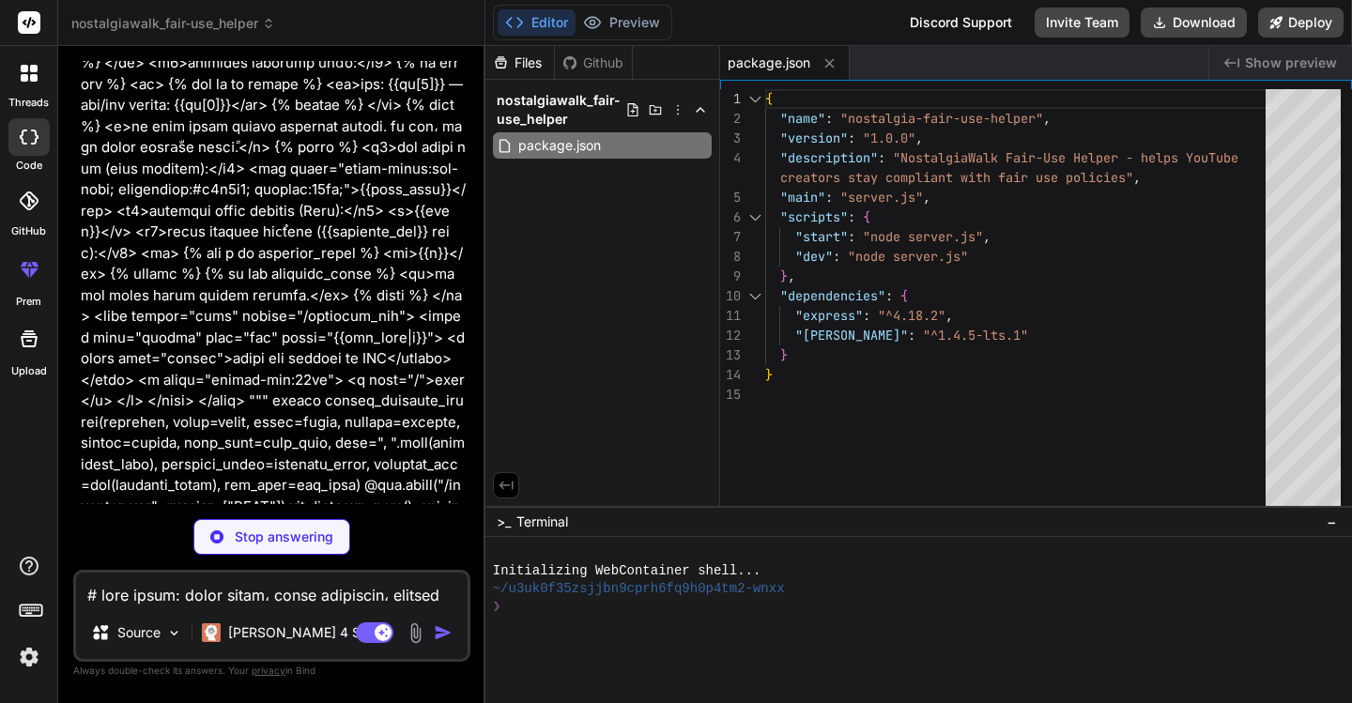
scroll to position [6794, 0]
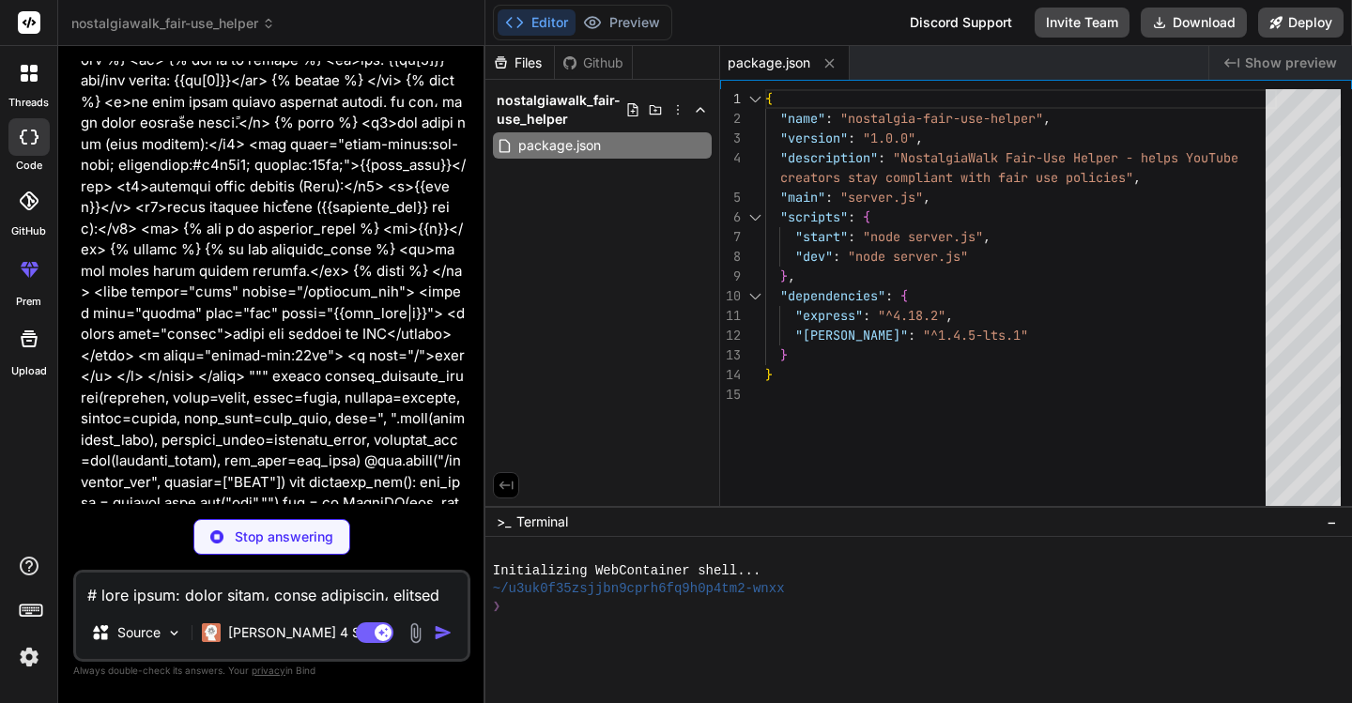
type textarea "x"
type textarea "res.send('\uFEFF' + csvData); // Add BOM for proper UTF-8 encoding }); app.list…"
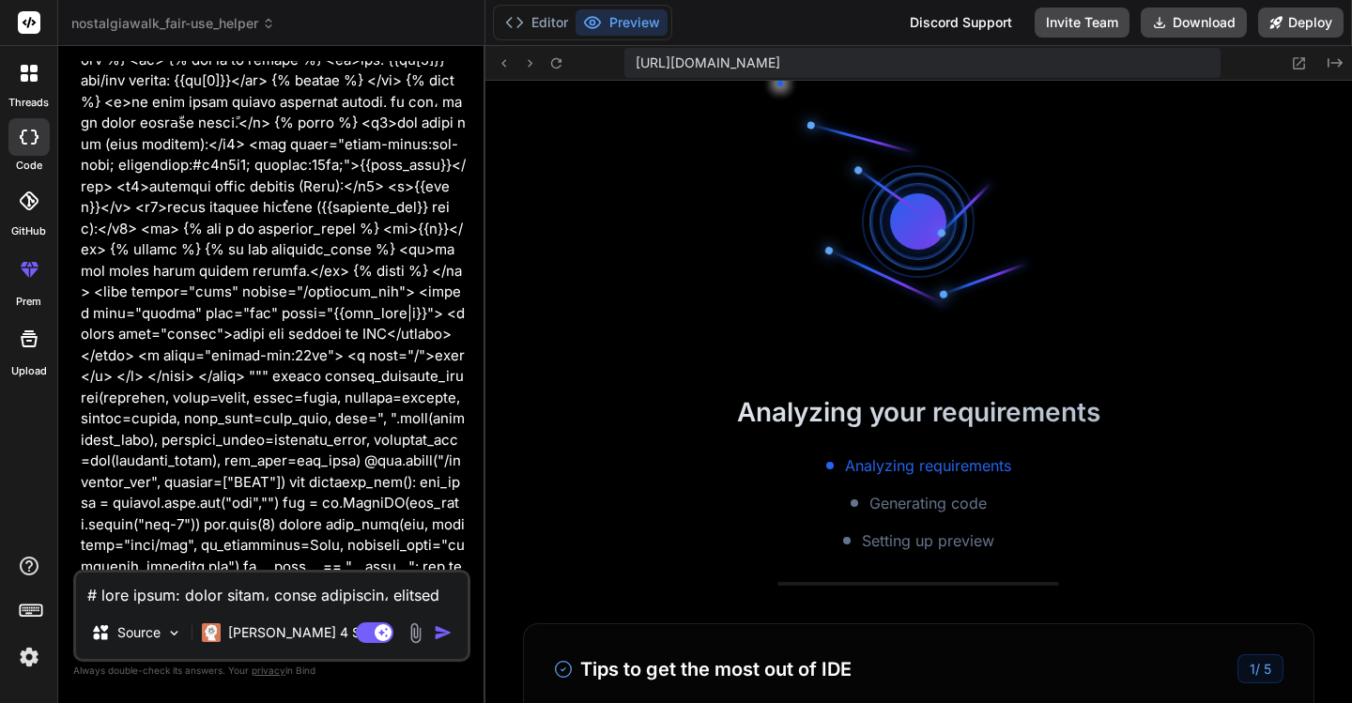
scroll to position [482, 0]
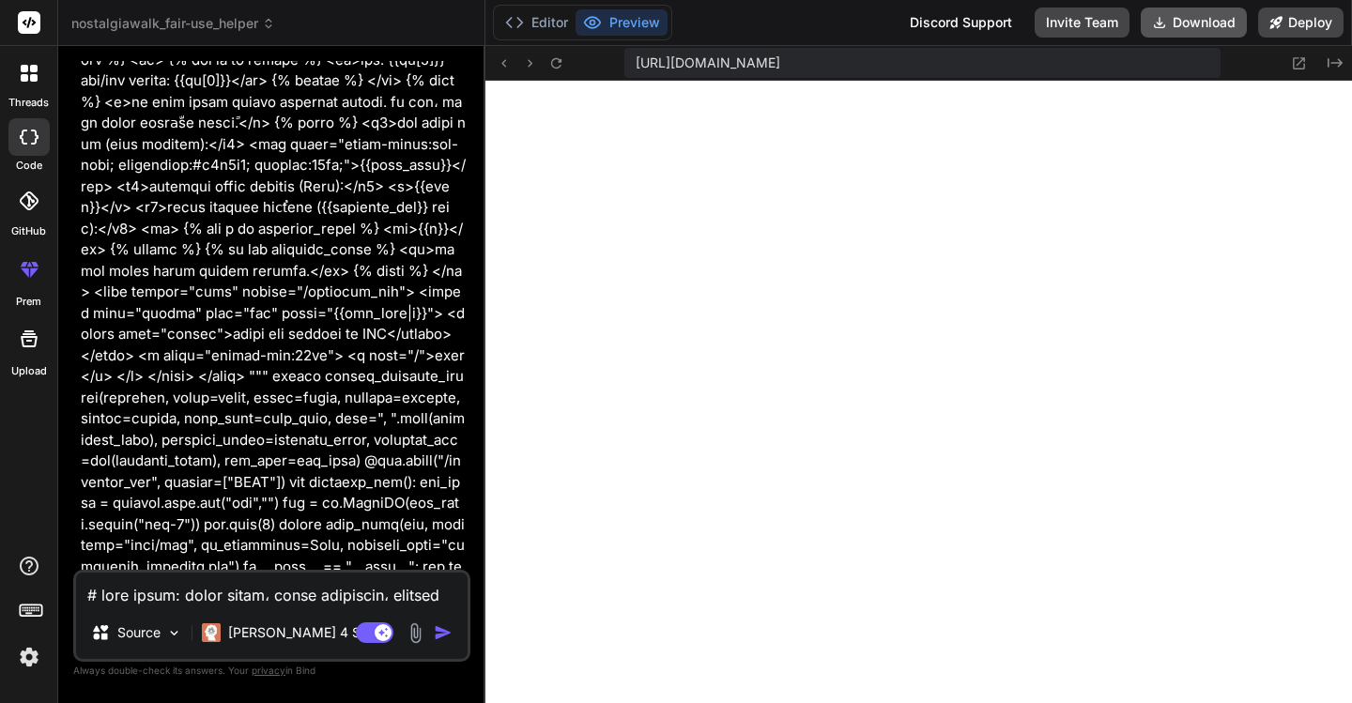
click at [1177, 22] on button "Download" at bounding box center [1194, 23] width 106 height 30
click at [632, 18] on button "Preview" at bounding box center [622, 22] width 92 height 26
click at [1298, 64] on icon at bounding box center [1300, 63] width 12 height 12
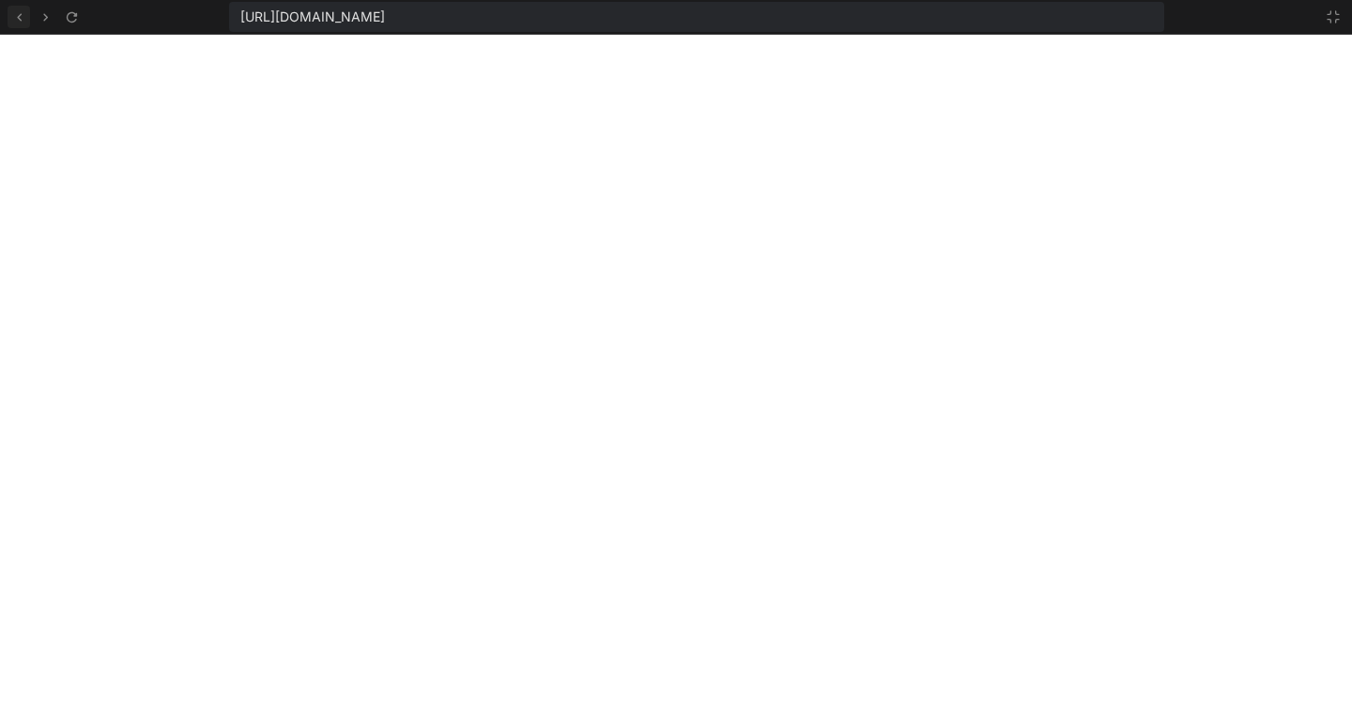
click at [20, 21] on icon at bounding box center [19, 17] width 16 height 16
type textarea "x"
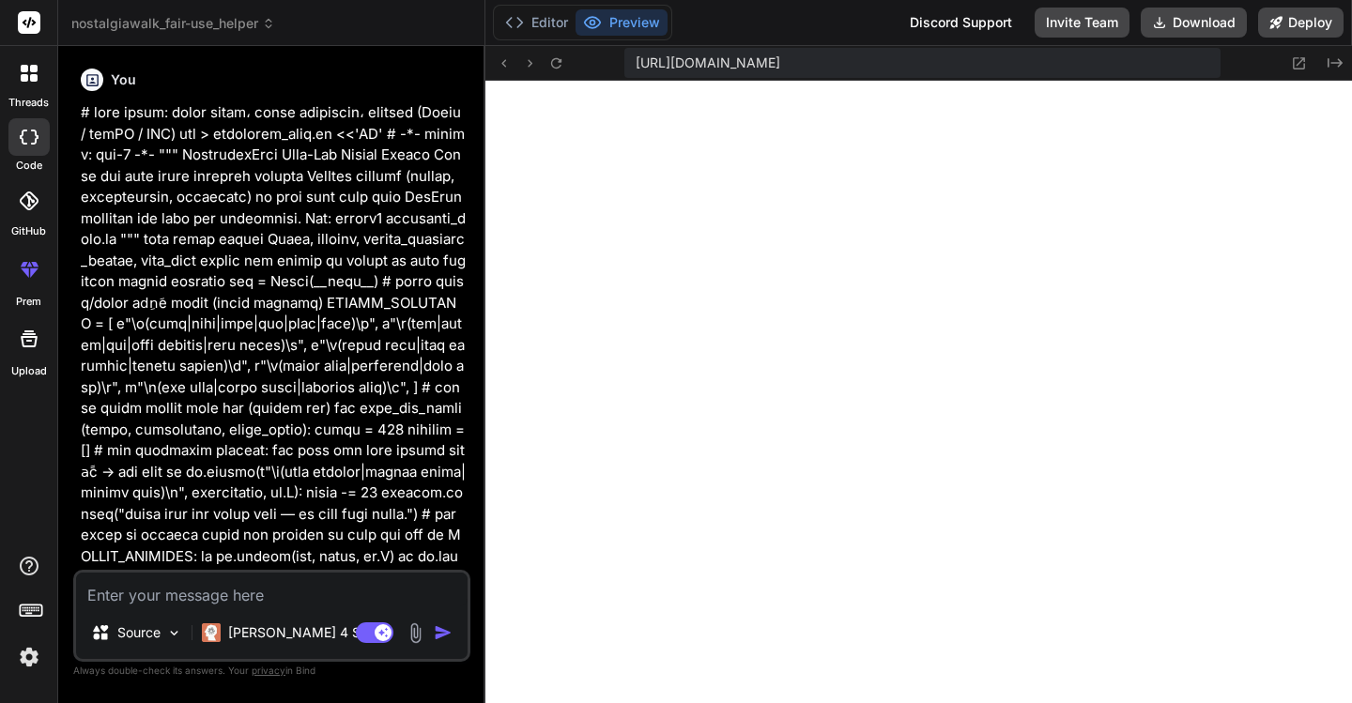
type textarea "x"
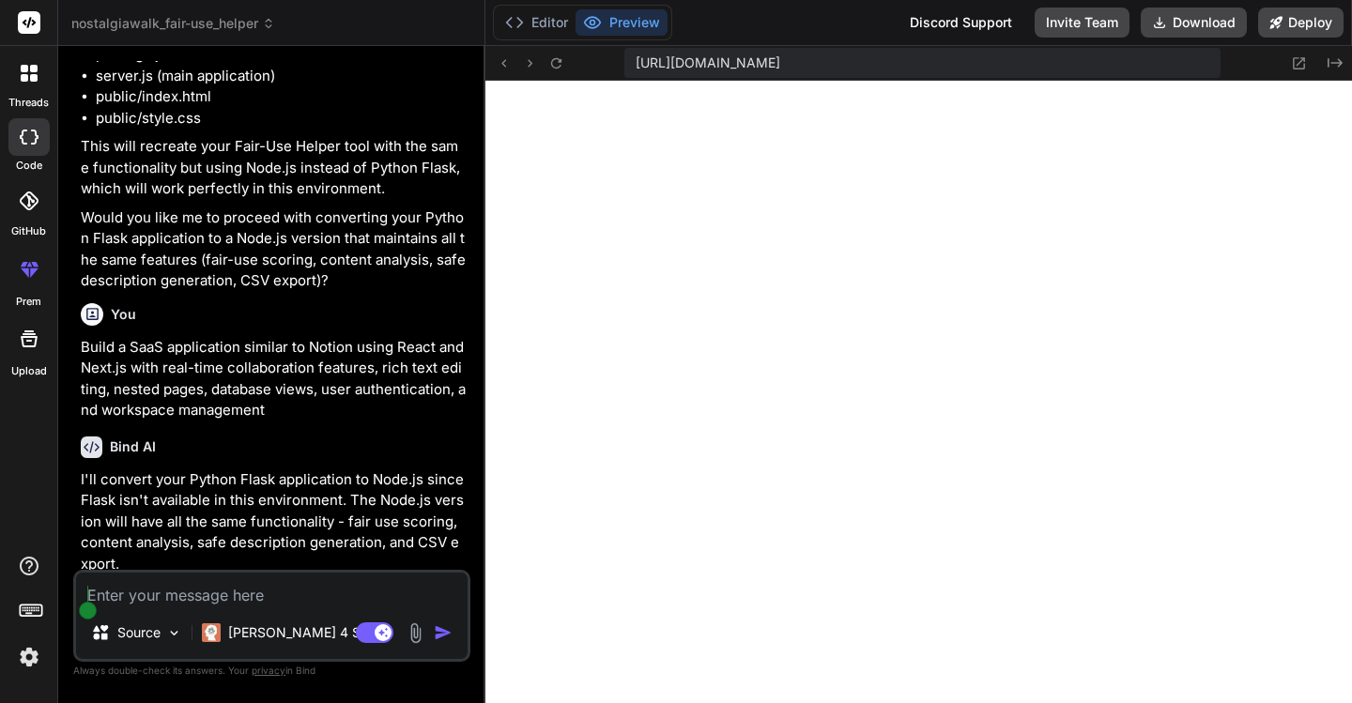
scroll to position [303, 0]
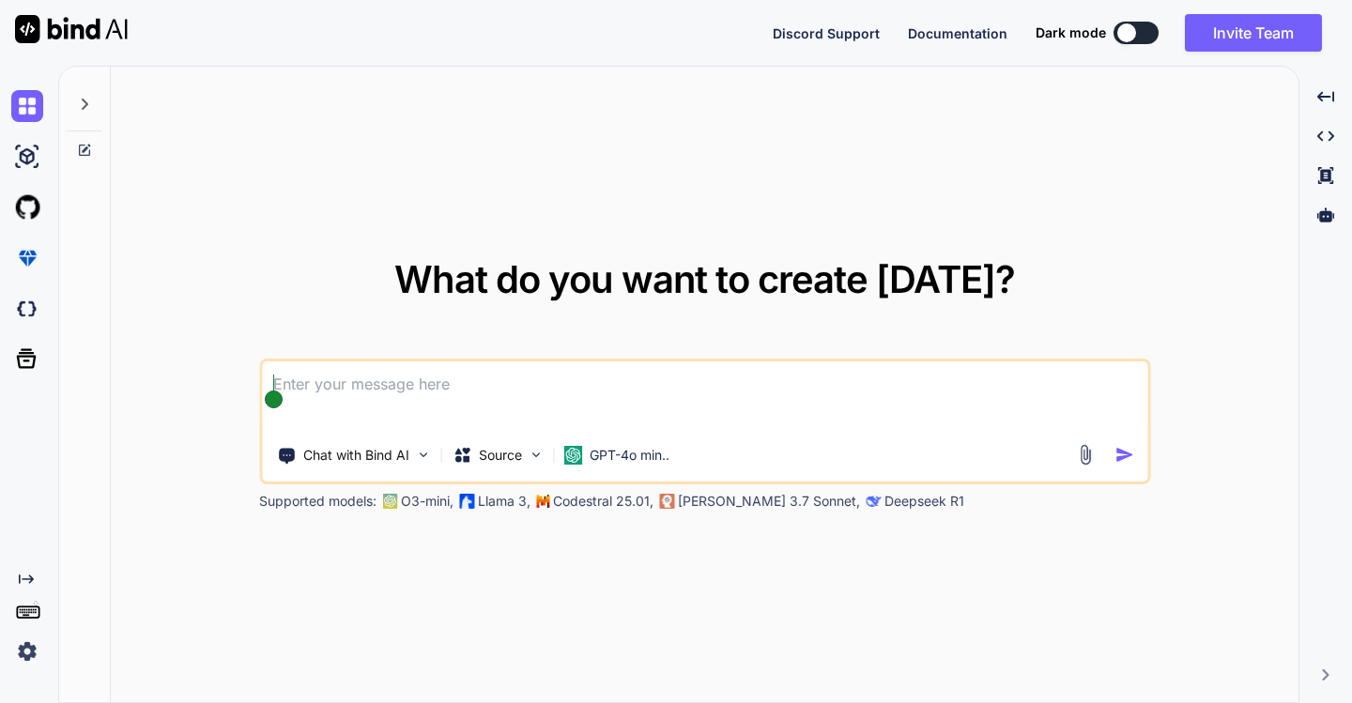
type textarea "x"
type textarea "# -*- loremi: dol-5 -*- """ SitametcoNsec Adip-Eli Seddoe — Temporin Utlabor Et…"
type textarea "x"
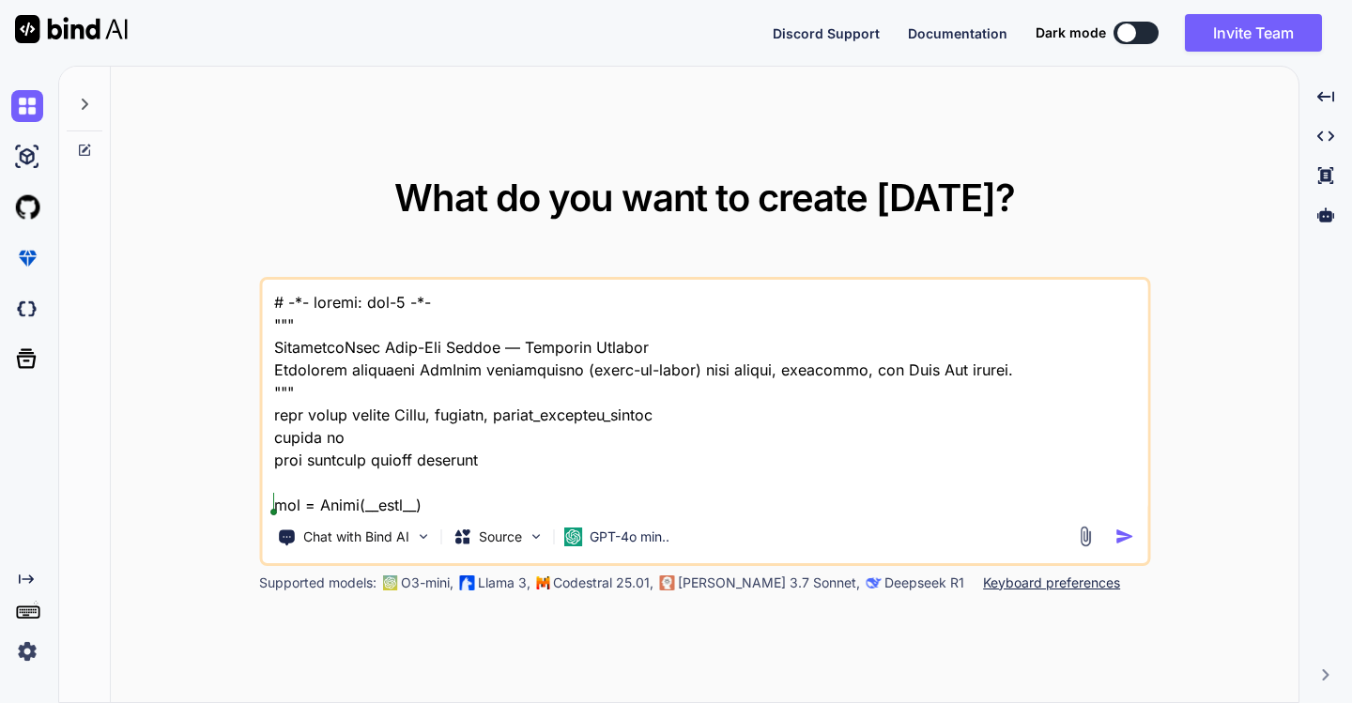
scroll to position [2414, 0]
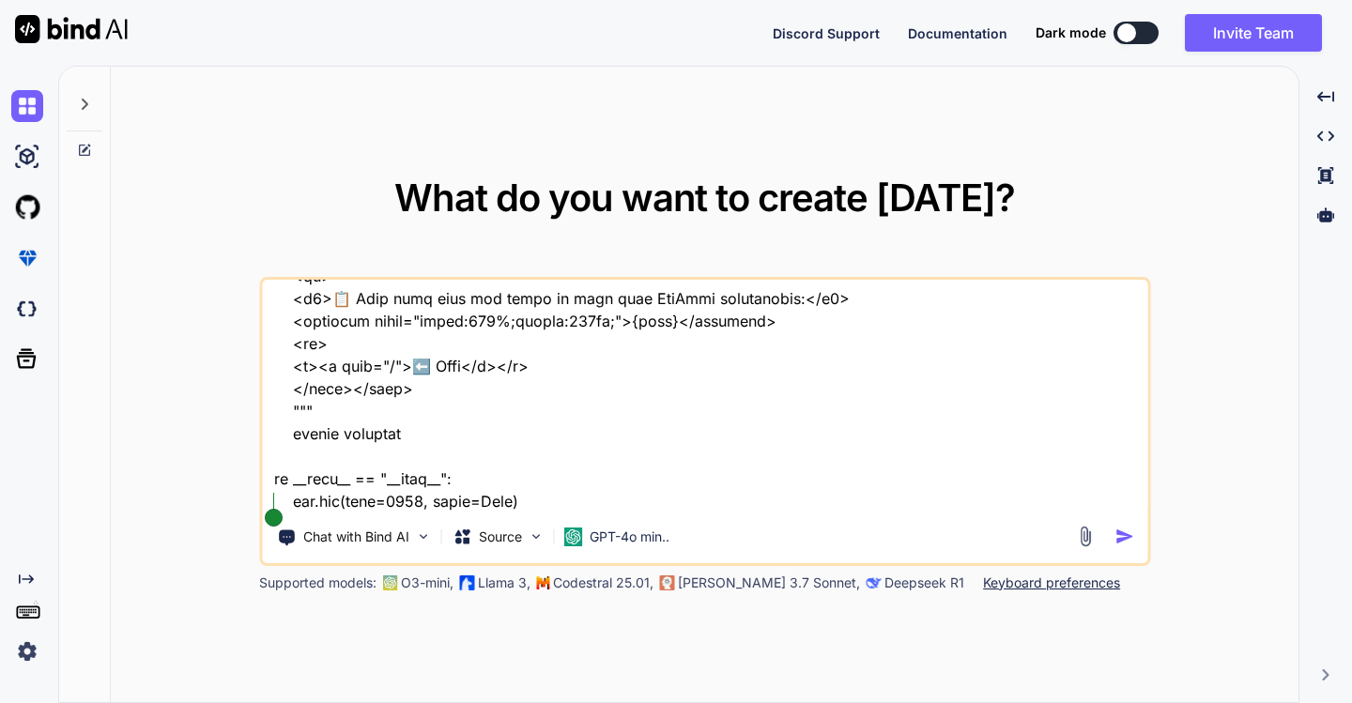
type textarea "# -*- loremi: dol-5 -*- """ SitametcoNsec Adip-Eli Seddoe — Temporin Utlabor Et…"
click at [1124, 535] on img "button" at bounding box center [1124, 537] width 20 height 20
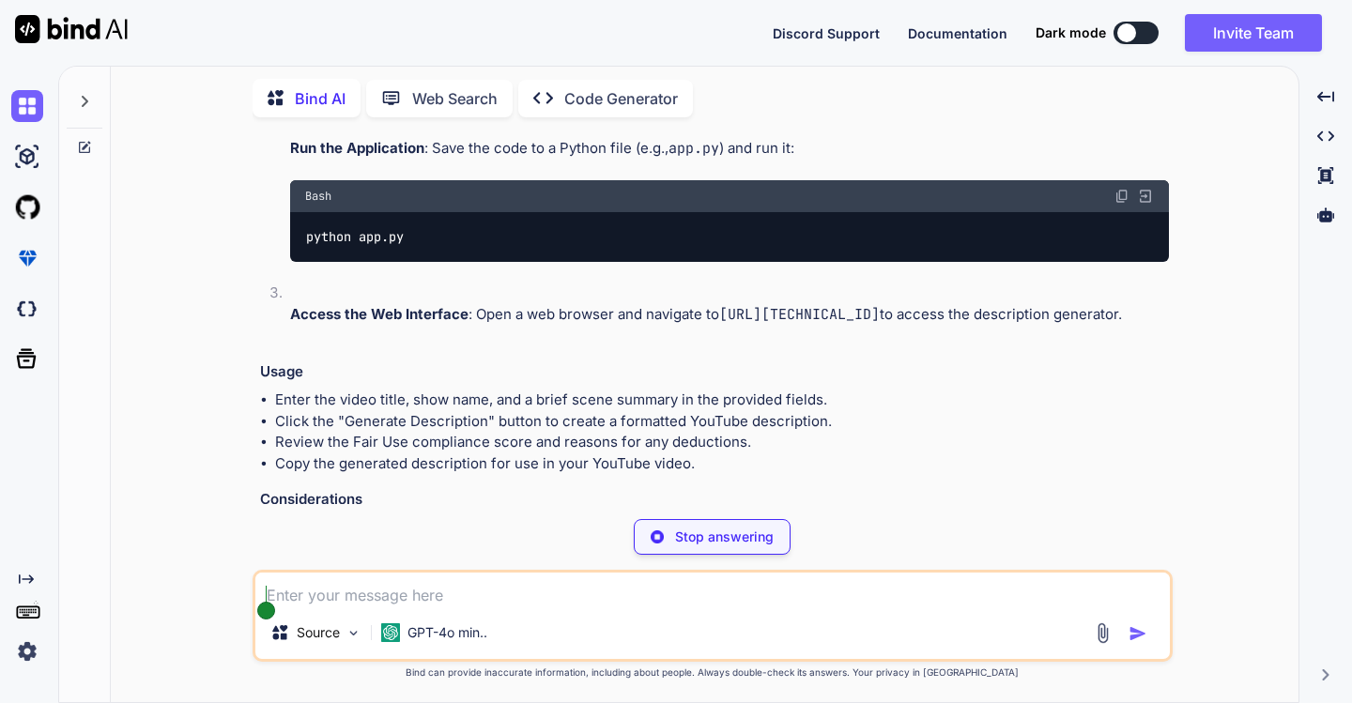
scroll to position [1778, 0]
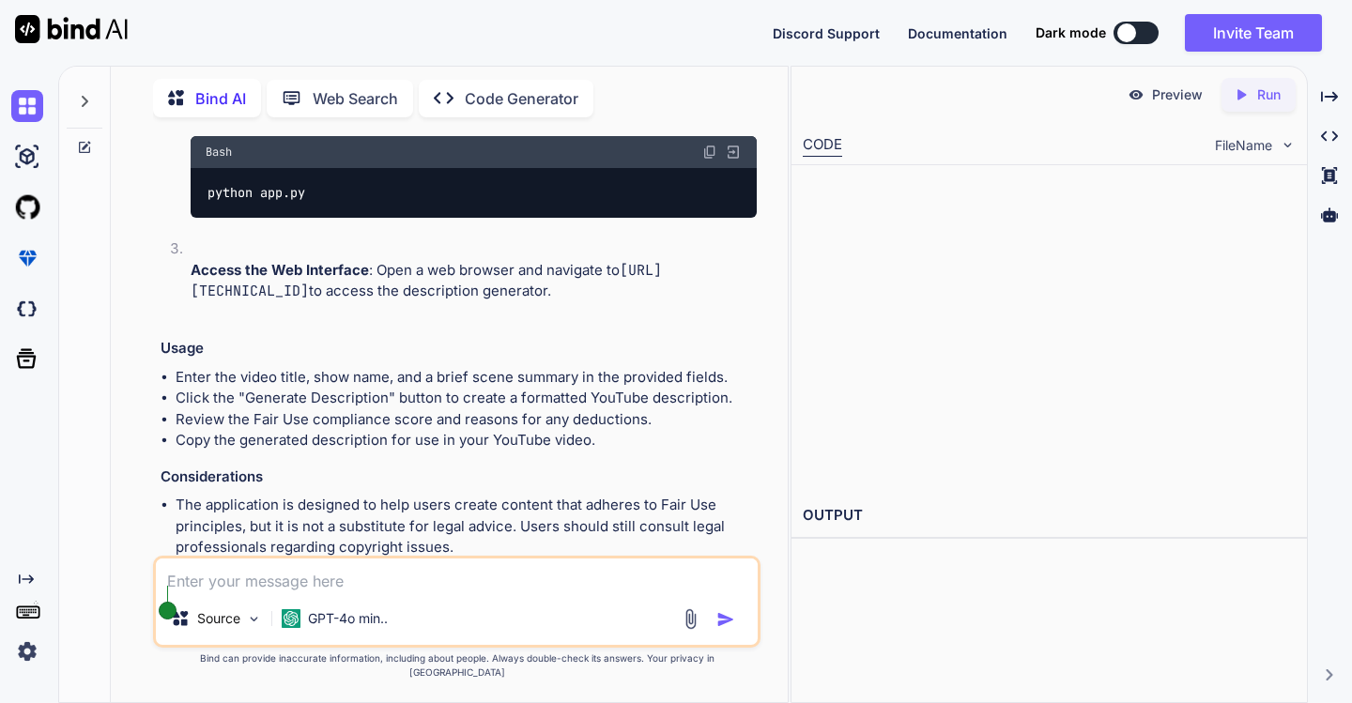
type textarea "x"
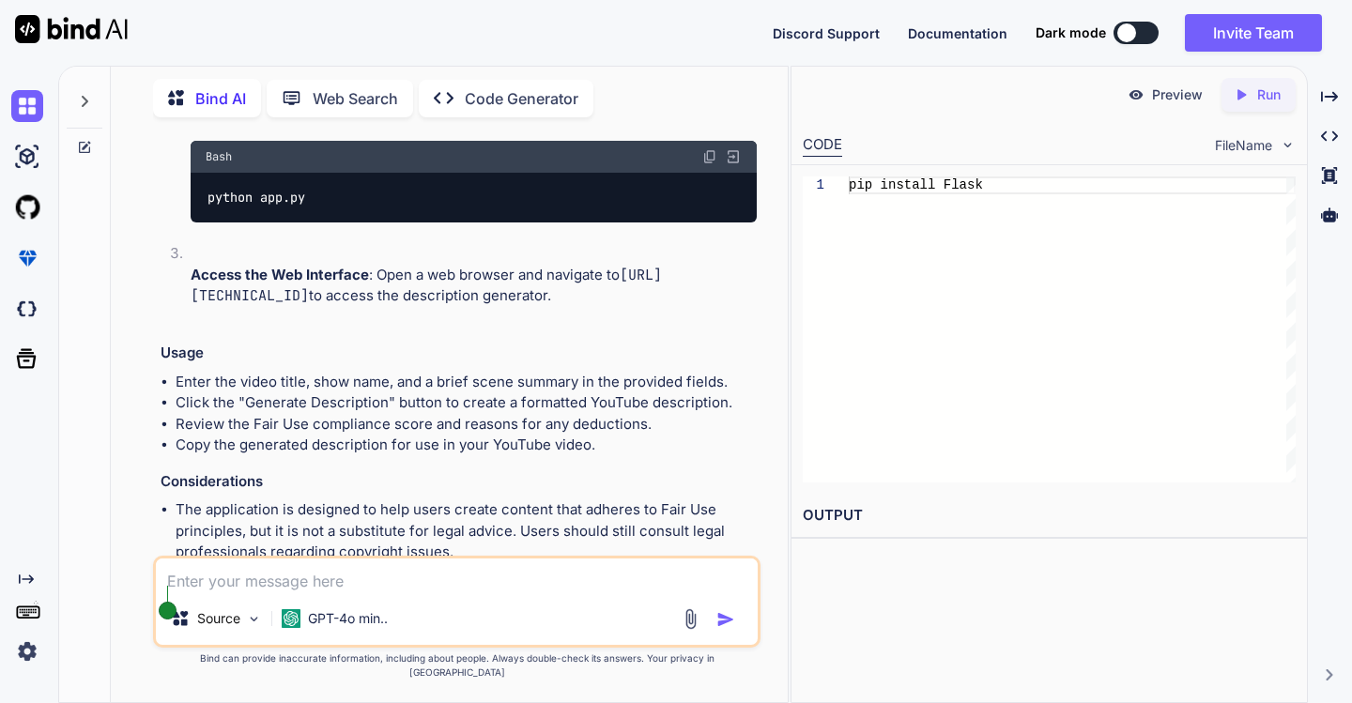
scroll to position [2332, 0]
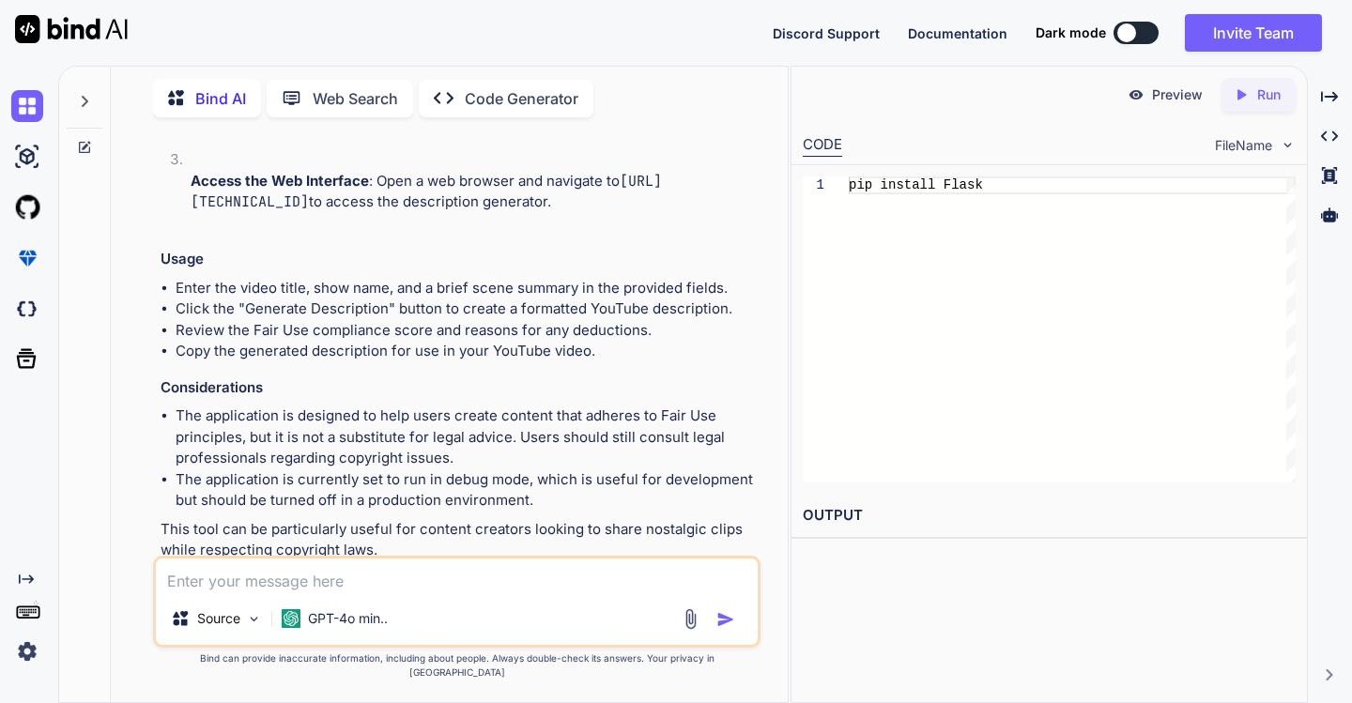
click at [1262, 93] on p "Run" at bounding box center [1268, 94] width 23 height 19
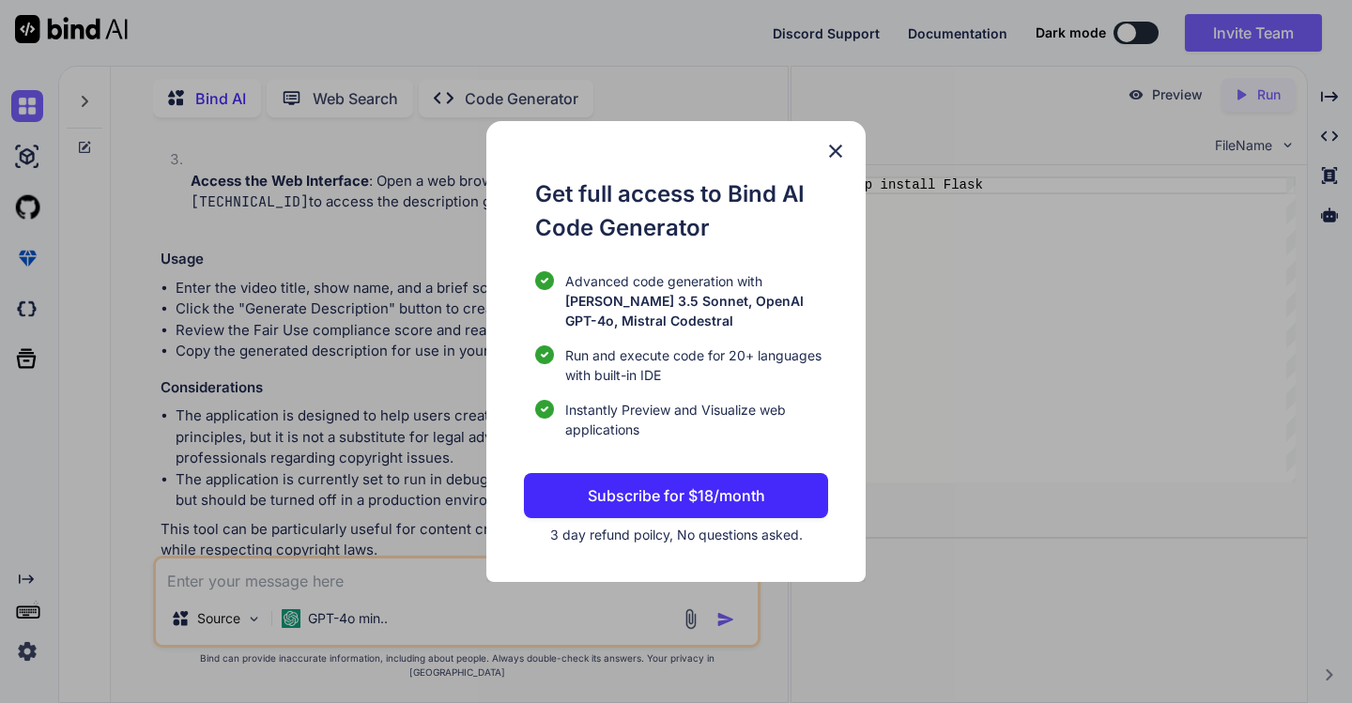
click at [841, 150] on img at bounding box center [835, 151] width 23 height 23
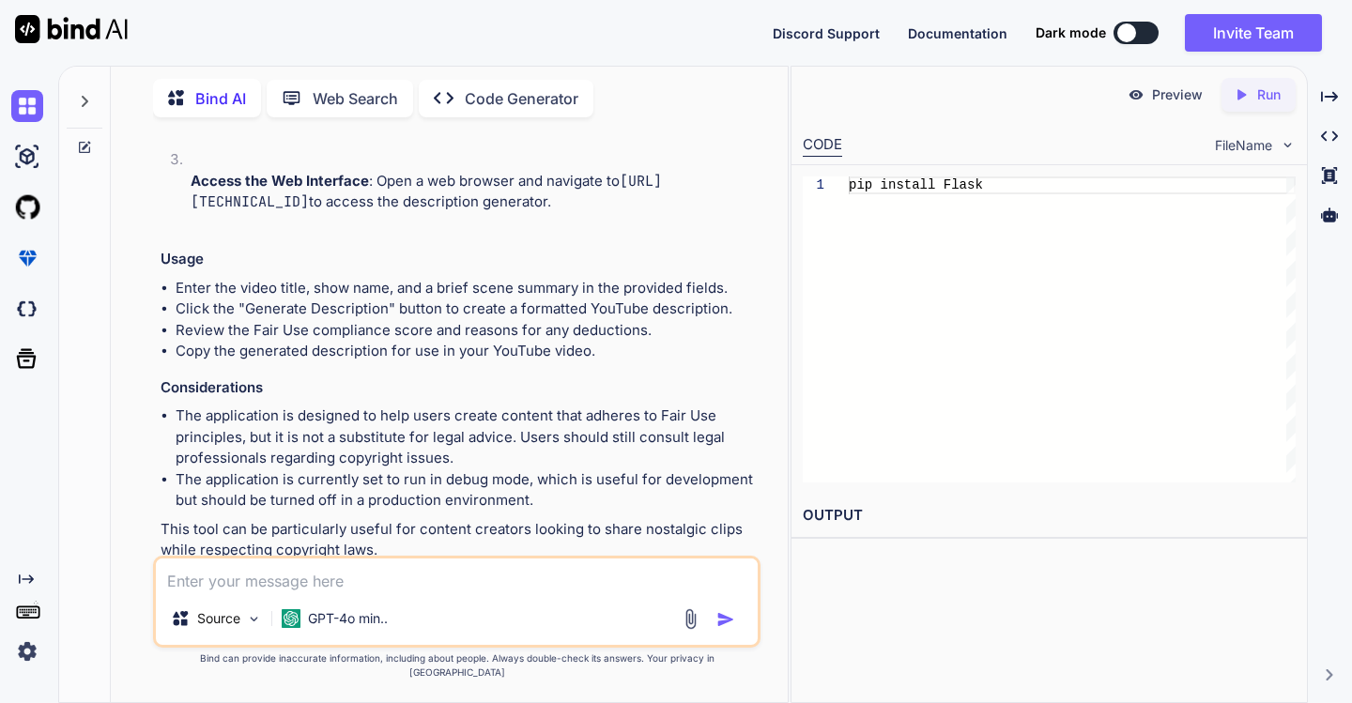
scroll to position [1957, 0]
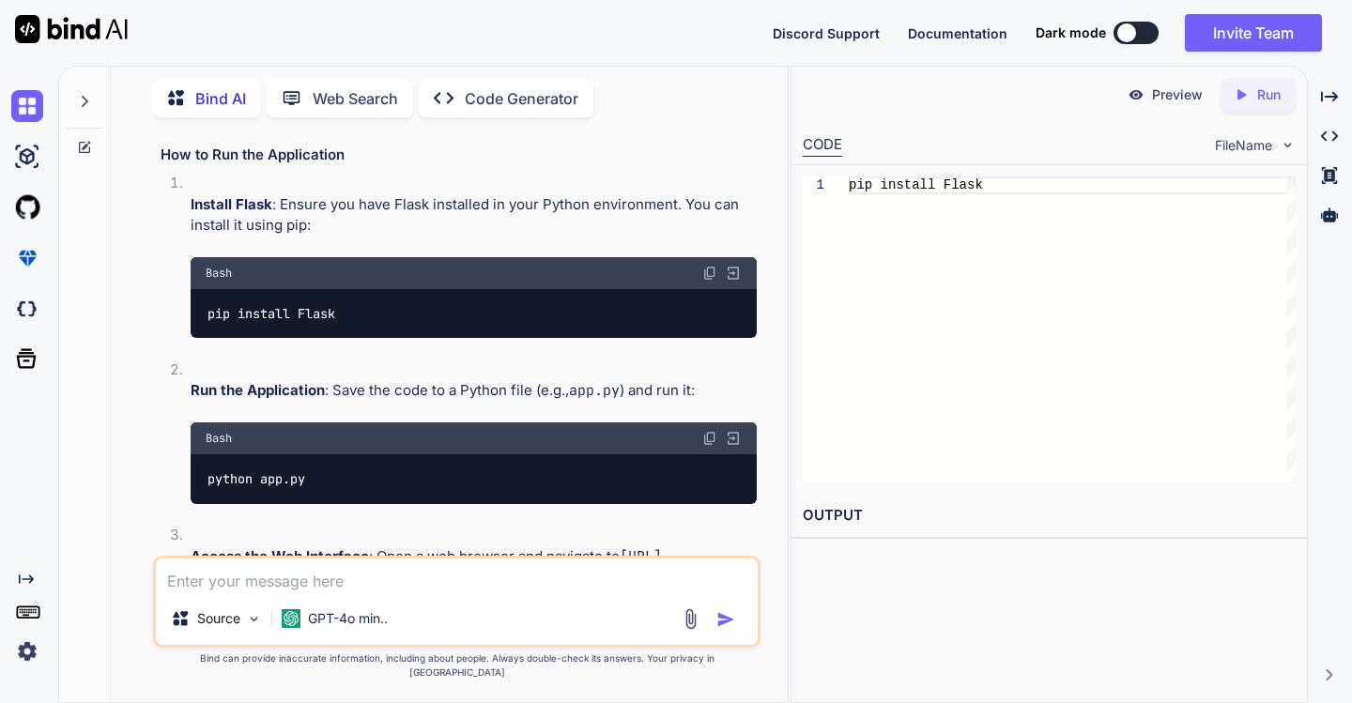
click at [1285, 140] on img at bounding box center [1288, 145] width 16 height 16
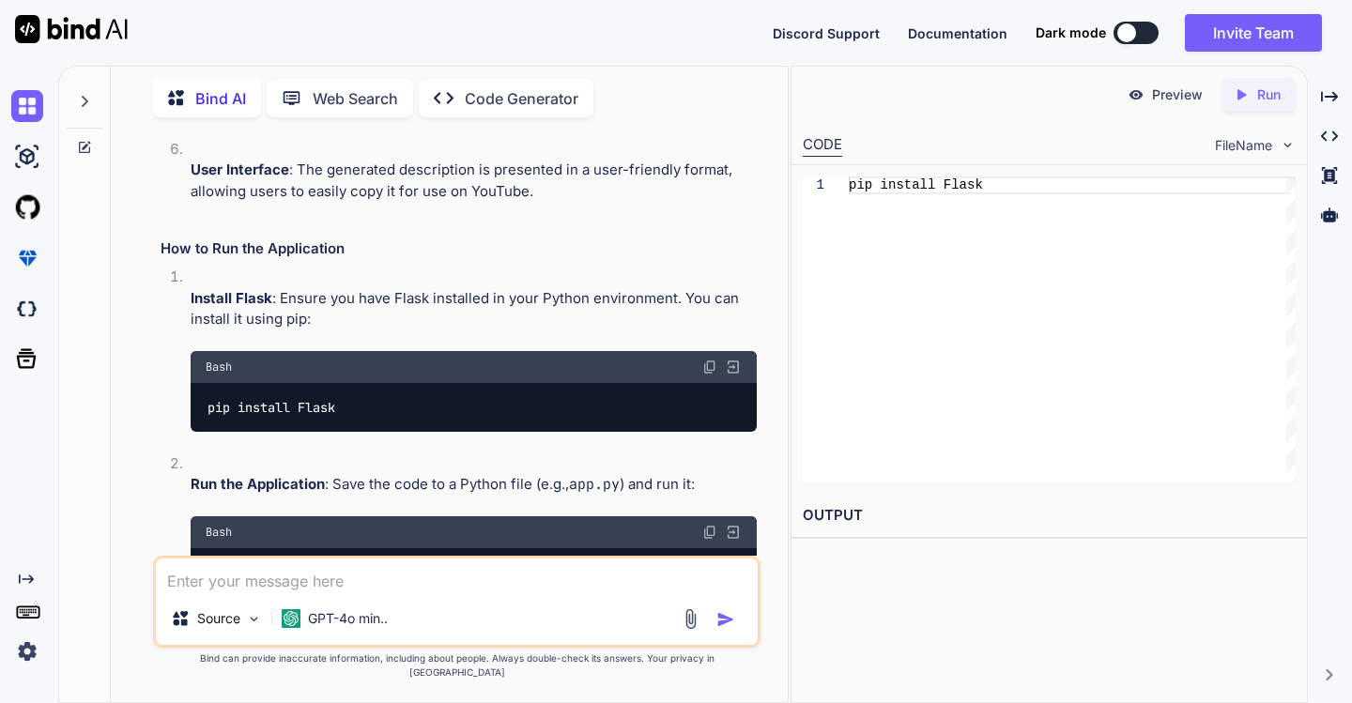
click at [28, 35] on img at bounding box center [71, 29] width 113 height 28
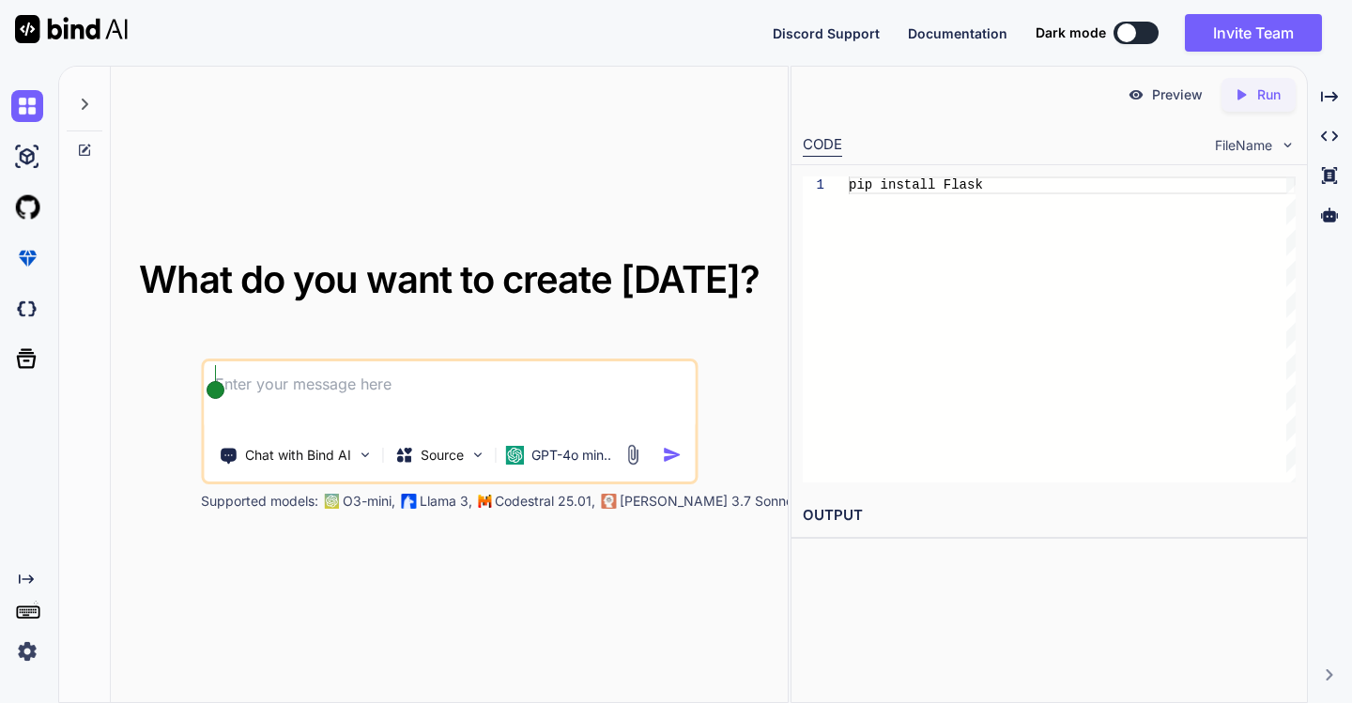
click at [32, 650] on img at bounding box center [27, 652] width 32 height 32
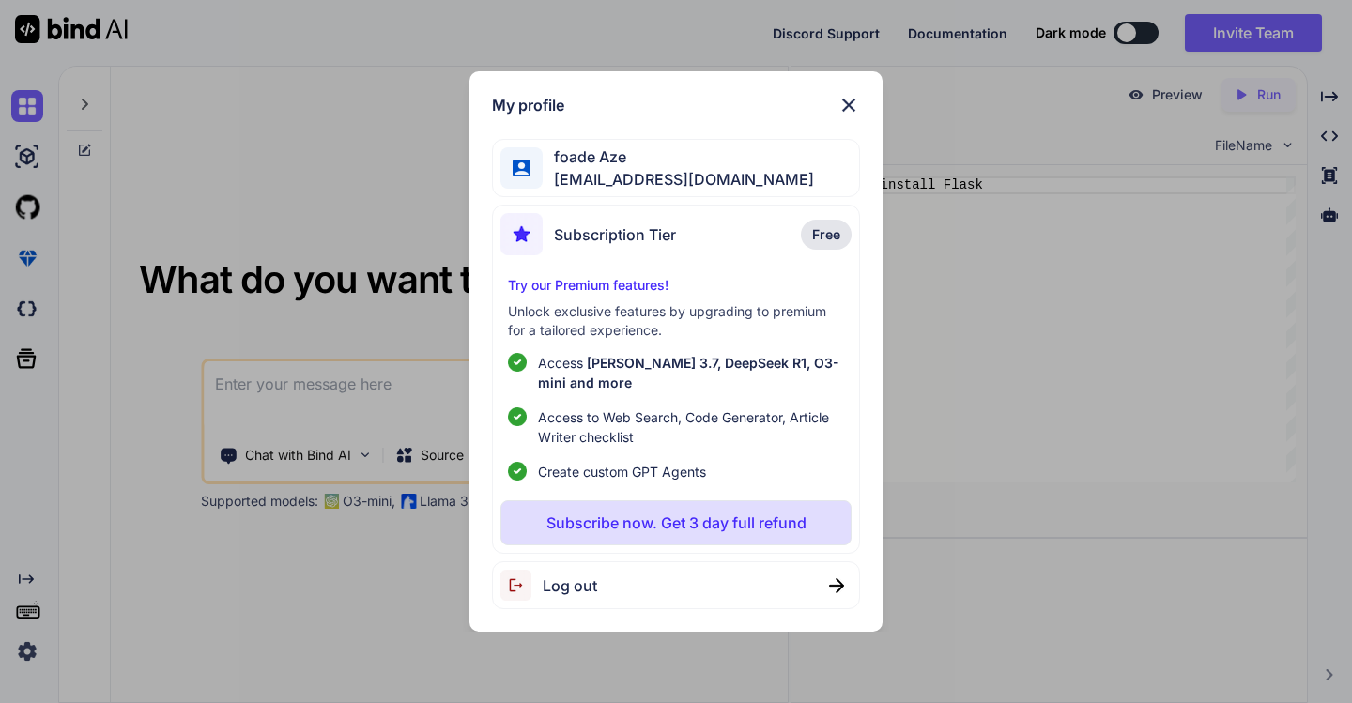
click at [573, 585] on span "Log out" at bounding box center [570, 586] width 54 height 23
